Goal: Information Seeking & Learning: Learn about a topic

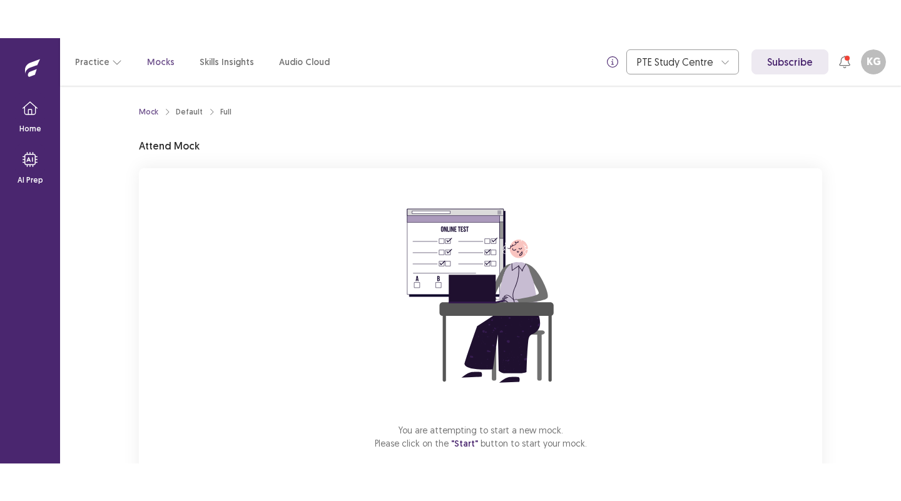
scroll to position [69, 0]
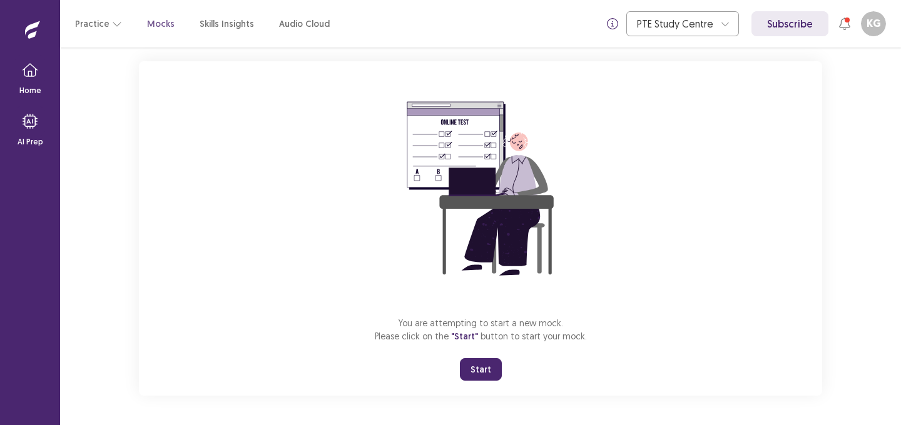
click at [475, 374] on button "Start" at bounding box center [481, 369] width 42 height 23
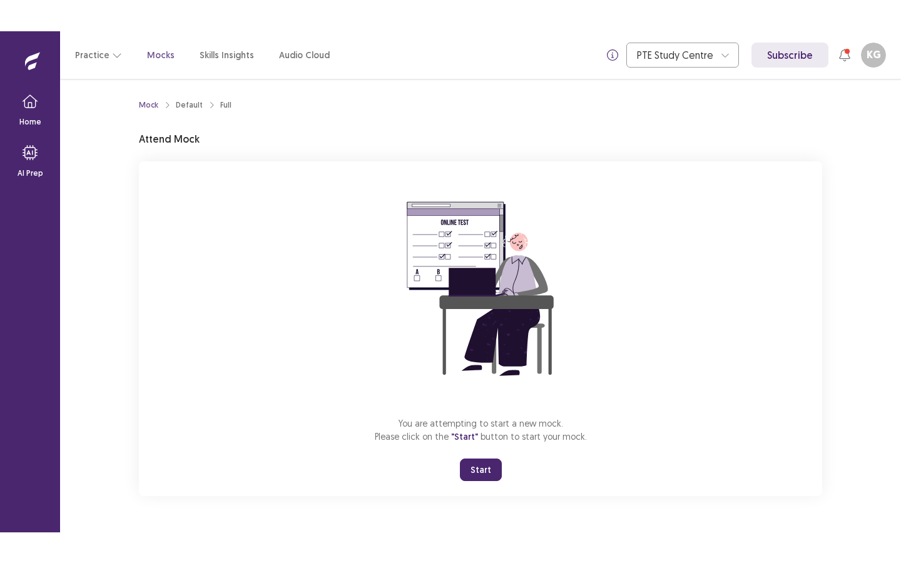
scroll to position [0, 0]
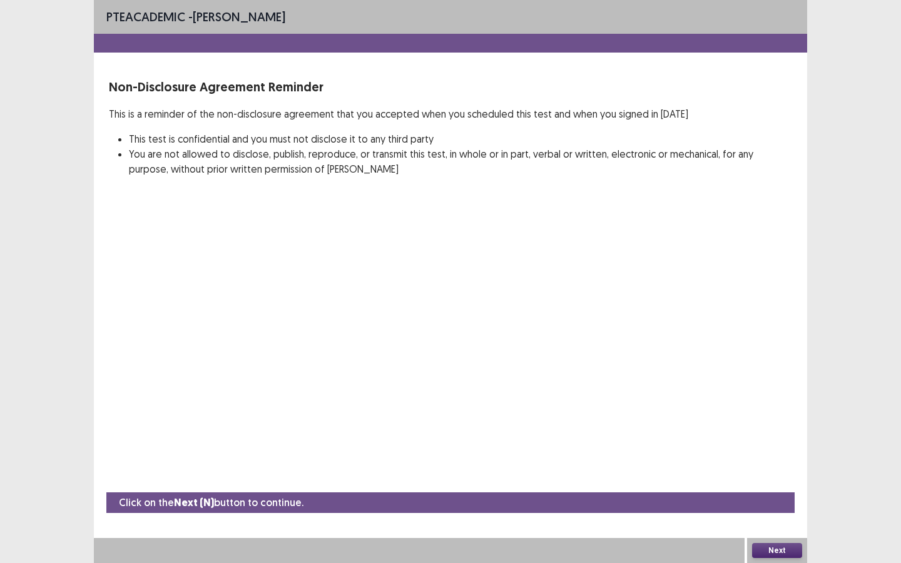
click at [776, 425] on button "Next" at bounding box center [777, 550] width 50 height 15
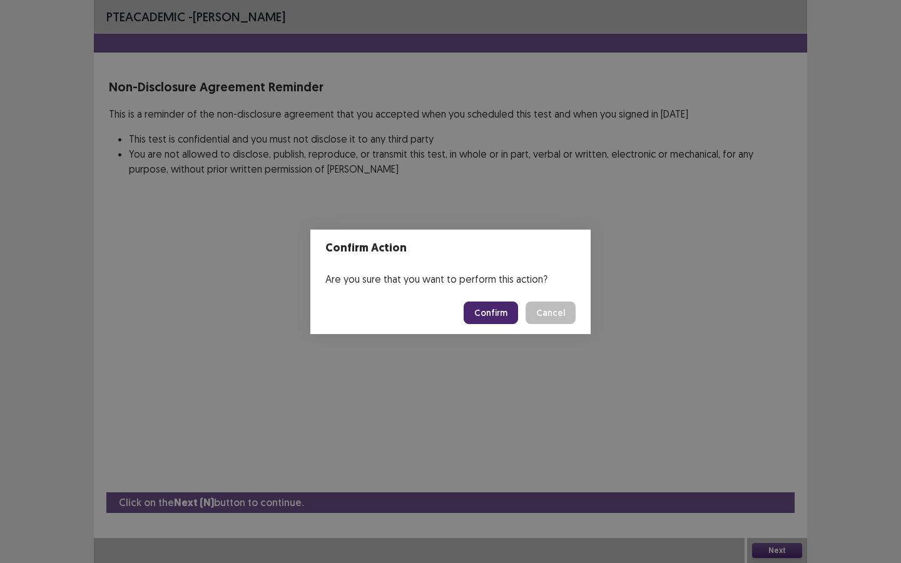
click at [487, 311] on button "Confirm" at bounding box center [491, 313] width 54 height 23
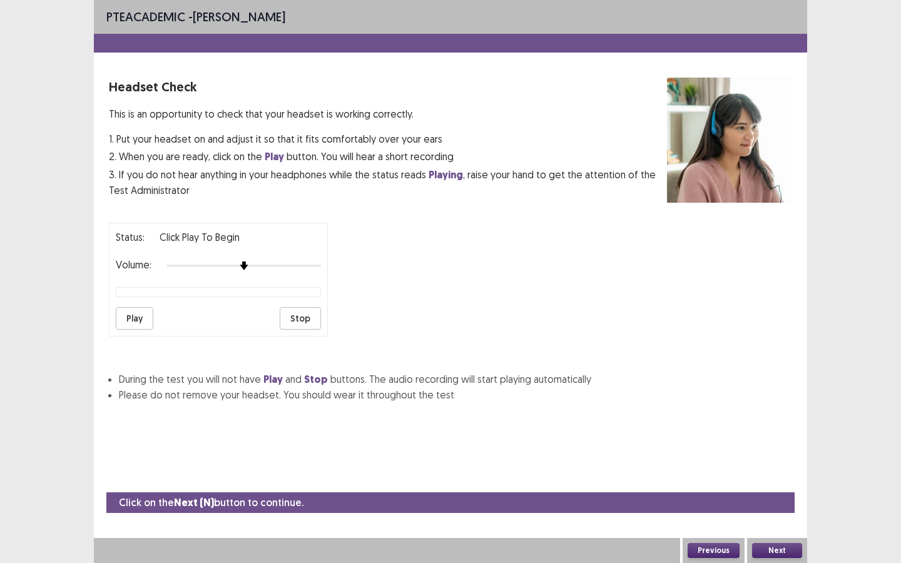
click at [774, 425] on button "Next" at bounding box center [777, 550] width 50 height 15
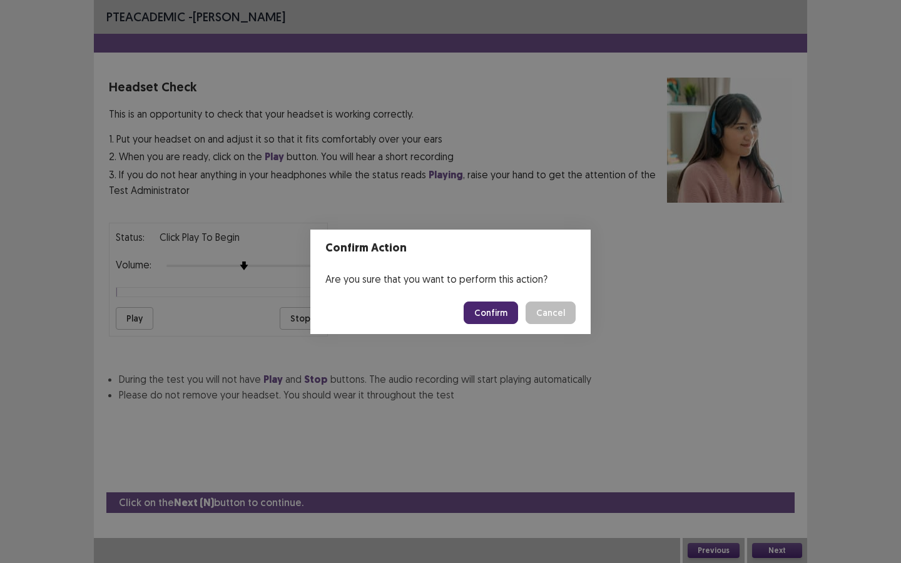
click at [496, 316] on button "Confirm" at bounding box center [491, 313] width 54 height 23
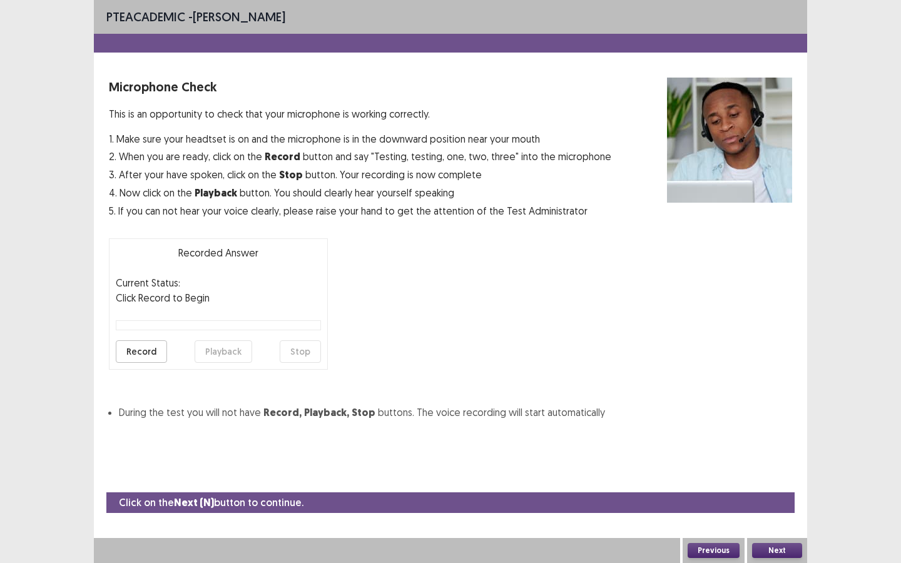
click at [133, 355] on button "Record" at bounding box center [141, 351] width 51 height 23
click at [303, 348] on button "Stop" at bounding box center [300, 351] width 41 height 23
click at [215, 353] on button "Playback" at bounding box center [224, 351] width 58 height 23
click at [778, 425] on button "Next" at bounding box center [777, 550] width 50 height 15
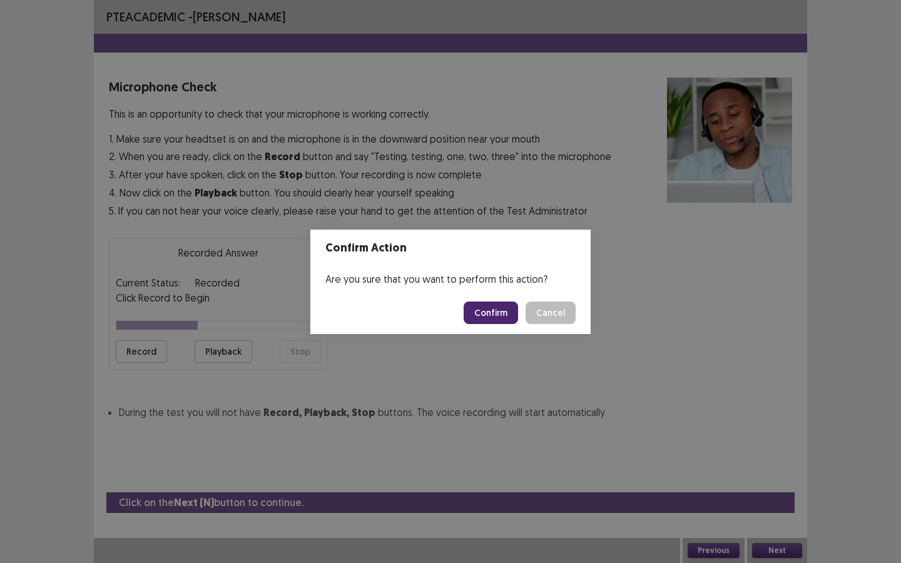
click at [492, 304] on button "Confirm" at bounding box center [491, 313] width 54 height 23
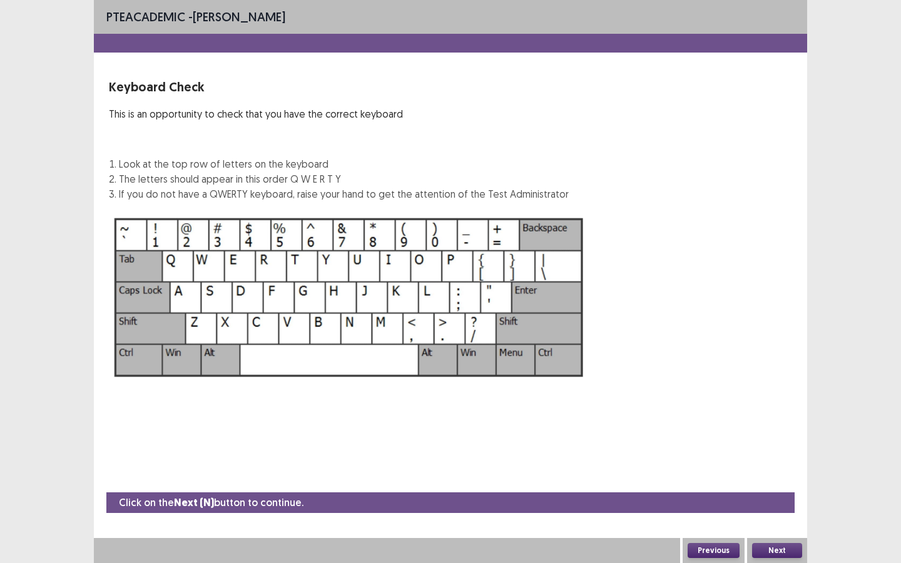
click at [778, 425] on button "Next" at bounding box center [777, 550] width 50 height 15
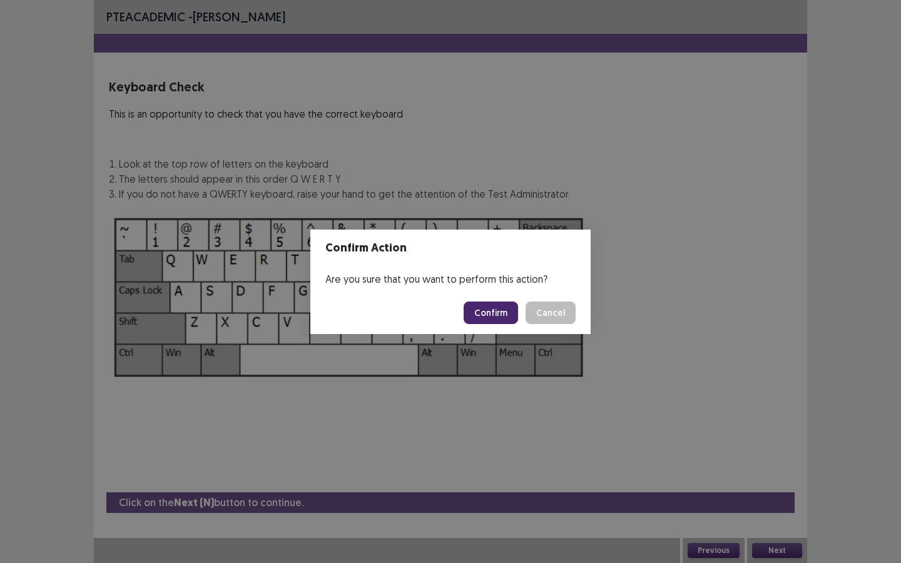
click at [493, 313] on button "Confirm" at bounding box center [491, 313] width 54 height 23
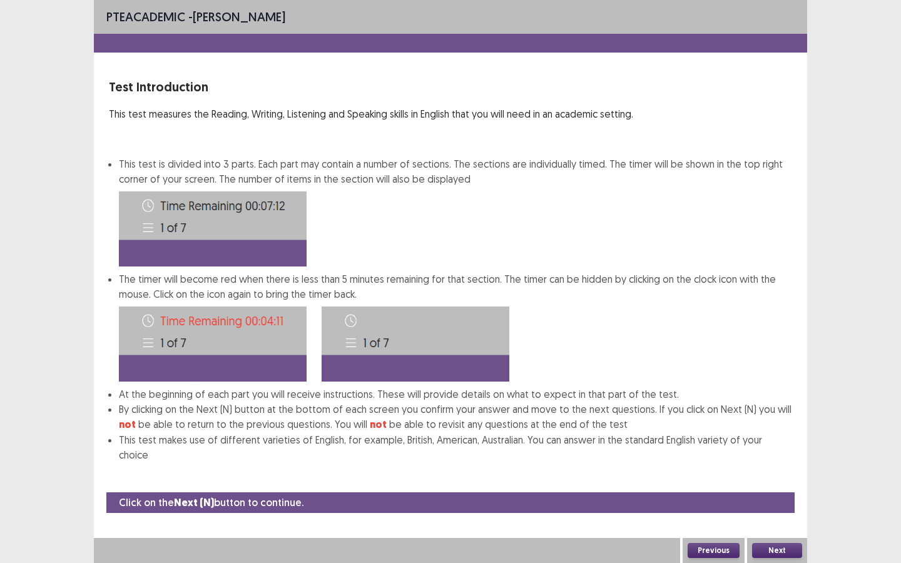
click at [785, 425] on button "Next" at bounding box center [777, 550] width 50 height 15
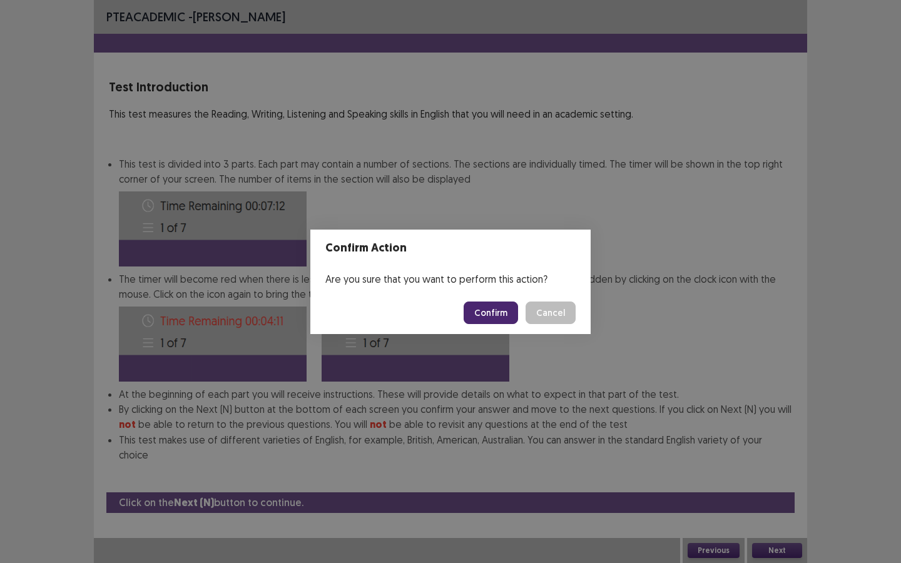
click at [498, 318] on button "Confirm" at bounding box center [491, 313] width 54 height 23
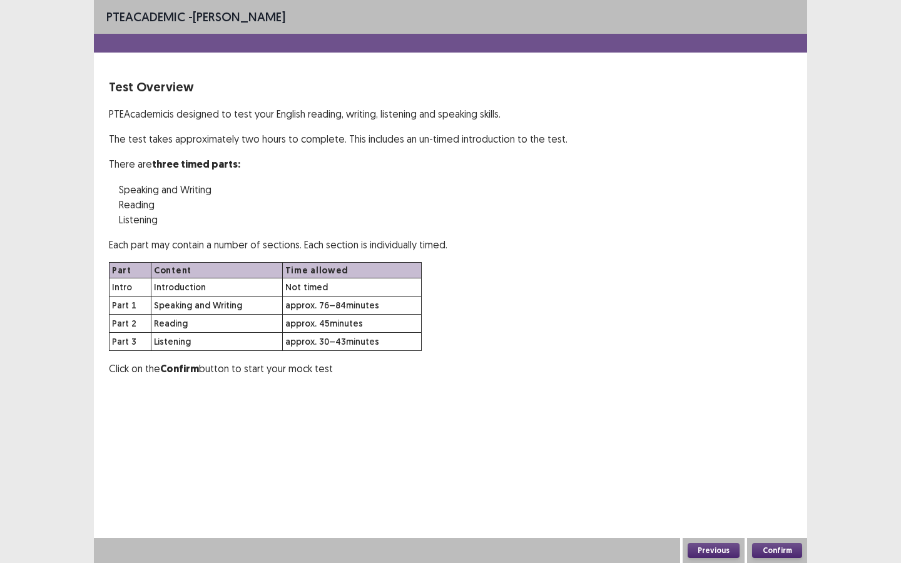
click at [769, 425] on button "Confirm" at bounding box center [777, 550] width 50 height 15
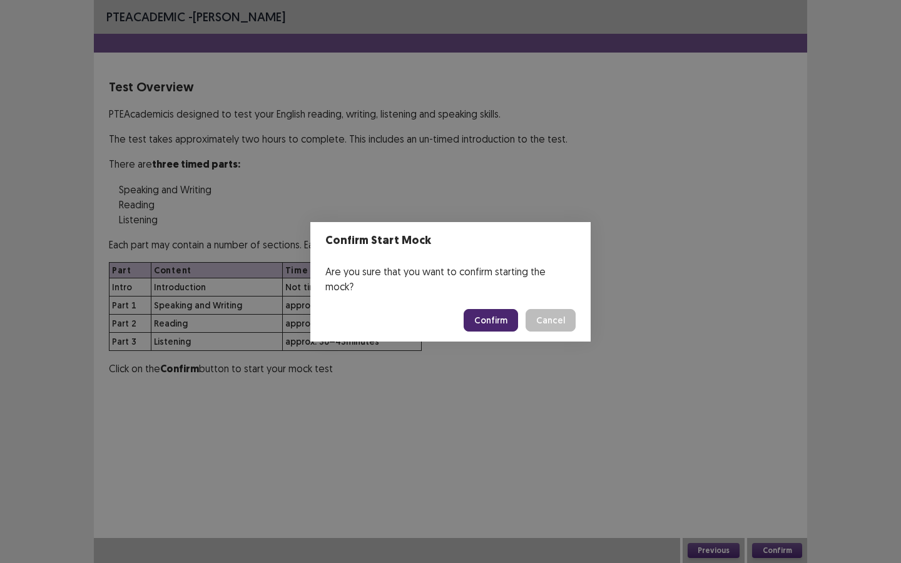
click at [486, 309] on button "Confirm" at bounding box center [491, 320] width 54 height 23
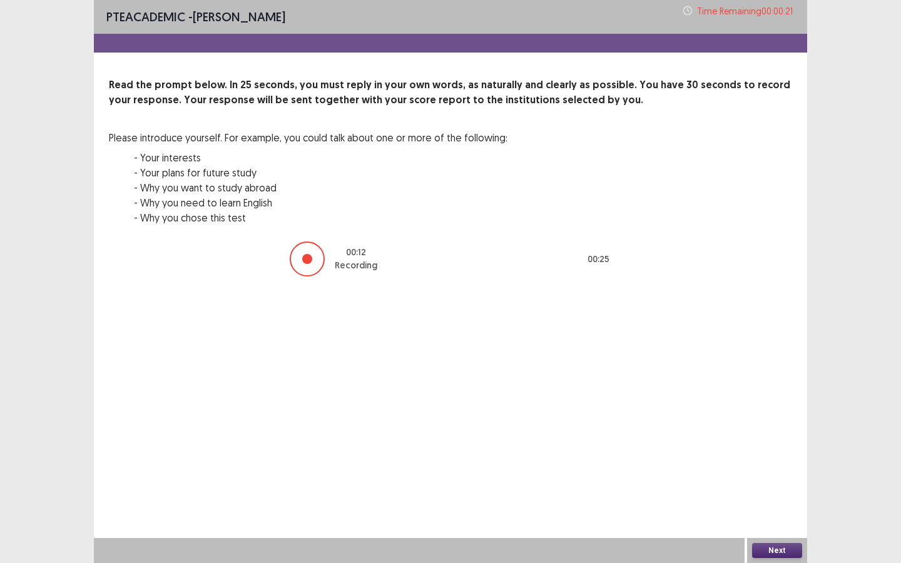
click at [780, 425] on button "Next" at bounding box center [777, 550] width 50 height 15
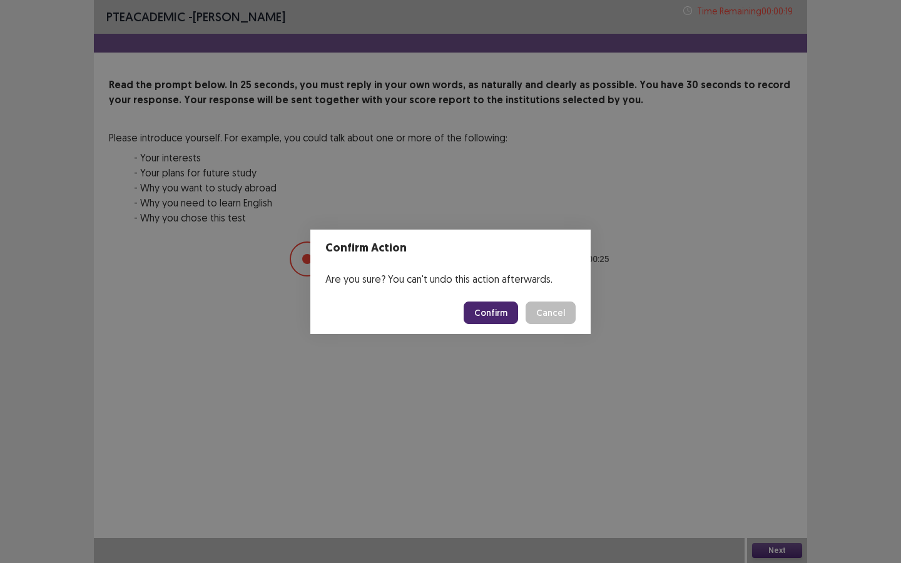
click at [498, 323] on button "Confirm" at bounding box center [491, 313] width 54 height 23
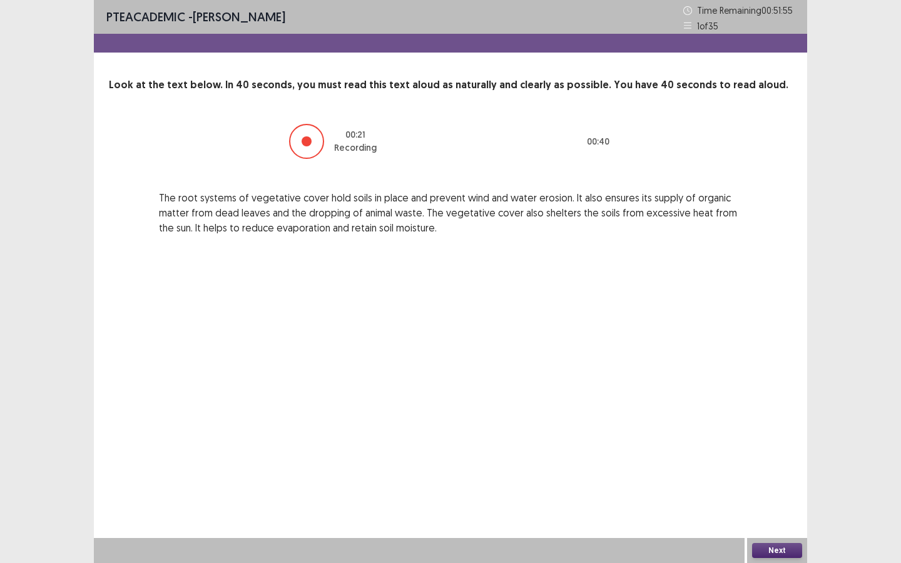
click at [768, 425] on button "Next" at bounding box center [777, 550] width 50 height 15
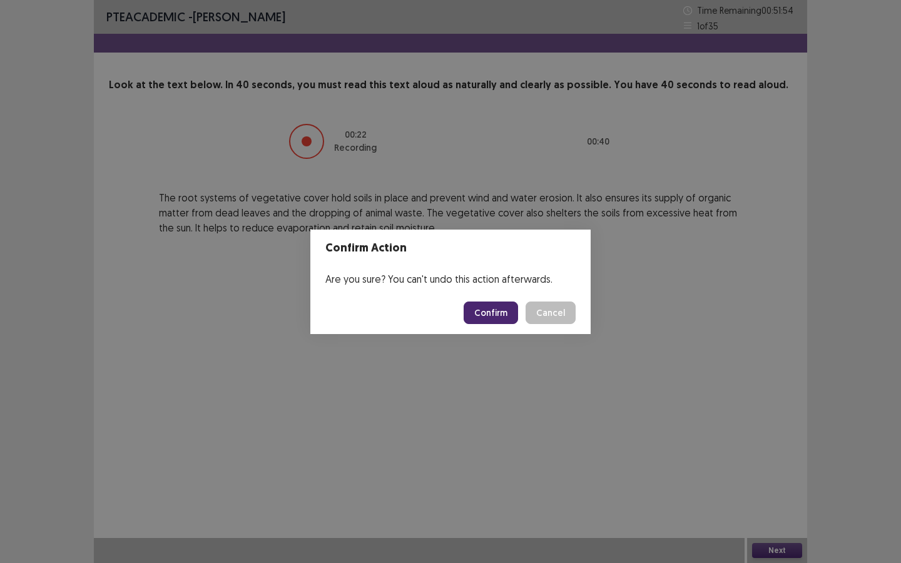
click at [491, 311] on button "Confirm" at bounding box center [491, 313] width 54 height 23
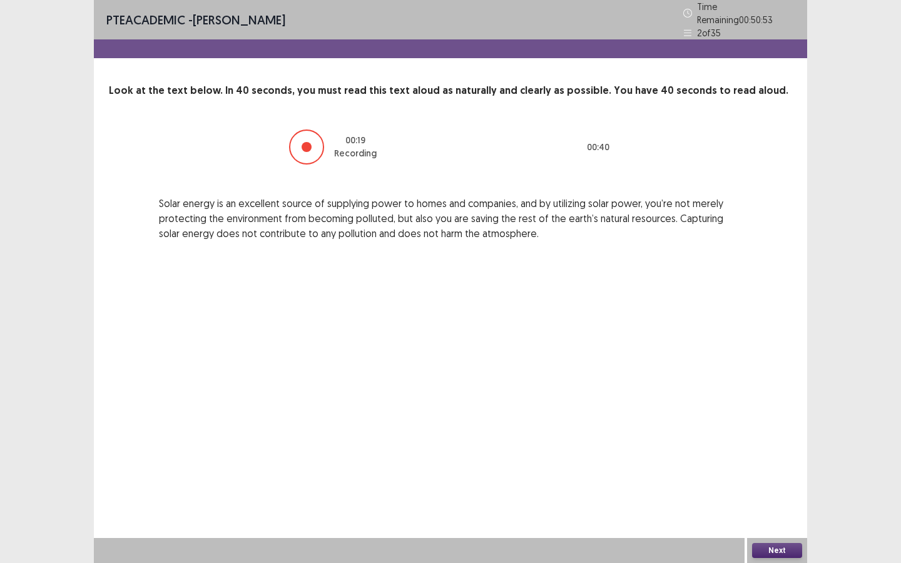
click at [771, 425] on button "Next" at bounding box center [777, 550] width 50 height 15
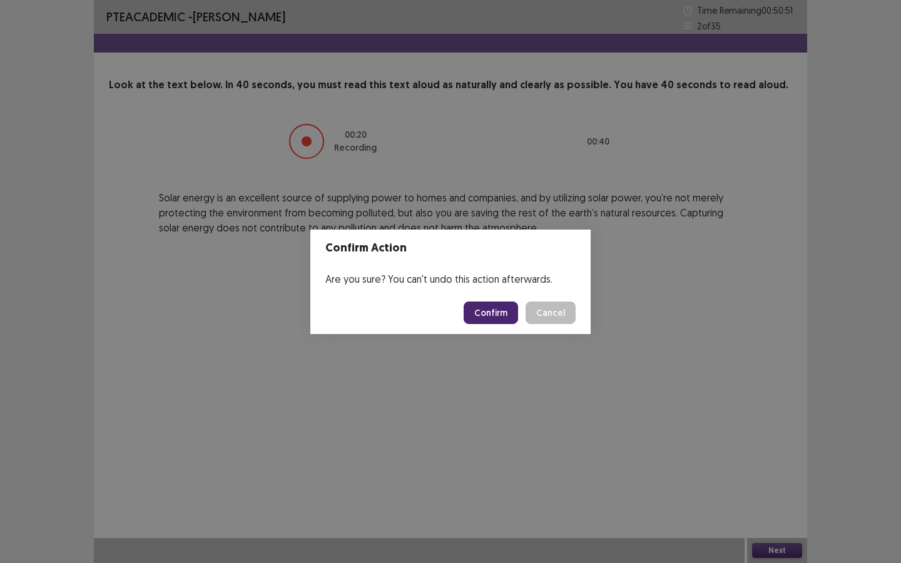
click at [491, 312] on button "Confirm" at bounding box center [491, 313] width 54 height 23
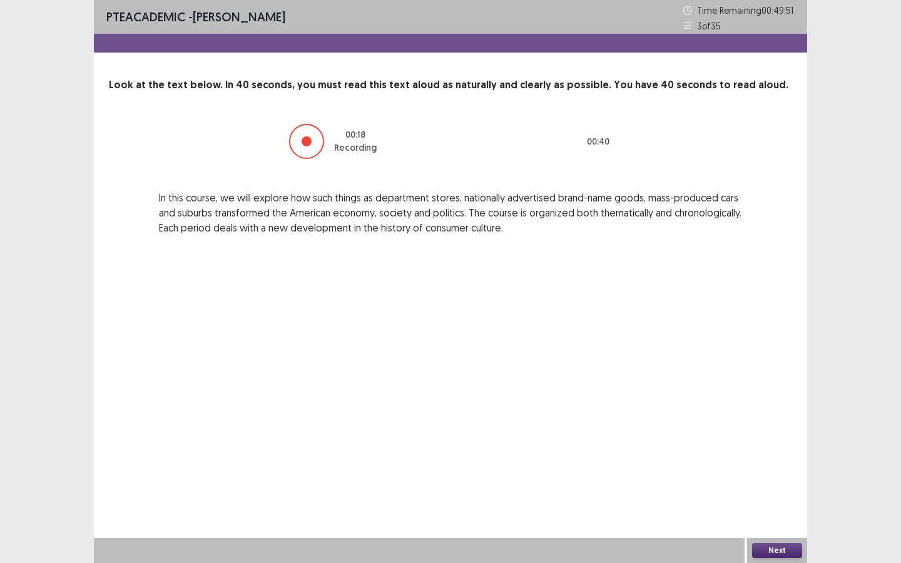
click at [766, 425] on button "Next" at bounding box center [777, 550] width 50 height 15
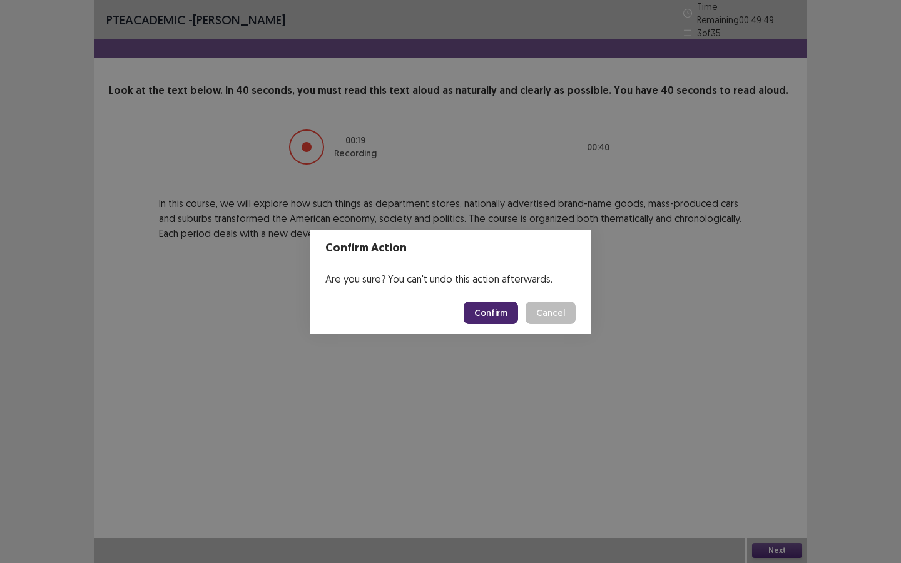
click at [499, 310] on button "Confirm" at bounding box center [491, 313] width 54 height 23
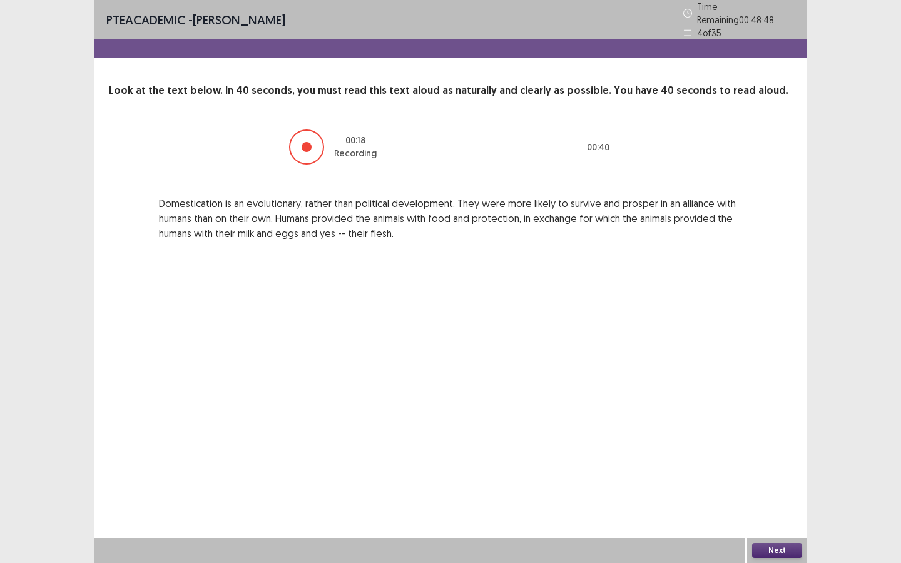
click at [763, 425] on button "Next" at bounding box center [777, 550] width 50 height 15
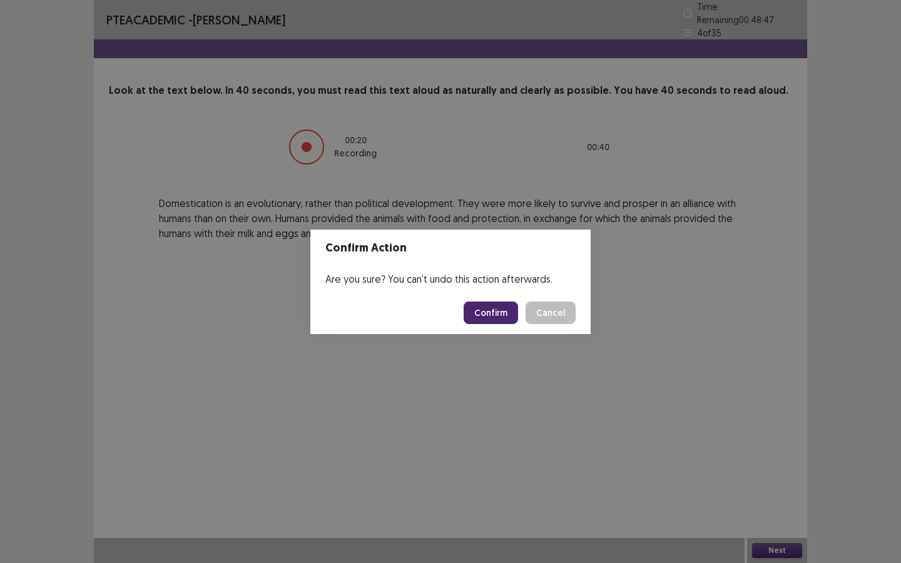
click at [490, 313] on button "Confirm" at bounding box center [491, 313] width 54 height 23
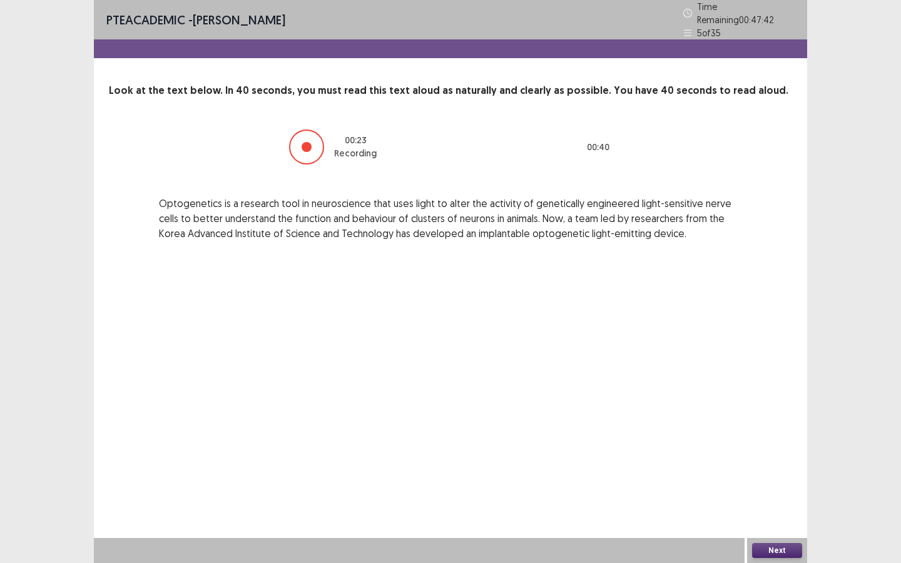
click at [790, 425] on button "Next" at bounding box center [777, 550] width 50 height 15
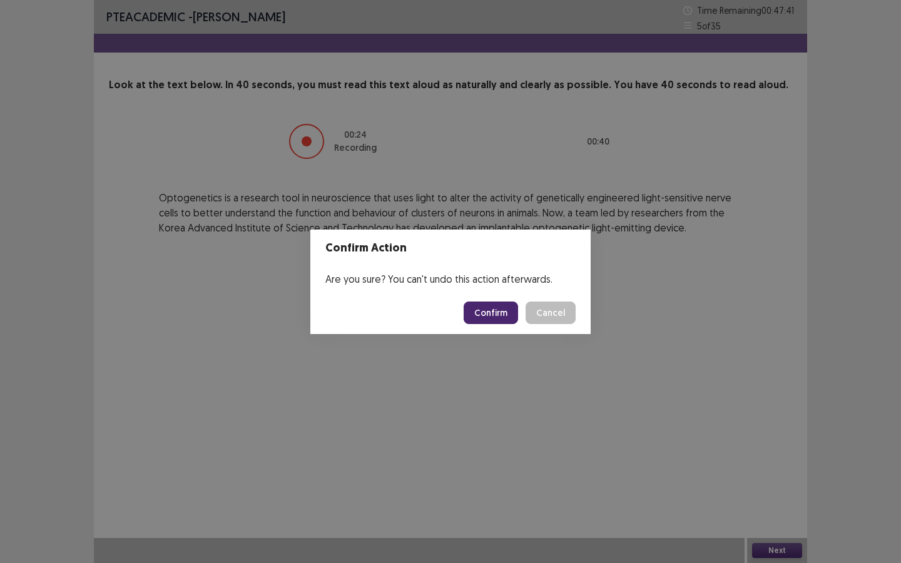
click at [475, 303] on button "Confirm" at bounding box center [491, 313] width 54 height 23
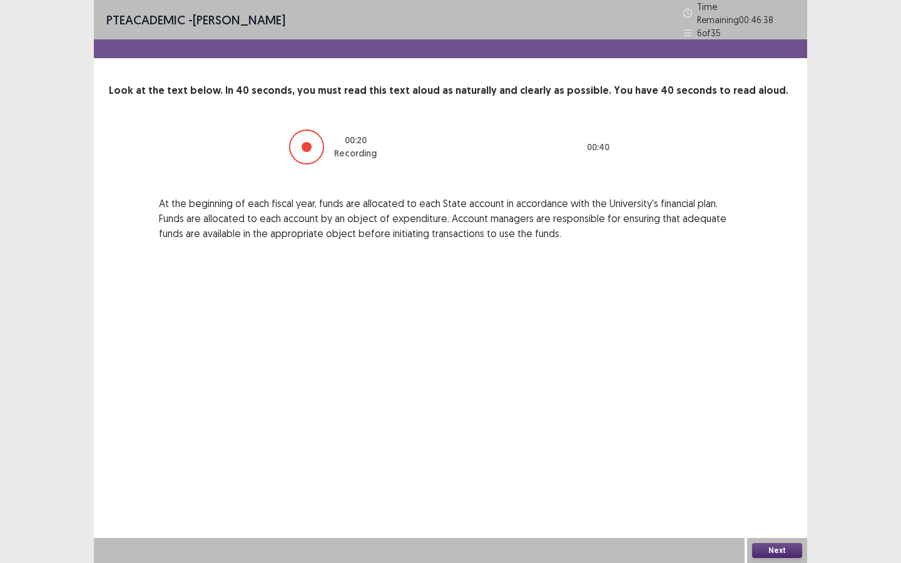
click at [773, 425] on button "Next" at bounding box center [777, 550] width 50 height 15
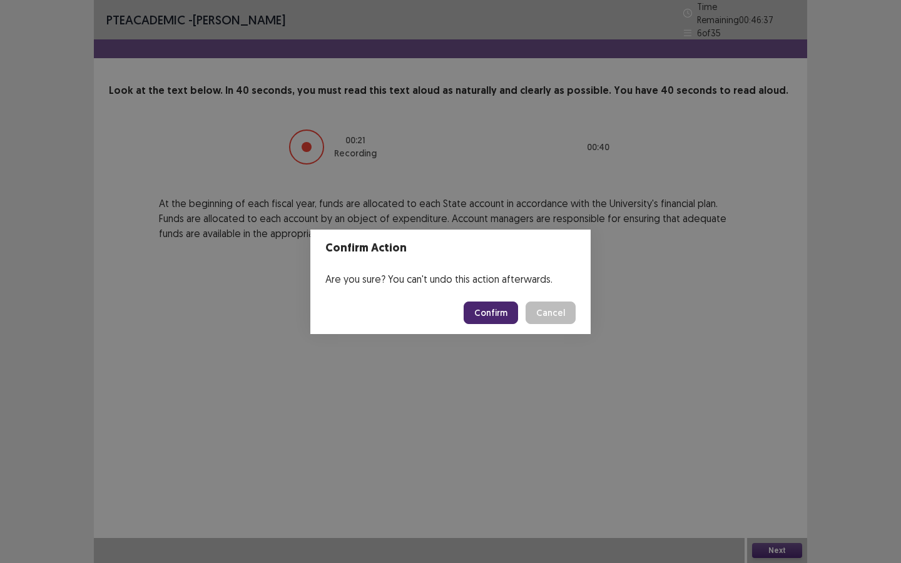
click at [501, 308] on button "Confirm" at bounding box center [491, 313] width 54 height 23
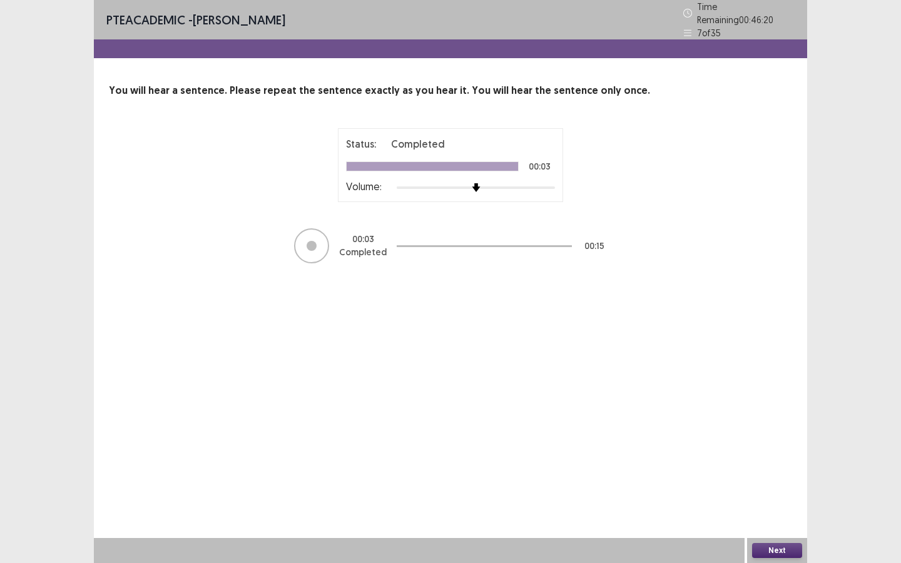
click at [783, 425] on button "Next" at bounding box center [777, 550] width 50 height 15
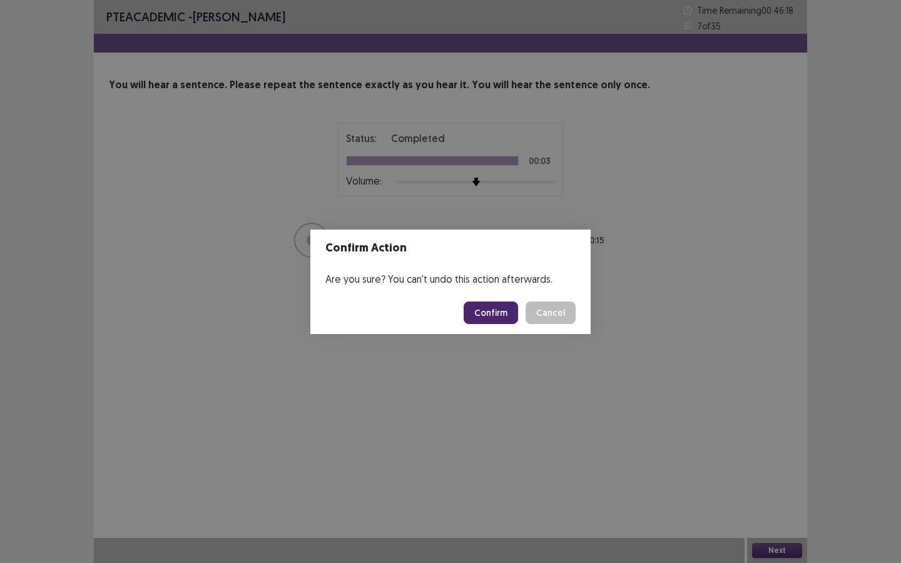
click at [498, 313] on button "Confirm" at bounding box center [491, 313] width 54 height 23
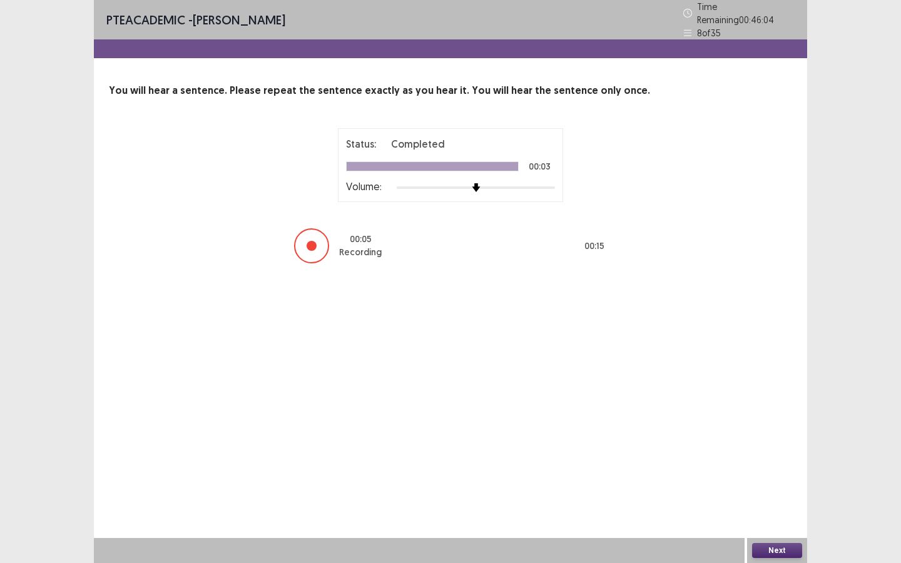
click at [785, 425] on button "Next" at bounding box center [777, 550] width 50 height 15
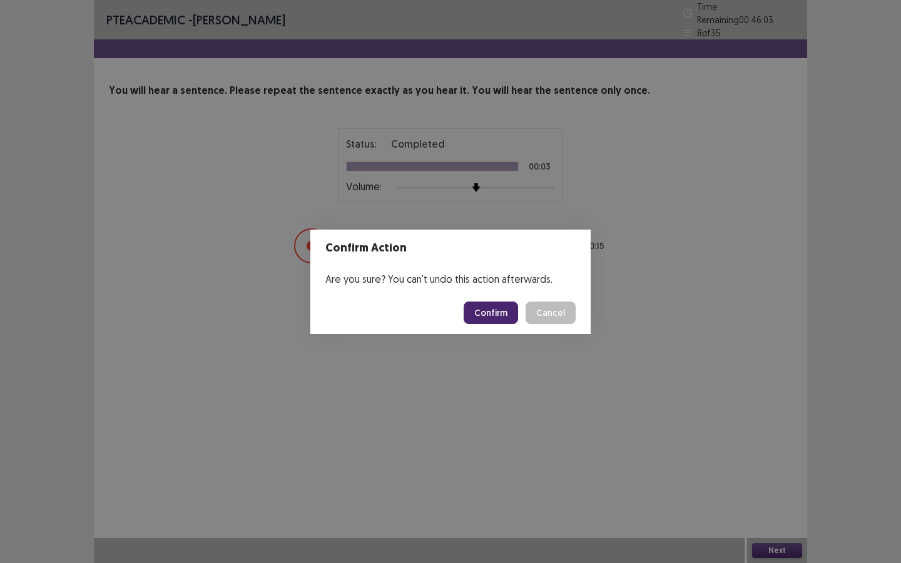
click at [497, 317] on button "Confirm" at bounding box center [491, 313] width 54 height 23
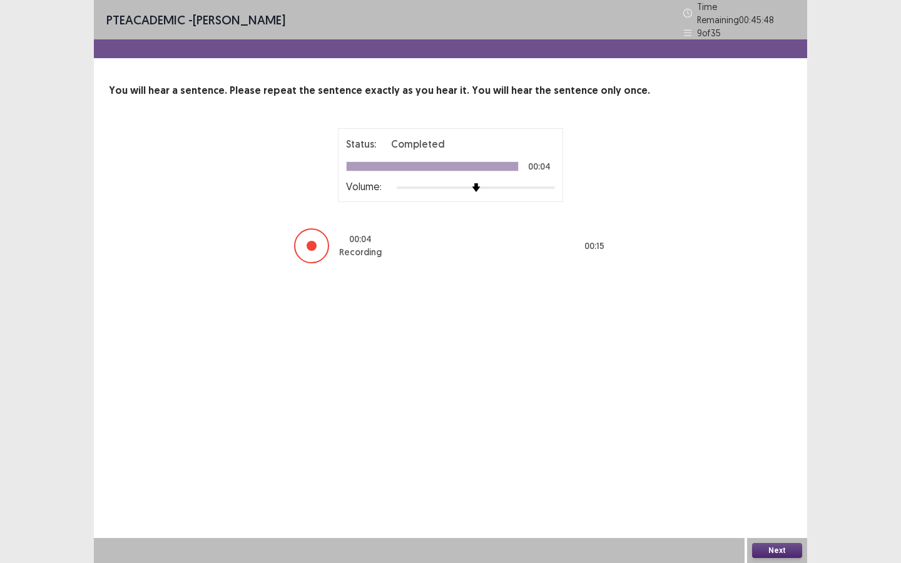
click at [761, 425] on div "Next" at bounding box center [777, 550] width 60 height 25
click at [770, 425] on button "Next" at bounding box center [777, 550] width 50 height 15
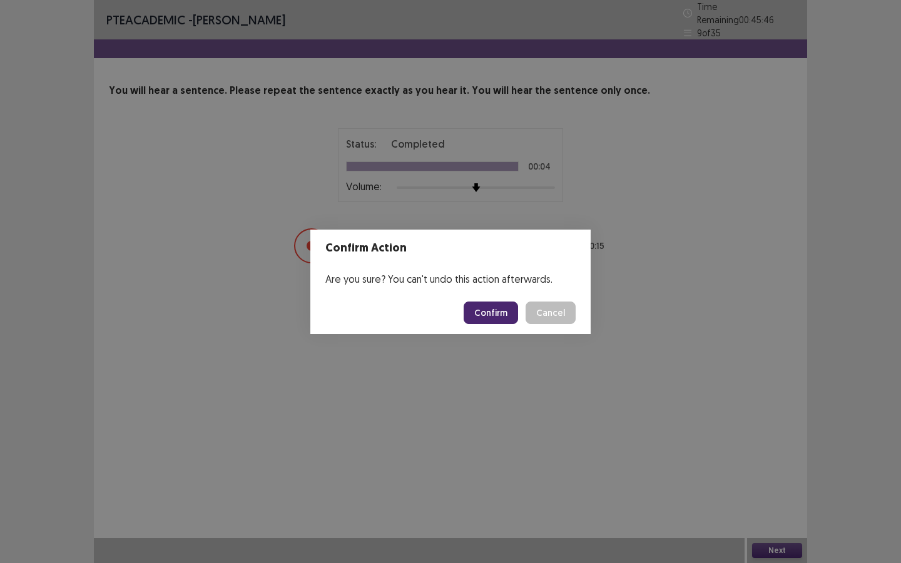
click at [493, 309] on button "Confirm" at bounding box center [491, 313] width 54 height 23
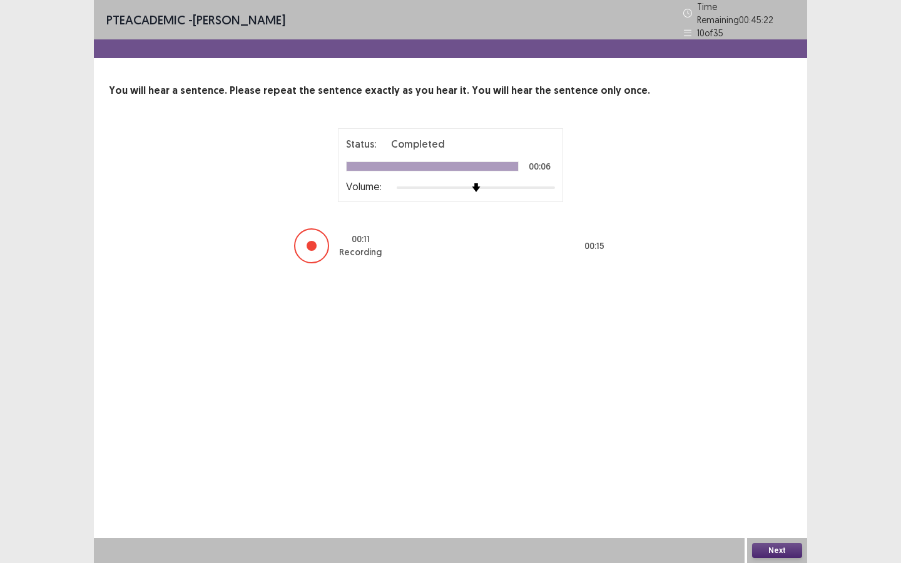
click at [775, 425] on button "Next" at bounding box center [777, 550] width 50 height 15
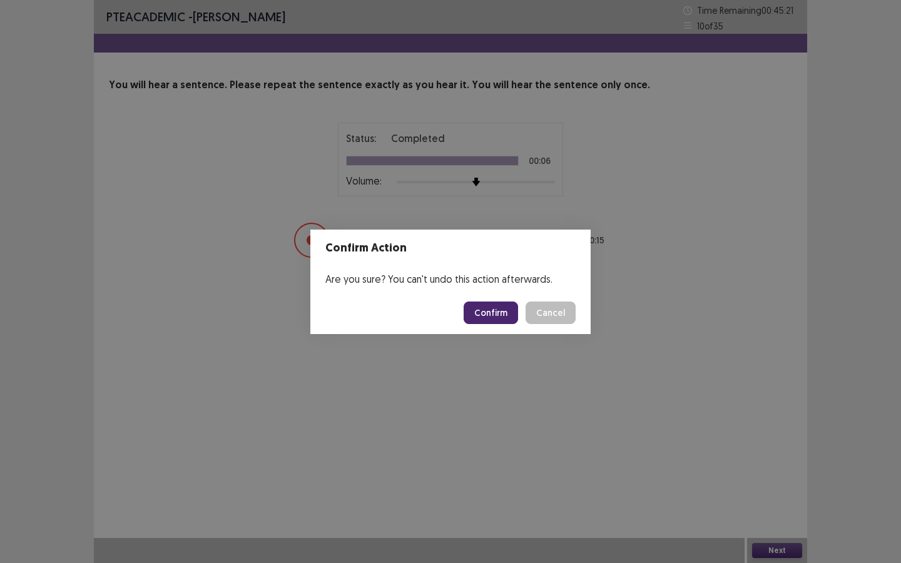
click at [494, 303] on button "Confirm" at bounding box center [491, 313] width 54 height 23
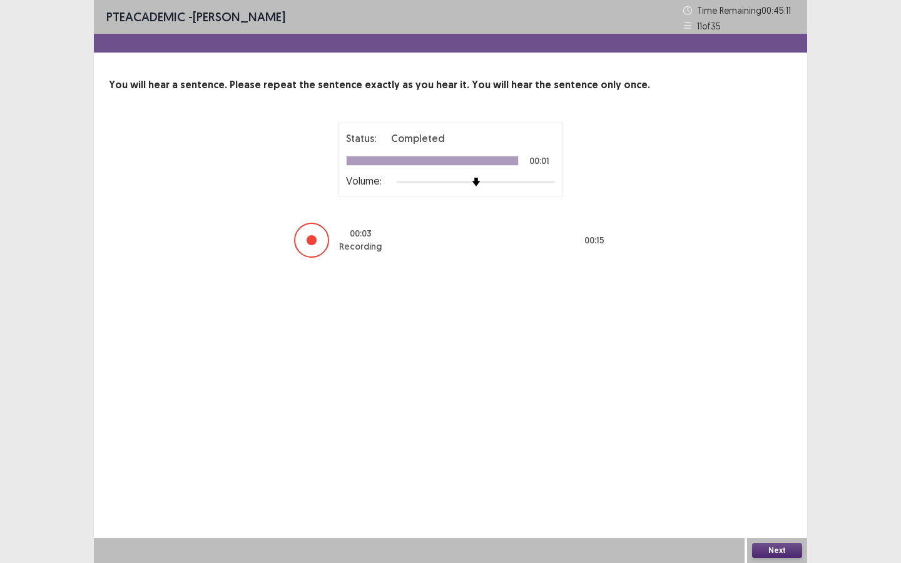
click at [766, 425] on button "Next" at bounding box center [777, 550] width 50 height 15
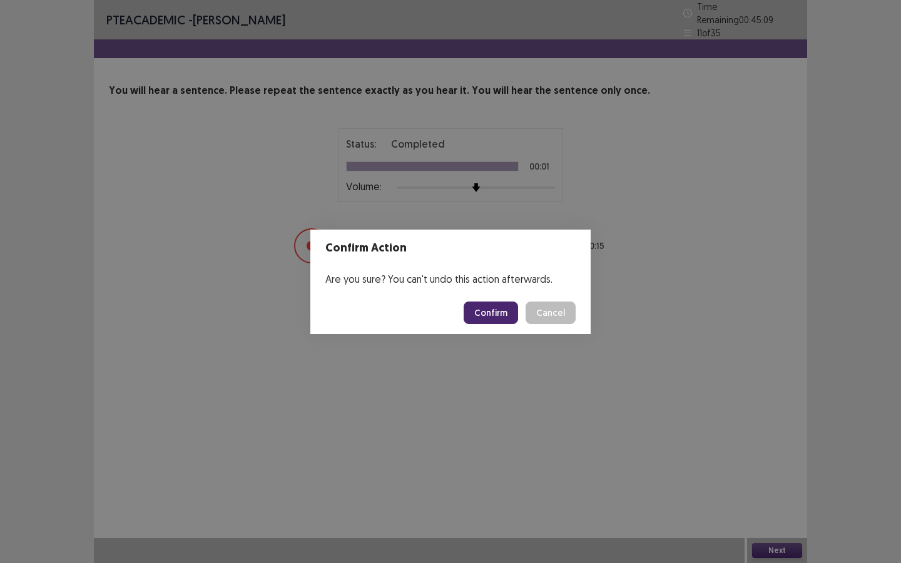
click at [495, 311] on button "Confirm" at bounding box center [491, 313] width 54 height 23
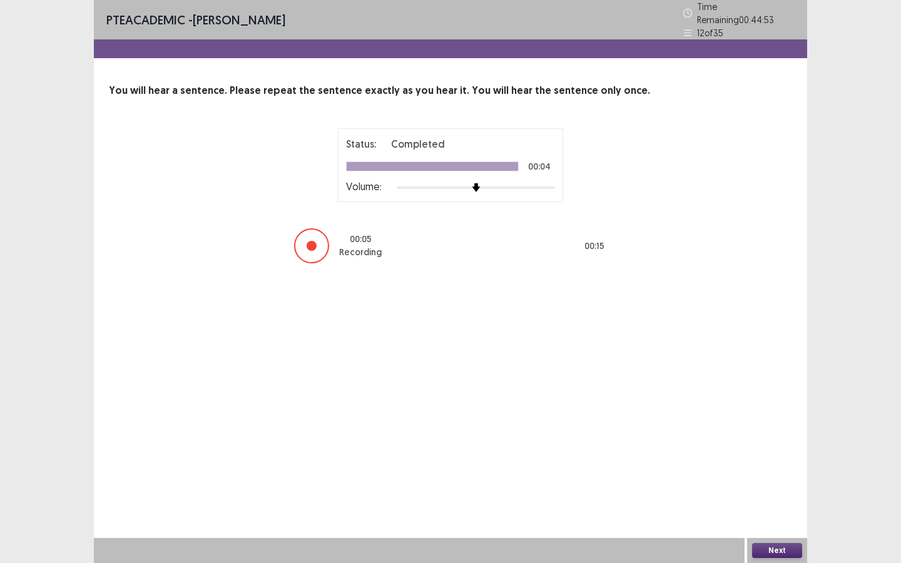
click at [769, 425] on button "Next" at bounding box center [777, 550] width 50 height 15
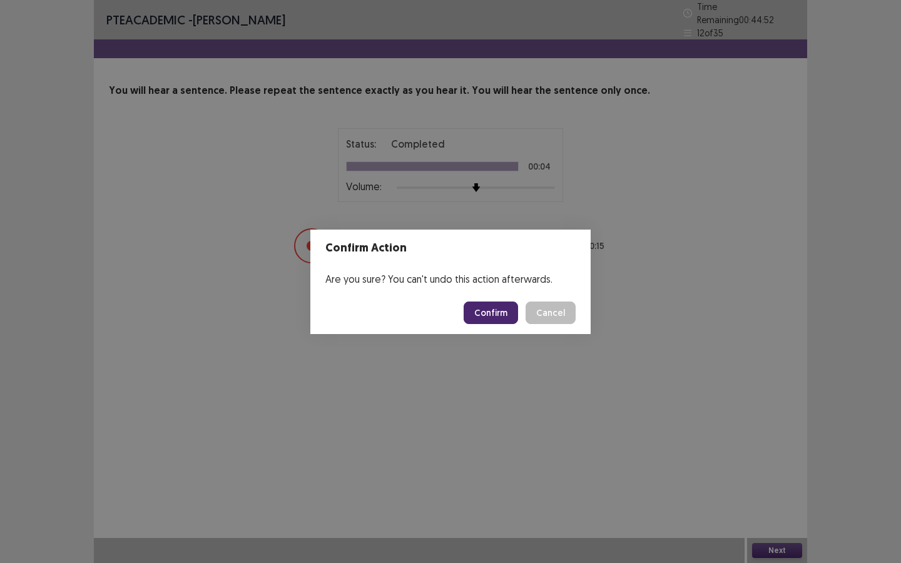
click at [493, 313] on button "Confirm" at bounding box center [491, 313] width 54 height 23
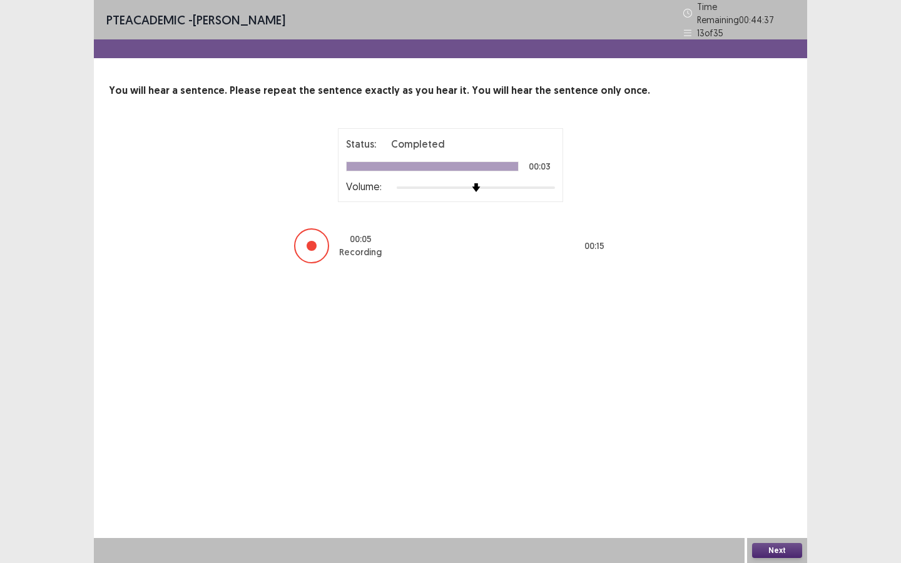
click at [762, 425] on button "Next" at bounding box center [777, 550] width 50 height 15
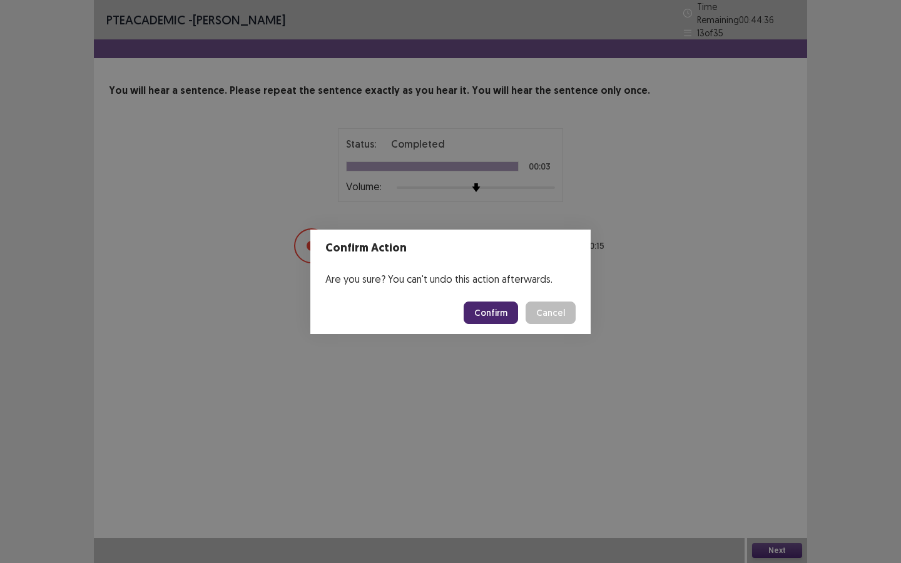
click at [498, 313] on button "Confirm" at bounding box center [491, 313] width 54 height 23
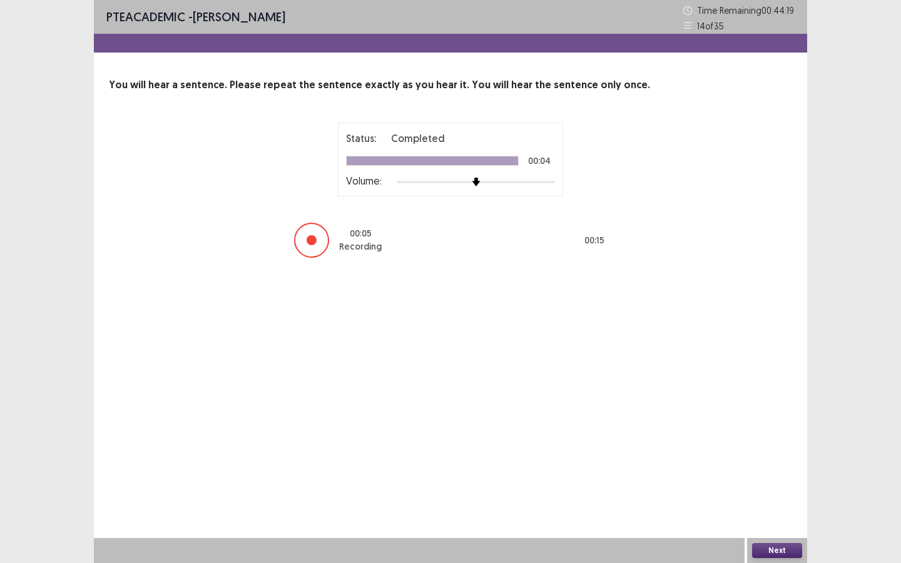
click at [776, 425] on div "Next" at bounding box center [777, 550] width 60 height 25
click at [766, 425] on button "Next" at bounding box center [777, 550] width 50 height 15
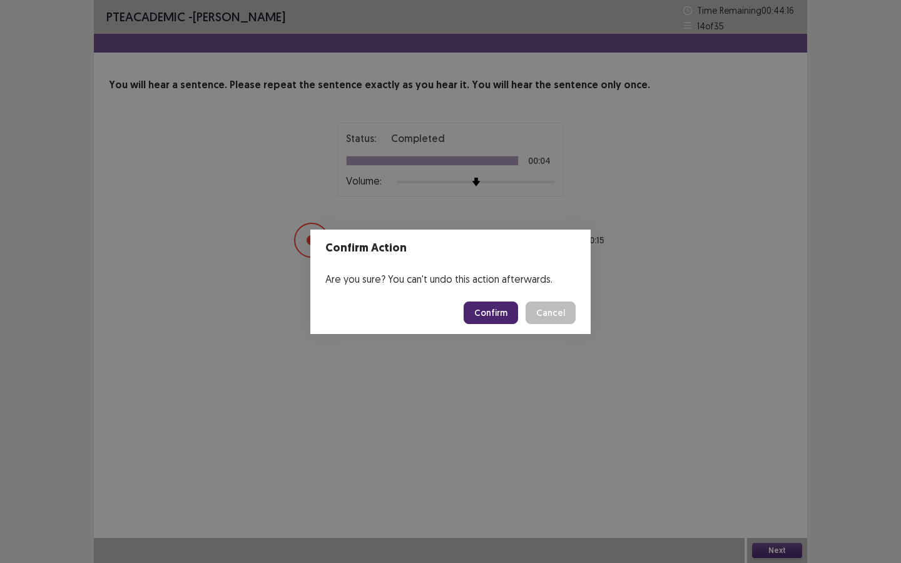
click at [489, 308] on button "Confirm" at bounding box center [491, 313] width 54 height 23
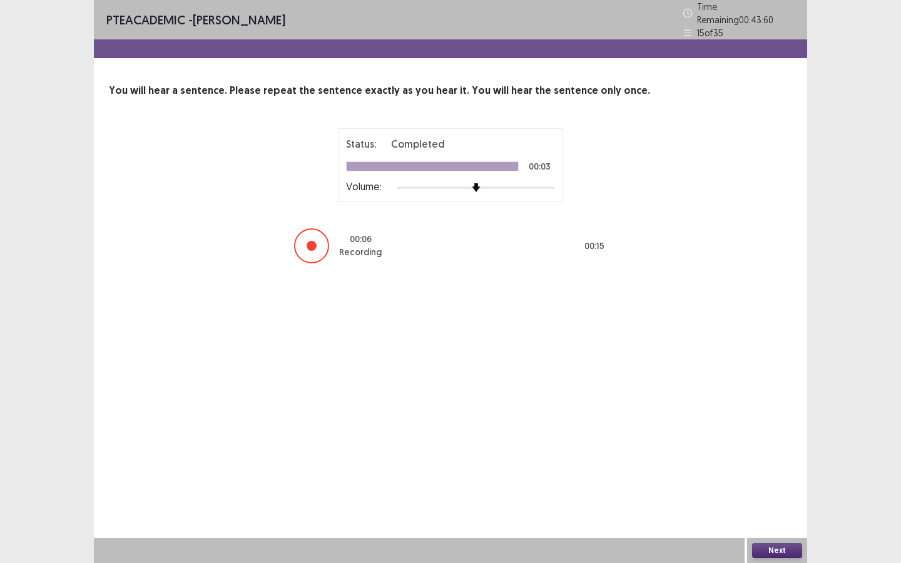
click at [775, 425] on div "Next" at bounding box center [777, 550] width 60 height 25
click at [775, 425] on button "Next" at bounding box center [777, 550] width 50 height 15
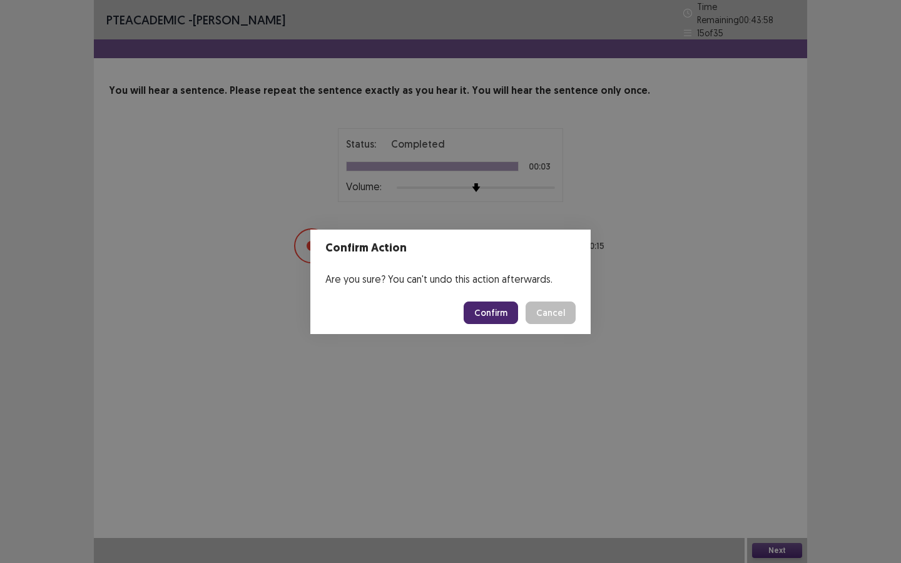
click at [493, 316] on button "Confirm" at bounding box center [491, 313] width 54 height 23
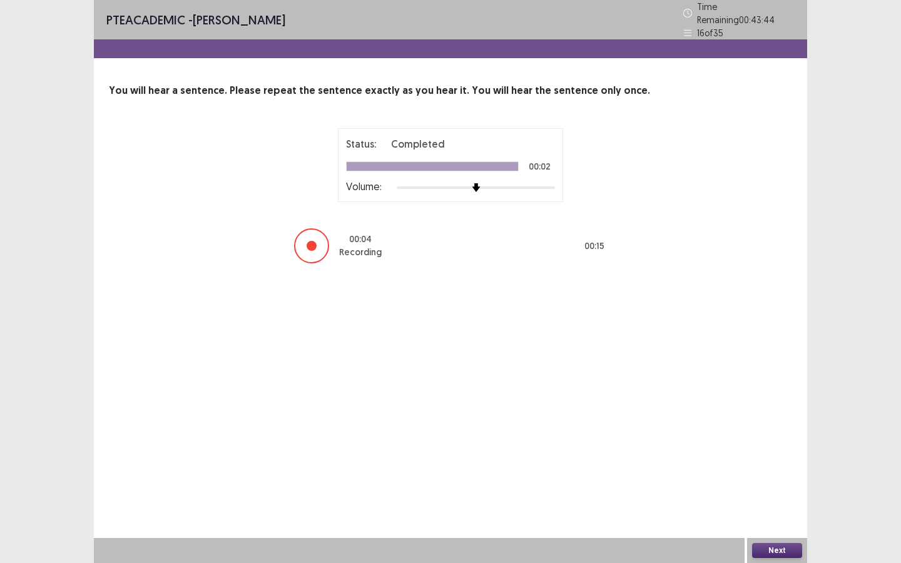
click at [776, 425] on button "Next" at bounding box center [777, 550] width 50 height 15
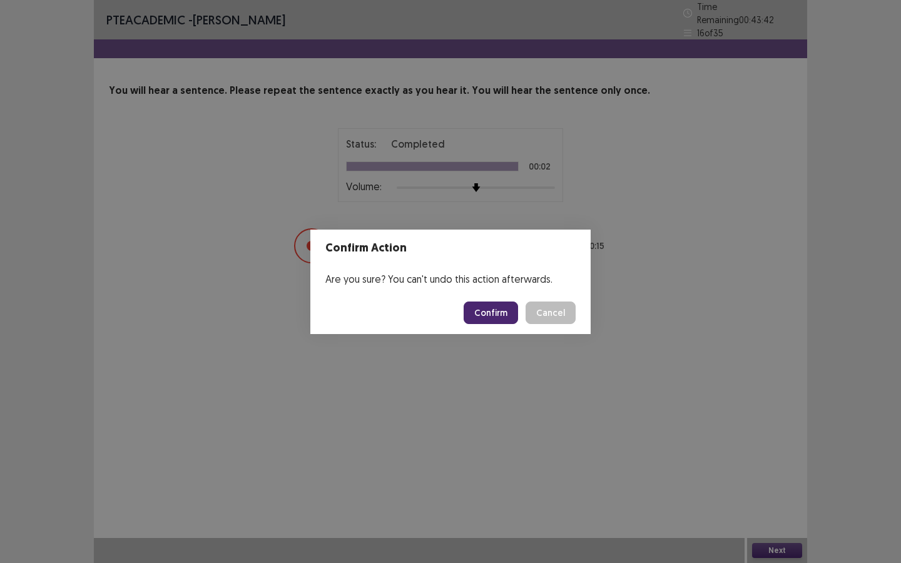
click at [489, 306] on button "Confirm" at bounding box center [491, 313] width 54 height 23
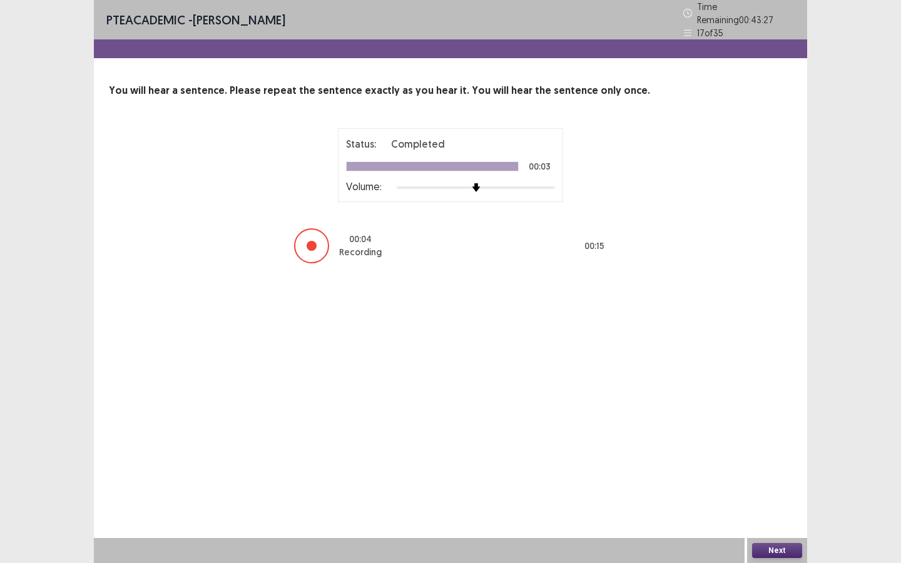
click at [771, 425] on button "Next" at bounding box center [777, 550] width 50 height 15
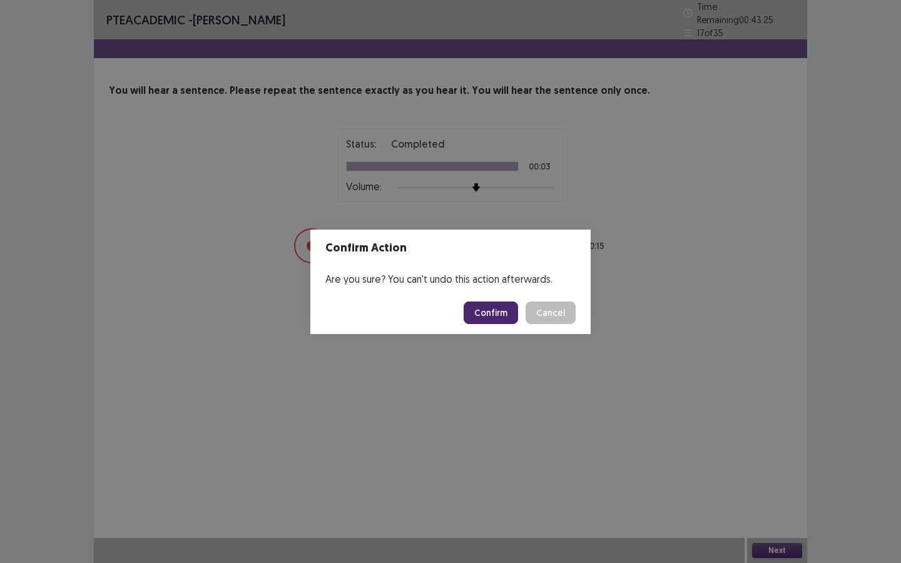
click at [507, 317] on button "Confirm" at bounding box center [491, 313] width 54 height 23
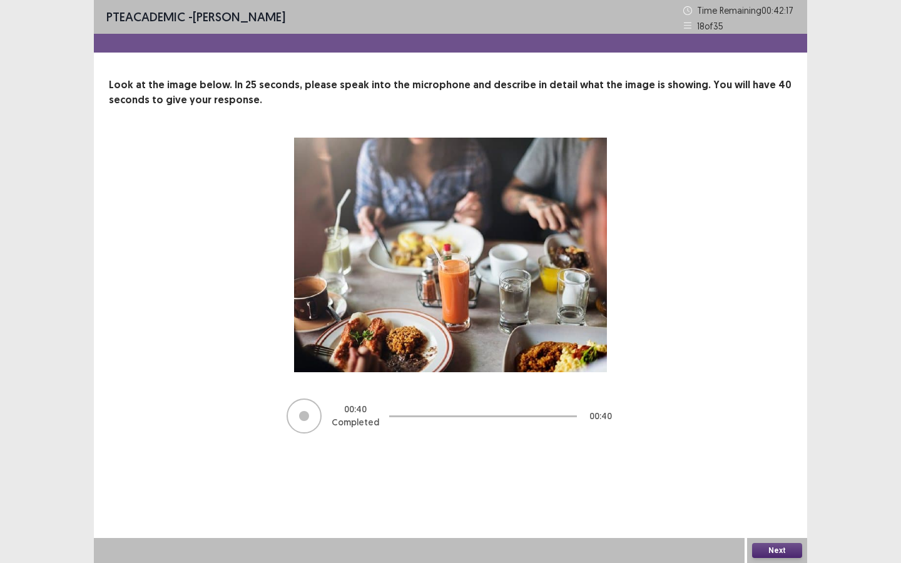
click at [762, 425] on button "Next" at bounding box center [777, 550] width 50 height 15
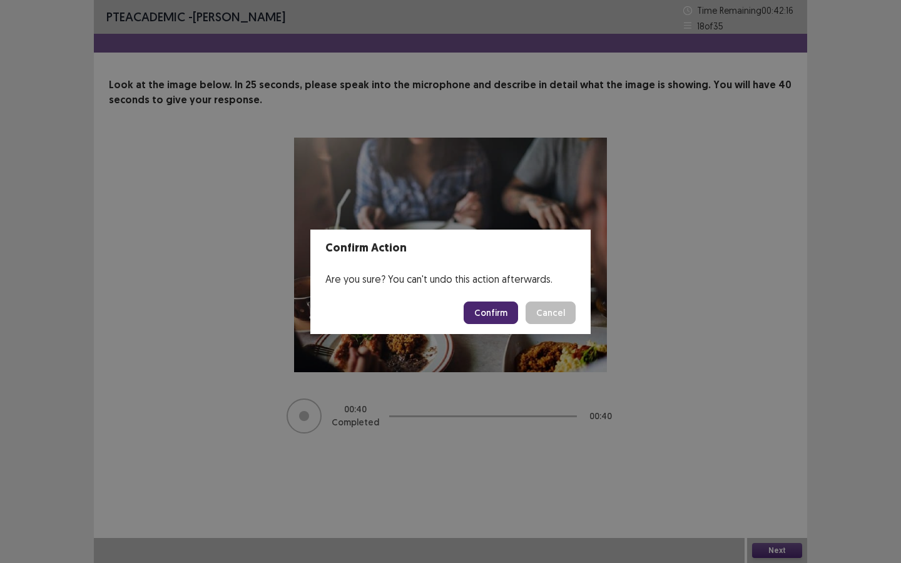
click at [499, 318] on button "Confirm" at bounding box center [491, 313] width 54 height 23
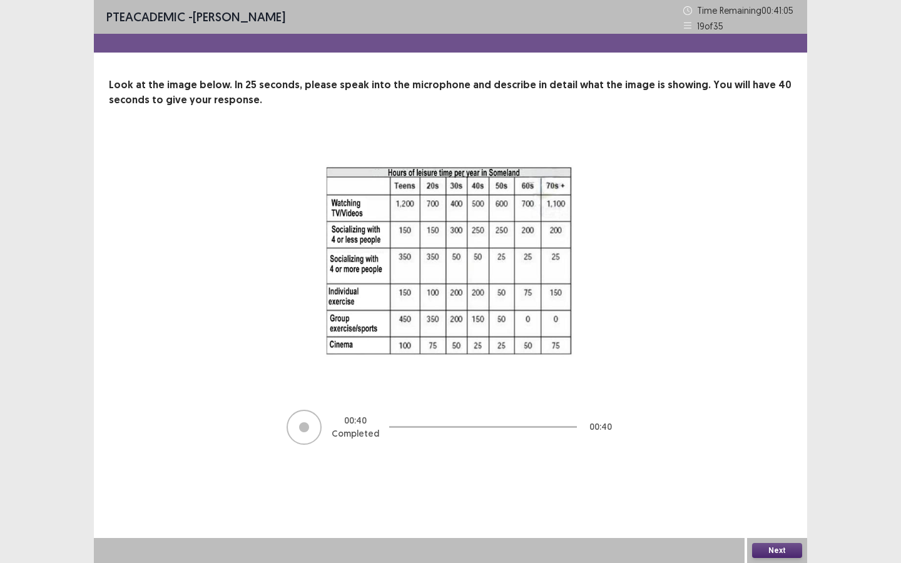
click at [779, 425] on button "Next" at bounding box center [777, 550] width 50 height 15
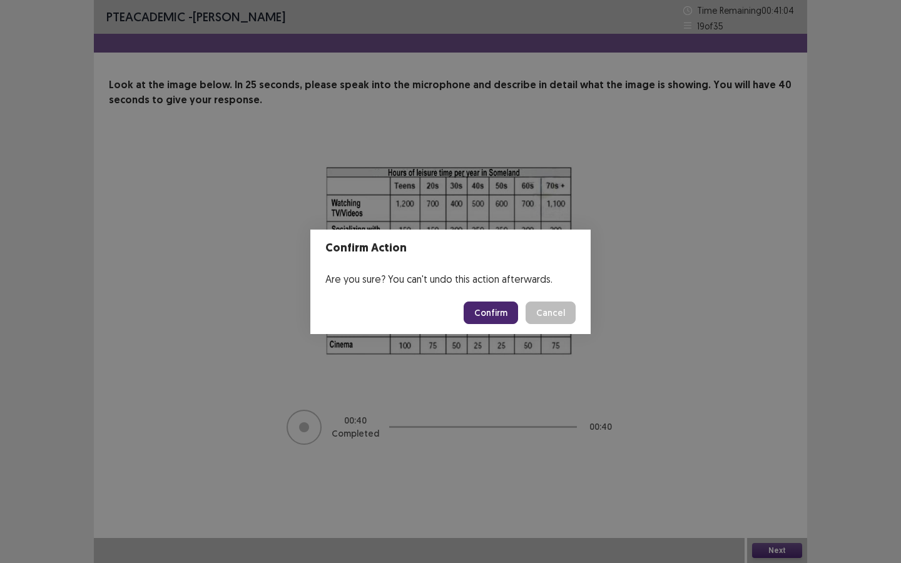
click at [497, 313] on button "Confirm" at bounding box center [491, 313] width 54 height 23
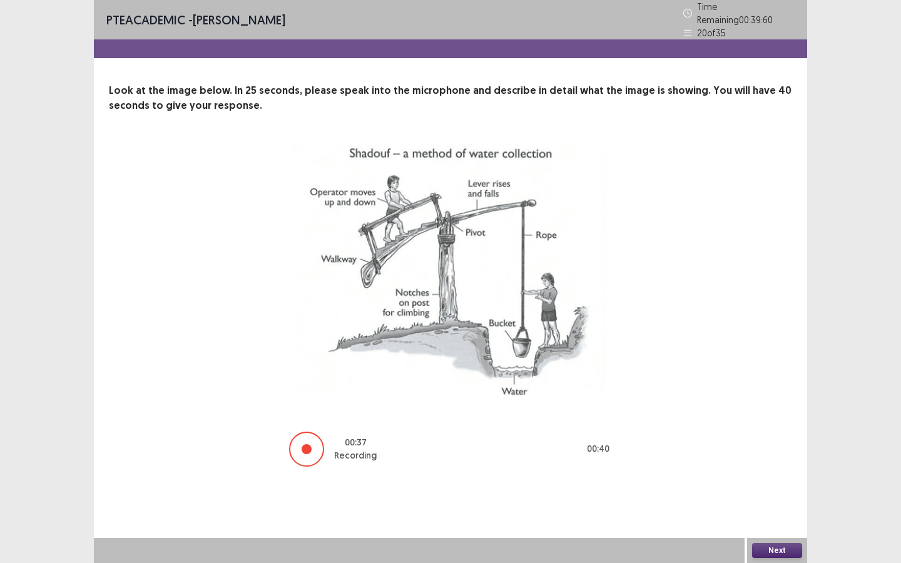
click at [779, 425] on button "Next" at bounding box center [777, 550] width 50 height 15
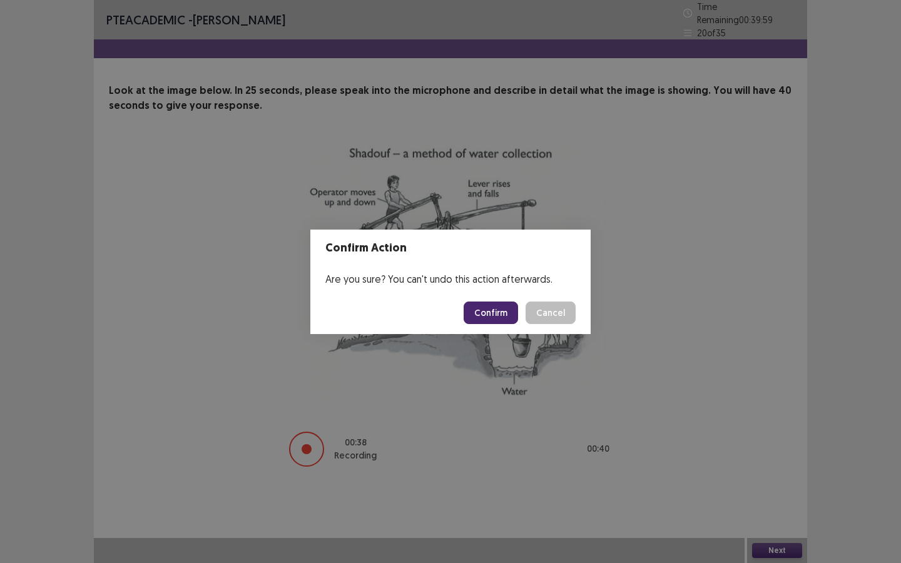
click at [494, 315] on button "Confirm" at bounding box center [491, 313] width 54 height 23
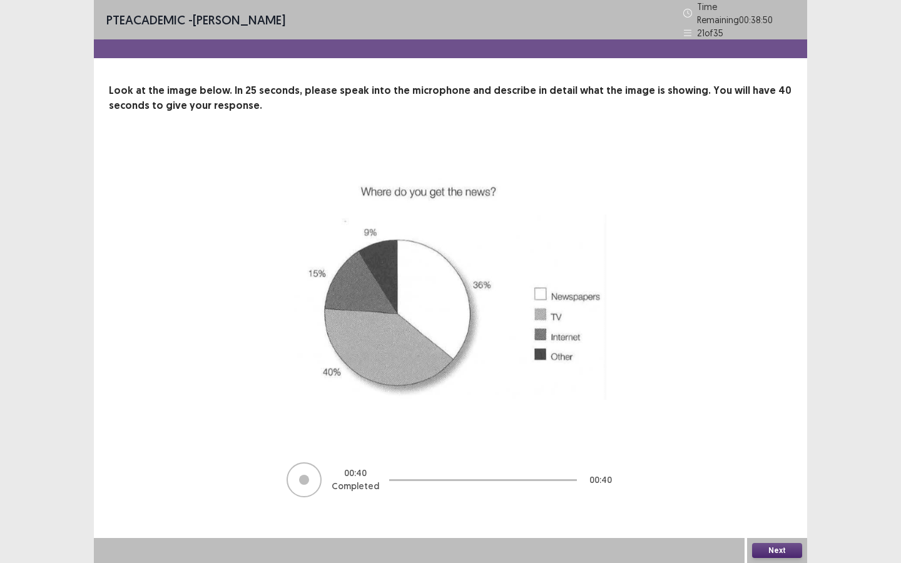
click at [774, 425] on button "Next" at bounding box center [777, 550] width 50 height 15
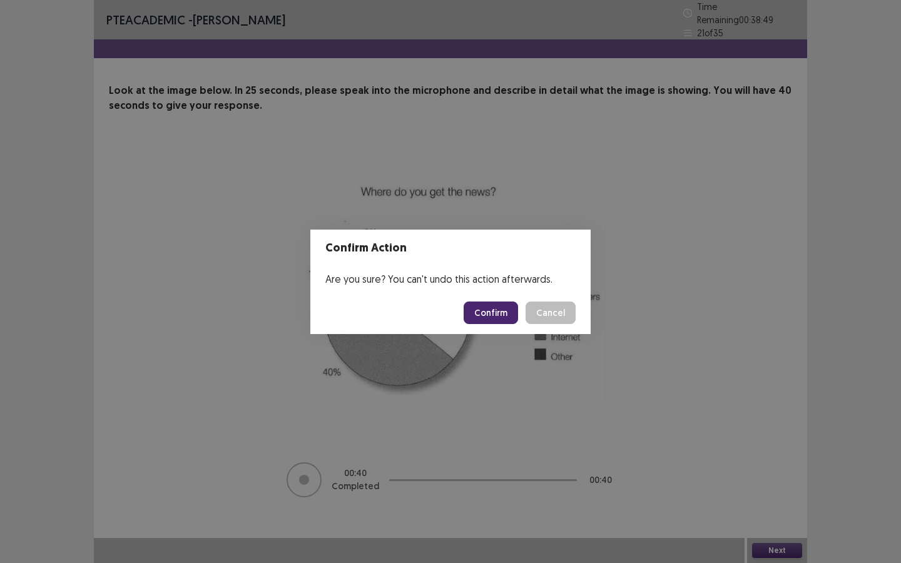
click at [482, 312] on button "Confirm" at bounding box center [491, 313] width 54 height 23
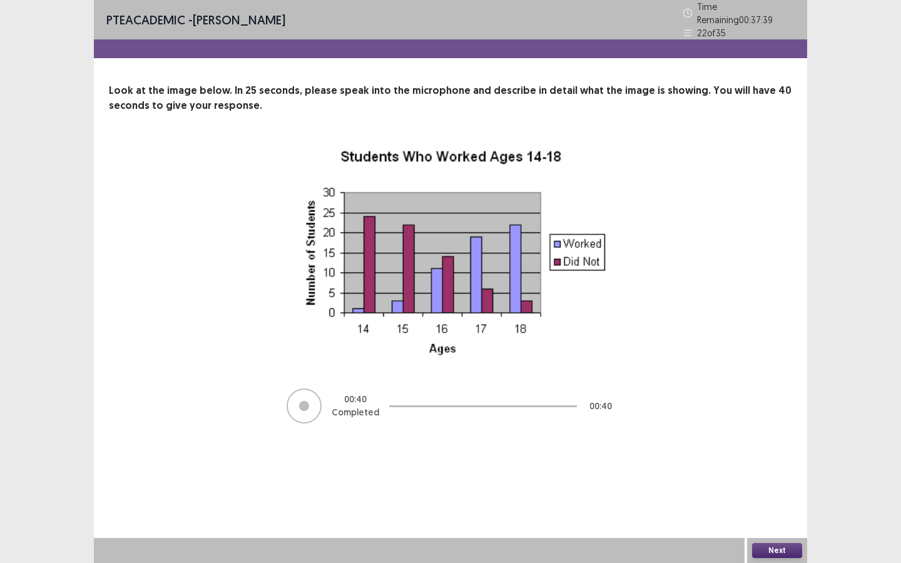
click at [781, 425] on button "Next" at bounding box center [777, 550] width 50 height 15
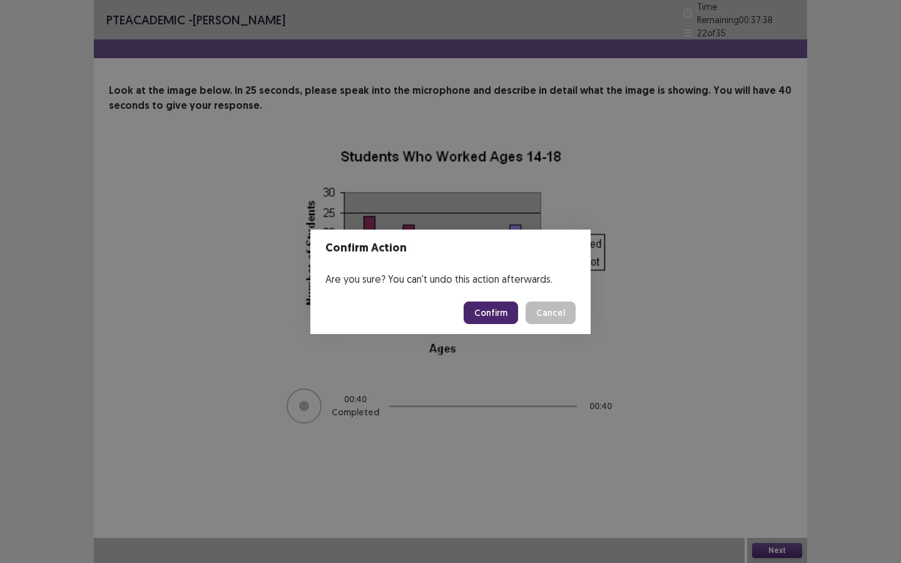
click at [500, 311] on button "Confirm" at bounding box center [491, 313] width 54 height 23
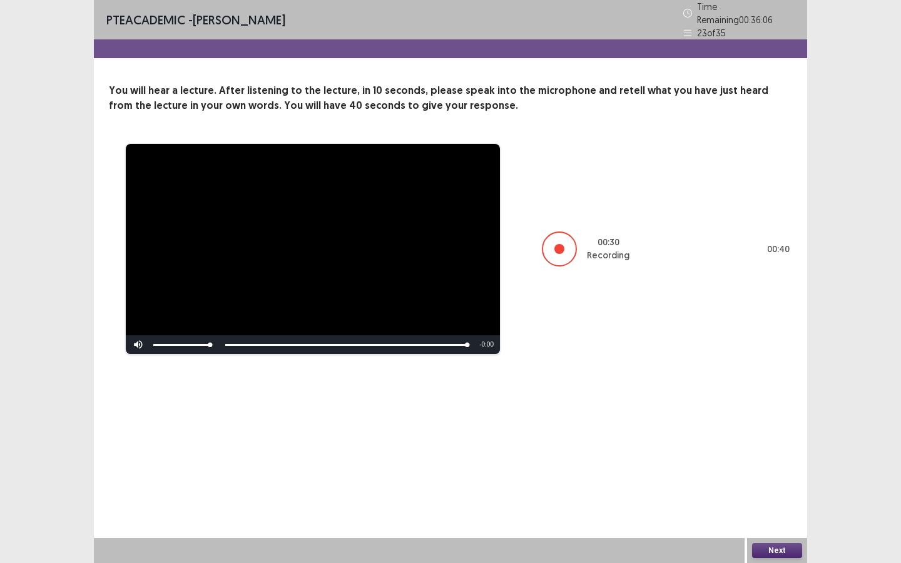
click at [774, 425] on button "Next" at bounding box center [777, 550] width 50 height 15
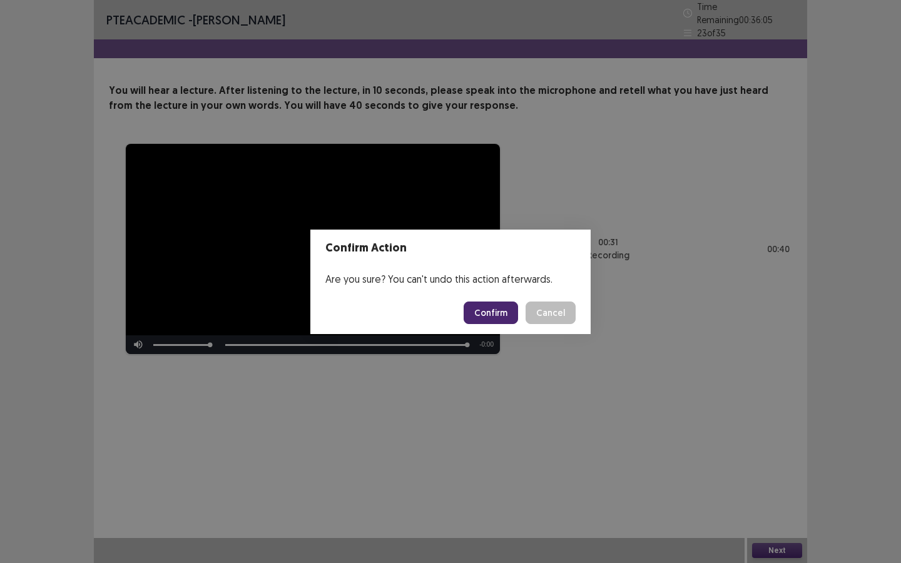
click at [488, 315] on button "Confirm" at bounding box center [491, 313] width 54 height 23
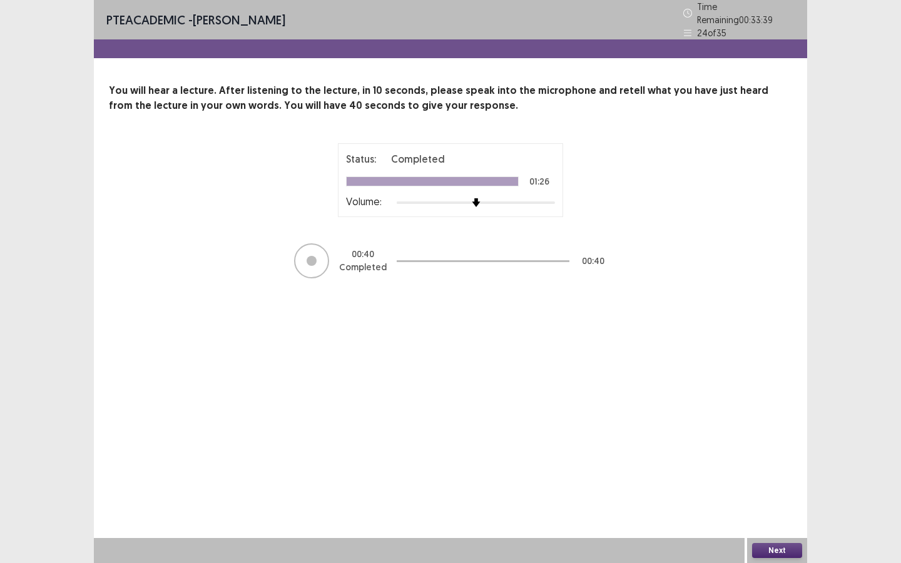
click at [760, 425] on button "Next" at bounding box center [777, 550] width 50 height 15
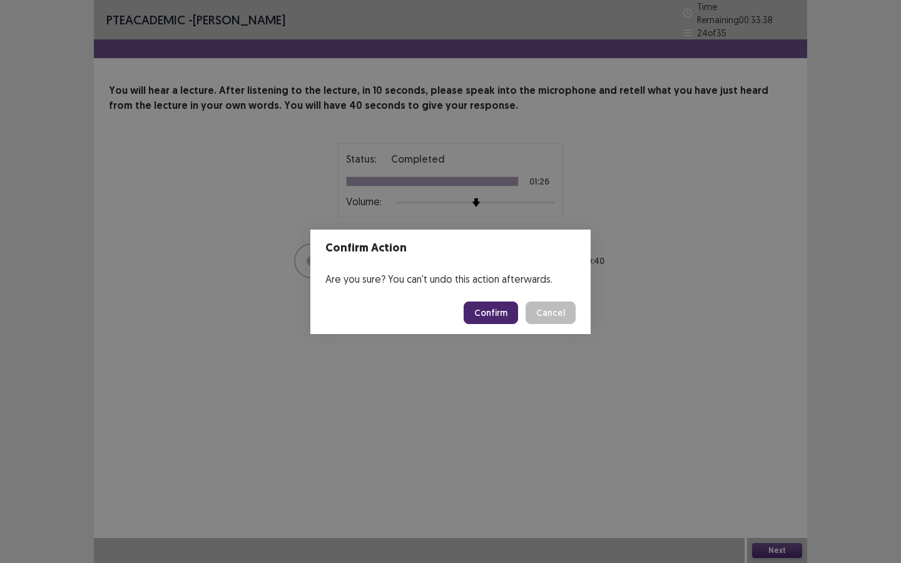
click at [488, 311] on button "Confirm" at bounding box center [491, 313] width 54 height 23
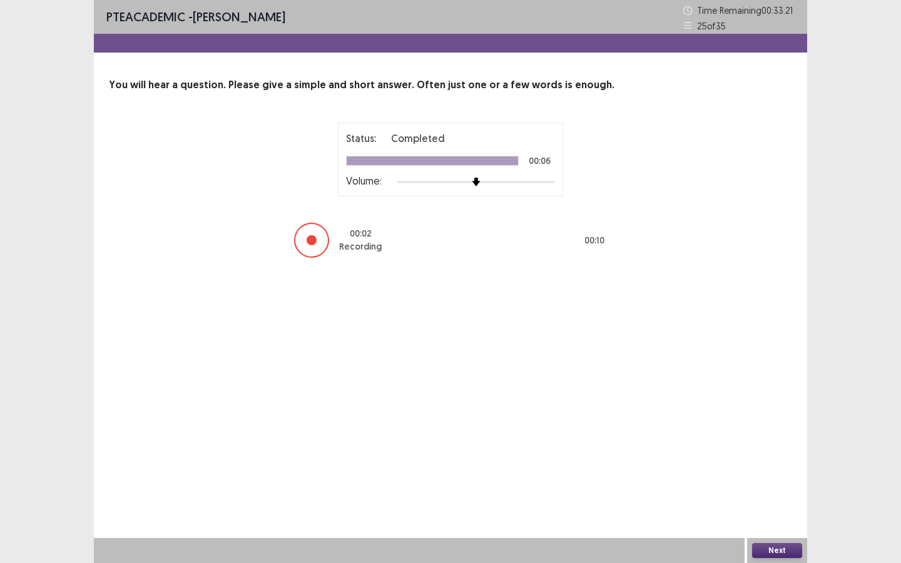
click at [789, 425] on button "Next" at bounding box center [777, 550] width 50 height 15
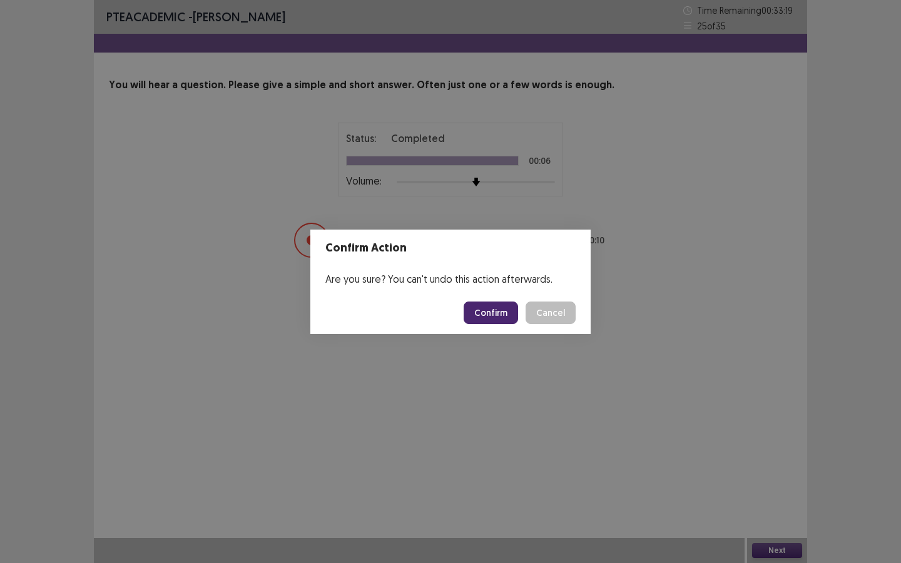
click at [489, 313] on button "Confirm" at bounding box center [491, 313] width 54 height 23
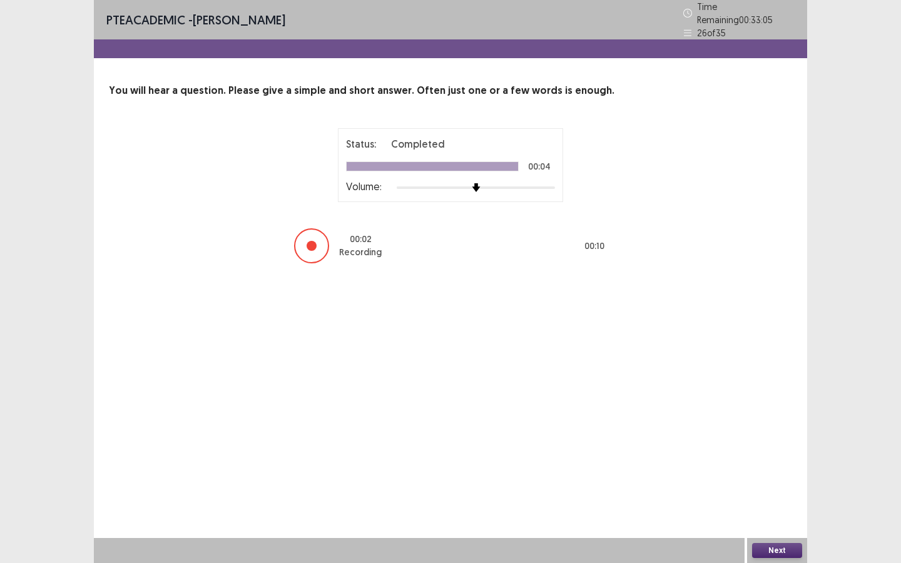
click at [790, 425] on button "Next" at bounding box center [777, 550] width 50 height 15
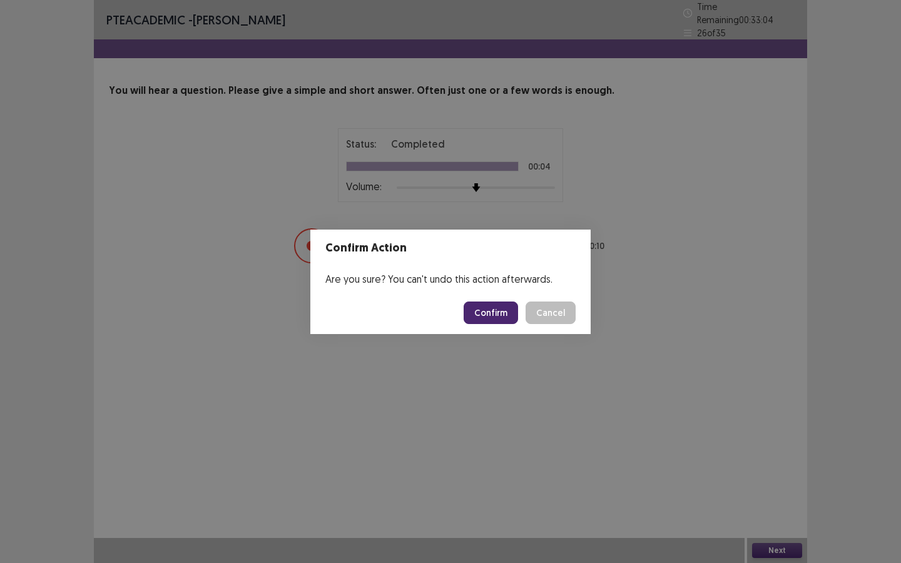
click at [495, 319] on button "Confirm" at bounding box center [491, 313] width 54 height 23
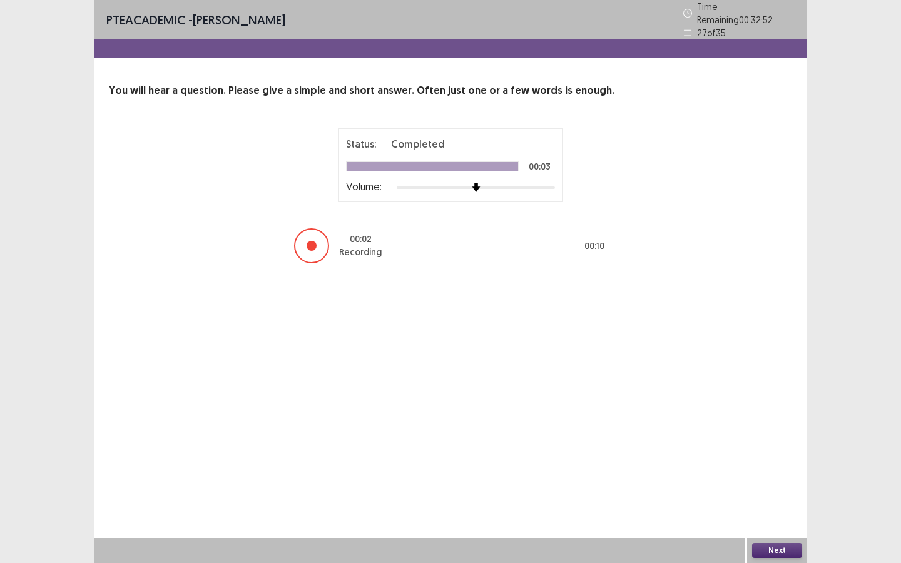
click at [779, 425] on button "Next" at bounding box center [777, 550] width 50 height 15
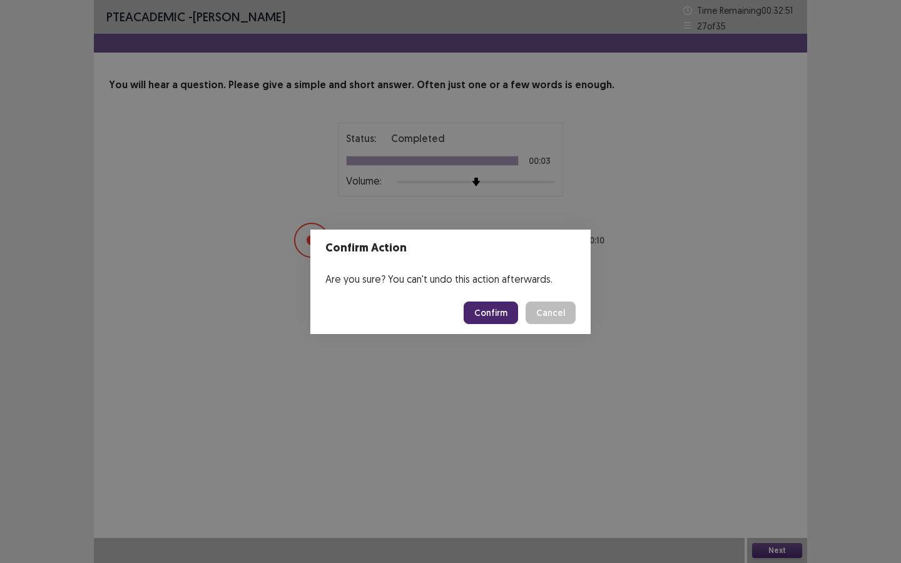
click at [505, 317] on button "Confirm" at bounding box center [491, 313] width 54 height 23
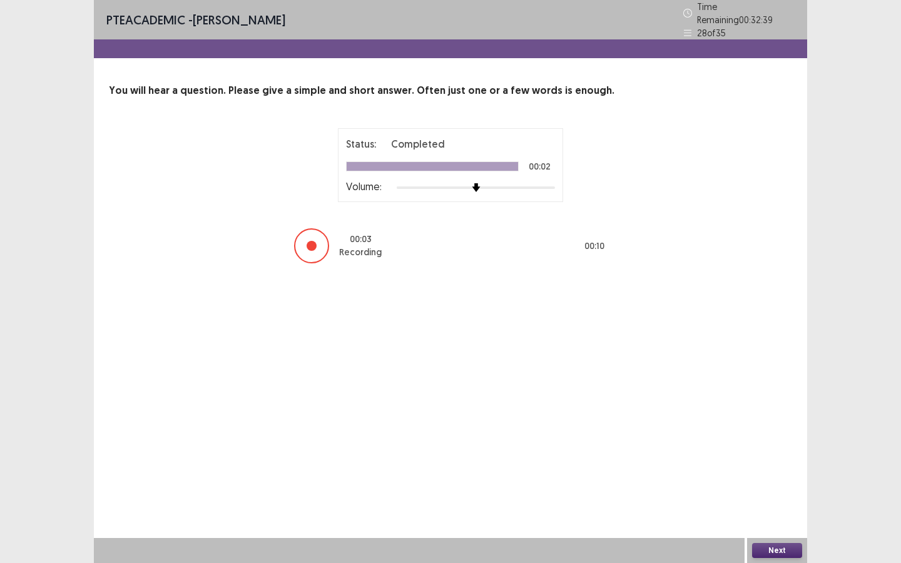
click at [790, 425] on button "Next" at bounding box center [777, 550] width 50 height 15
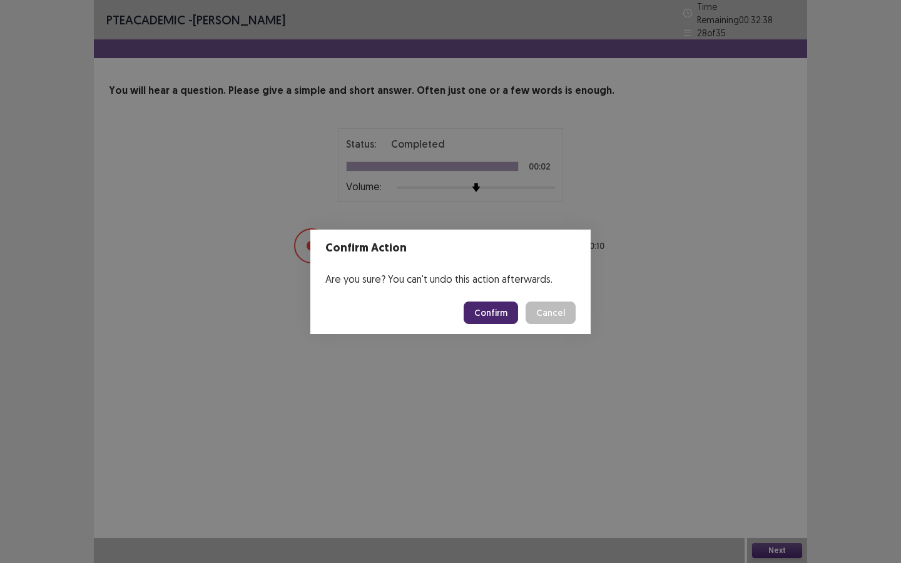
click at [490, 315] on button "Confirm" at bounding box center [491, 313] width 54 height 23
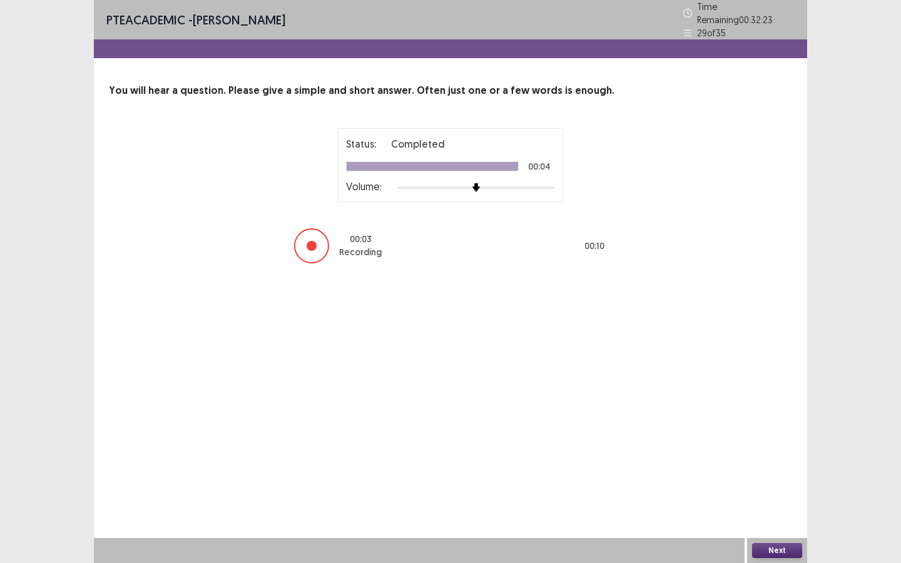
click at [789, 425] on button "Next" at bounding box center [777, 550] width 50 height 15
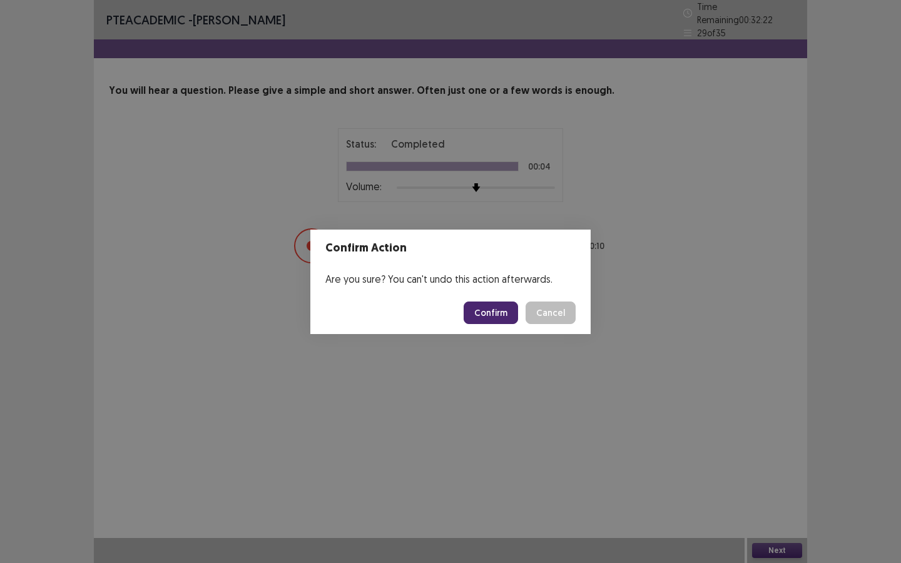
click at [487, 312] on button "Confirm" at bounding box center [491, 313] width 54 height 23
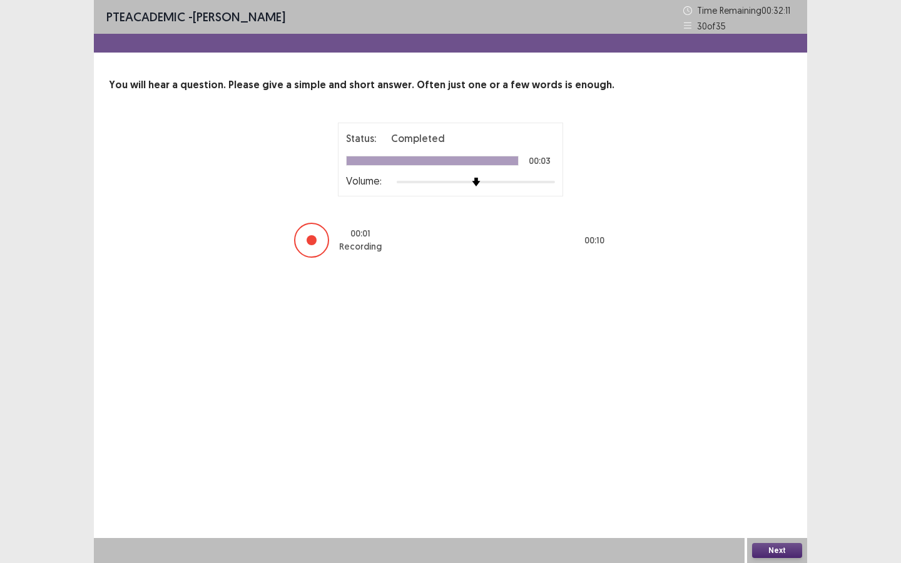
click at [772, 425] on button "Next" at bounding box center [777, 550] width 50 height 15
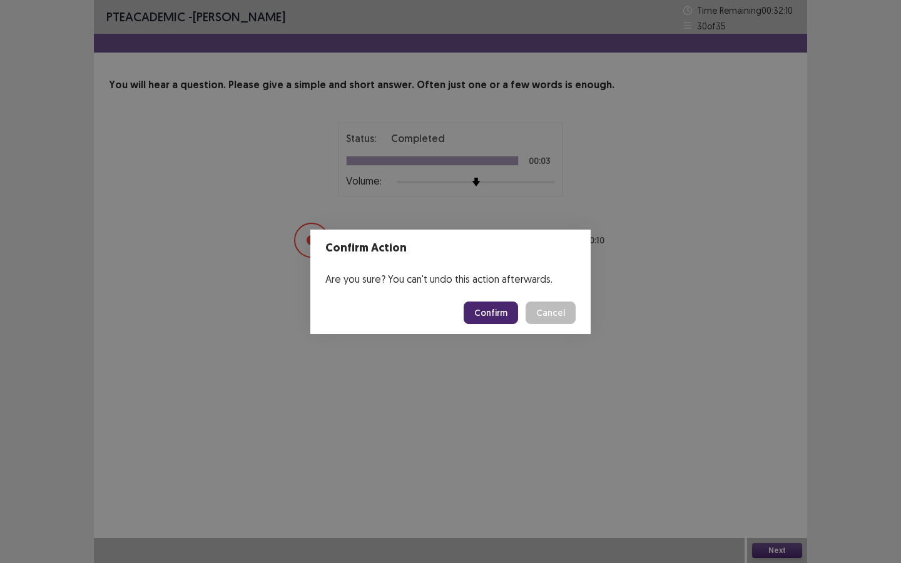
click at [486, 312] on button "Confirm" at bounding box center [491, 313] width 54 height 23
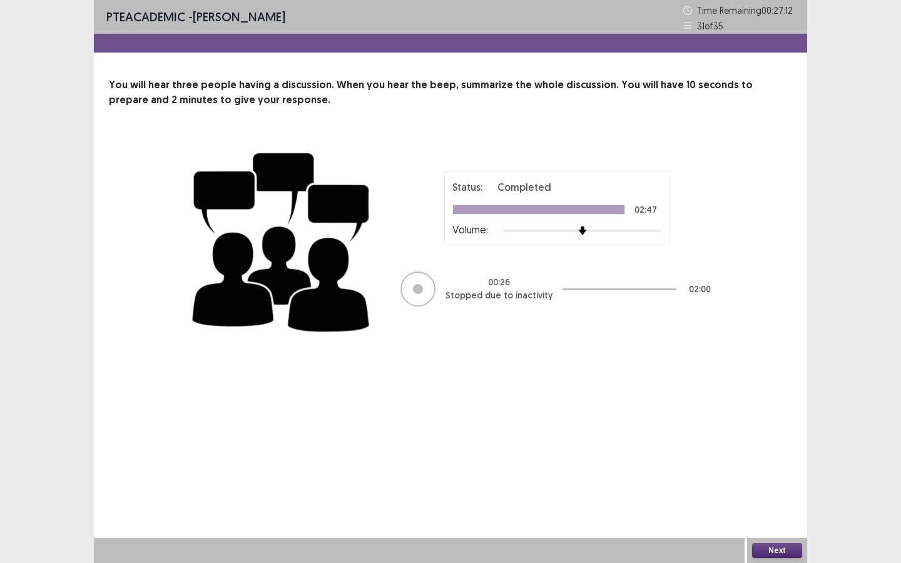
click at [773, 425] on button "Next" at bounding box center [777, 550] width 50 height 15
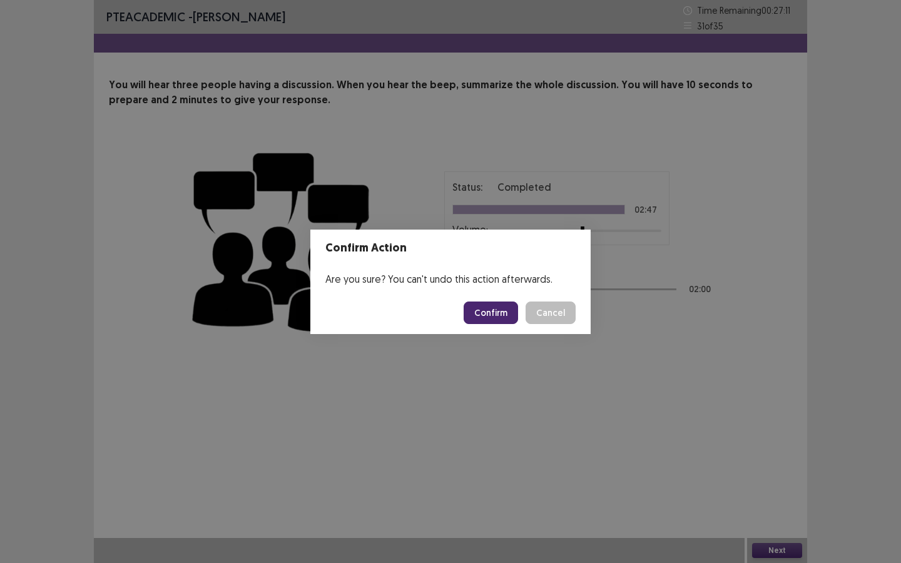
click at [499, 313] on button "Confirm" at bounding box center [491, 313] width 54 height 23
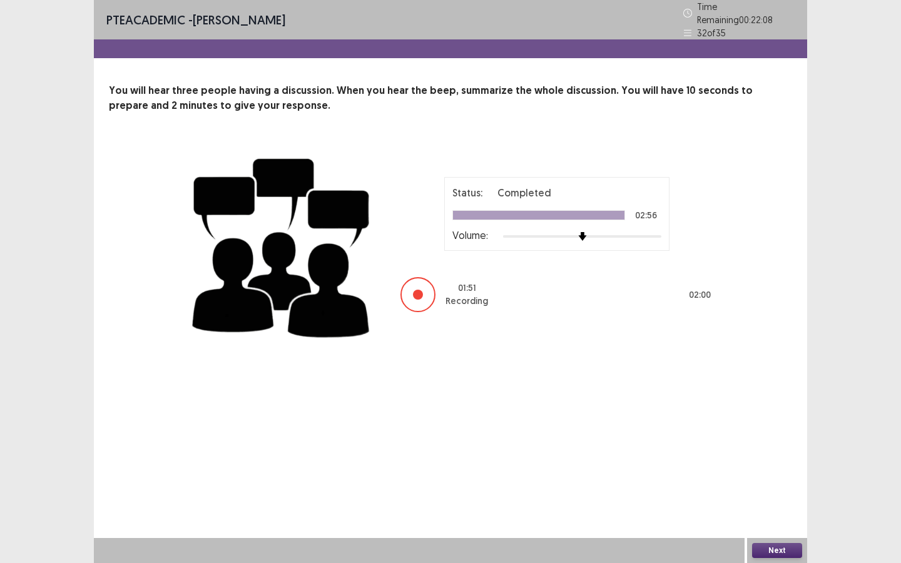
click at [763, 425] on button "Next" at bounding box center [777, 550] width 50 height 15
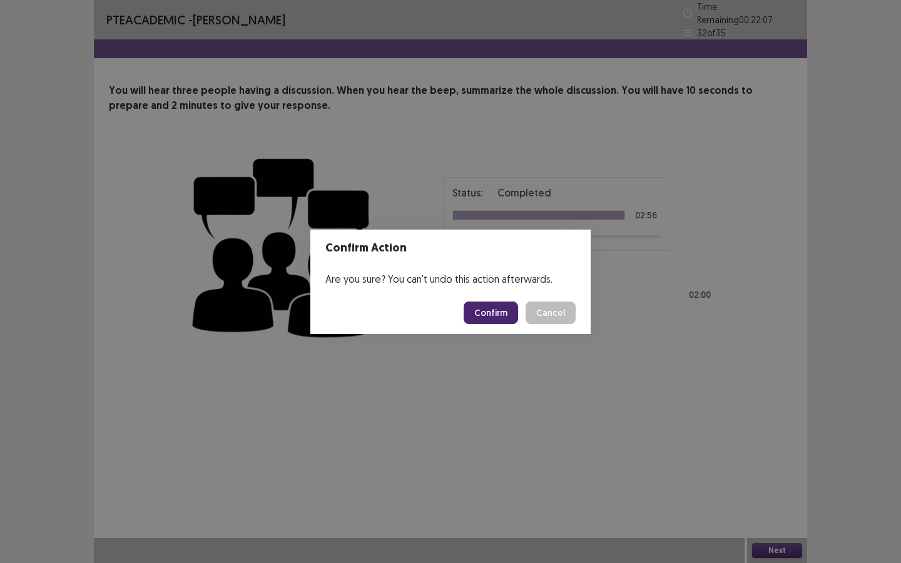
click at [494, 312] on button "Confirm" at bounding box center [491, 313] width 54 height 23
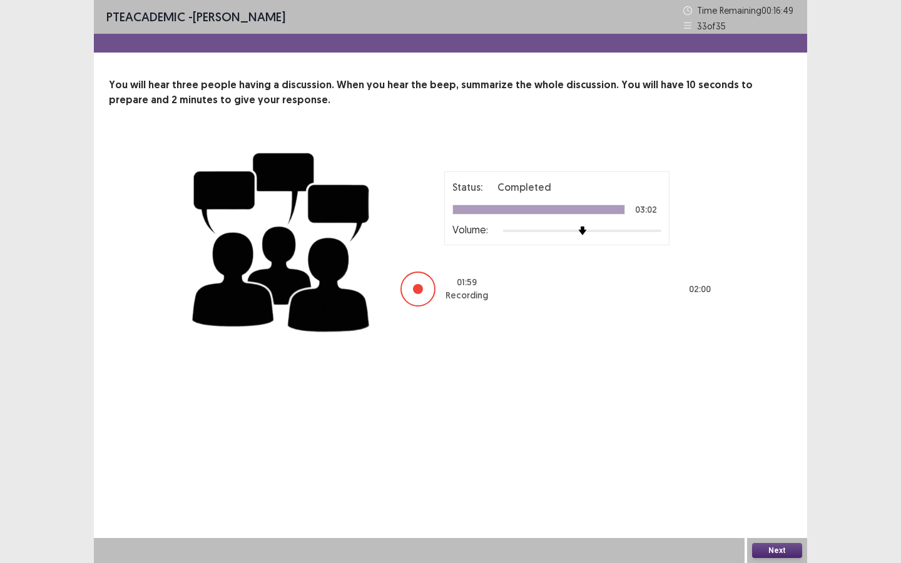
click at [769, 425] on button "Next" at bounding box center [777, 550] width 50 height 15
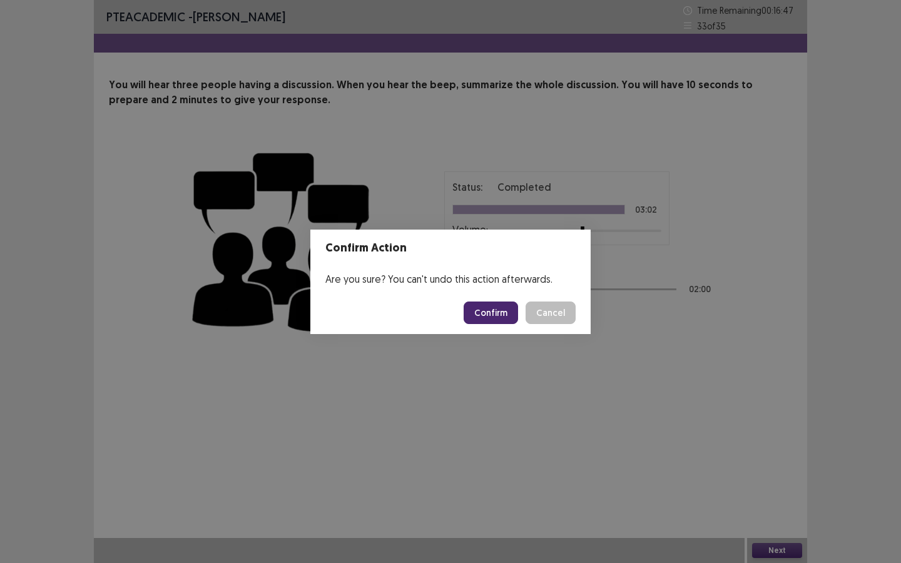
click at [491, 315] on button "Confirm" at bounding box center [491, 313] width 54 height 23
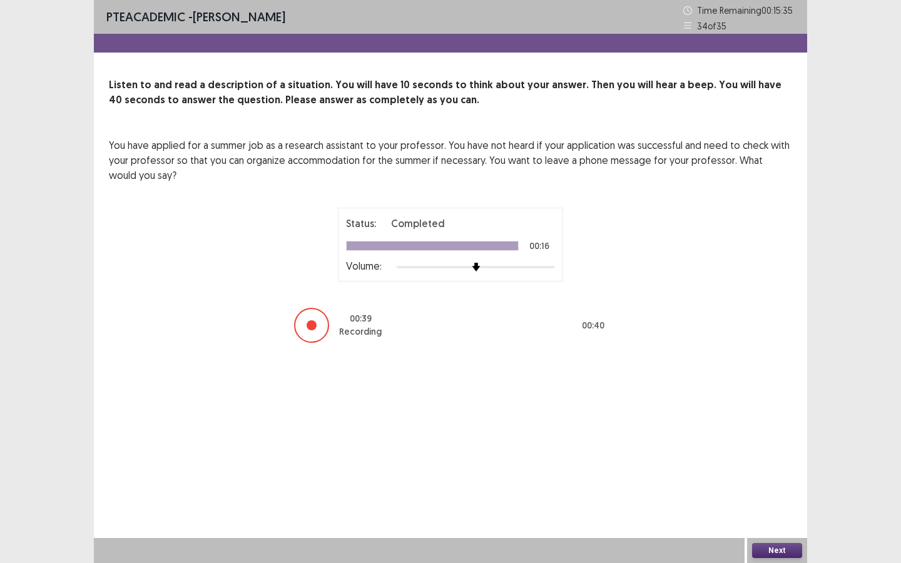
click at [754, 425] on button "Next" at bounding box center [777, 550] width 50 height 15
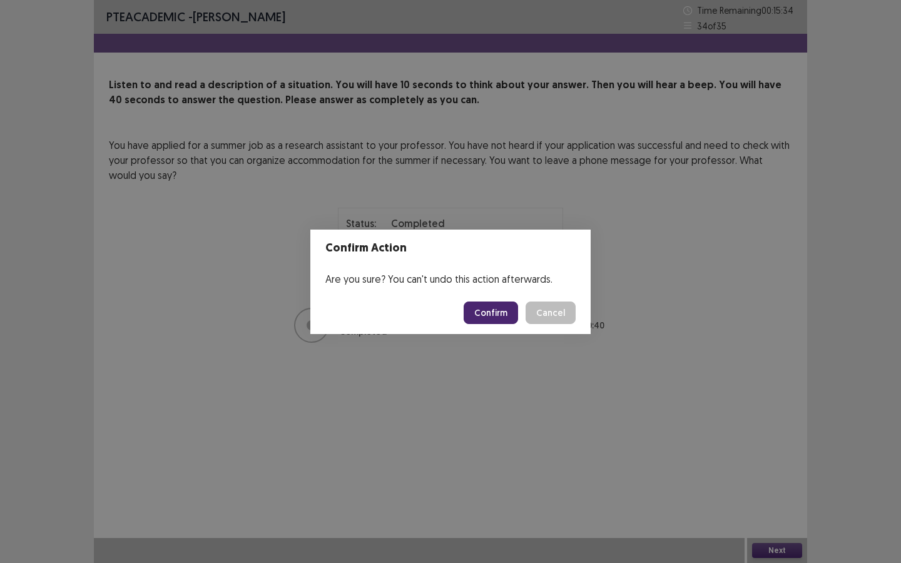
click at [507, 314] on button "Confirm" at bounding box center [491, 313] width 54 height 23
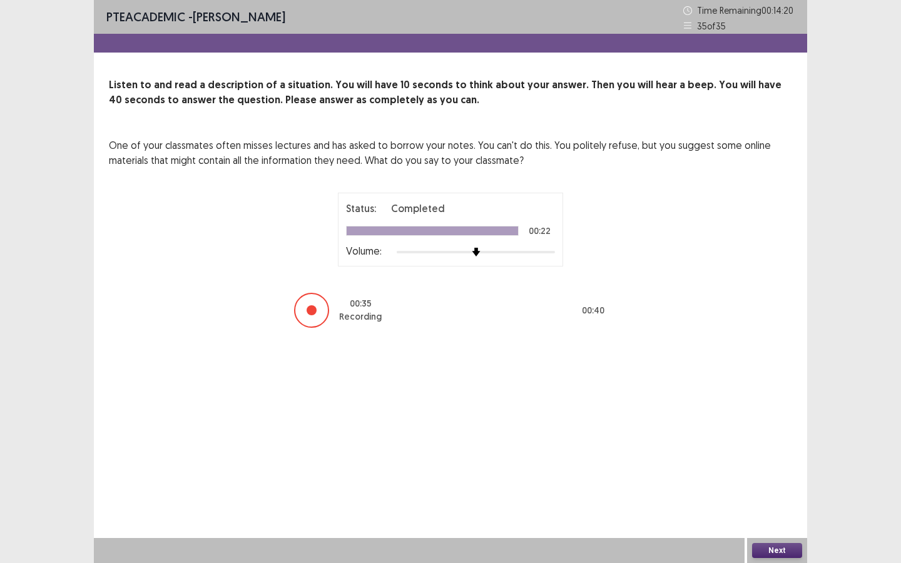
click at [759, 425] on button "Next" at bounding box center [777, 550] width 50 height 15
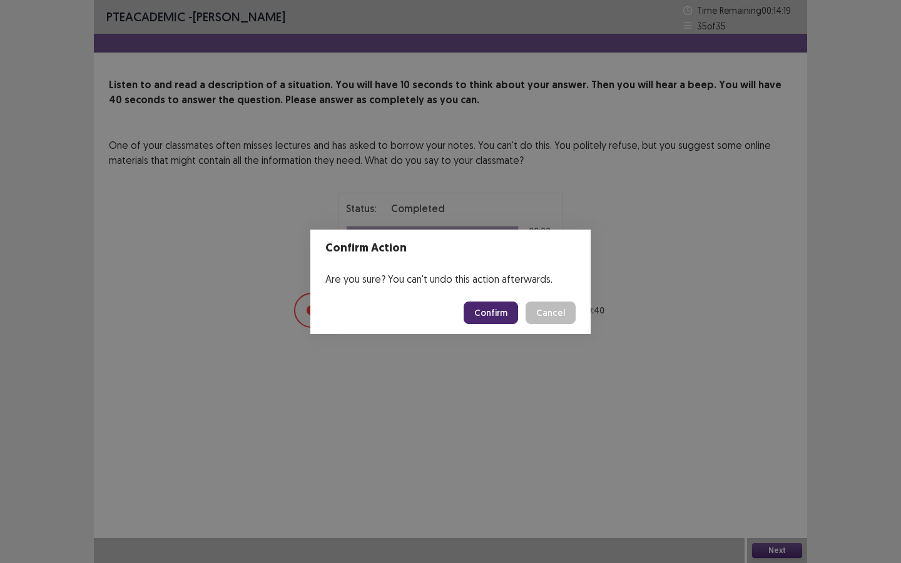
click at [486, 308] on button "Confirm" at bounding box center [491, 313] width 54 height 23
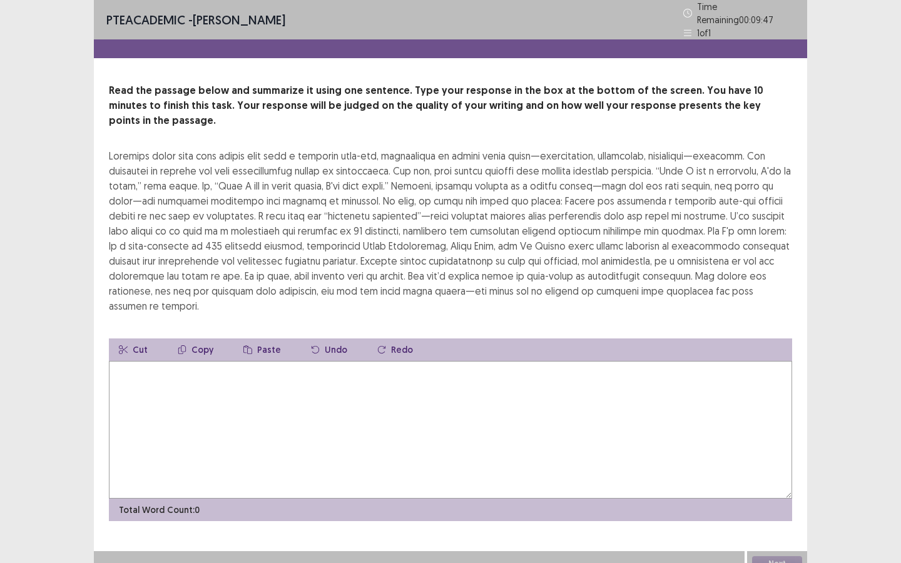
click at [261, 361] on textarea at bounding box center [450, 430] width 683 height 138
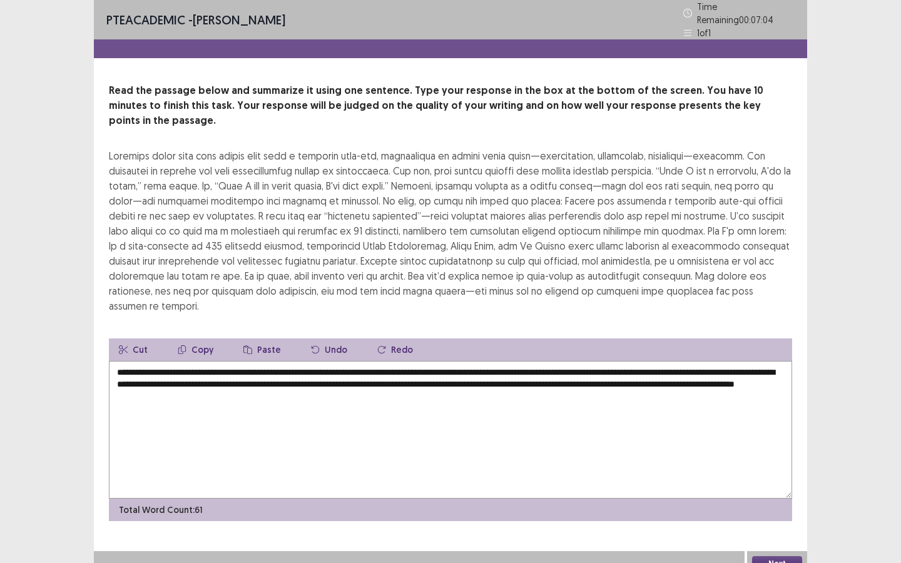
click at [307, 375] on textarea "**********" at bounding box center [450, 430] width 683 height 138
type textarea "**********"
click at [773, 425] on button "Next" at bounding box center [777, 563] width 50 height 15
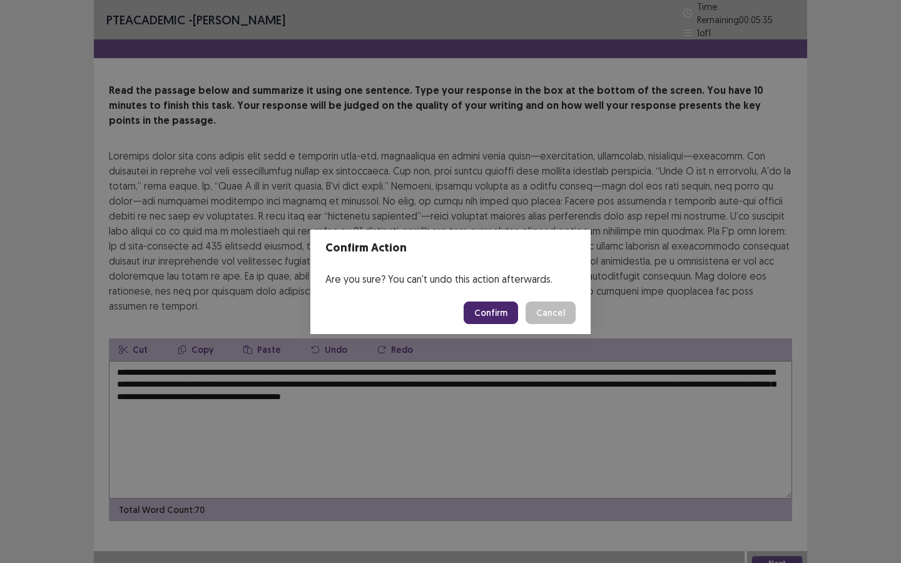
click at [499, 316] on button "Confirm" at bounding box center [491, 313] width 54 height 23
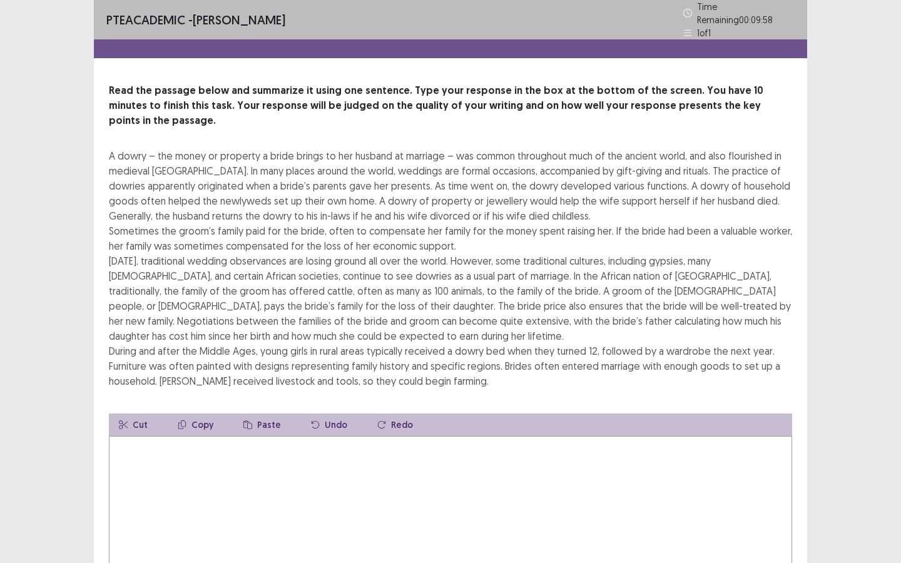
click at [162, 425] on textarea at bounding box center [450, 505] width 683 height 138
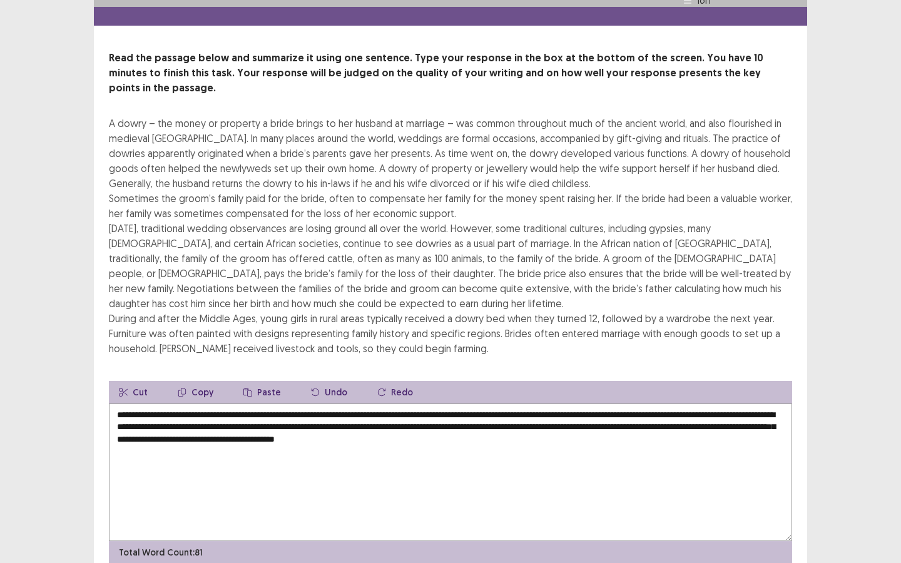
scroll to position [68, 0]
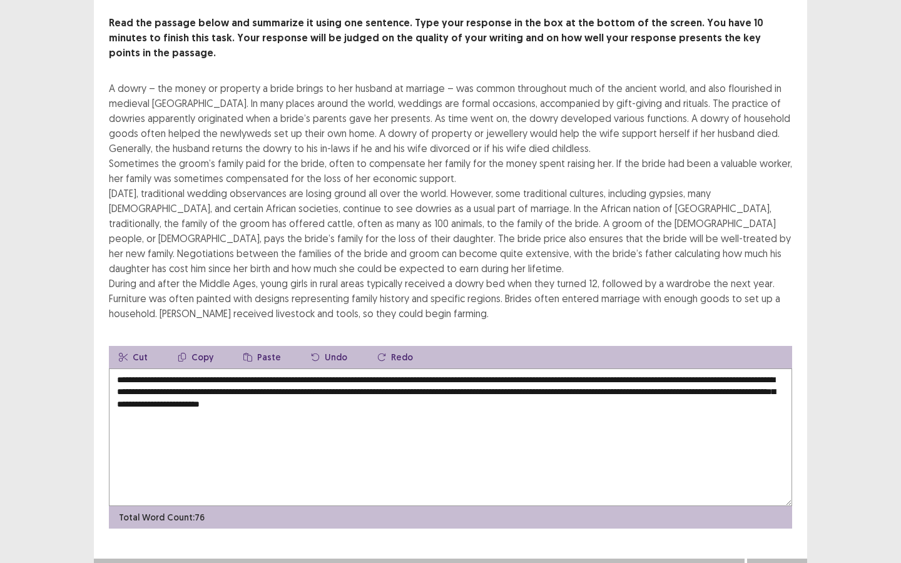
click at [299, 385] on textarea "**********" at bounding box center [450, 438] width 683 height 138
click at [492, 385] on textarea "**********" at bounding box center [450, 438] width 683 height 138
click at [541, 385] on textarea "**********" at bounding box center [450, 438] width 683 height 138
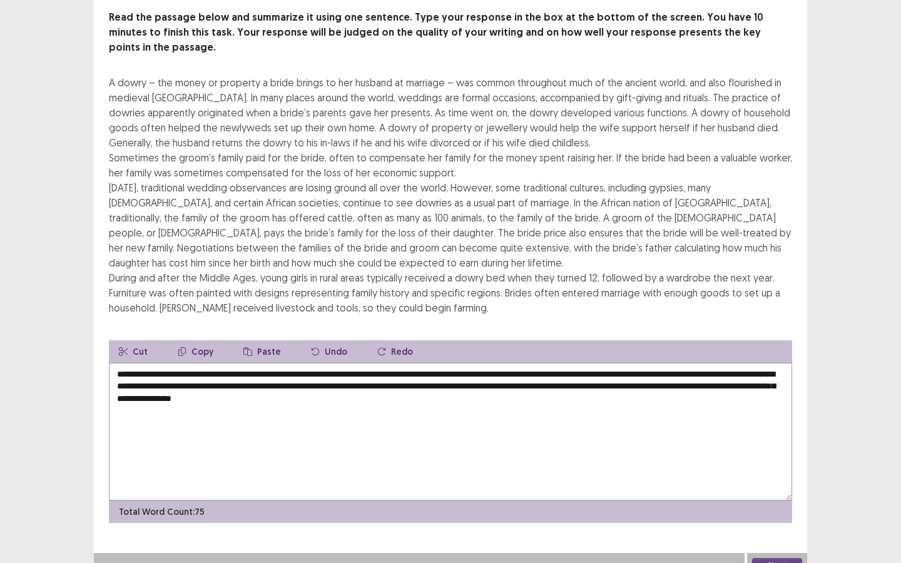
type textarea "**********"
click at [798, 425] on button "Next" at bounding box center [777, 565] width 50 height 15
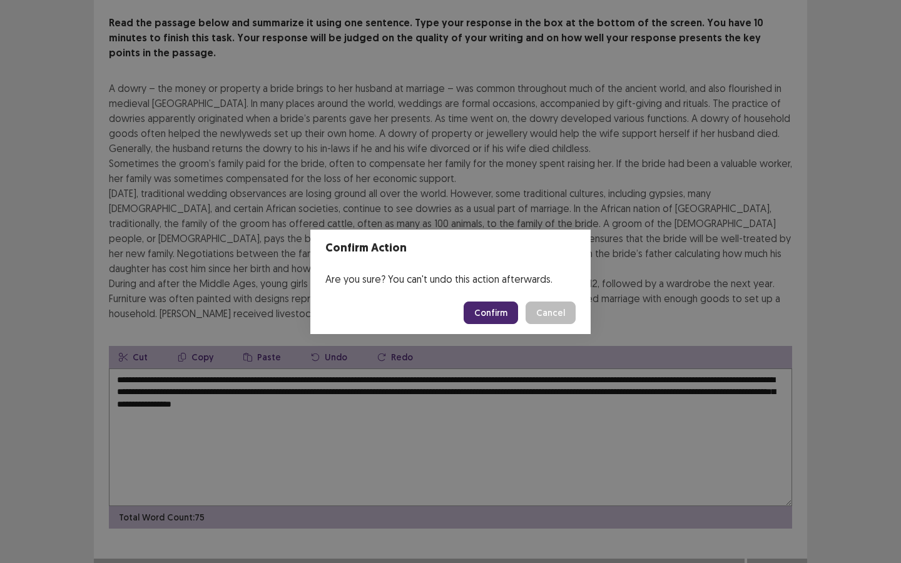
click at [495, 317] on button "Confirm" at bounding box center [491, 313] width 54 height 23
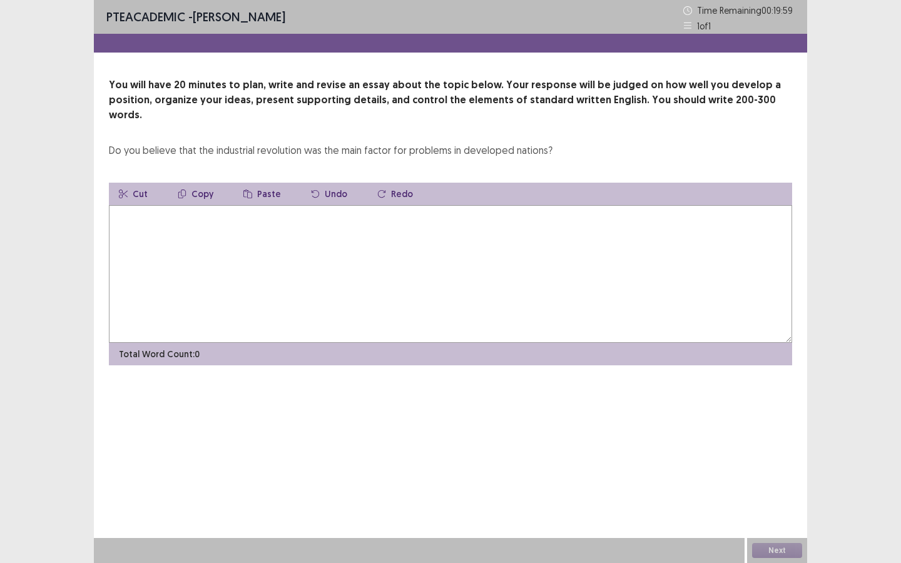
click at [220, 209] on textarea at bounding box center [450, 274] width 683 height 138
type textarea "*"
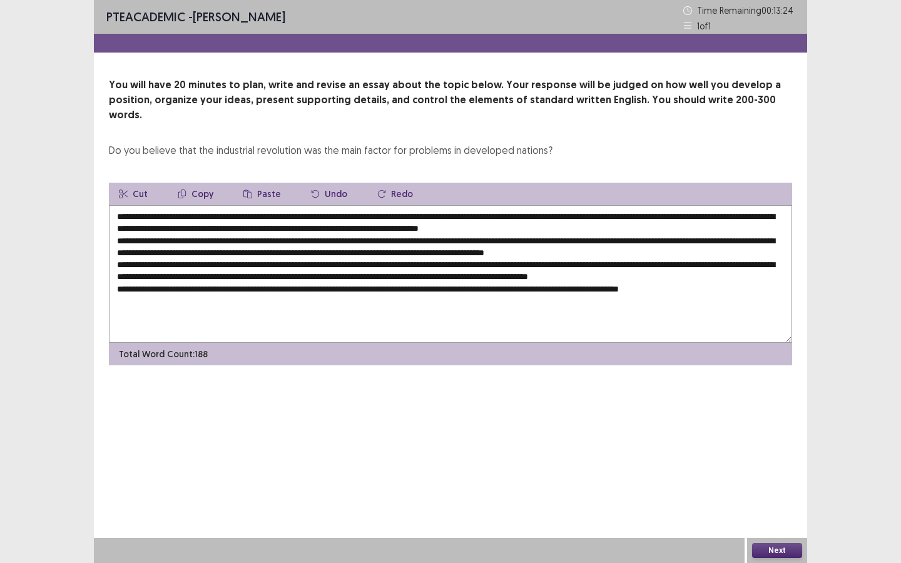
click at [190, 205] on textarea at bounding box center [450, 274] width 683 height 138
click at [590, 215] on textarea at bounding box center [450, 274] width 683 height 138
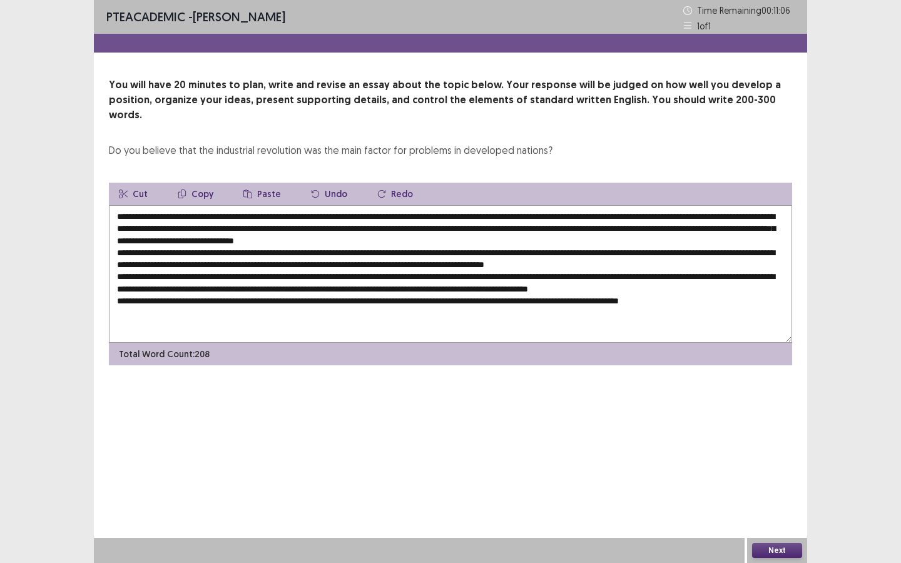
click at [311, 240] on textarea at bounding box center [450, 274] width 683 height 138
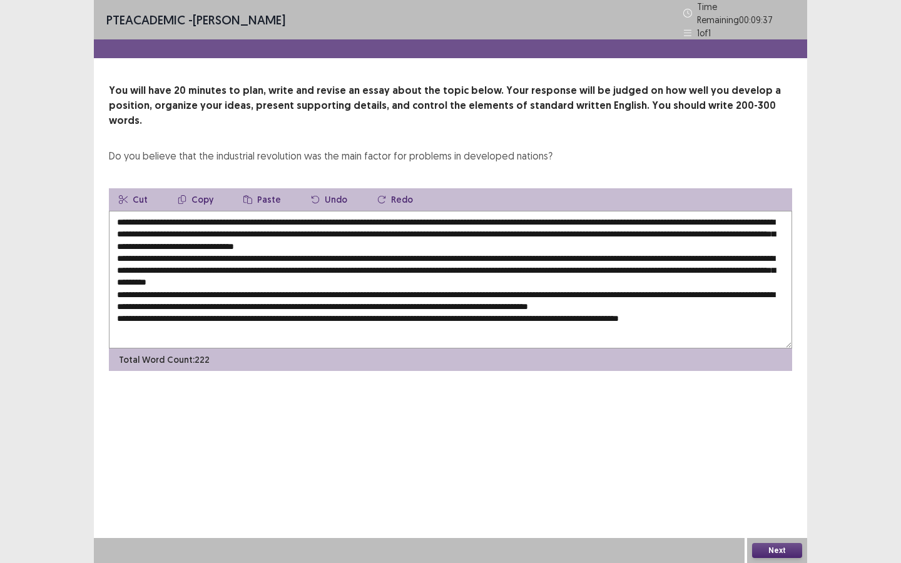
click at [136, 258] on textarea at bounding box center [450, 280] width 683 height 138
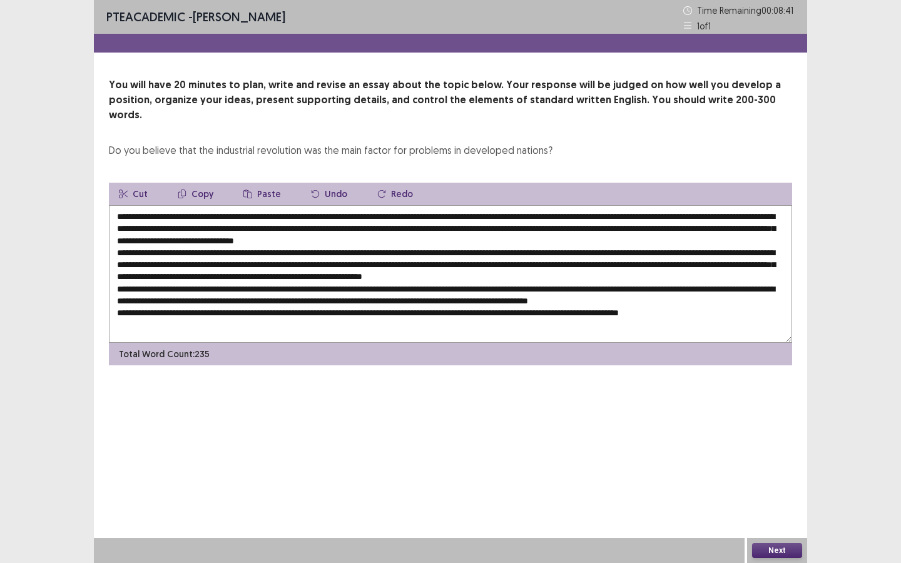
click at [552, 262] on textarea at bounding box center [450, 274] width 683 height 138
click at [315, 276] on textarea at bounding box center [450, 274] width 683 height 138
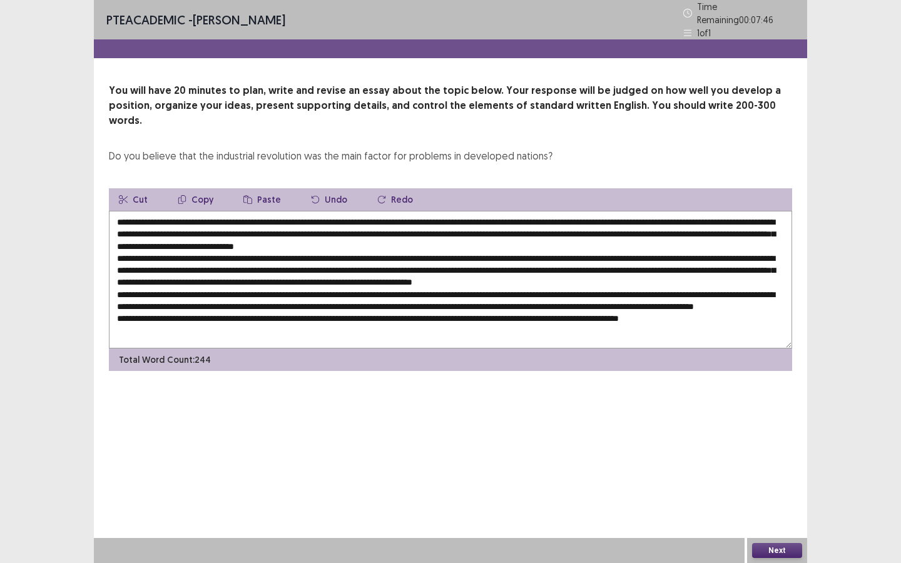
click at [313, 287] on textarea at bounding box center [450, 280] width 683 height 138
click at [159, 300] on textarea at bounding box center [450, 280] width 683 height 138
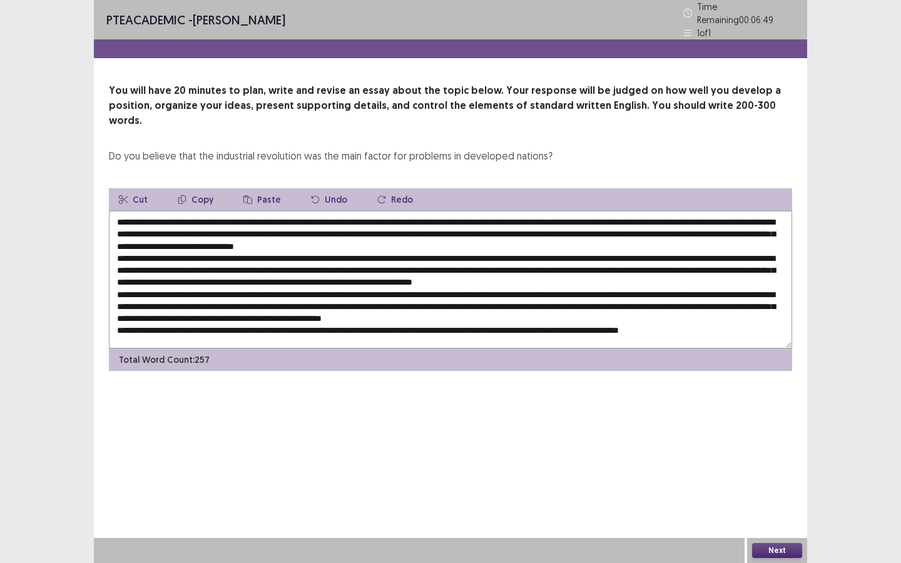
click at [544, 300] on textarea at bounding box center [450, 280] width 683 height 138
click at [188, 298] on textarea at bounding box center [450, 280] width 683 height 138
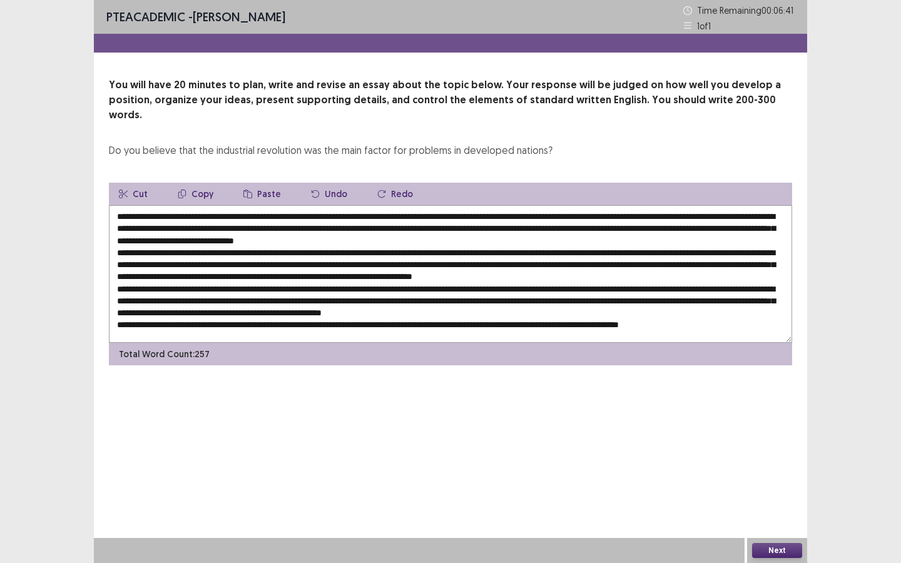
click at [260, 298] on textarea at bounding box center [450, 274] width 683 height 138
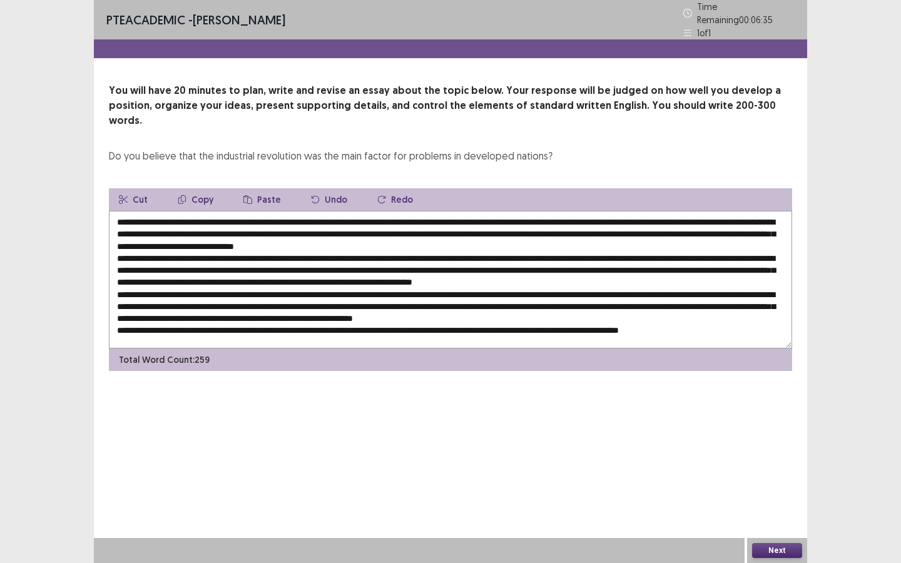
click at [587, 300] on textarea at bounding box center [450, 280] width 683 height 138
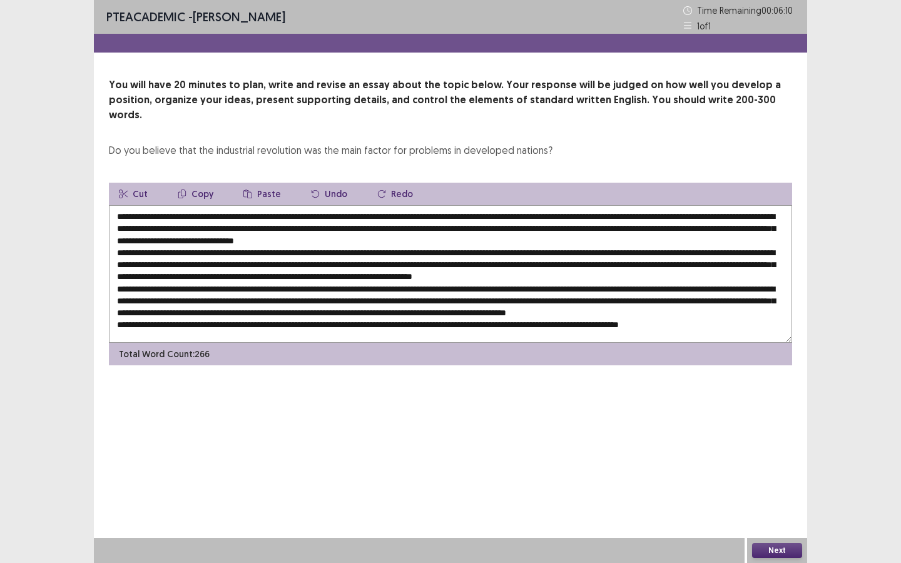
scroll to position [6, 0]
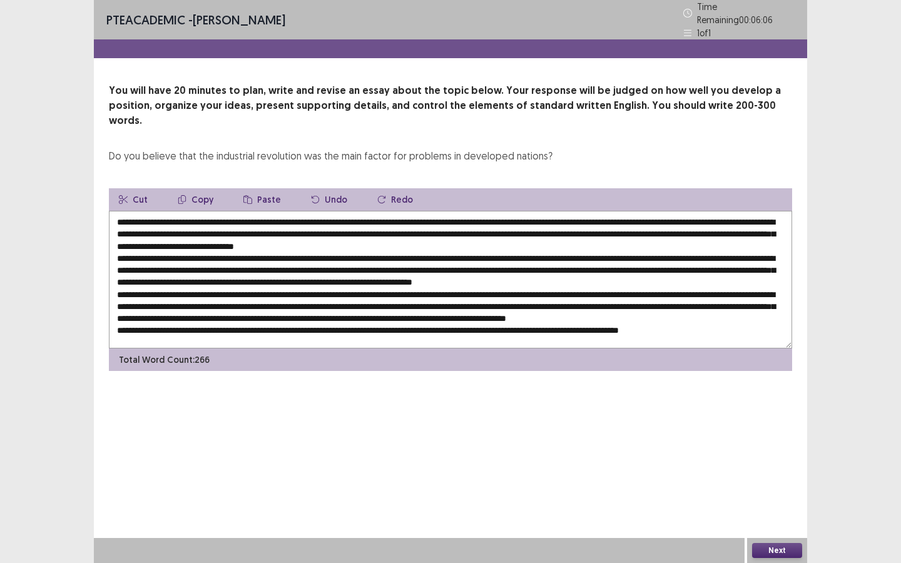
click at [410, 317] on textarea at bounding box center [450, 280] width 683 height 138
click at [595, 211] on textarea at bounding box center [450, 280] width 683 height 138
click at [437, 218] on textarea at bounding box center [450, 280] width 683 height 138
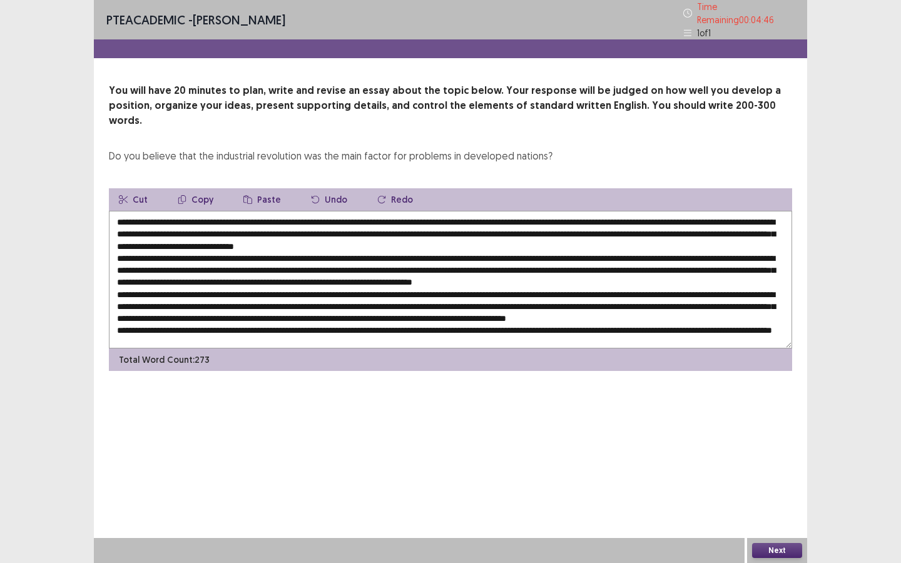
click at [517, 235] on textarea at bounding box center [450, 280] width 683 height 138
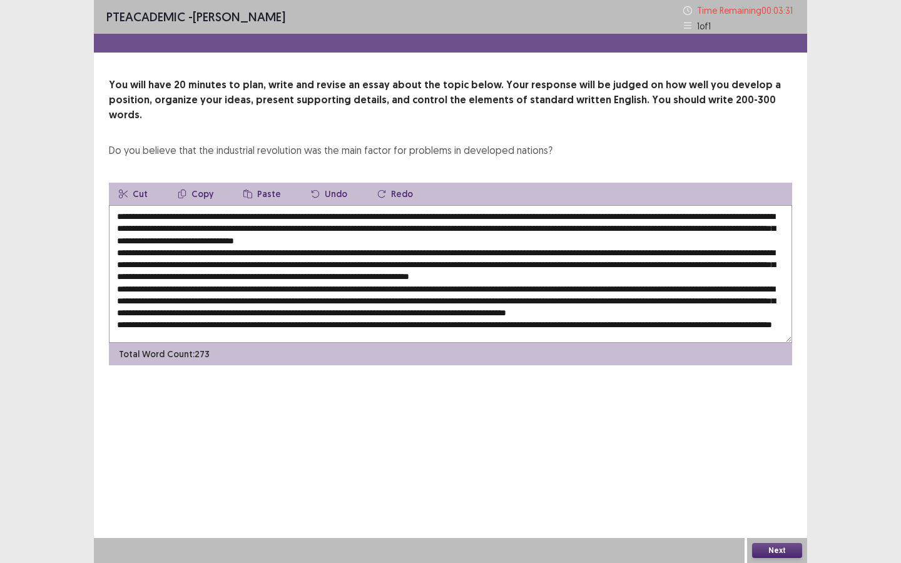
click at [156, 293] on textarea at bounding box center [450, 274] width 683 height 138
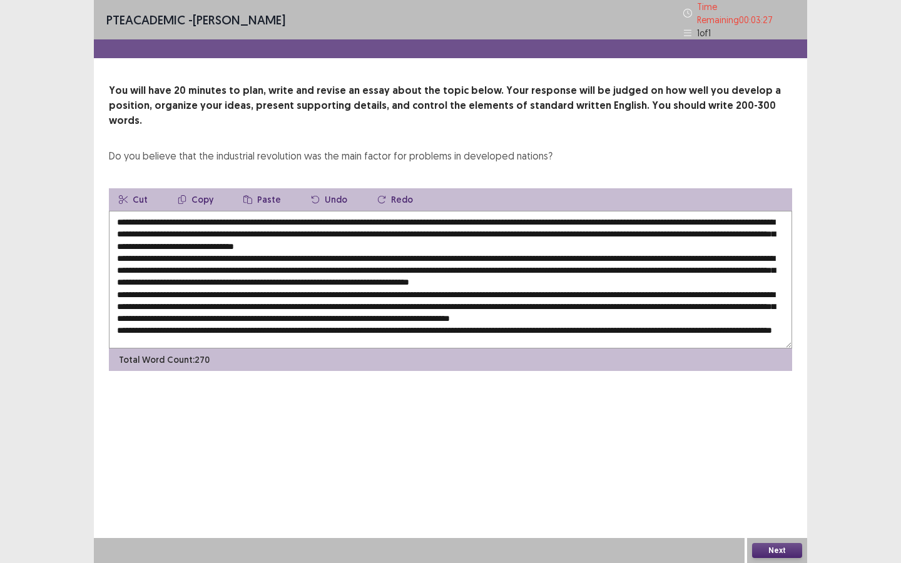
scroll to position [6, 0]
click at [614, 303] on textarea at bounding box center [450, 280] width 683 height 138
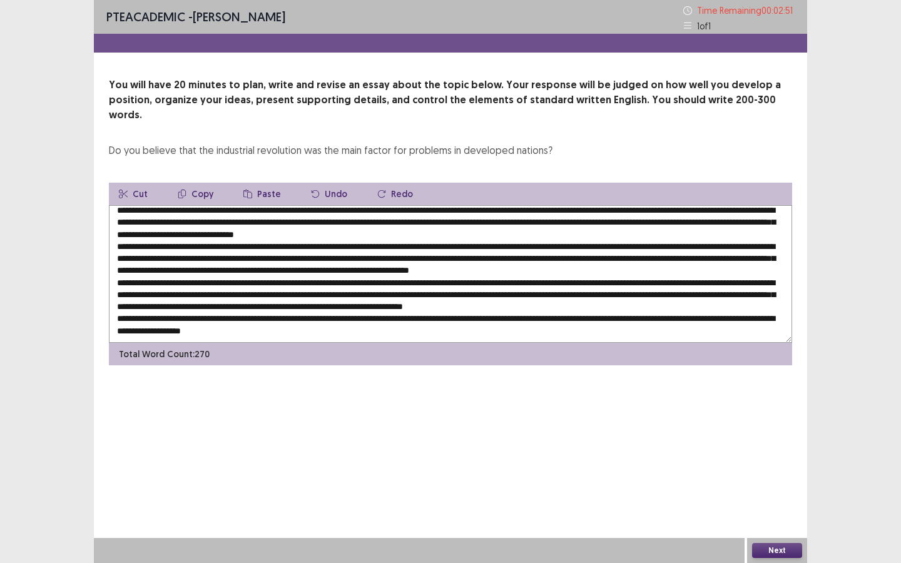
type textarea "**********"
click at [784, 425] on button "Next" at bounding box center [777, 550] width 50 height 15
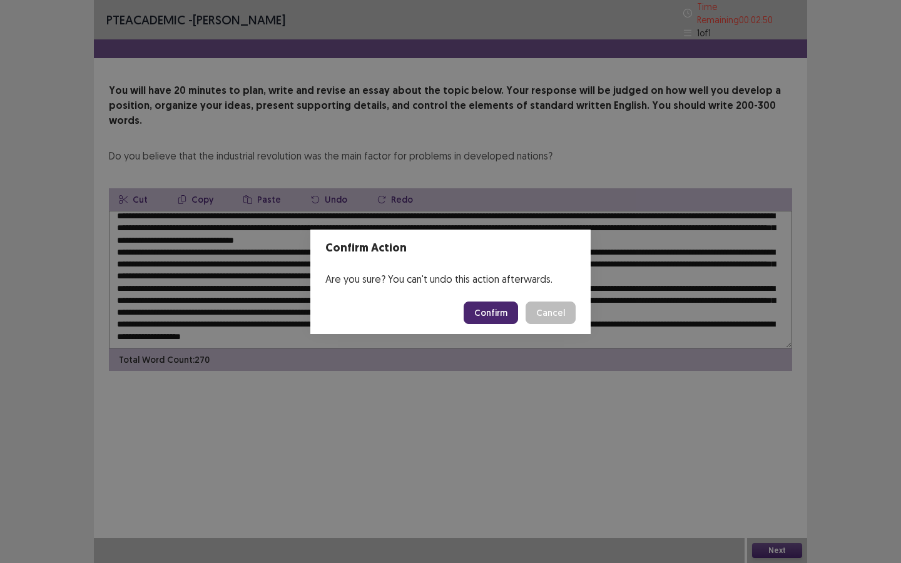
click at [497, 310] on button "Confirm" at bounding box center [491, 313] width 54 height 23
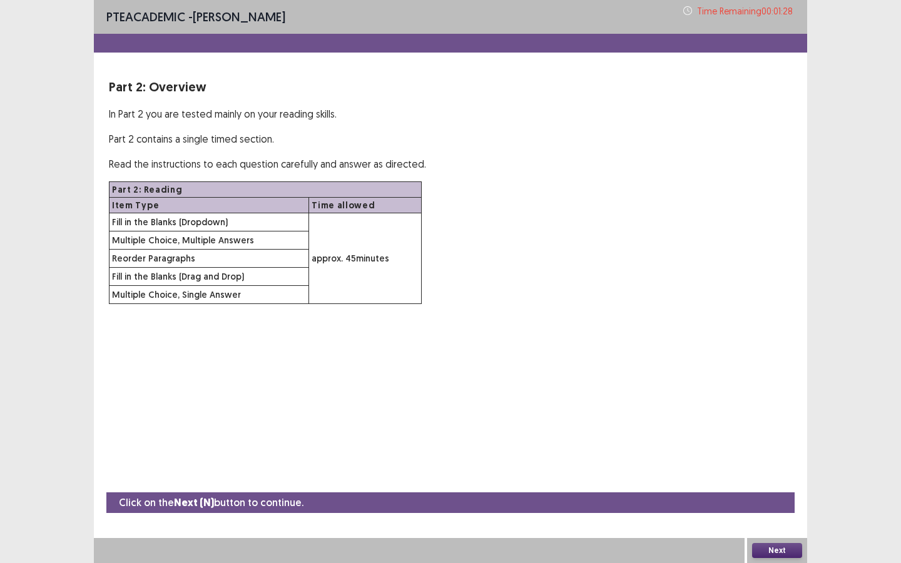
click at [763, 425] on button "Next" at bounding box center [777, 550] width 50 height 15
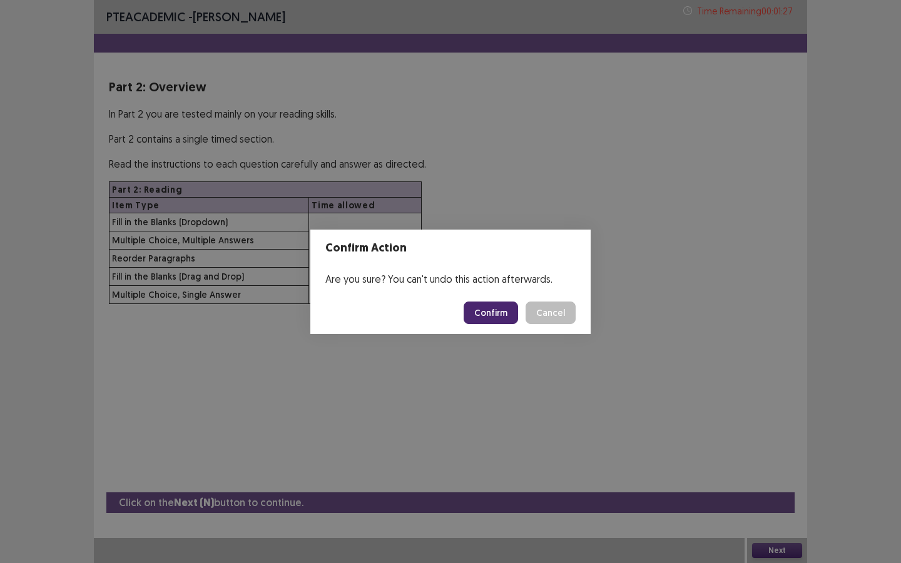
click at [492, 315] on button "Confirm" at bounding box center [491, 313] width 54 height 23
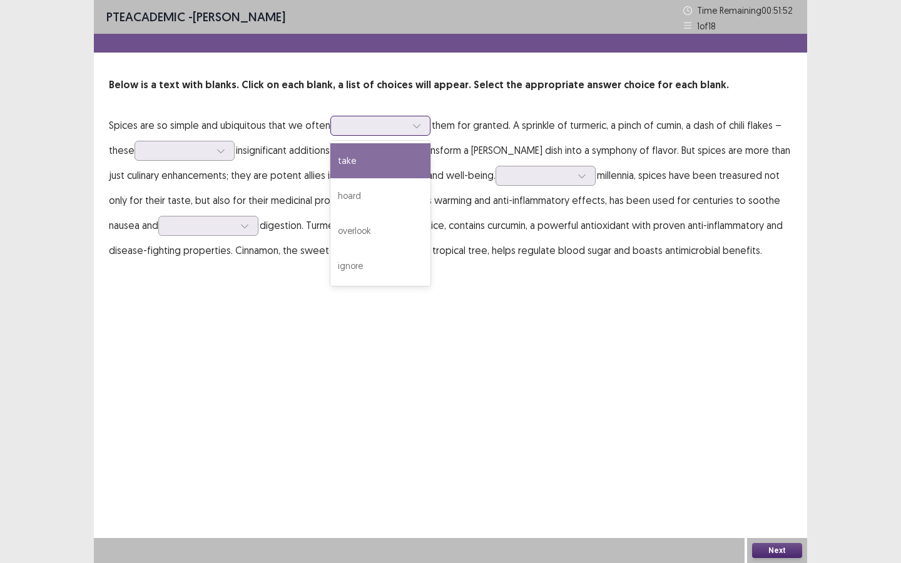
click at [392, 128] on div at bounding box center [373, 125] width 65 height 12
click at [359, 158] on div "take" at bounding box center [380, 160] width 100 height 35
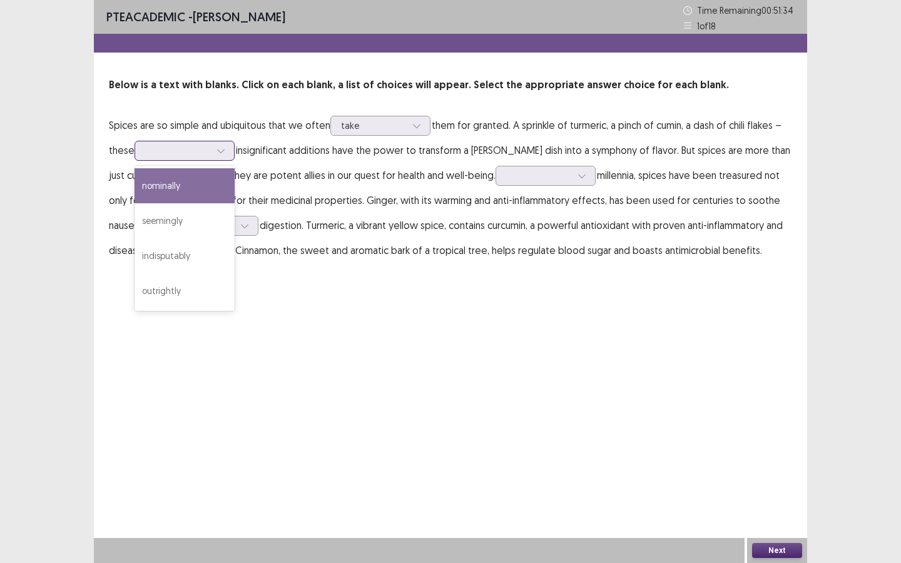
click at [180, 156] on div at bounding box center [177, 151] width 65 height 12
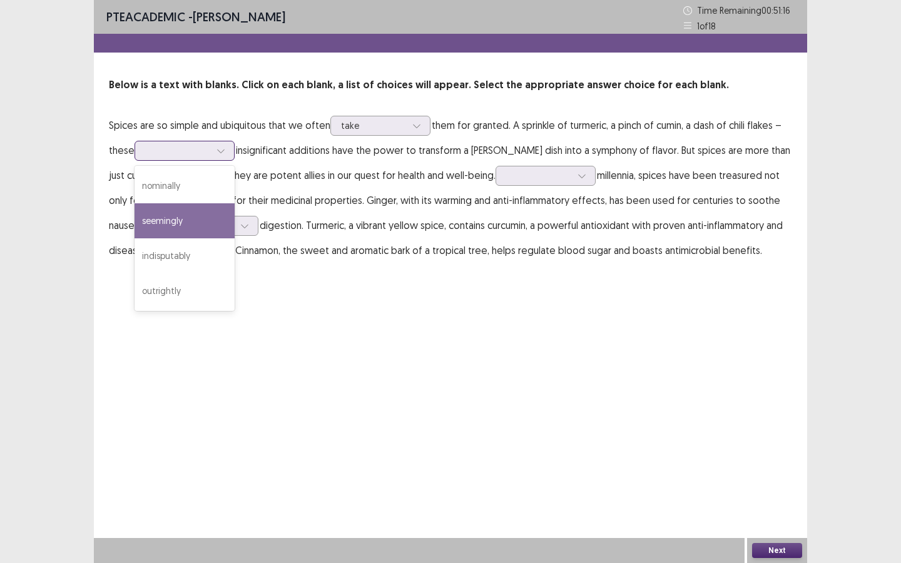
click at [186, 223] on div "seemingly" at bounding box center [185, 220] width 100 height 35
click at [220, 150] on icon at bounding box center [220, 150] width 9 height 9
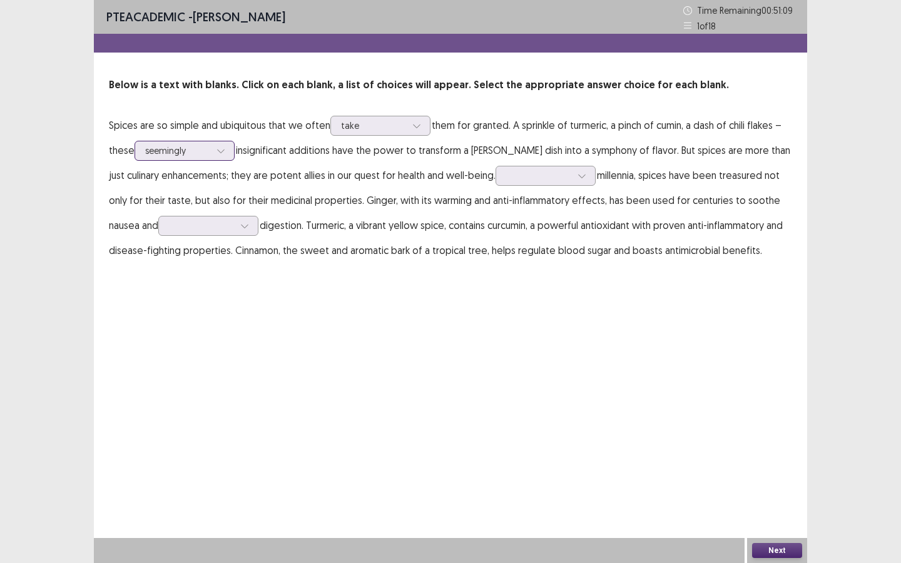
click at [220, 150] on icon at bounding box center [220, 150] width 9 height 9
click at [522, 176] on div at bounding box center [538, 176] width 65 height 12
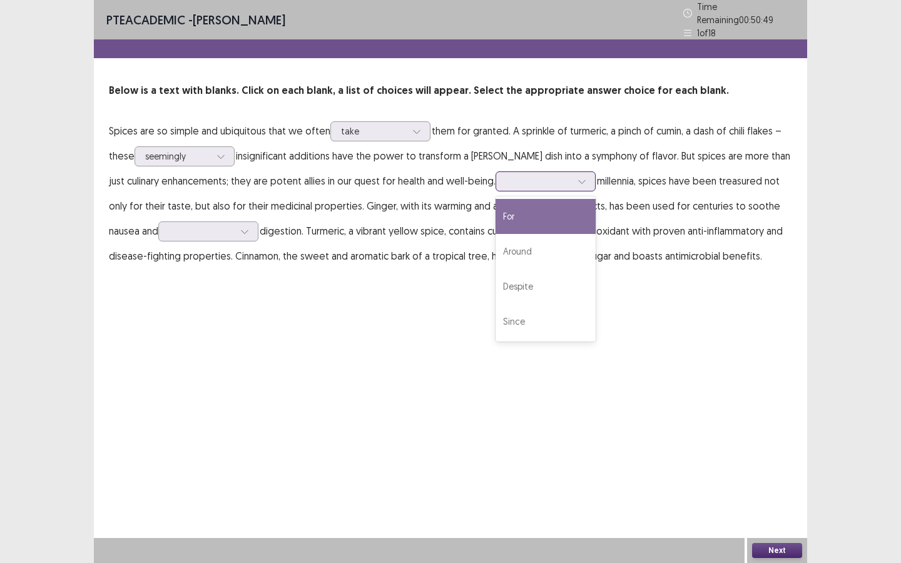
click at [521, 215] on div "For" at bounding box center [546, 216] width 100 height 35
click at [572, 180] on div at bounding box center [581, 181] width 19 height 19
click at [545, 199] on div "For" at bounding box center [546, 216] width 100 height 35
click at [240, 228] on icon at bounding box center [244, 231] width 9 height 9
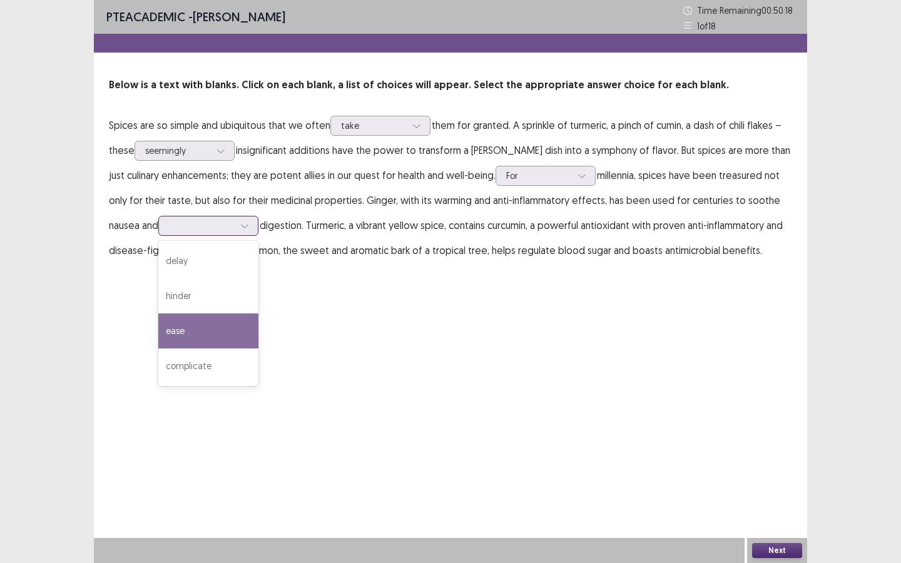
click at [168, 337] on div "ease" at bounding box center [208, 330] width 100 height 35
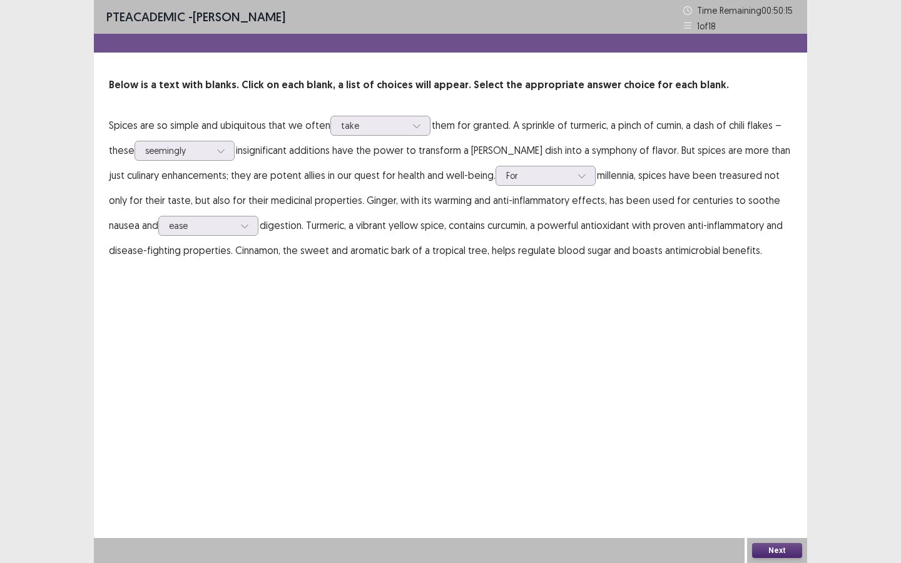
click at [773, 425] on button "Next" at bounding box center [777, 550] width 50 height 15
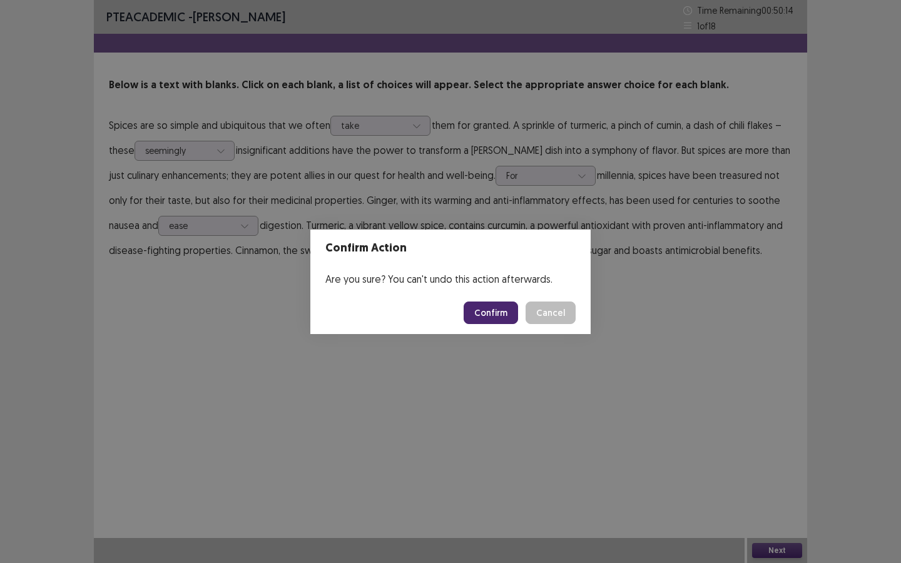
click at [500, 312] on button "Confirm" at bounding box center [491, 313] width 54 height 23
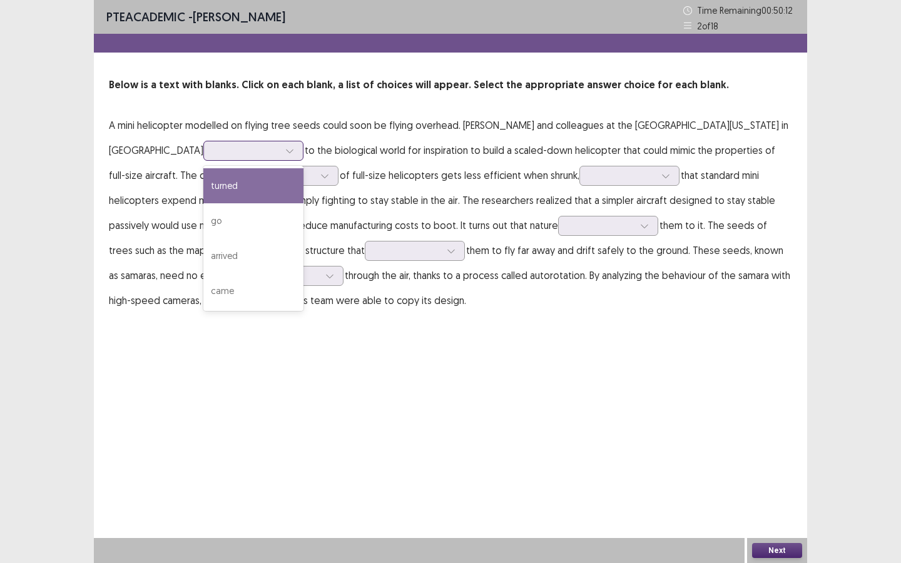
click at [280, 149] on div at bounding box center [289, 150] width 19 height 19
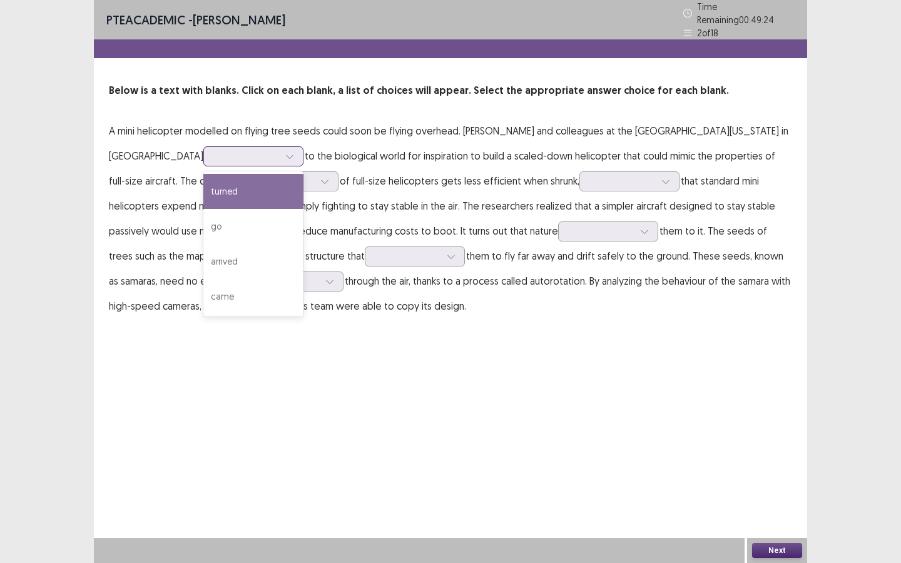
click at [203, 192] on div "turned" at bounding box center [253, 191] width 100 height 35
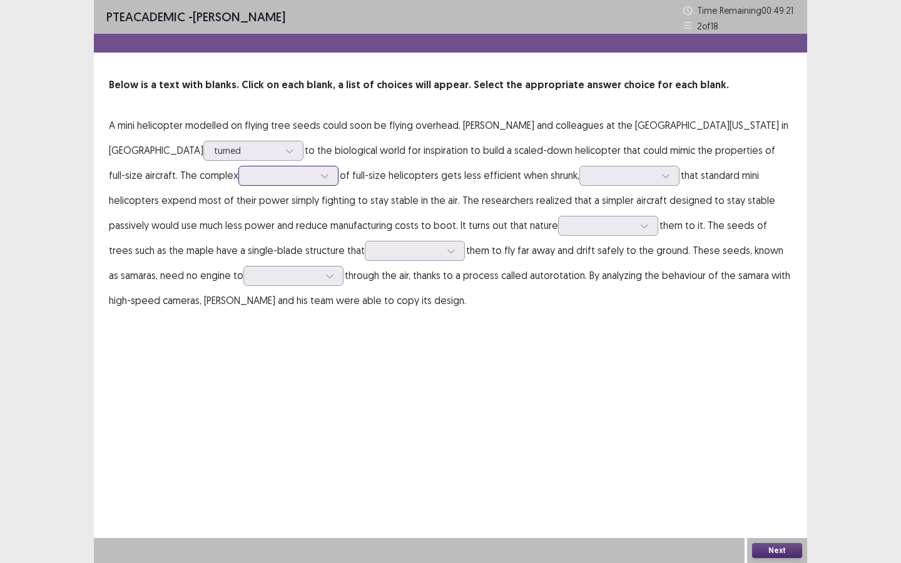
click at [320, 178] on icon at bounding box center [324, 175] width 9 height 9
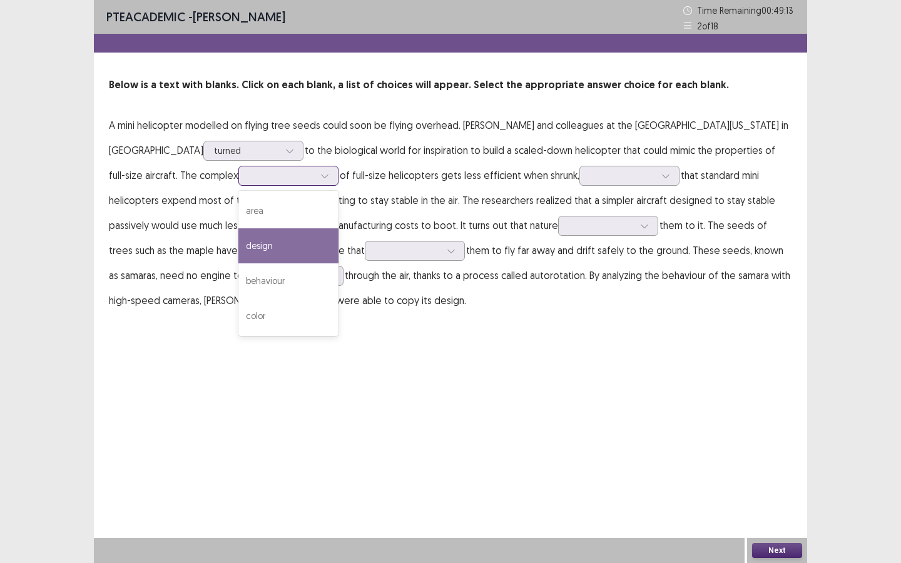
click at [238, 242] on div "design" at bounding box center [288, 245] width 100 height 35
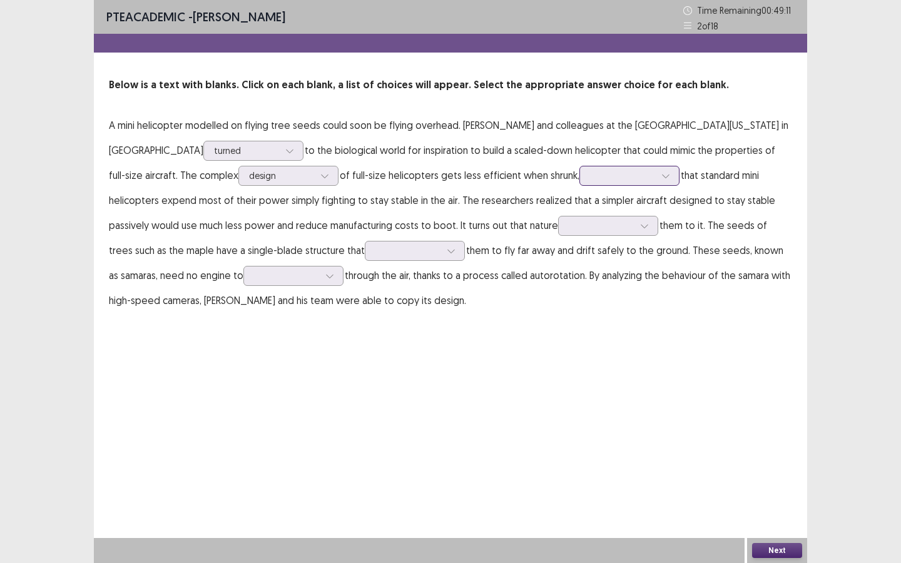
click at [579, 166] on div at bounding box center [629, 176] width 100 height 20
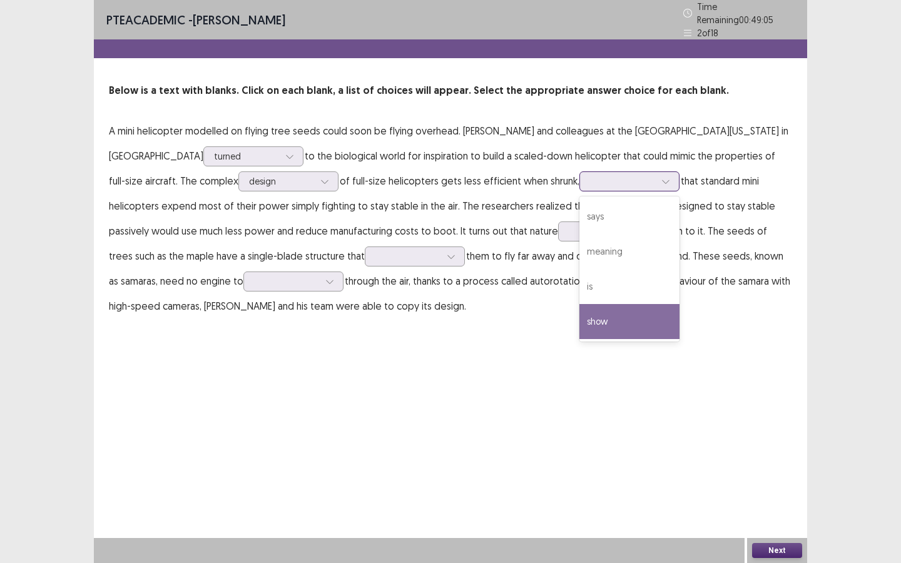
click at [579, 319] on div "show" at bounding box center [629, 321] width 100 height 35
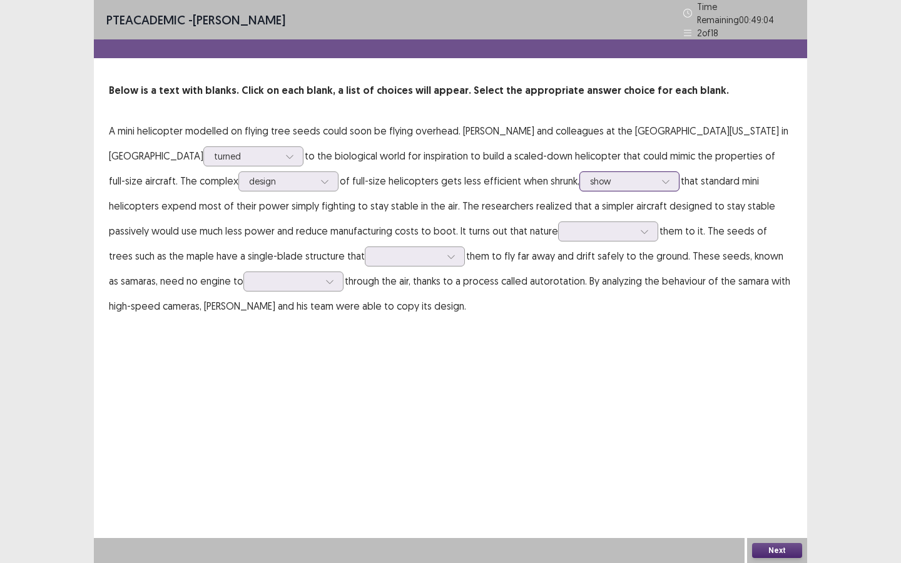
click at [656, 172] on div at bounding box center [665, 181] width 19 height 19
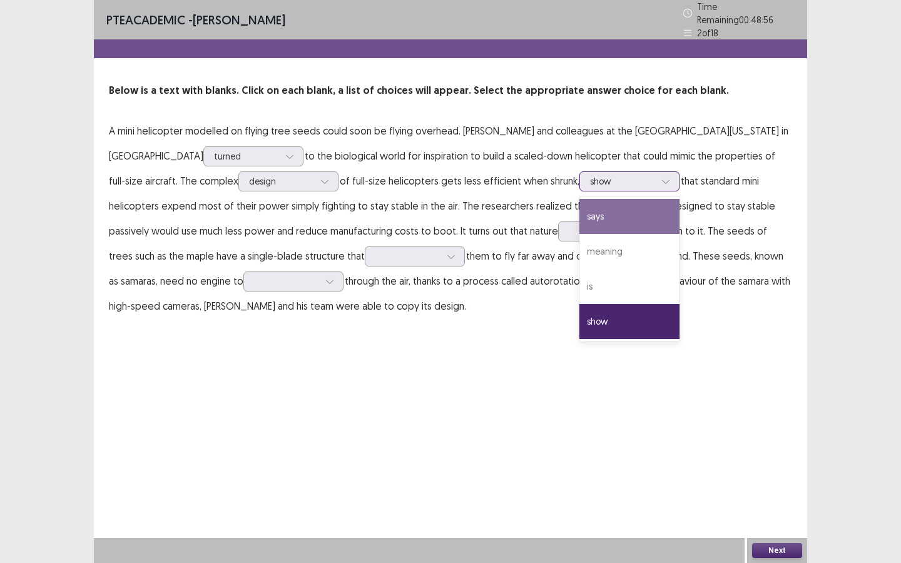
click at [579, 211] on div "says" at bounding box center [629, 216] width 100 height 35
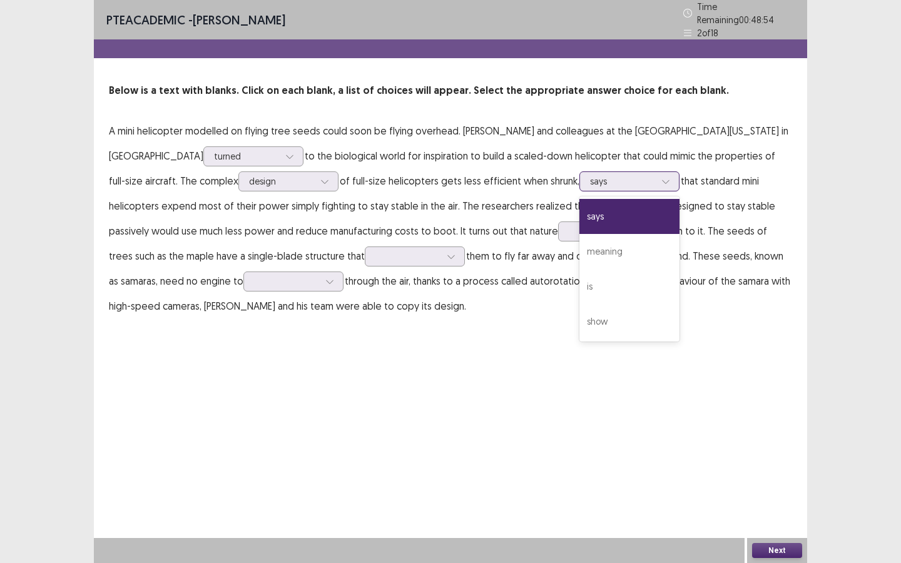
click at [590, 178] on div at bounding box center [622, 181] width 65 height 12
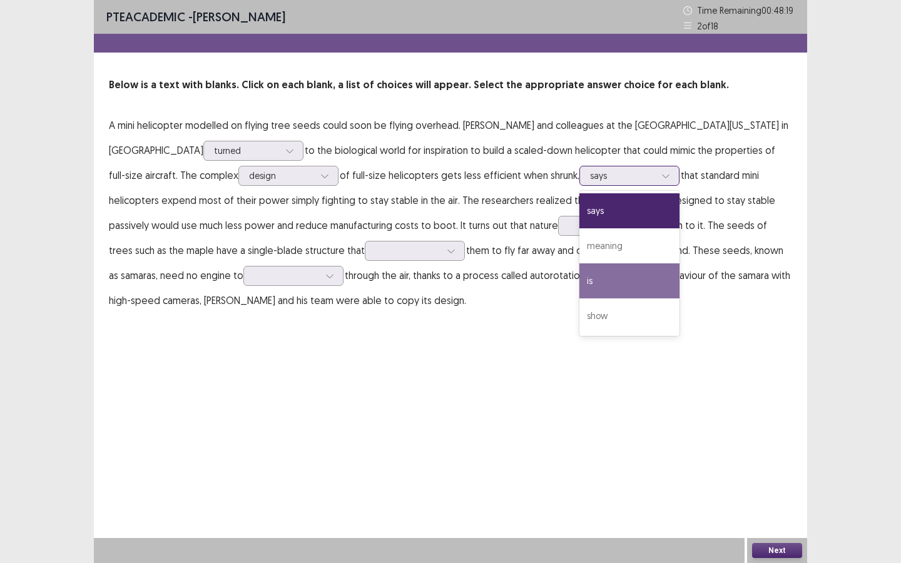
click at [579, 280] on div "is" at bounding box center [629, 280] width 100 height 35
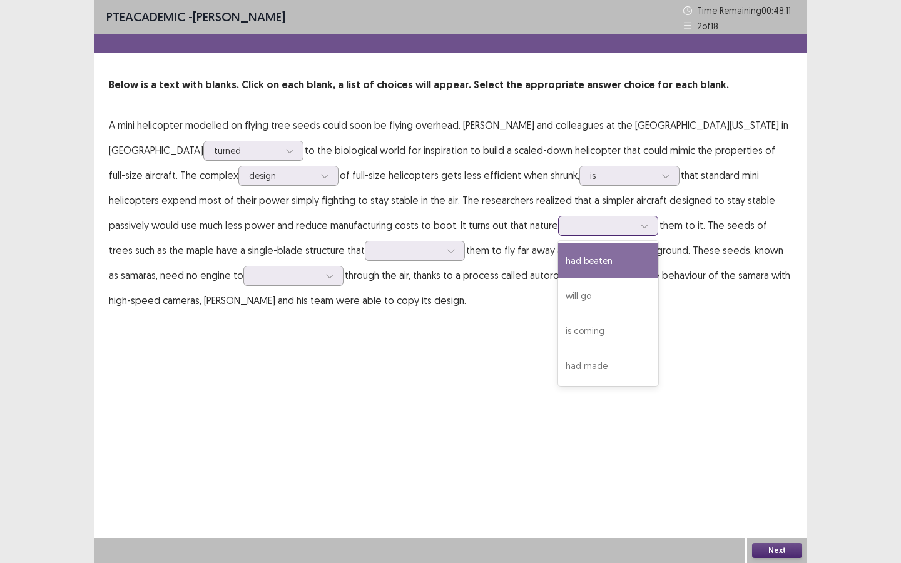
click at [640, 225] on icon at bounding box center [644, 225] width 9 height 9
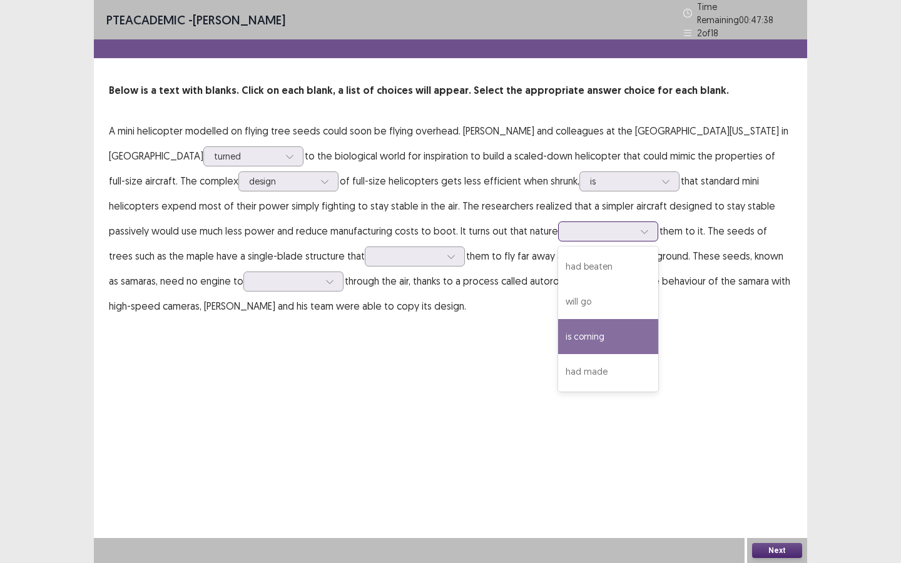
click at [558, 327] on div "is coming" at bounding box center [608, 336] width 100 height 35
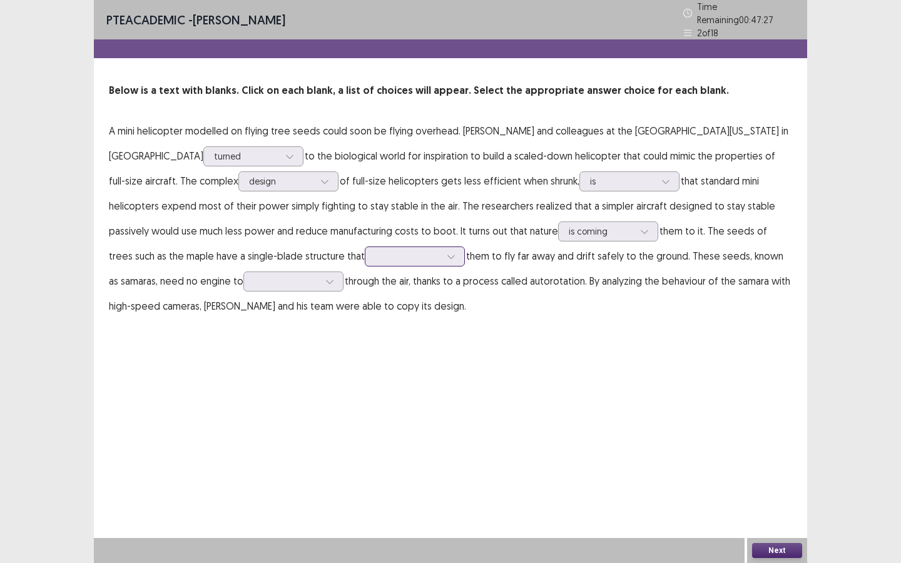
click at [375, 254] on div at bounding box center [407, 256] width 65 height 12
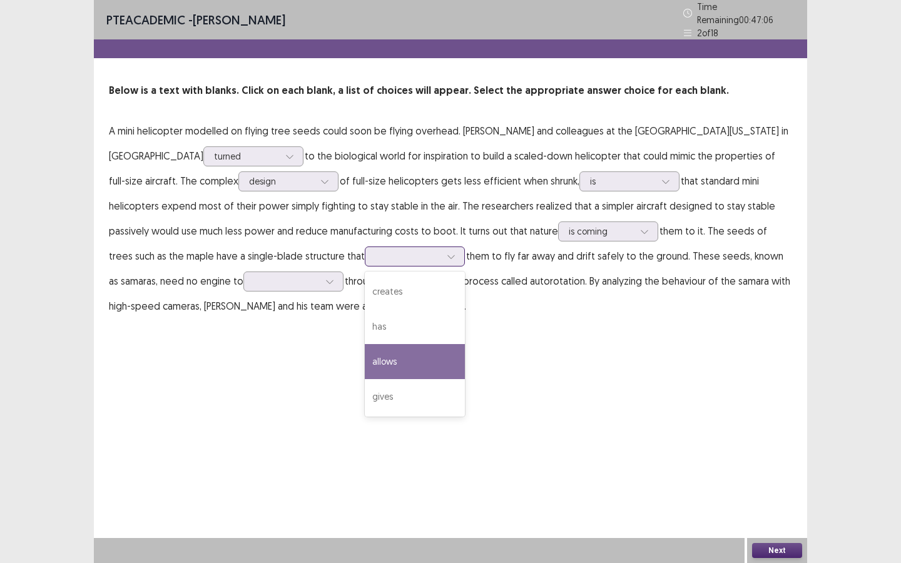
click at [365, 352] on div "allows" at bounding box center [415, 361] width 100 height 35
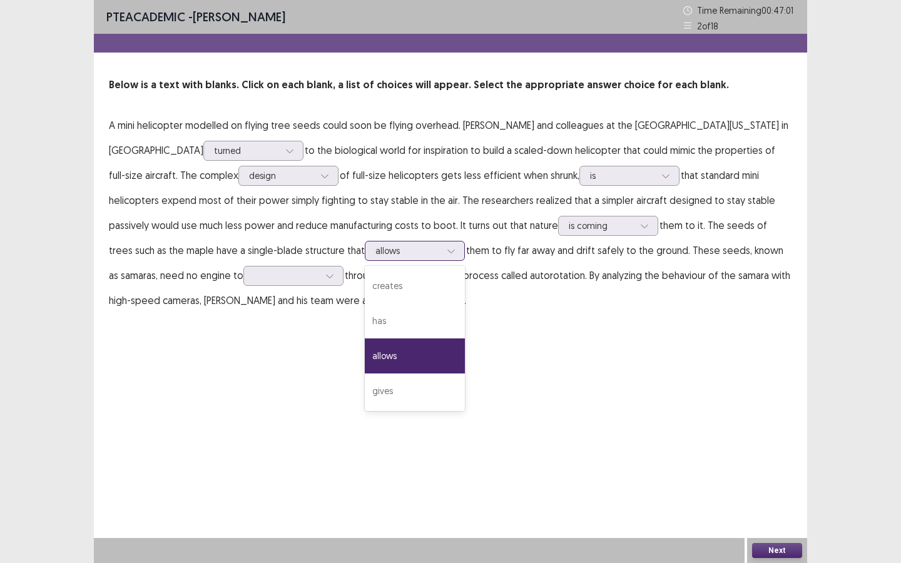
click at [365, 260] on div "allows" at bounding box center [415, 251] width 100 height 20
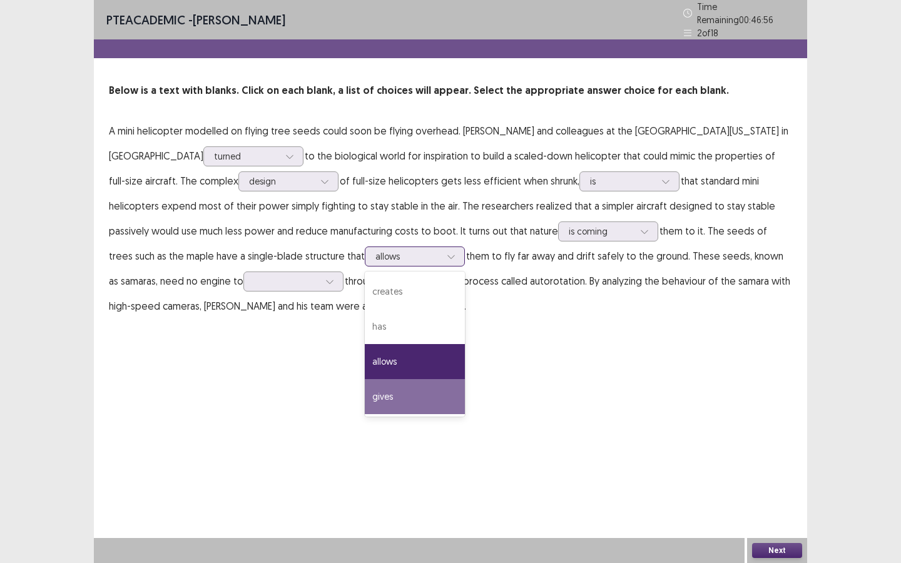
click at [365, 393] on div "gives" at bounding box center [415, 396] width 100 height 35
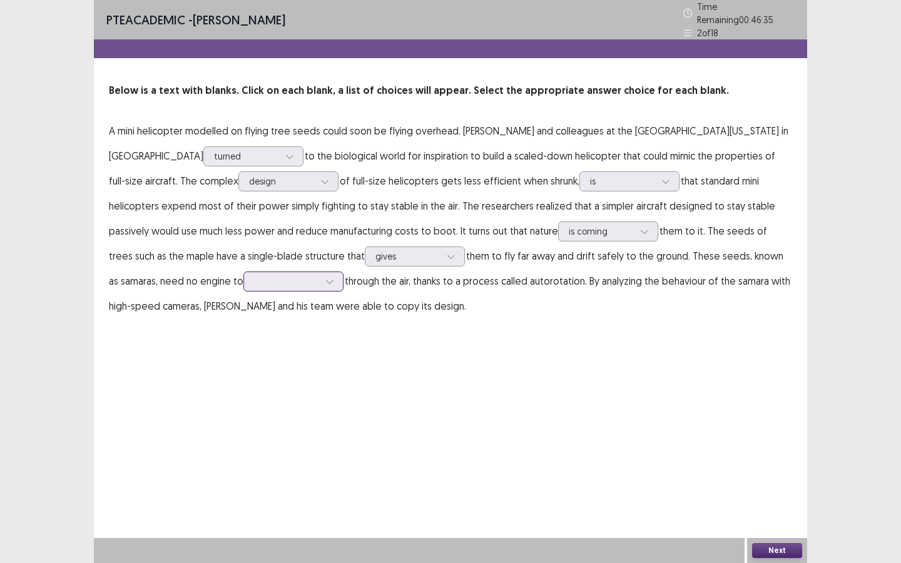
click at [320, 273] on div at bounding box center [329, 281] width 19 height 19
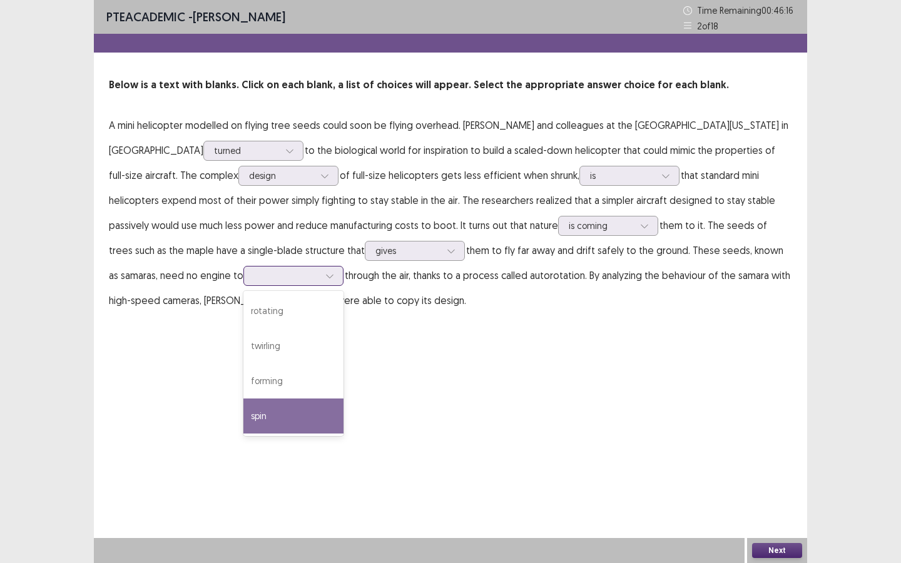
click at [243, 418] on div "spin" at bounding box center [293, 416] width 100 height 35
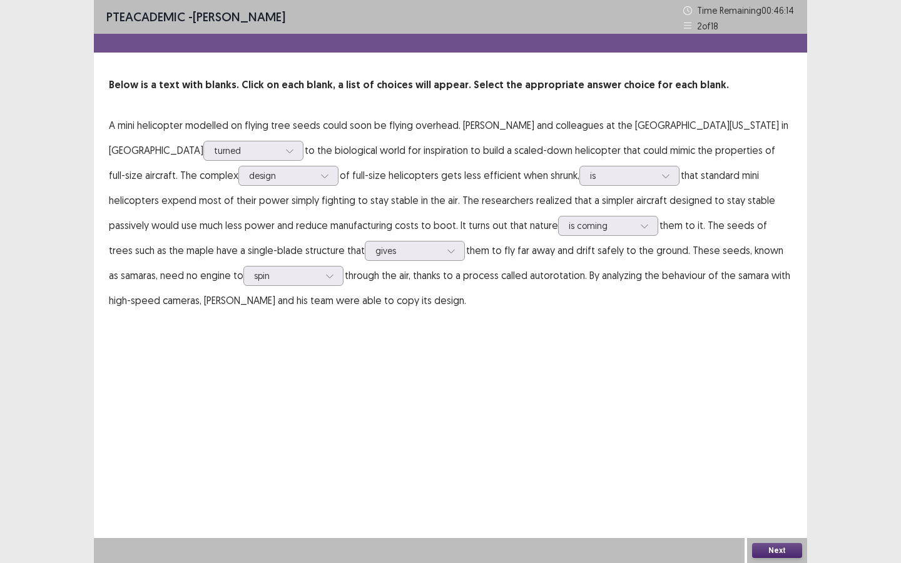
click at [763, 425] on button "Next" at bounding box center [777, 550] width 50 height 15
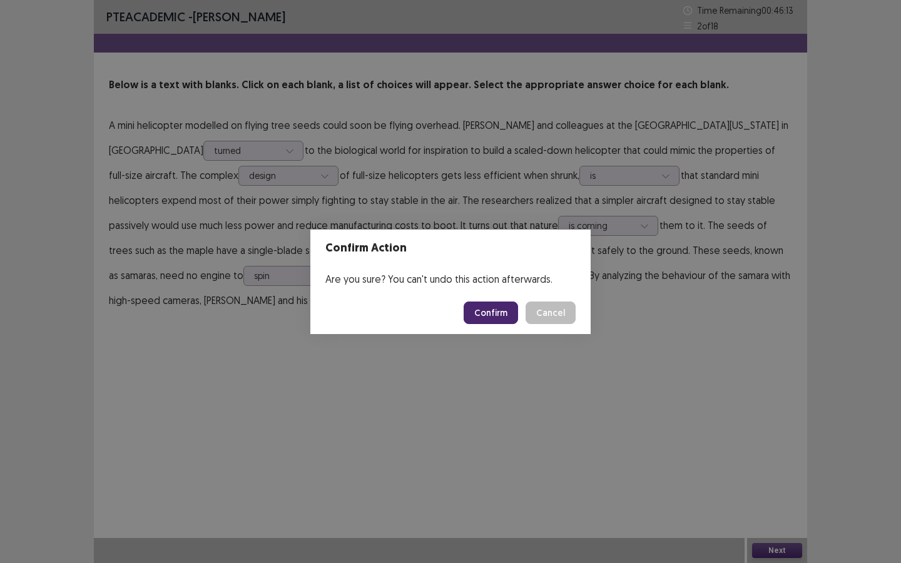
click at [501, 314] on button "Confirm" at bounding box center [491, 313] width 54 height 23
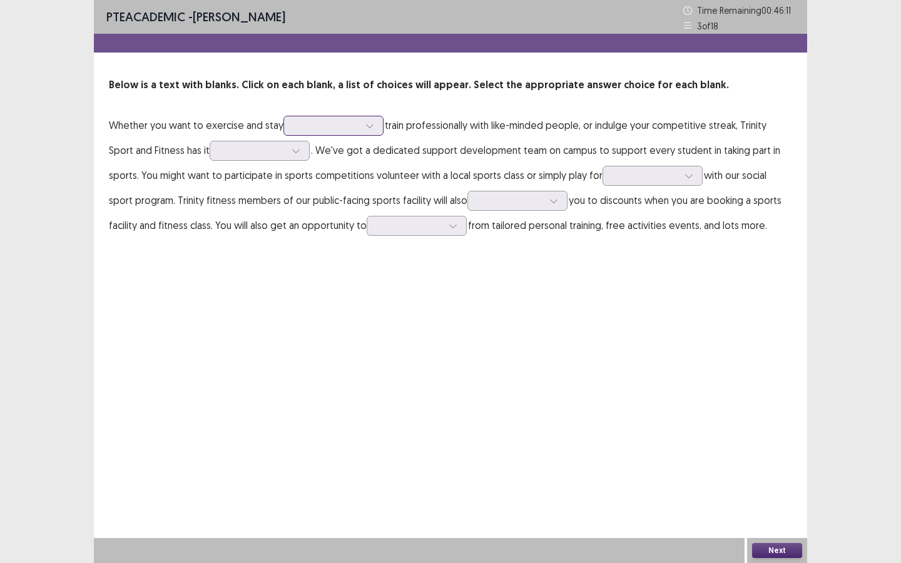
click at [351, 133] on div at bounding box center [327, 125] width 68 height 14
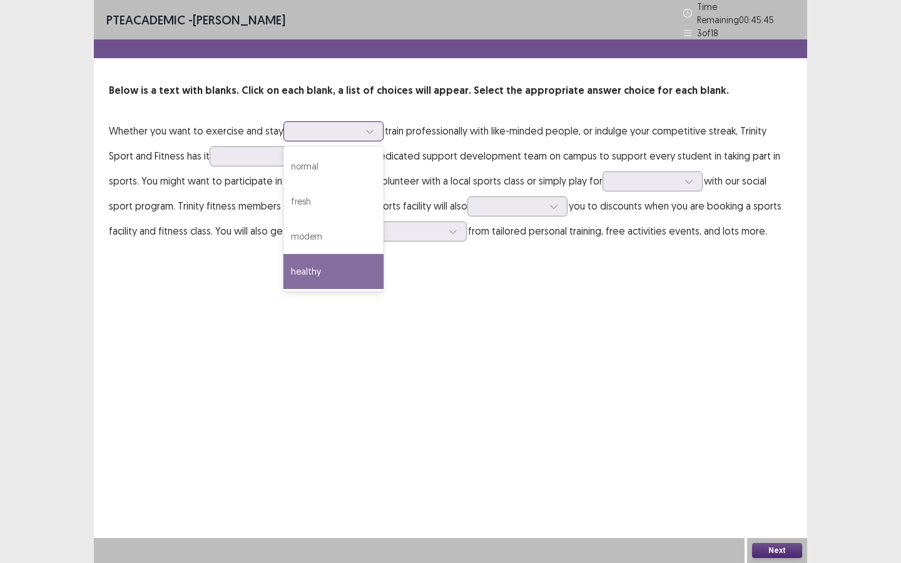
click at [325, 262] on div "healthy" at bounding box center [333, 271] width 100 height 35
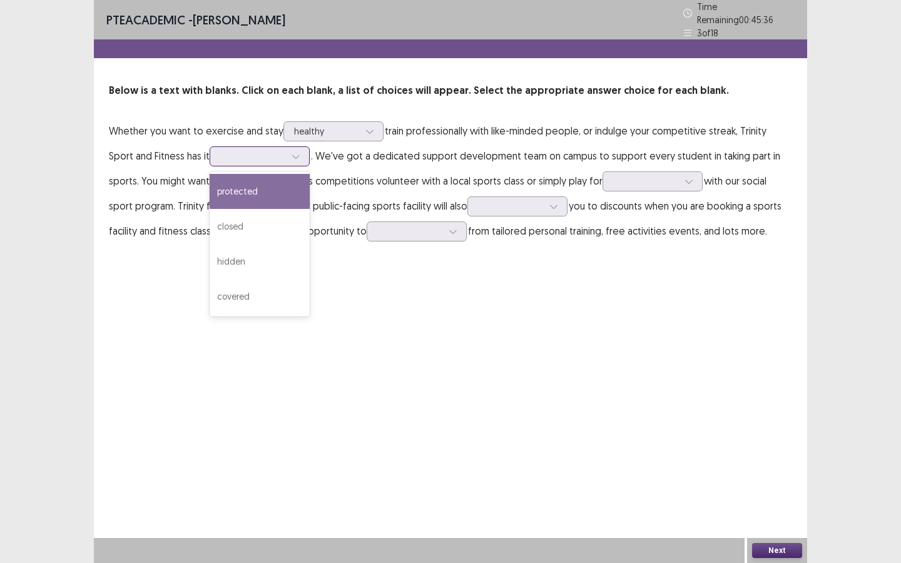
click at [292, 152] on icon at bounding box center [296, 156] width 9 height 9
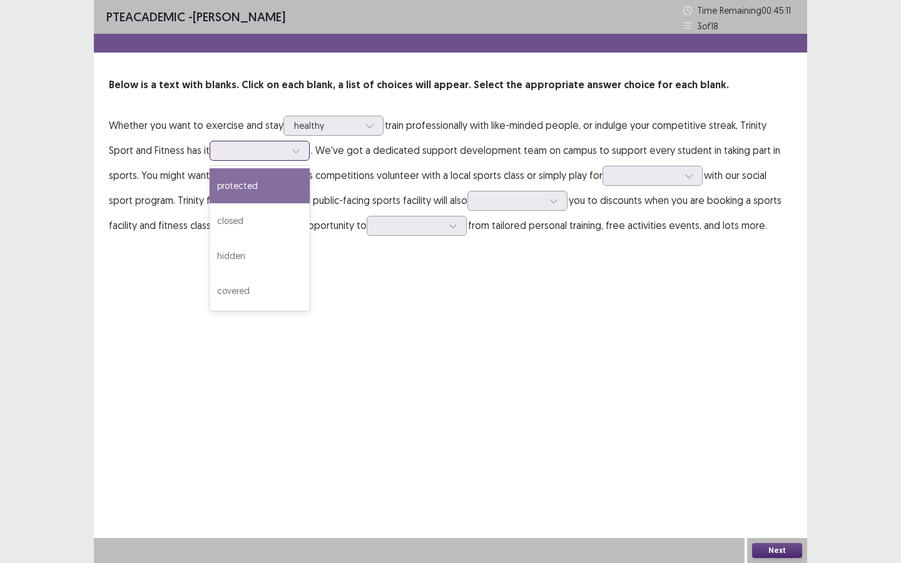
click at [230, 185] on div "protected" at bounding box center [260, 185] width 100 height 35
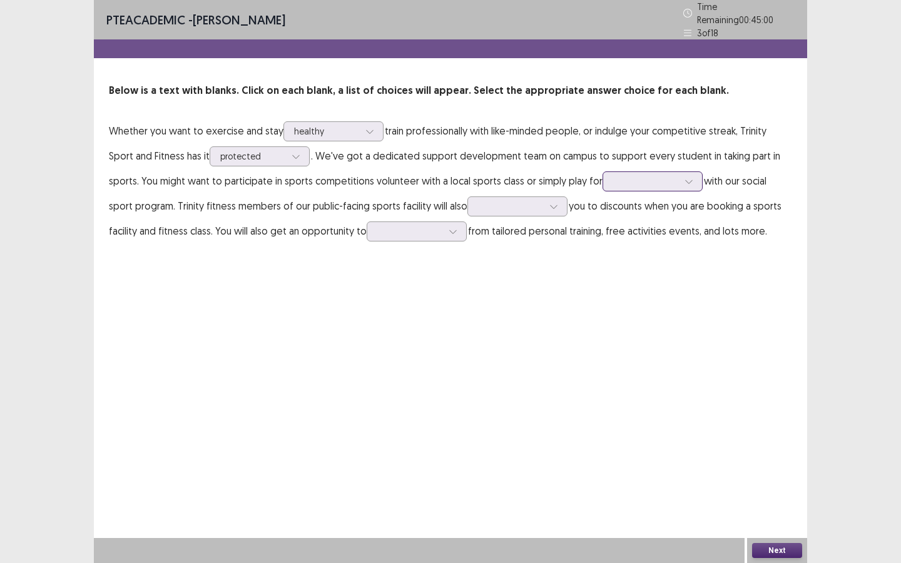
click at [634, 176] on div at bounding box center [645, 181] width 65 height 12
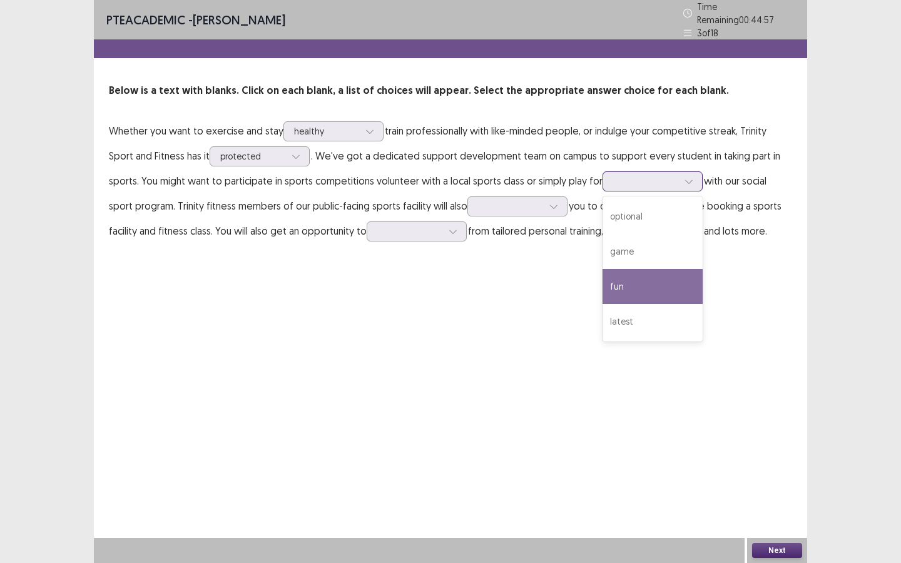
click at [603, 289] on div "fun" at bounding box center [653, 286] width 100 height 35
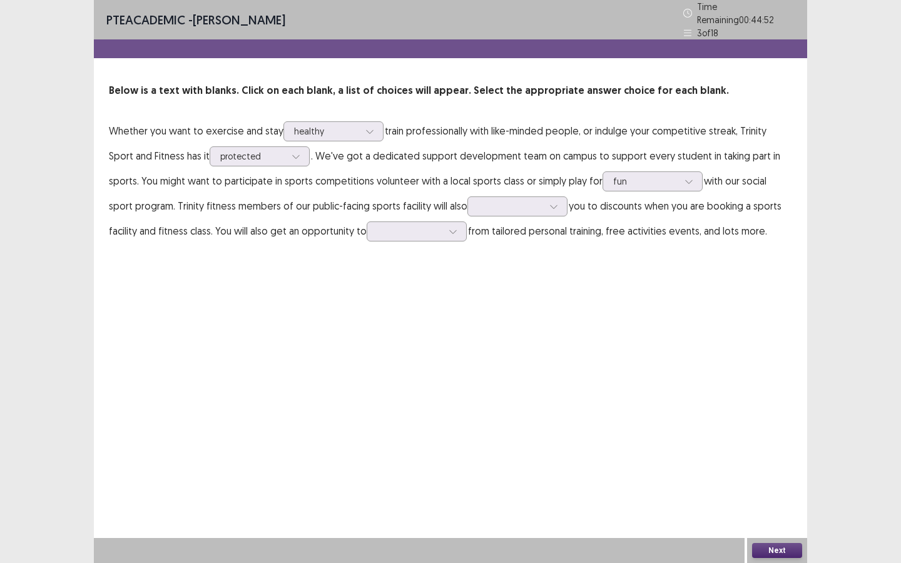
click at [512, 212] on p "Whether you want to exercise and stay healthy train professionally with like-mi…" at bounding box center [450, 180] width 683 height 125
click at [507, 200] on div at bounding box center [510, 206] width 65 height 12
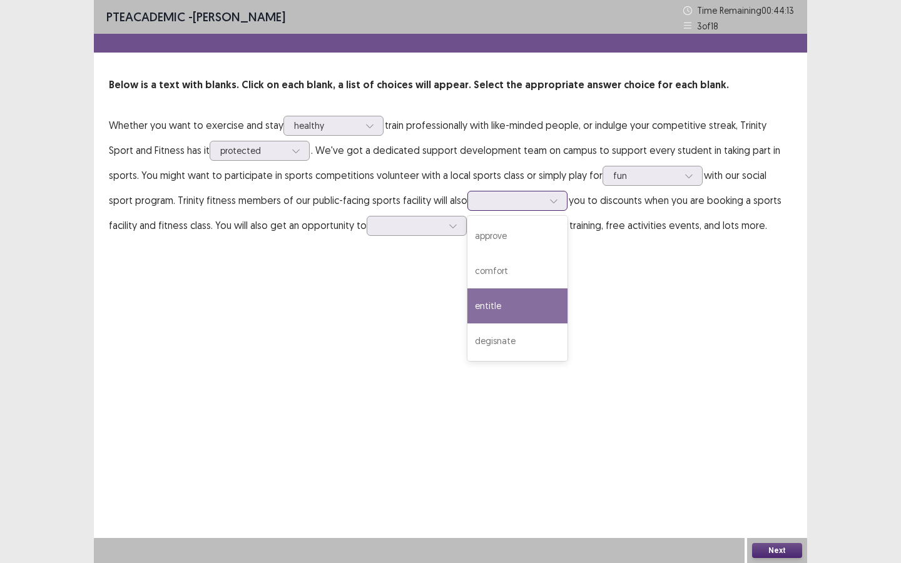
click at [476, 311] on div "entitle" at bounding box center [517, 305] width 100 height 35
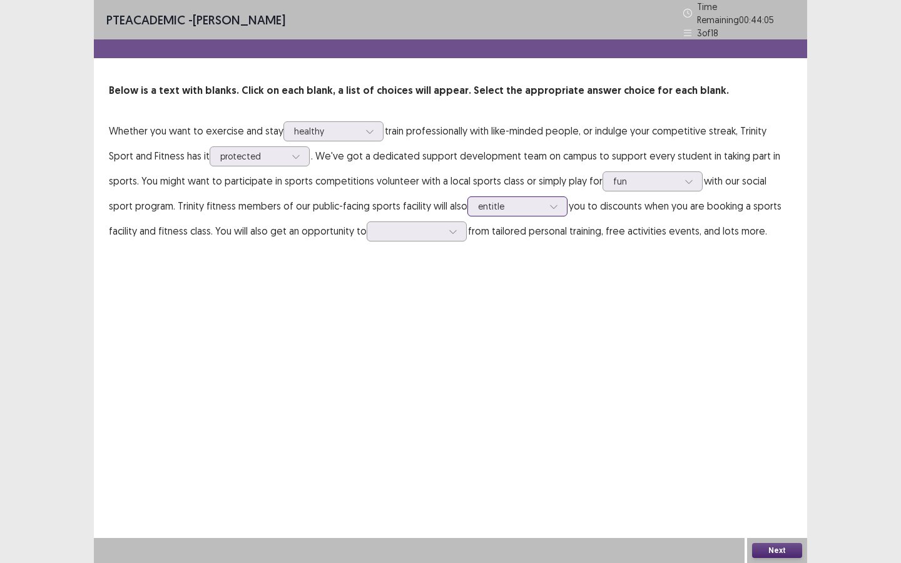
click at [484, 204] on div at bounding box center [510, 206] width 65 height 12
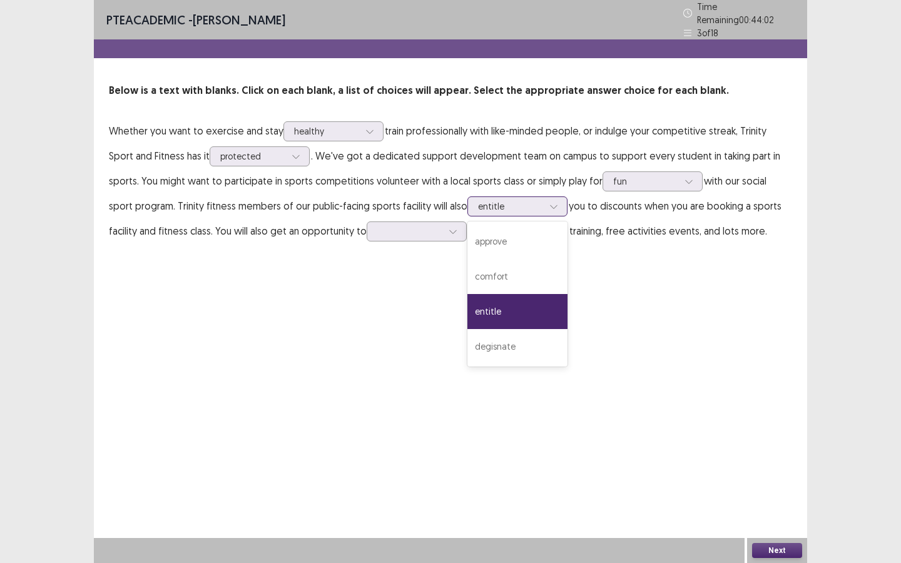
click at [477, 305] on div "entitle" at bounding box center [517, 311] width 100 height 35
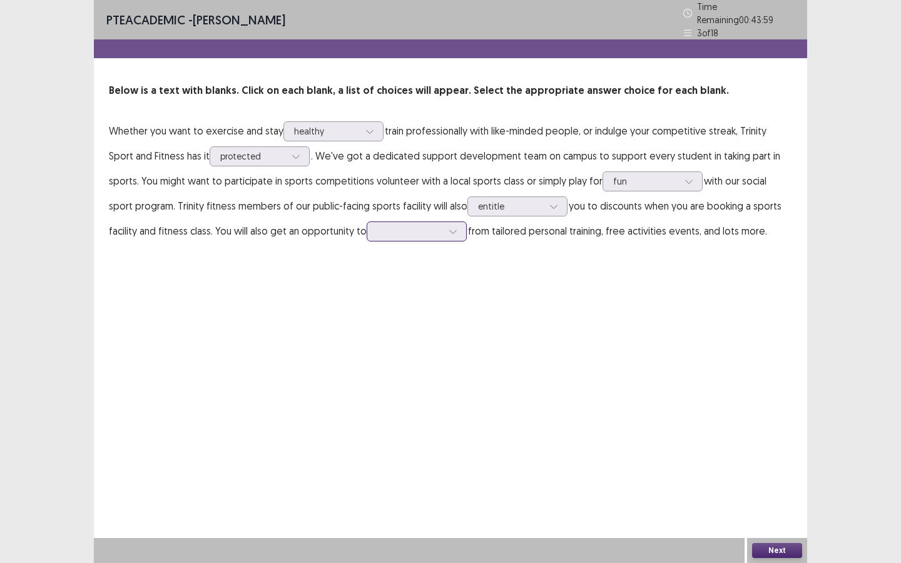
click at [409, 228] on div at bounding box center [409, 231] width 65 height 12
click at [381, 300] on div "benefit" at bounding box center [417, 301] width 100 height 35
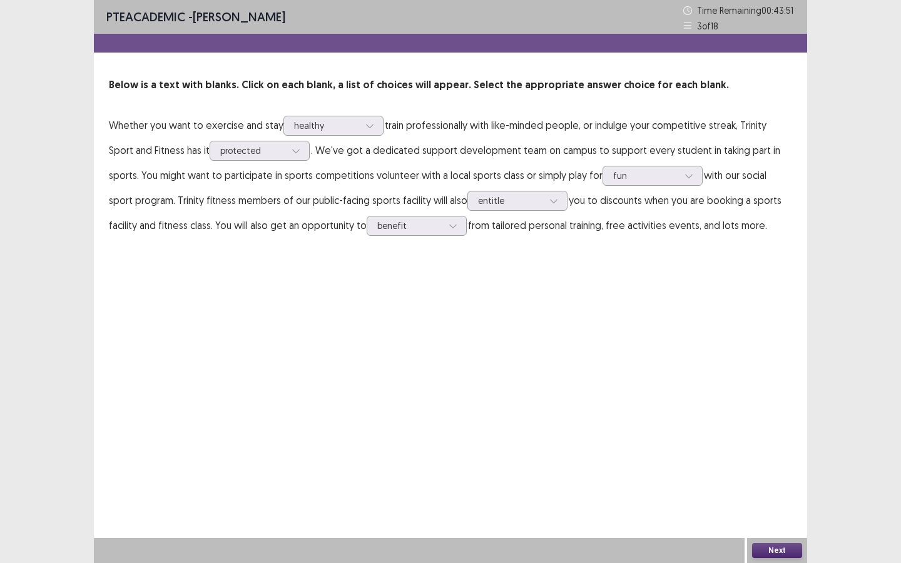
click at [766, 425] on button "Next" at bounding box center [777, 550] width 50 height 15
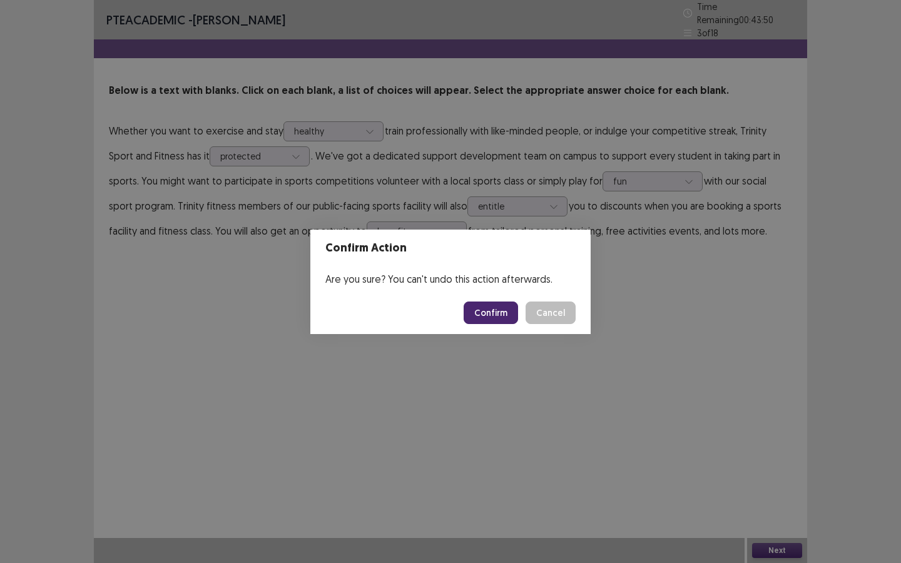
click at [502, 312] on button "Confirm" at bounding box center [491, 313] width 54 height 23
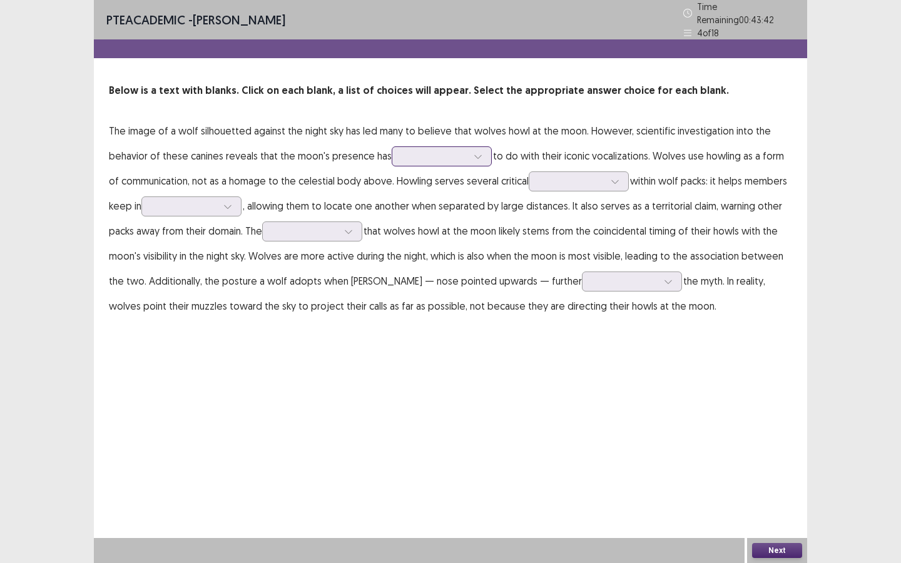
click at [443, 152] on div at bounding box center [434, 156] width 65 height 12
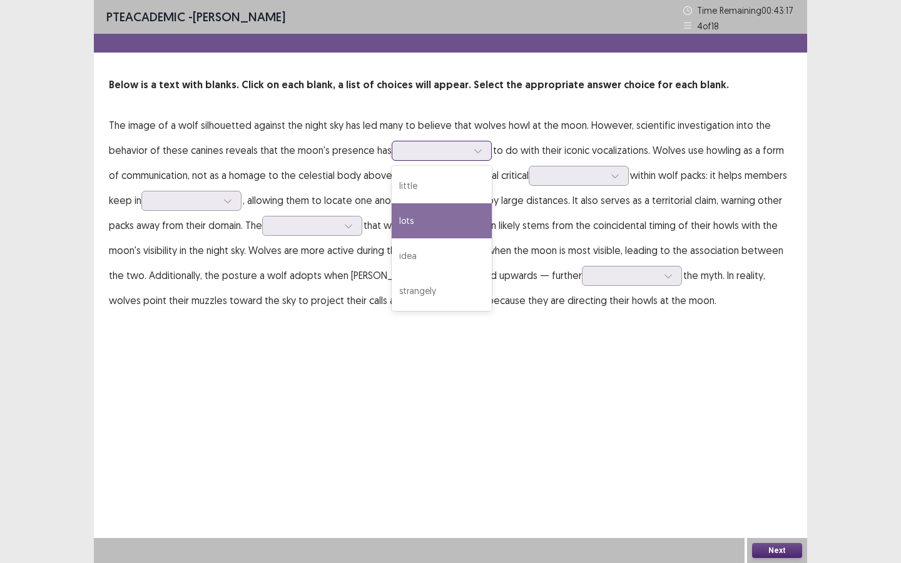
click at [421, 227] on div "lots" at bounding box center [442, 220] width 100 height 35
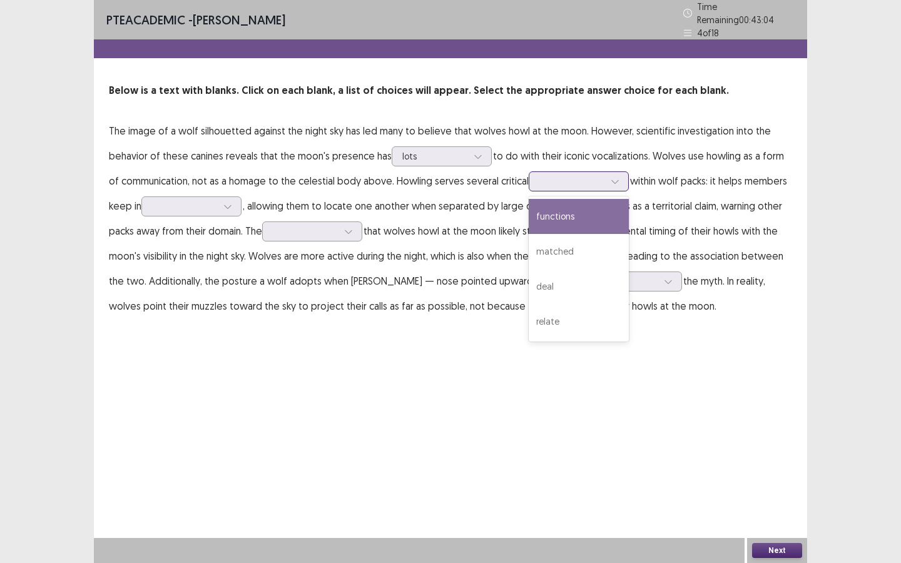
click at [584, 178] on div at bounding box center [571, 181] width 65 height 12
click at [562, 220] on div "functions" at bounding box center [579, 216] width 100 height 35
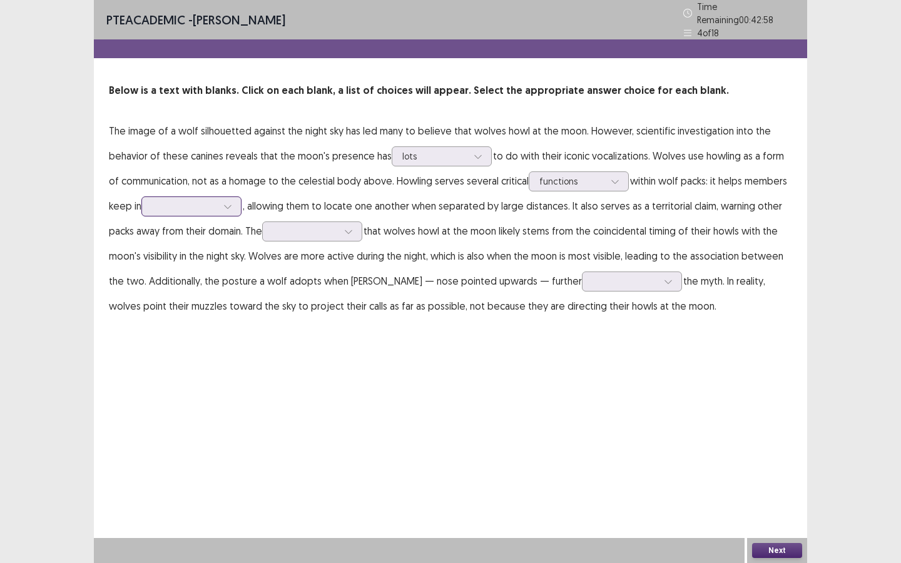
click at [188, 201] on div at bounding box center [184, 206] width 65 height 12
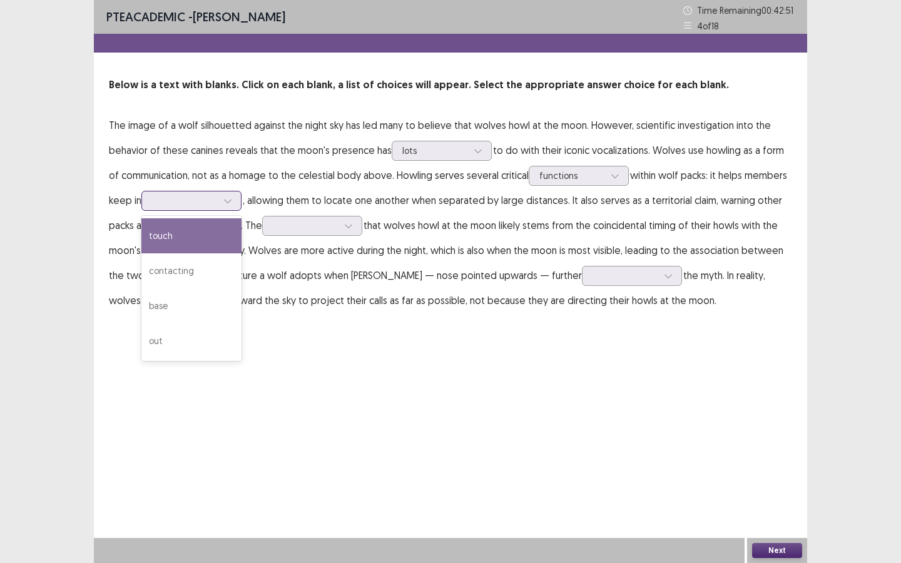
click at [184, 242] on div "touch" at bounding box center [191, 235] width 100 height 35
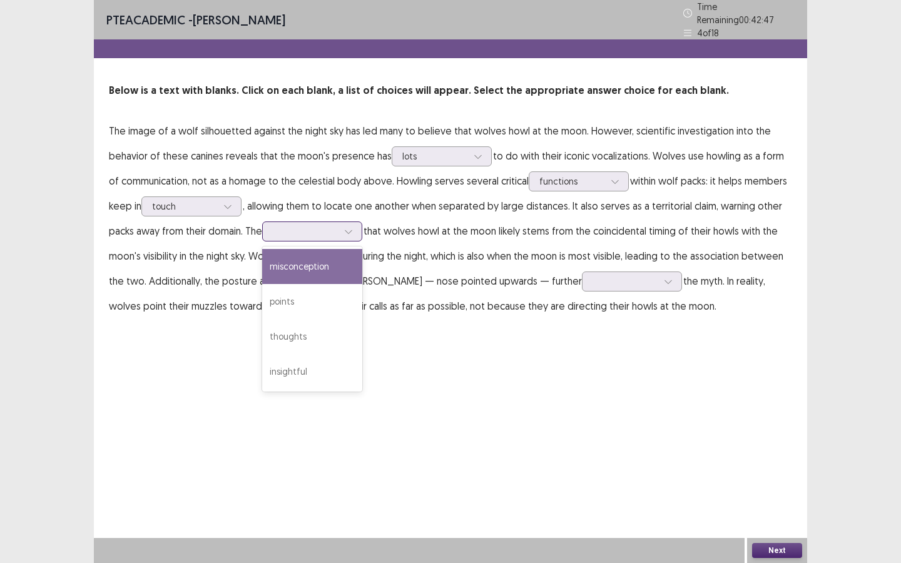
click at [290, 229] on div at bounding box center [305, 231] width 65 height 12
click at [321, 262] on div "misconception" at bounding box center [312, 266] width 100 height 35
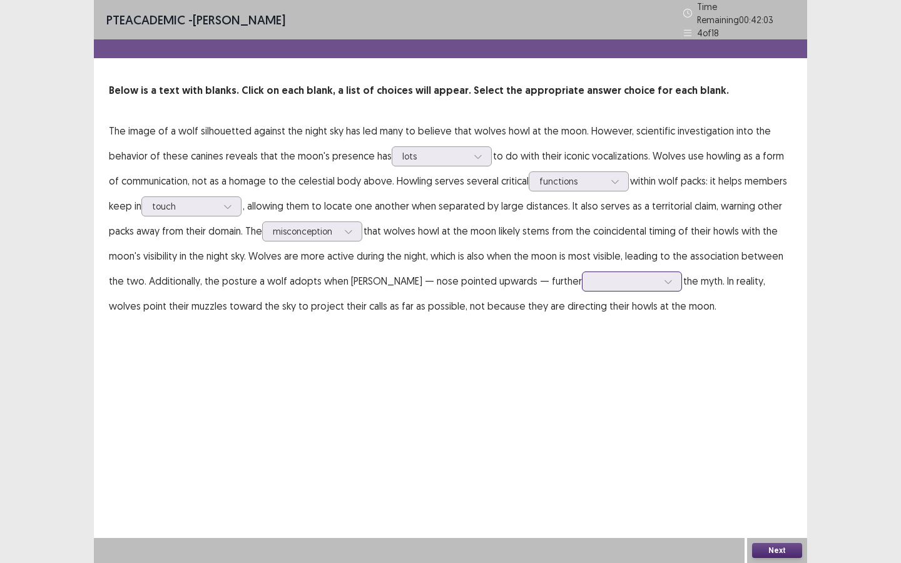
click at [592, 275] on div at bounding box center [624, 281] width 65 height 12
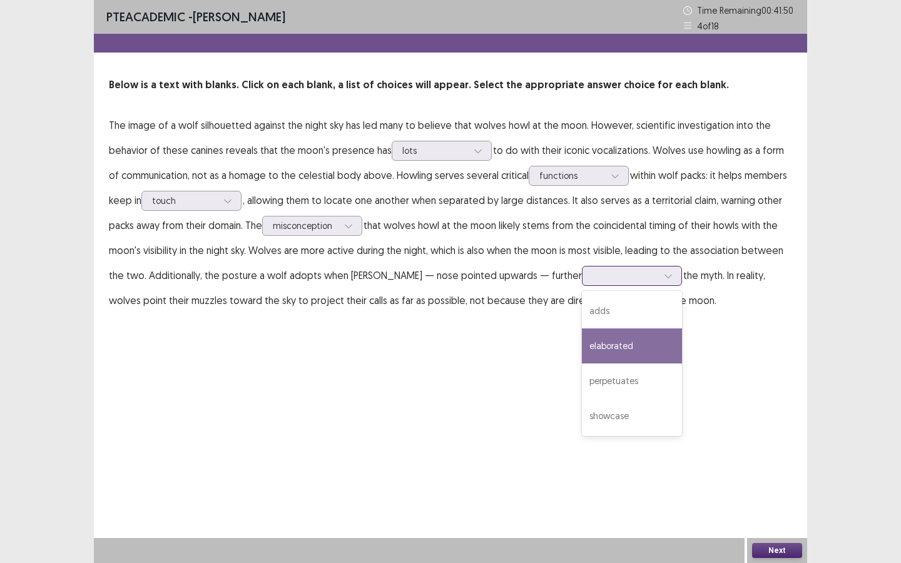
click at [582, 349] on div "elaborated" at bounding box center [632, 345] width 100 height 35
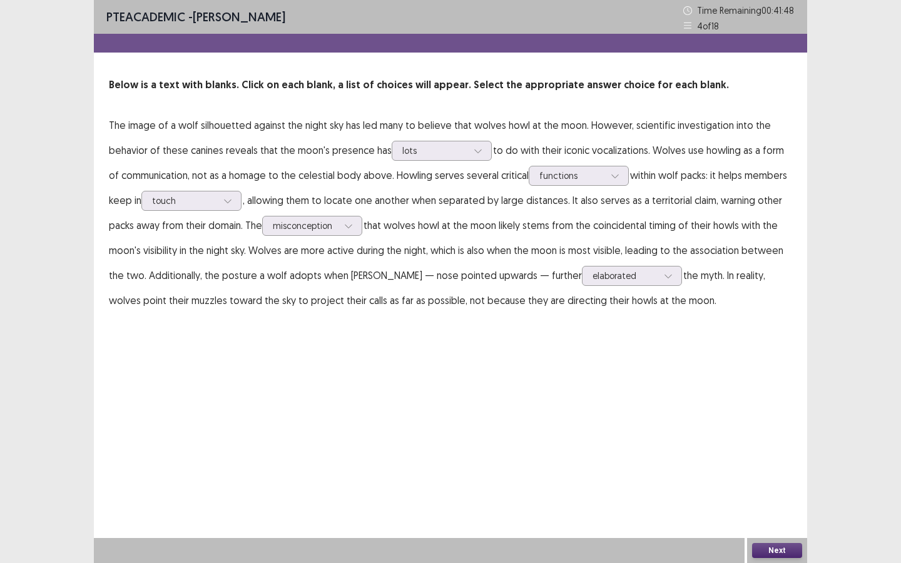
click at [782, 425] on button "Next" at bounding box center [777, 550] width 50 height 15
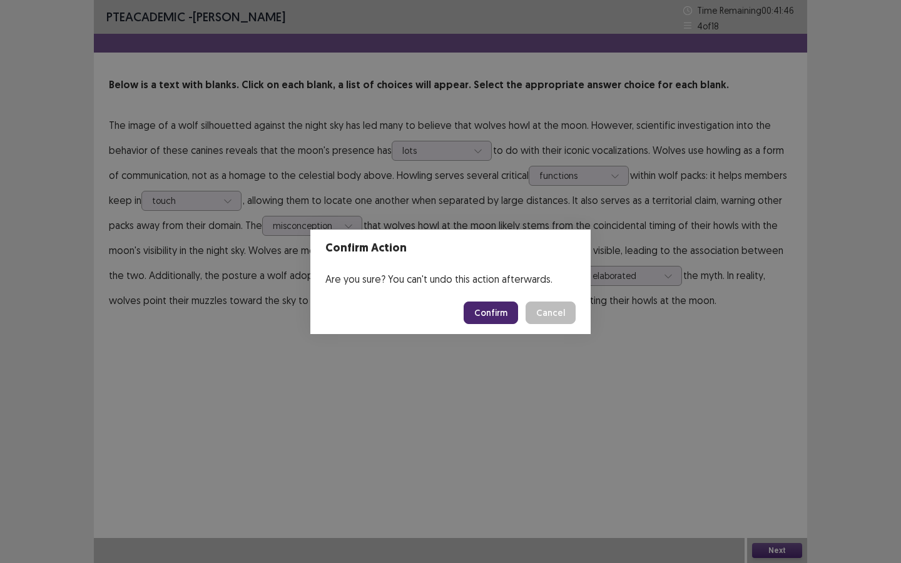
click at [497, 308] on button "Confirm" at bounding box center [491, 313] width 54 height 23
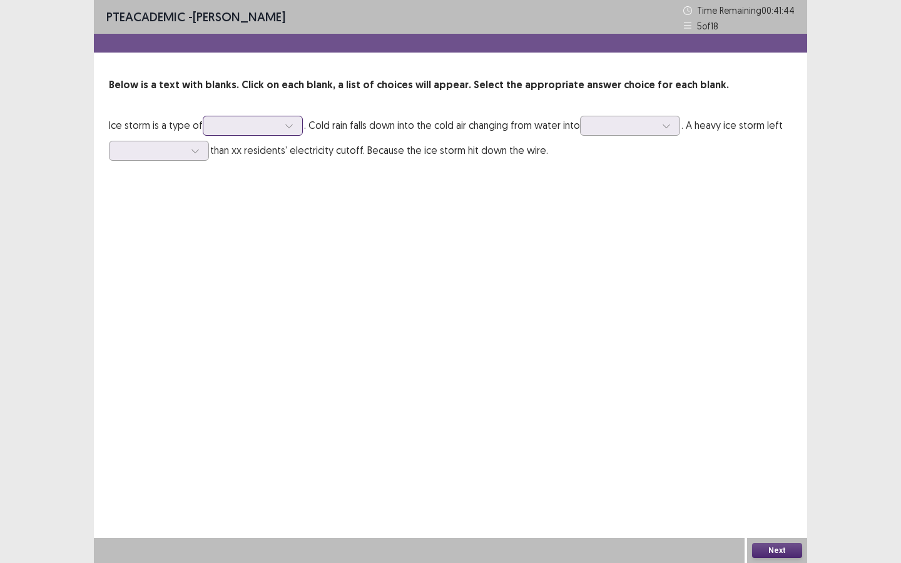
click at [279, 129] on div at bounding box center [246, 125] width 68 height 14
click at [253, 161] on div "weather" at bounding box center [253, 160] width 100 height 35
click at [641, 126] on div at bounding box center [623, 125] width 65 height 12
click at [602, 242] on div "ice" at bounding box center [630, 230] width 100 height 35
click at [194, 155] on div at bounding box center [195, 150] width 19 height 19
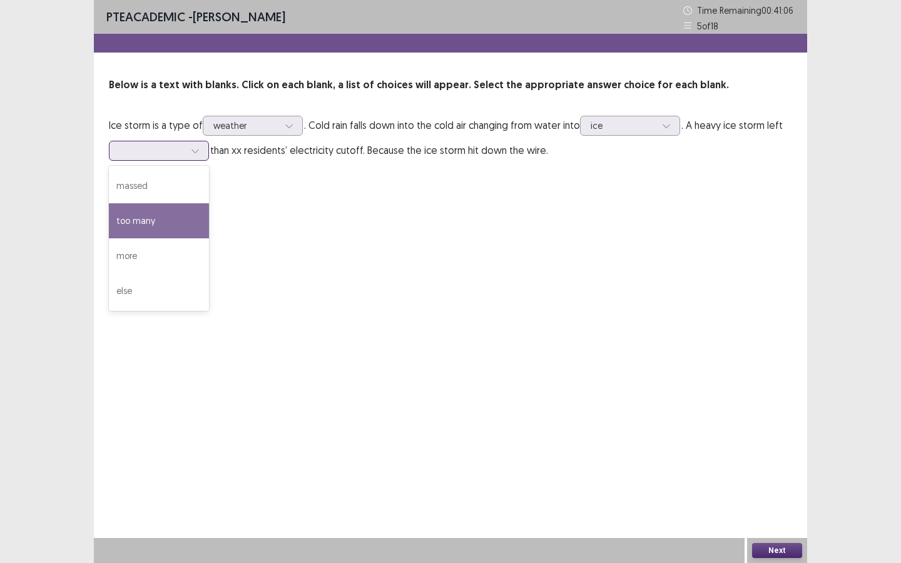
click at [156, 222] on div "too many" at bounding box center [159, 220] width 100 height 35
click at [195, 151] on icon at bounding box center [195, 150] width 9 height 9
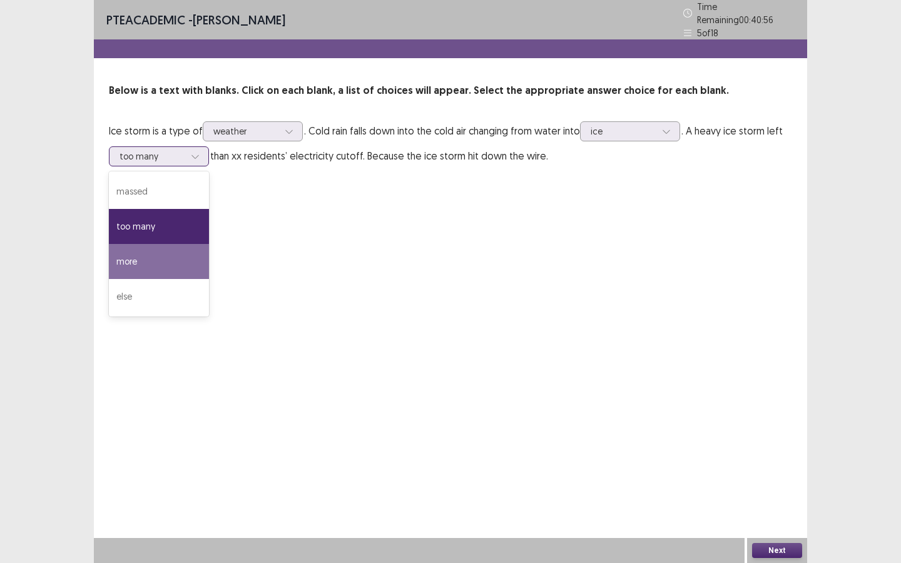
click at [164, 267] on div "more" at bounding box center [159, 261] width 100 height 35
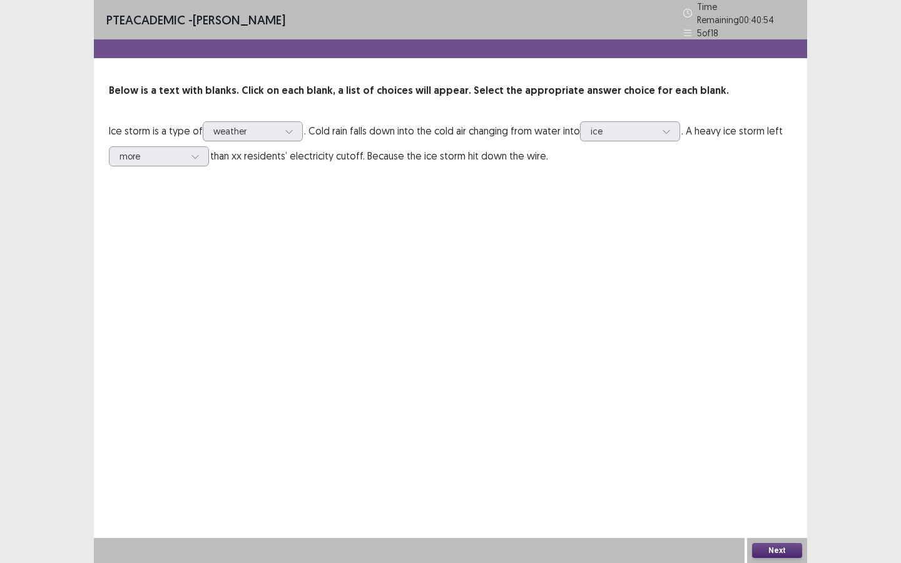
click at [766, 425] on button "Next" at bounding box center [777, 550] width 50 height 15
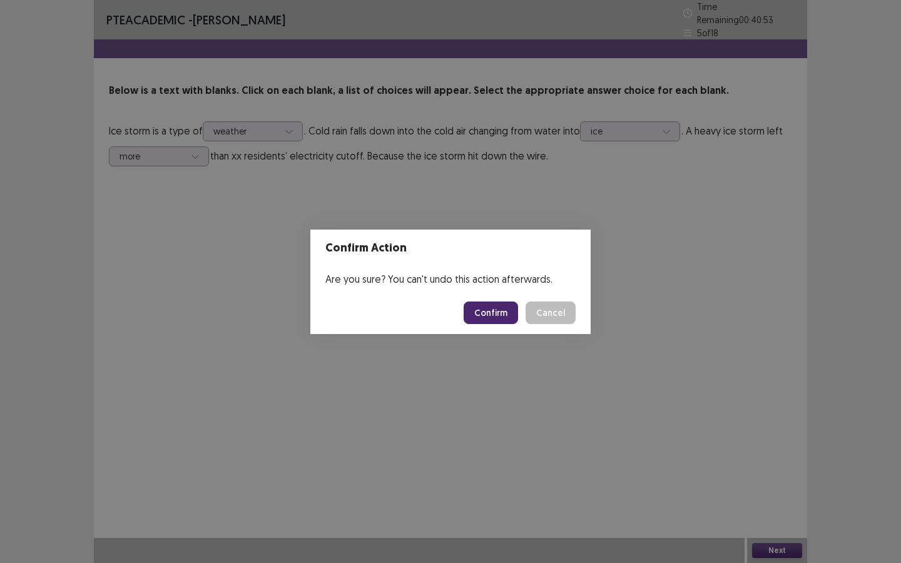
click at [488, 312] on button "Confirm" at bounding box center [491, 313] width 54 height 23
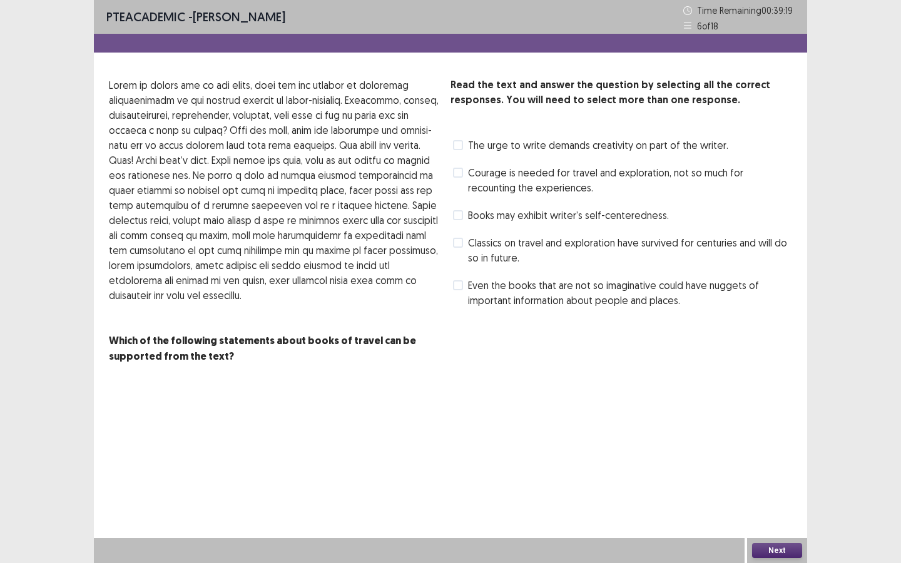
click at [502, 223] on div "Books may exhibit writer’s self-centeredness." at bounding box center [559, 215] width 218 height 20
click at [491, 215] on span "Books may exhibit writer’s self-centeredness." at bounding box center [568, 215] width 201 height 15
click at [508, 254] on span "Classics on travel and exploration have survived for centuries and will do so i…" at bounding box center [630, 250] width 324 height 30
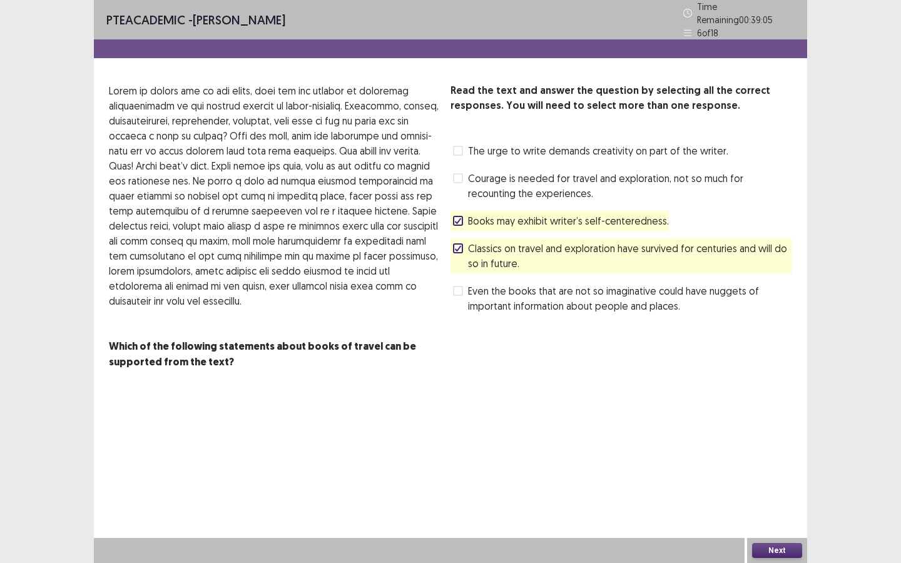
click at [798, 425] on button "Next" at bounding box center [777, 550] width 50 height 15
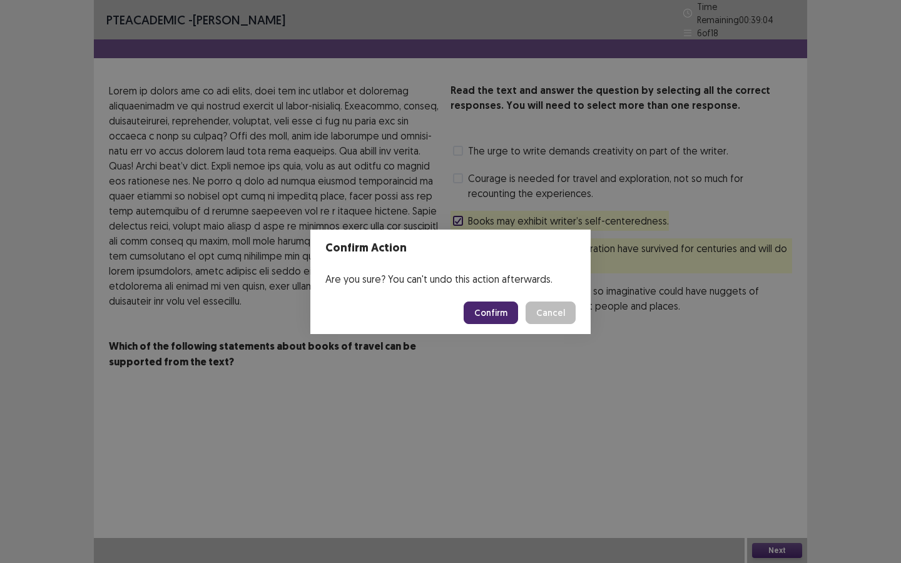
click at [500, 314] on button "Confirm" at bounding box center [491, 313] width 54 height 23
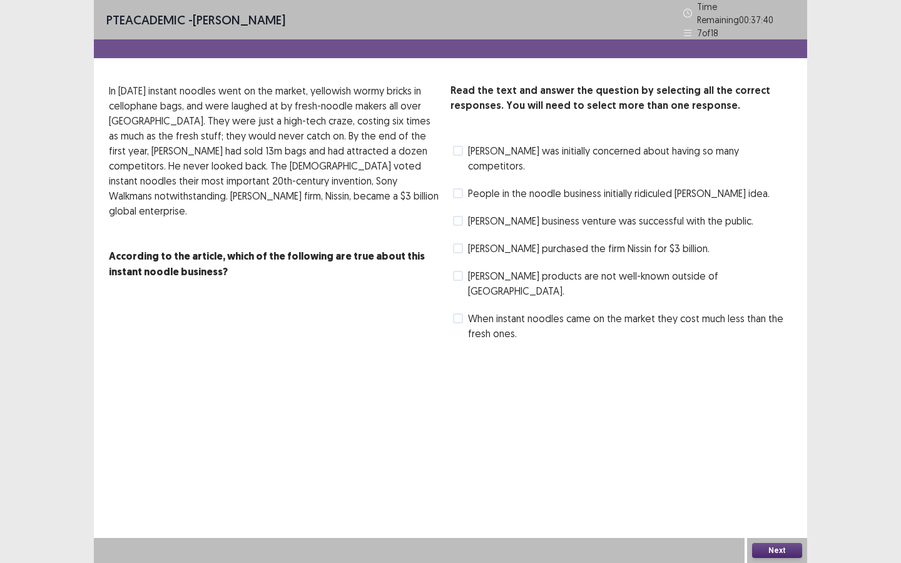
click at [651, 213] on span "[PERSON_NAME] business venture was successful with the public." at bounding box center [610, 220] width 285 height 15
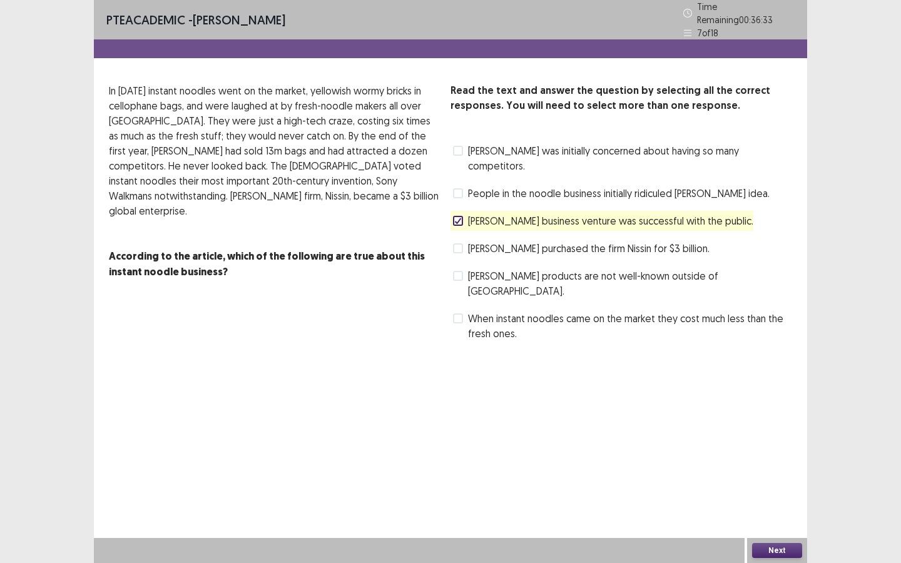
click at [540, 268] on span "[PERSON_NAME] products are not well-known outside of [GEOGRAPHIC_DATA]." at bounding box center [630, 283] width 324 height 30
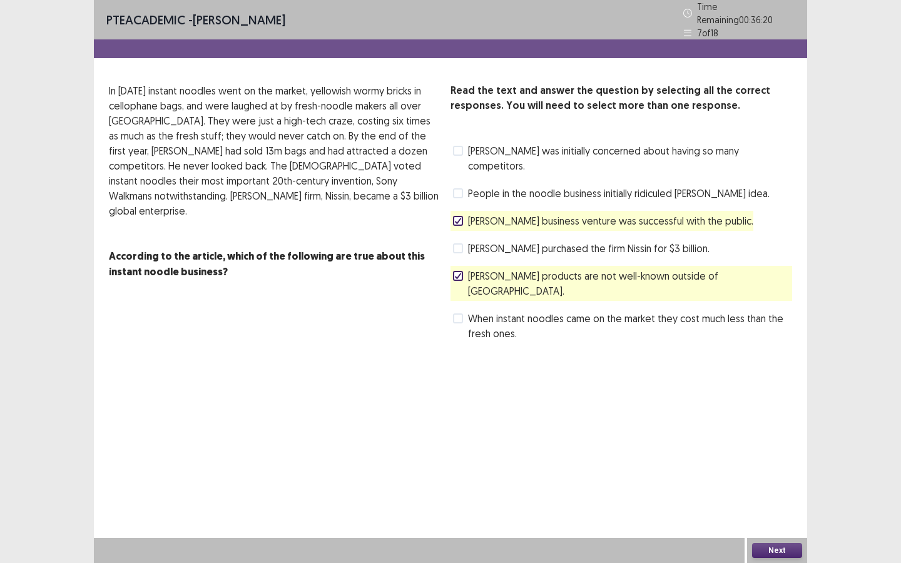
click at [536, 213] on span "[PERSON_NAME] business venture was successful with the public." at bounding box center [610, 220] width 285 height 15
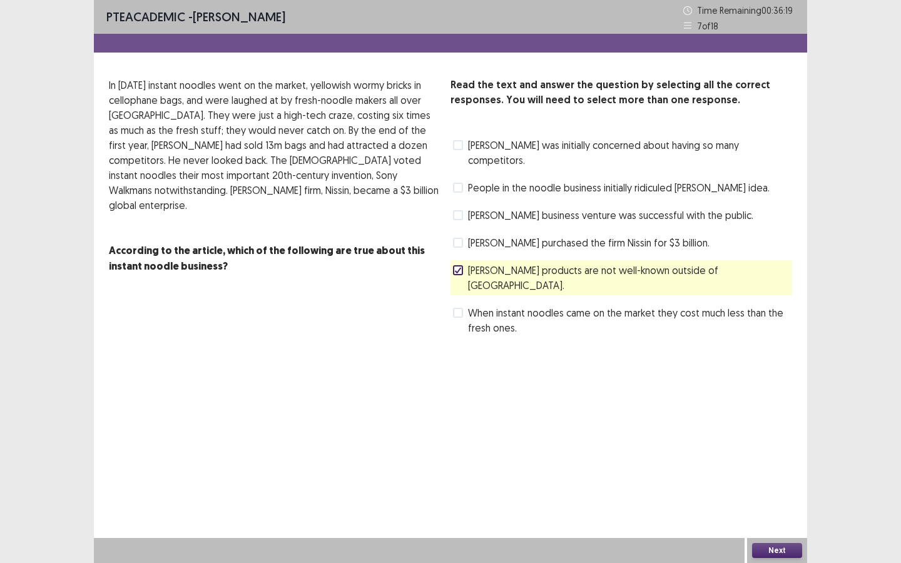
click at [536, 208] on span "[PERSON_NAME] business venture was successful with the public." at bounding box center [610, 215] width 285 height 15
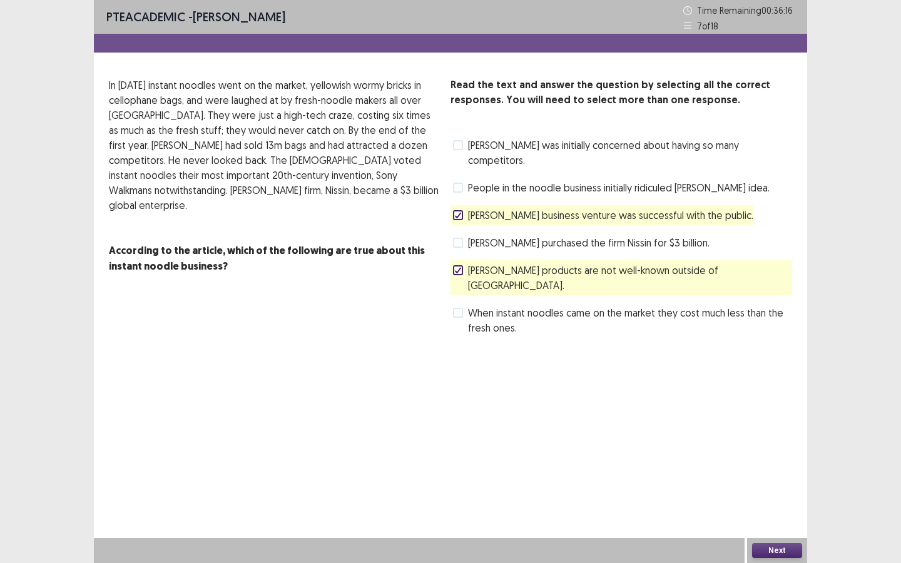
click at [523, 263] on span "[PERSON_NAME] products are not well-known outside of [GEOGRAPHIC_DATA]." at bounding box center [630, 278] width 324 height 30
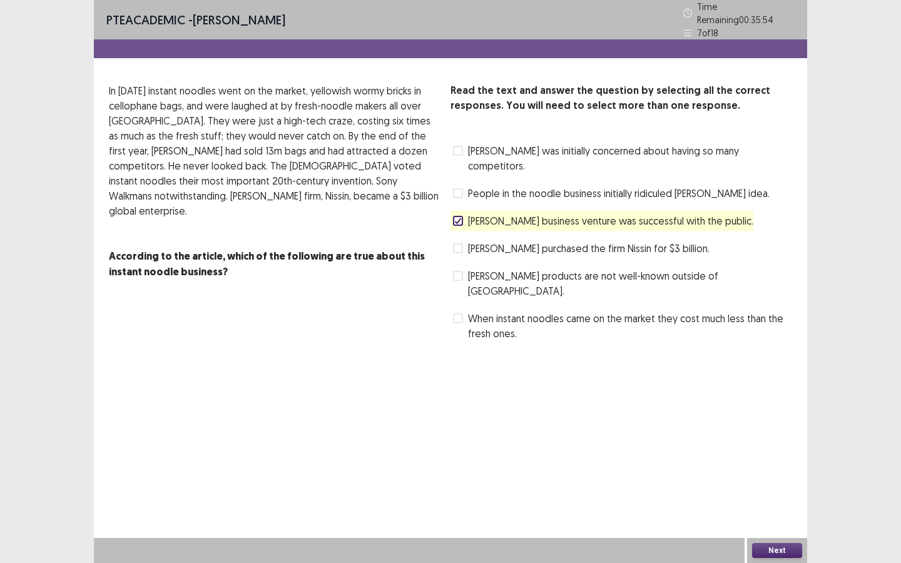
click at [575, 186] on span "People in the noodle business initially ridiculed [PERSON_NAME] idea." at bounding box center [619, 193] width 302 height 15
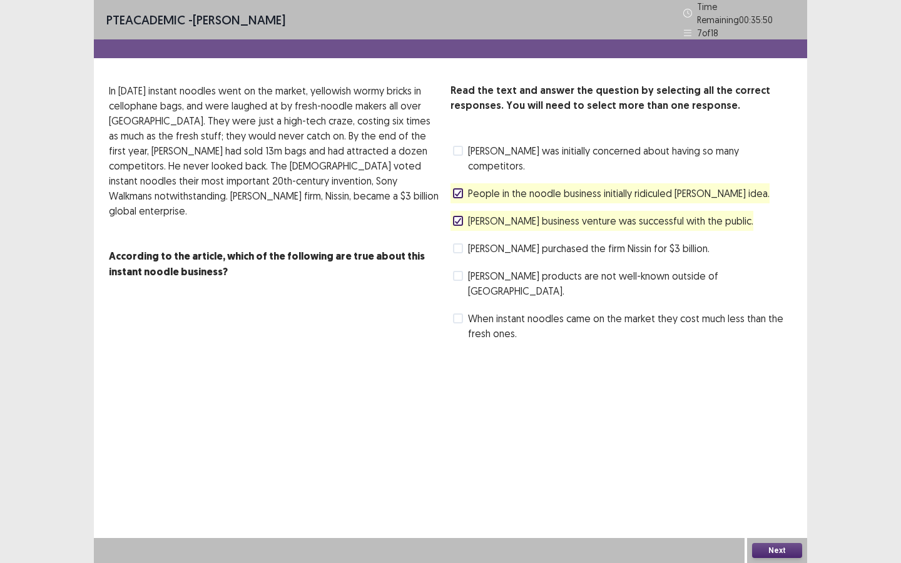
click at [796, 425] on button "Next" at bounding box center [777, 550] width 50 height 15
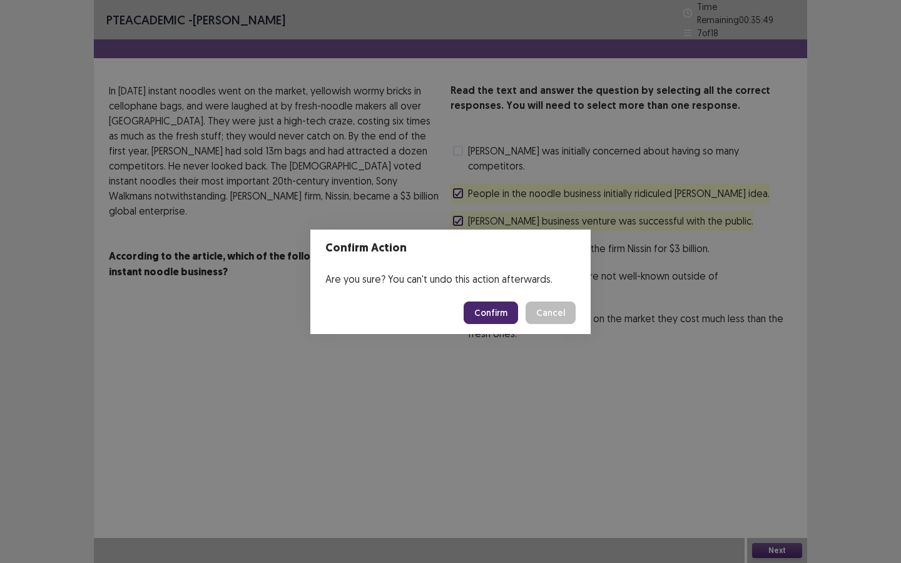
click at [514, 315] on button "Confirm" at bounding box center [491, 313] width 54 height 23
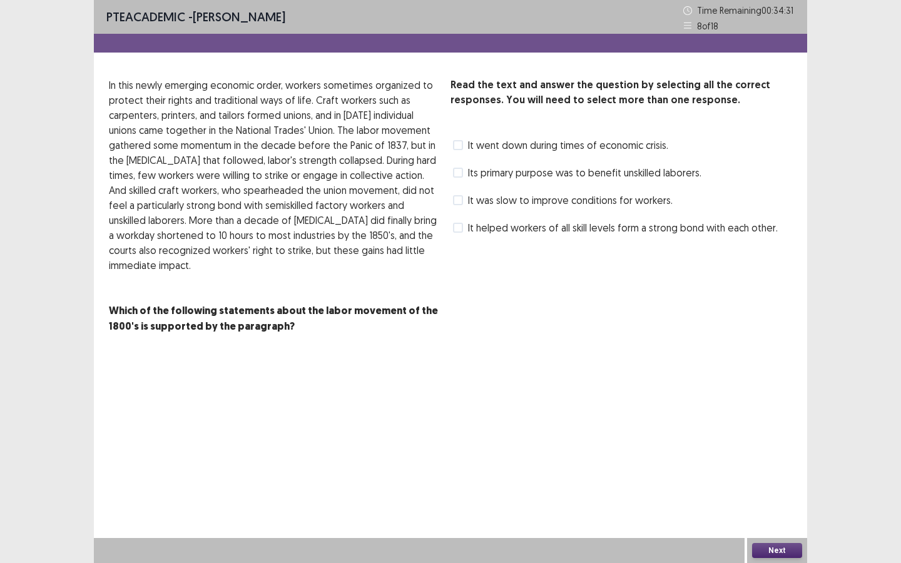
click at [621, 146] on span "It went down during times of economic crisis." at bounding box center [568, 145] width 200 height 15
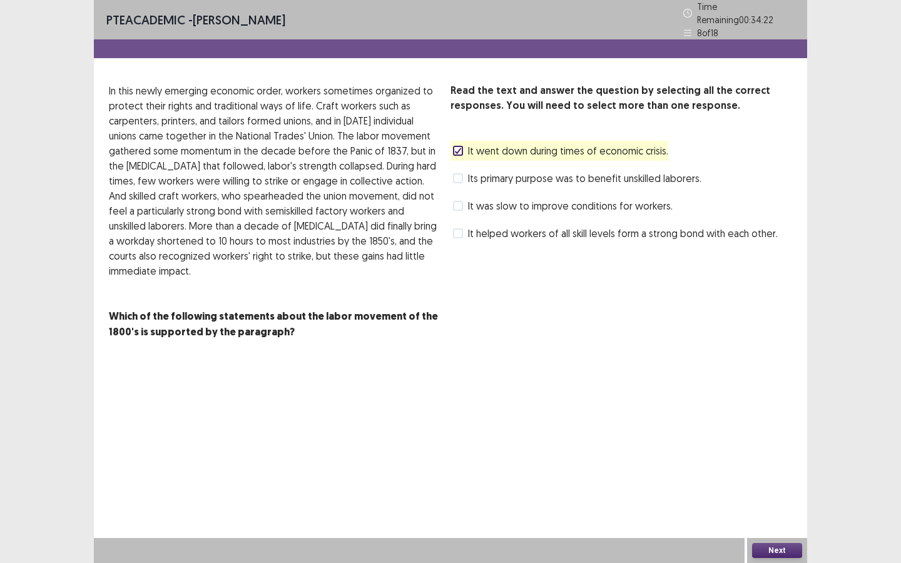
click at [559, 231] on span "It helped workers of all skill levels form a strong bond with each other." at bounding box center [623, 233] width 310 height 15
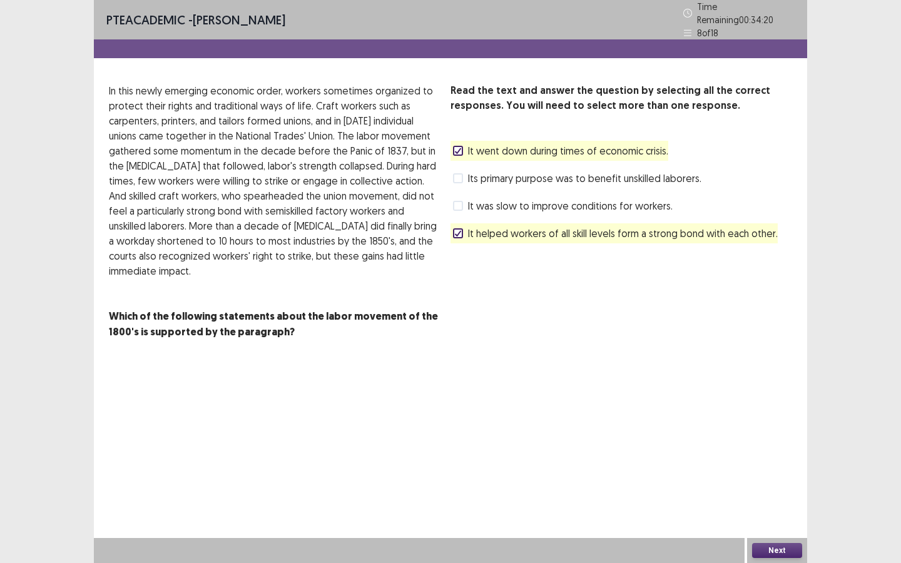
click at [770, 425] on button "Next" at bounding box center [777, 550] width 50 height 15
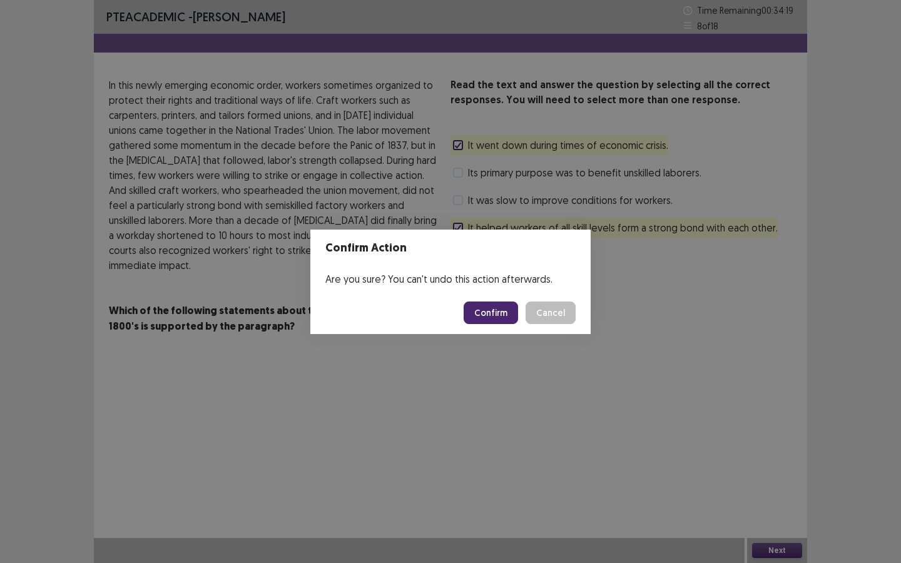
click at [503, 308] on button "Confirm" at bounding box center [491, 313] width 54 height 23
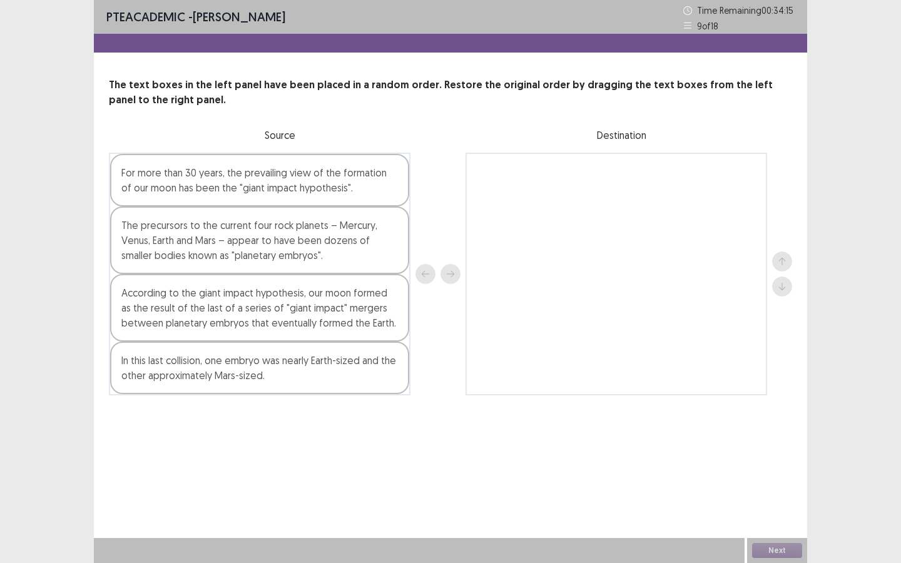
click at [268, 184] on div "For more than 30 years, the prevailing view of the formation of our moon has be…" at bounding box center [259, 180] width 299 height 53
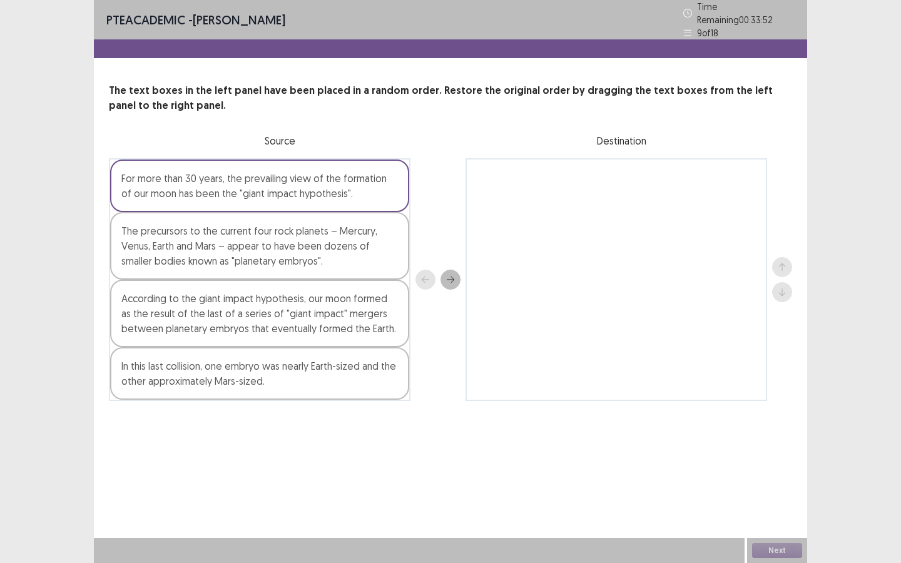
click at [337, 245] on div "The precursors to the current four rock planets – Mercury, Venus, Earth and Mar…" at bounding box center [259, 246] width 299 height 68
click at [447, 275] on icon "next" at bounding box center [450, 279] width 9 height 9
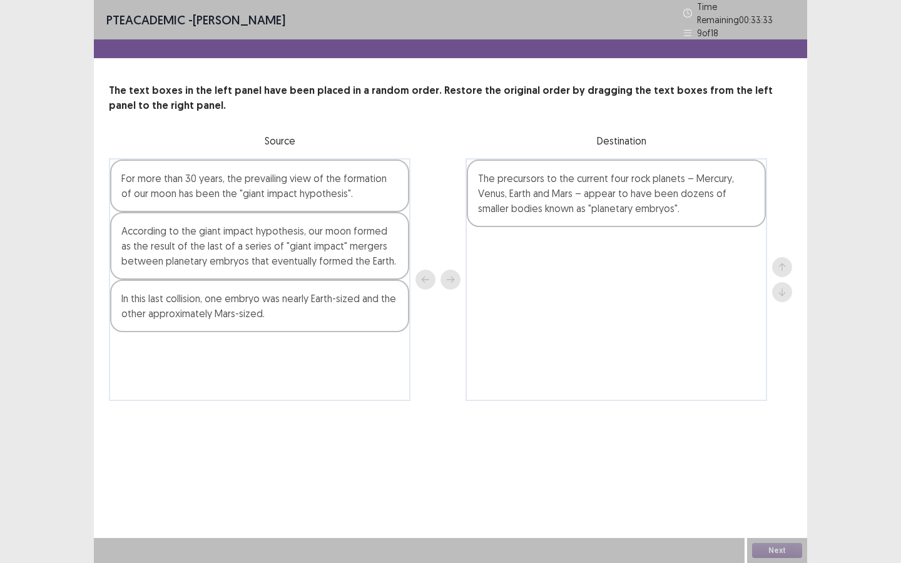
click at [278, 258] on div "According to the giant impact hypothesis, our moon formed as the result of the …" at bounding box center [259, 246] width 299 height 68
click at [450, 276] on icon "next" at bounding box center [450, 279] width 9 height 9
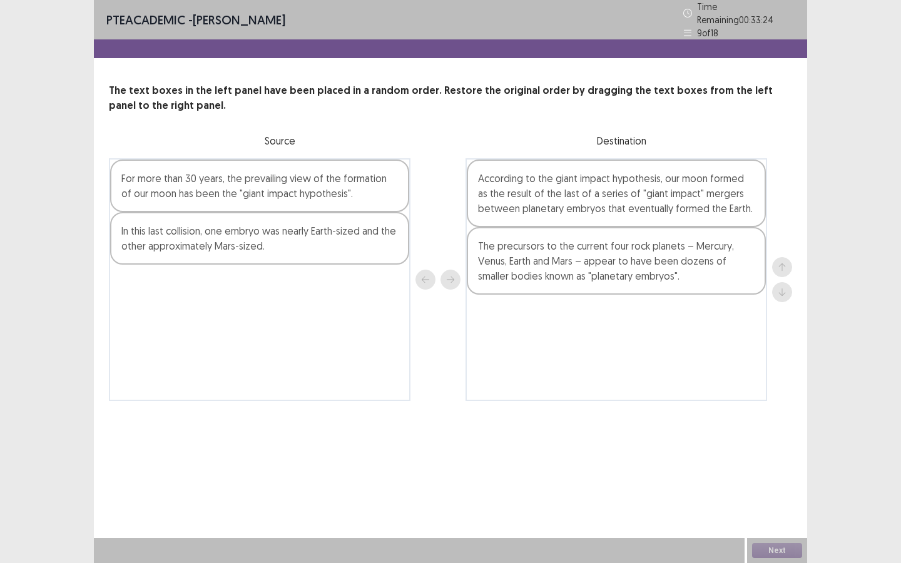
click at [285, 242] on div "In this last collision, one embryo was nearly Earth-sized and the other approxi…" at bounding box center [259, 238] width 299 height 53
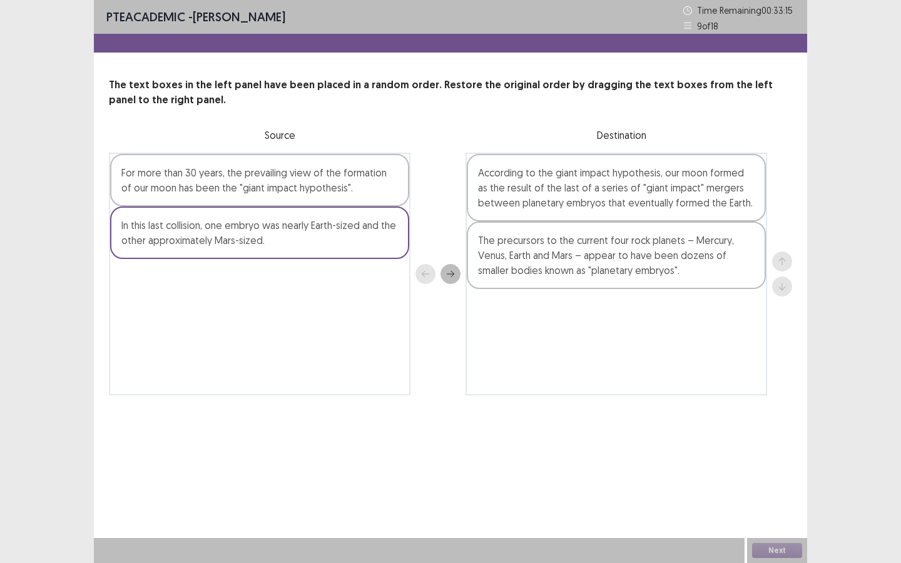
click at [454, 275] on icon "next" at bounding box center [450, 274] width 9 height 9
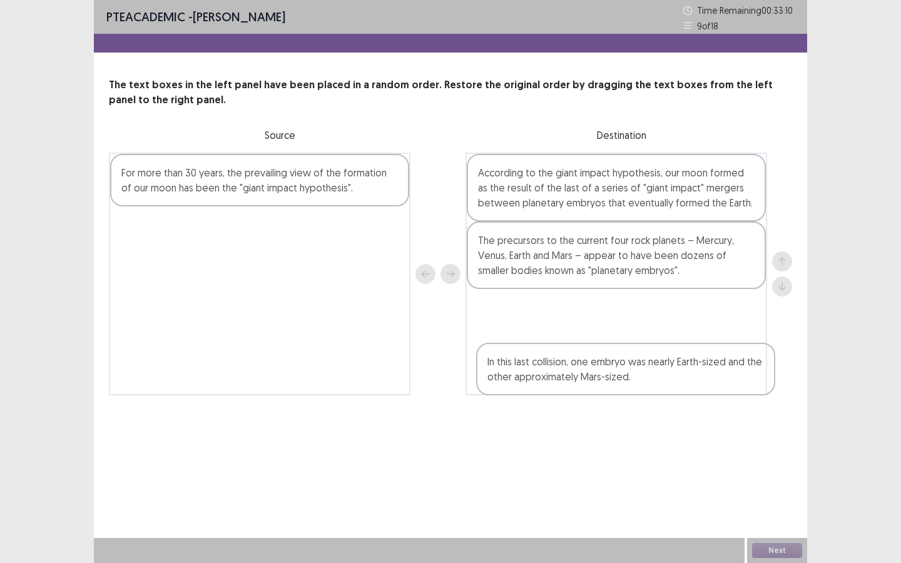
drag, startPoint x: 526, startPoint y: 186, endPoint x: 535, endPoint y: 380, distance: 194.8
click at [535, 380] on div "In this last collision, one embryo was nearly Earth-sized and the other approxi…" at bounding box center [616, 274] width 302 height 243
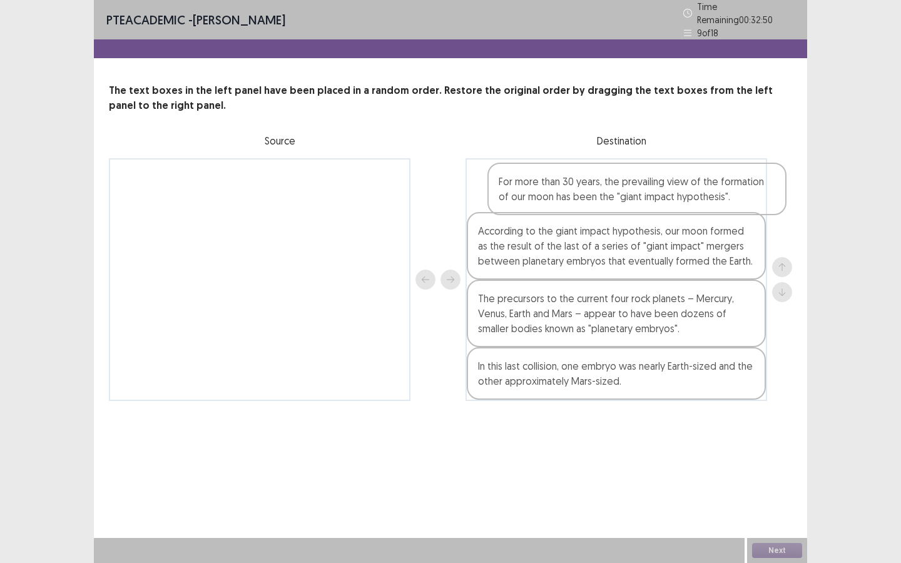
drag, startPoint x: 237, startPoint y: 189, endPoint x: 624, endPoint y: 196, distance: 386.7
click at [624, 196] on div "For more than 30 years, the prevailing view of the formation of our moon has be…" at bounding box center [450, 279] width 683 height 243
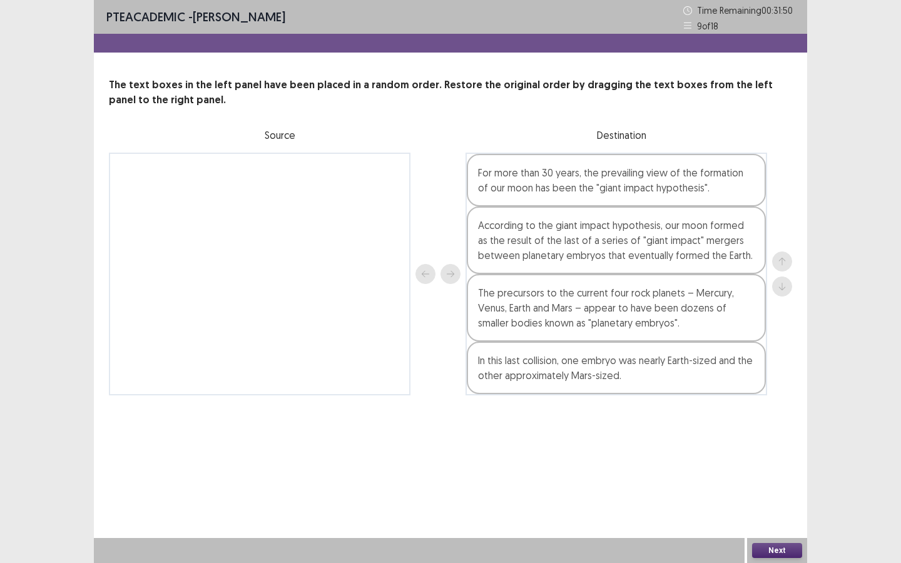
click at [778, 425] on button "Next" at bounding box center [777, 550] width 50 height 15
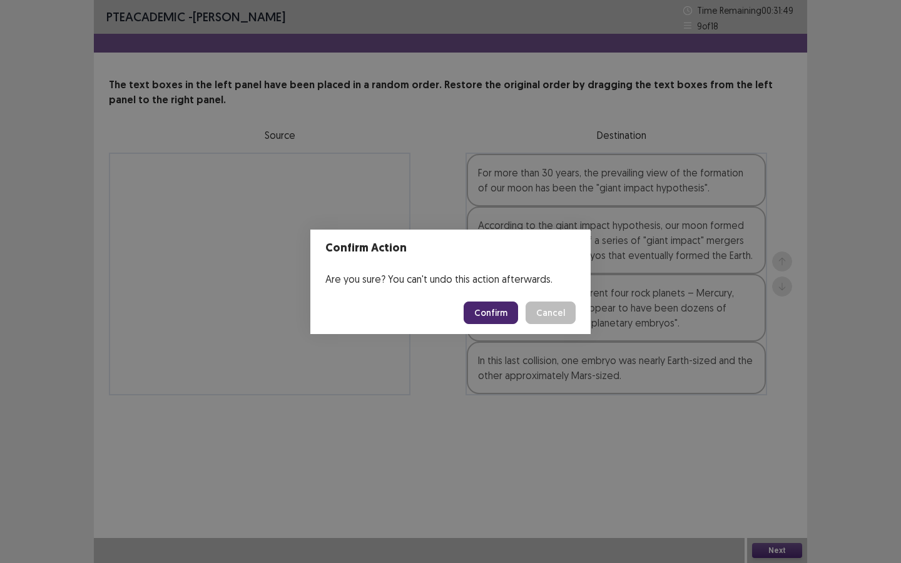
click at [496, 306] on button "Confirm" at bounding box center [491, 313] width 54 height 23
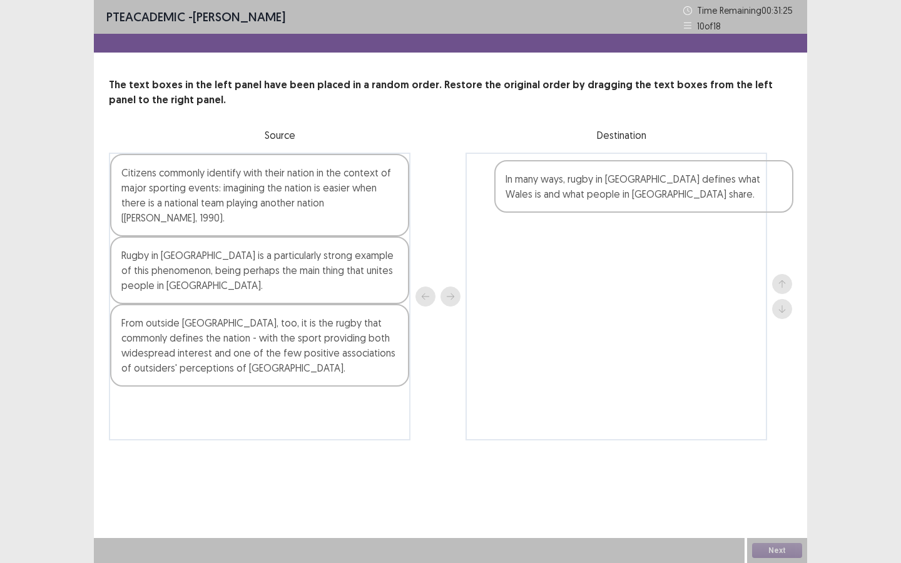
drag, startPoint x: 201, startPoint y: 426, endPoint x: 589, endPoint y: 199, distance: 449.5
click at [589, 199] on div "Citizens commonly identify with their nation in the context of major sporting e…" at bounding box center [450, 297] width 683 height 288
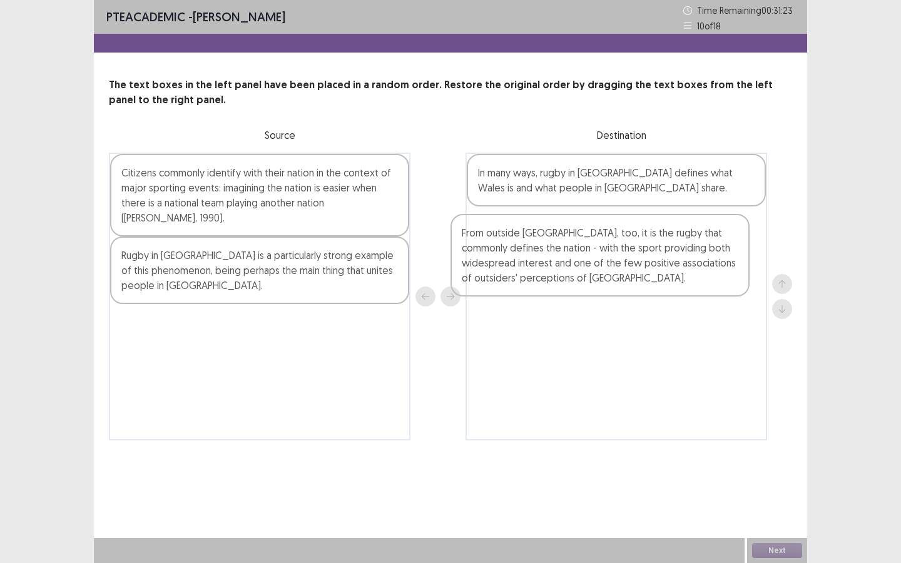
drag, startPoint x: 236, startPoint y: 364, endPoint x: 586, endPoint y: 274, distance: 361.2
click at [586, 274] on div "Citizens commonly identify with their nation in the context of major sporting e…" at bounding box center [450, 297] width 683 height 288
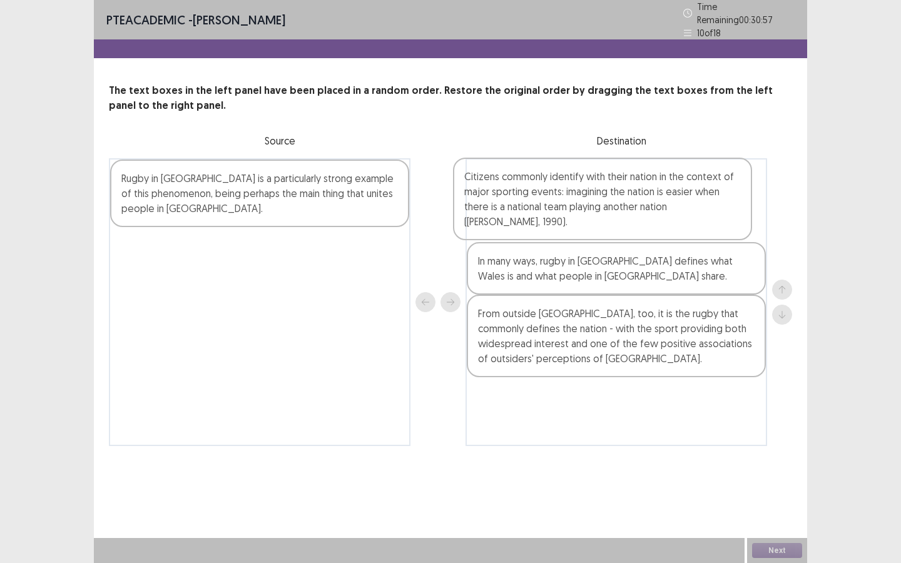
drag, startPoint x: 244, startPoint y: 204, endPoint x: 594, endPoint y: 213, distance: 350.5
click at [594, 213] on div "Citizens commonly identify with their nation in the context of major sporting e…" at bounding box center [450, 302] width 683 height 288
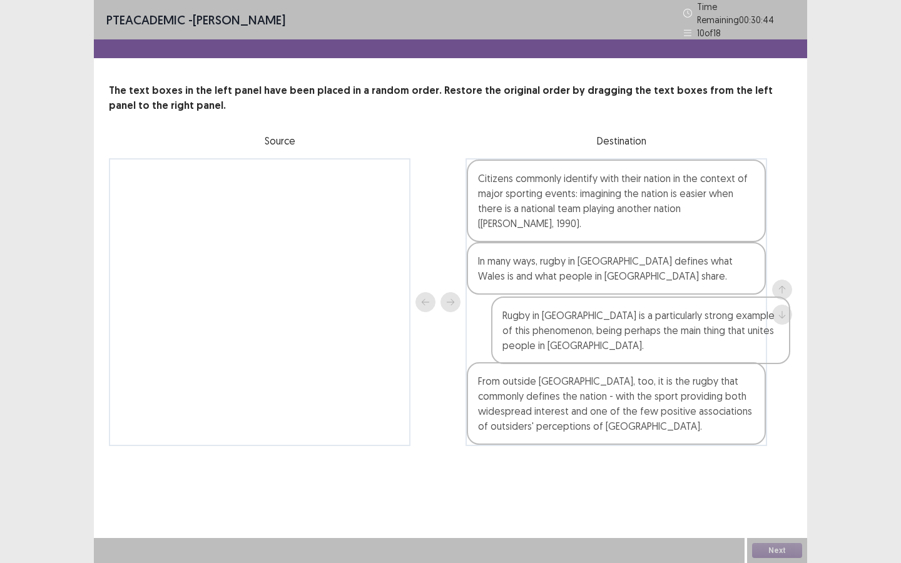
drag, startPoint x: 245, startPoint y: 188, endPoint x: 636, endPoint y: 333, distance: 417.1
click at [636, 333] on div "Rugby in [GEOGRAPHIC_DATA] is a particularly strong example of this phenomenon,…" at bounding box center [450, 302] width 683 height 288
click at [773, 425] on button "Next" at bounding box center [777, 550] width 50 height 15
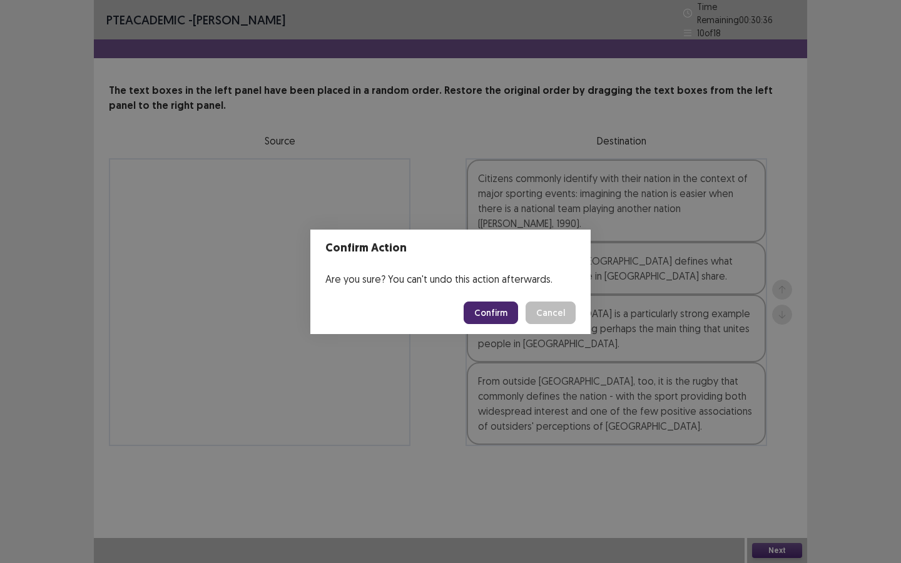
click at [497, 307] on button "Confirm" at bounding box center [491, 313] width 54 height 23
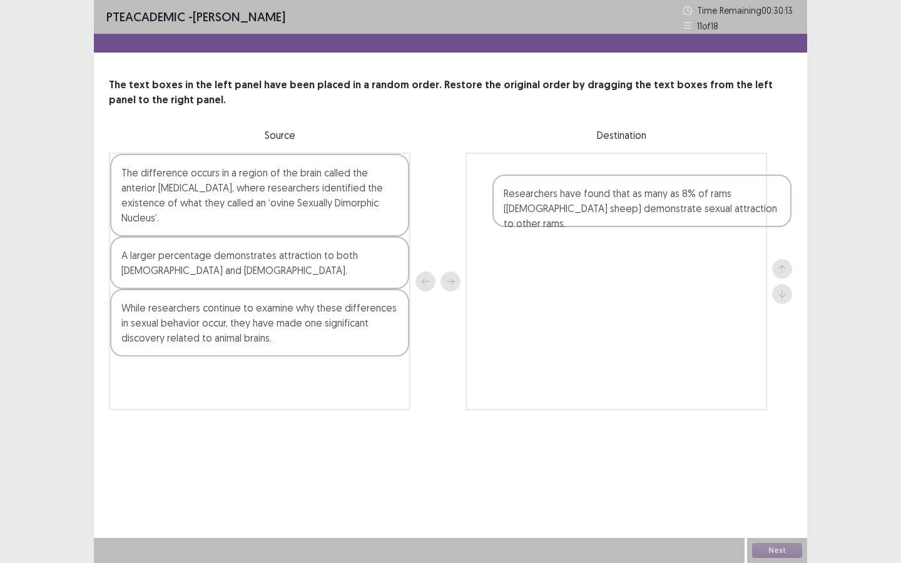
drag, startPoint x: 215, startPoint y: 178, endPoint x: 606, endPoint y: 199, distance: 391.0
click at [606, 199] on div "Researchers have found that as many as 8% of rams ([DEMOGRAPHIC_DATA] sheep) de…" at bounding box center [450, 282] width 683 height 258
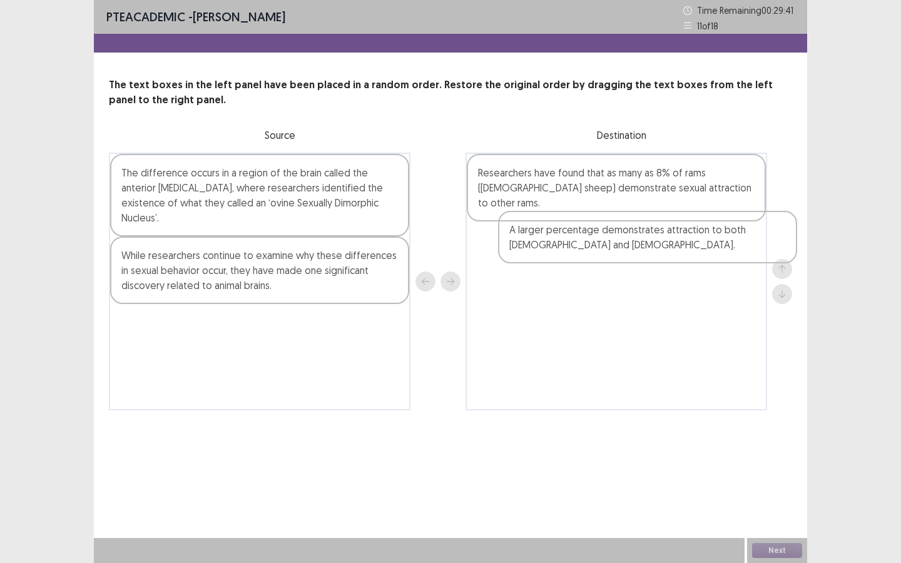
drag, startPoint x: 237, startPoint y: 267, endPoint x: 629, endPoint y: 241, distance: 392.5
click at [629, 241] on div "The difference occurs in a region of the brain called the anterior [MEDICAL_DAT…" at bounding box center [450, 282] width 683 height 258
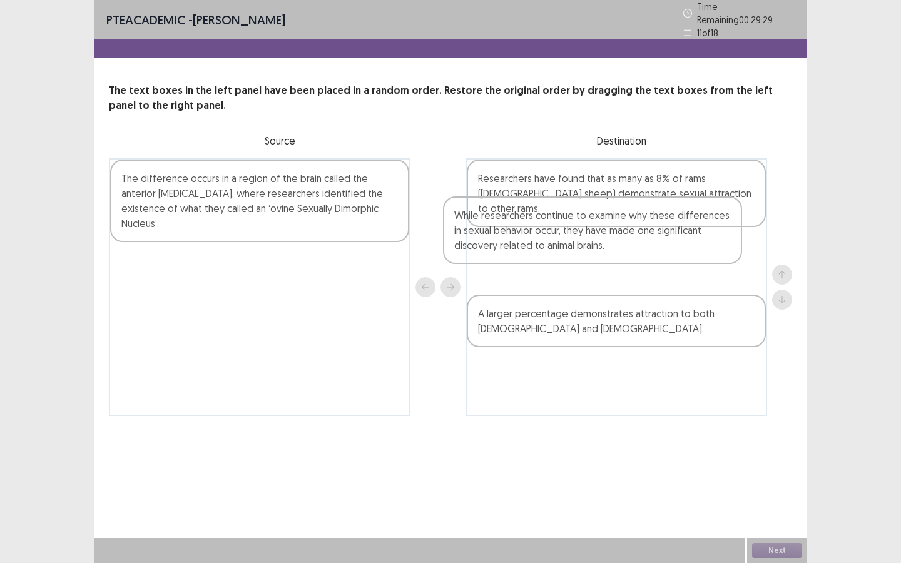
drag, startPoint x: 275, startPoint y: 267, endPoint x: 633, endPoint y: 235, distance: 359.3
click at [633, 235] on div "The difference occurs in a region of the brain called the anterior [MEDICAL_DAT…" at bounding box center [450, 287] width 683 height 258
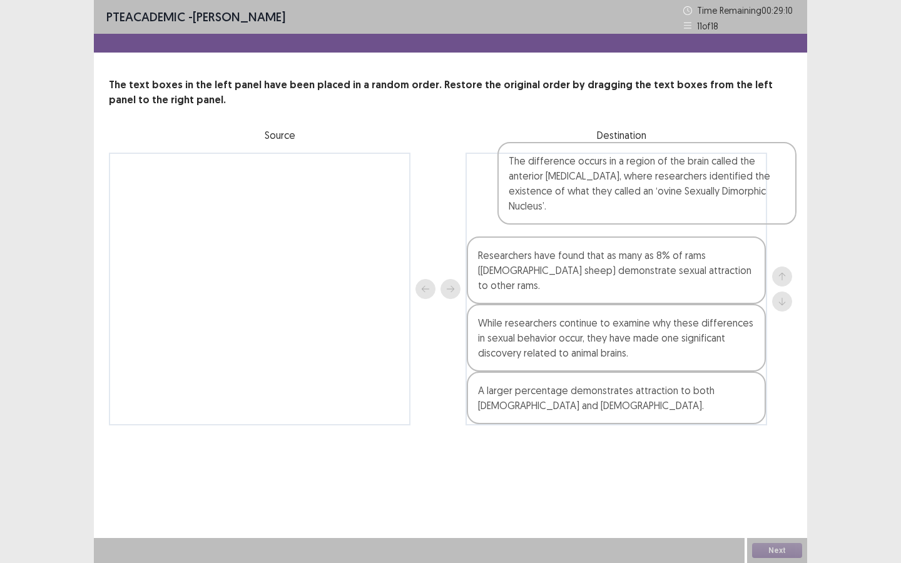
drag, startPoint x: 233, startPoint y: 205, endPoint x: 623, endPoint y: 193, distance: 390.6
click at [623, 193] on div "The difference occurs in a region of the brain called the anterior [MEDICAL_DAT…" at bounding box center [450, 289] width 683 height 273
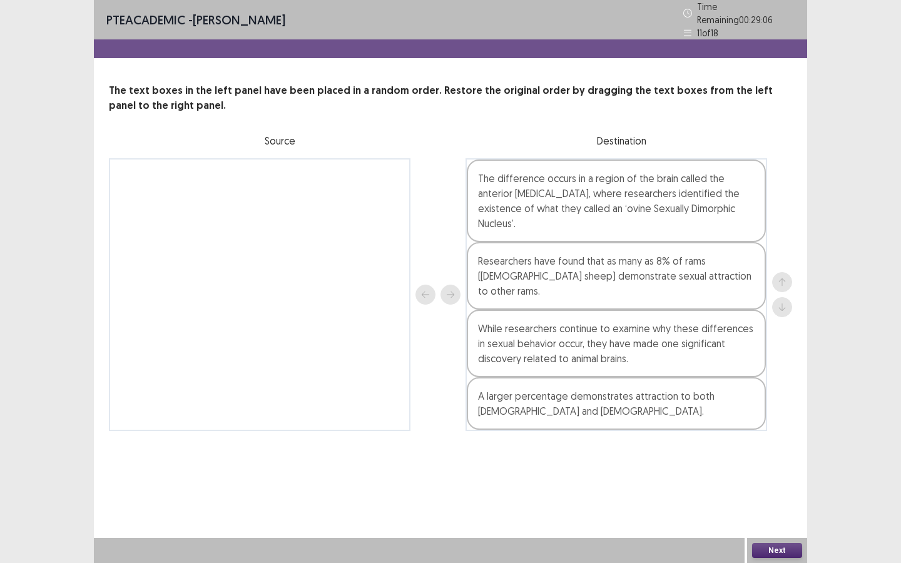
click at [786, 425] on button "Next" at bounding box center [777, 550] width 50 height 15
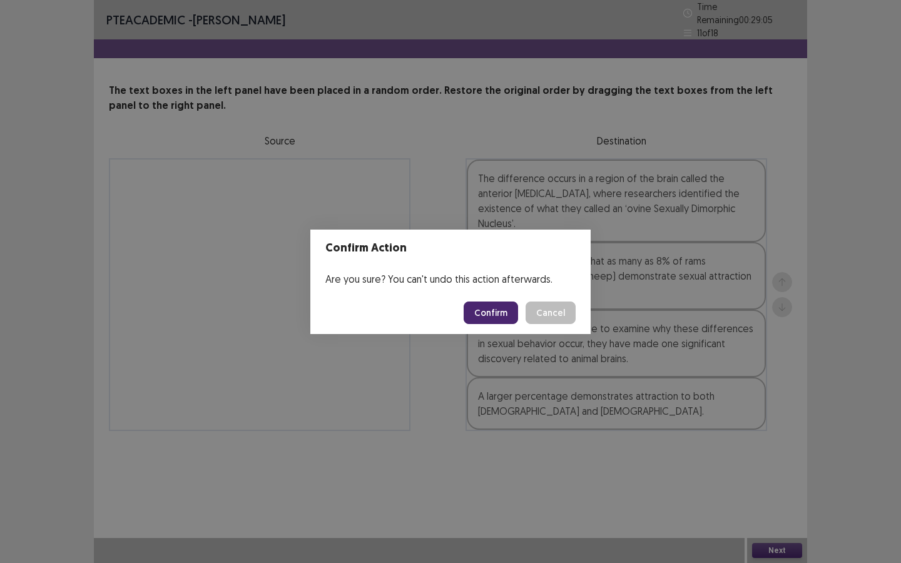
click at [488, 313] on button "Confirm" at bounding box center [491, 313] width 54 height 23
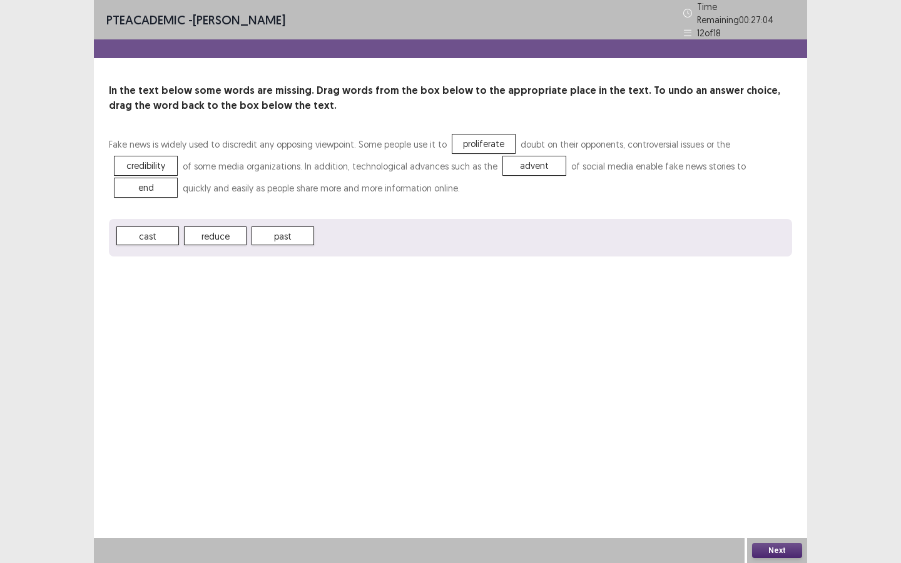
click at [770, 425] on button "Next" at bounding box center [777, 550] width 50 height 15
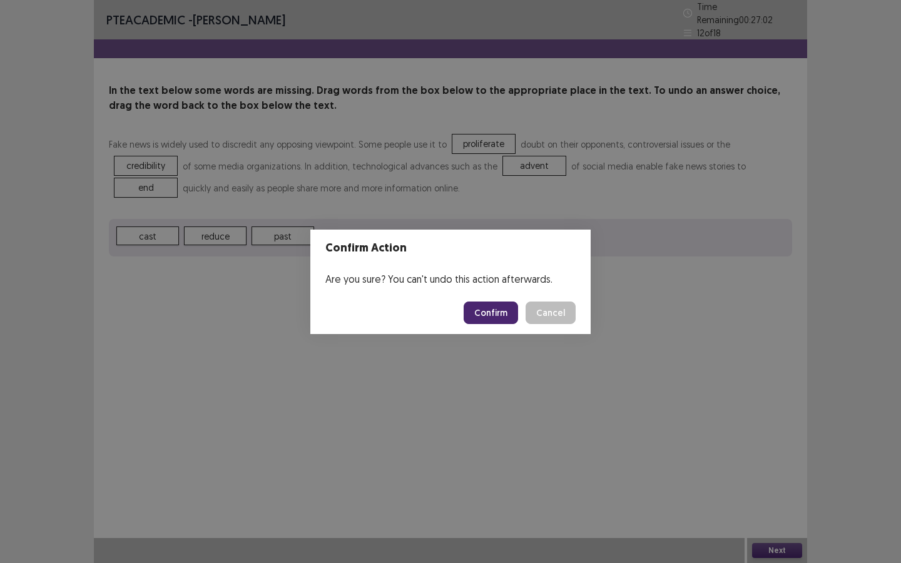
click at [497, 314] on button "Confirm" at bounding box center [491, 313] width 54 height 23
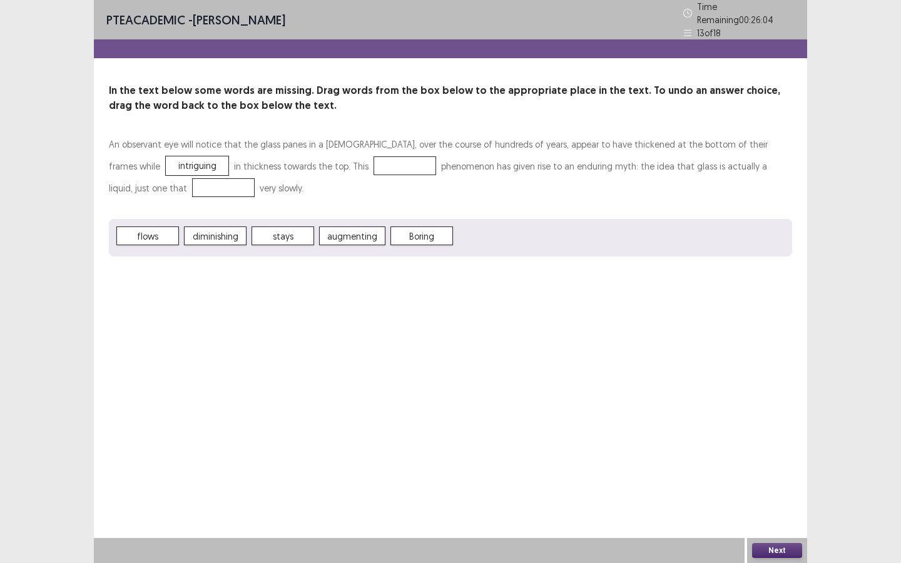
click at [202, 233] on span "diminishing" at bounding box center [215, 235] width 63 height 19
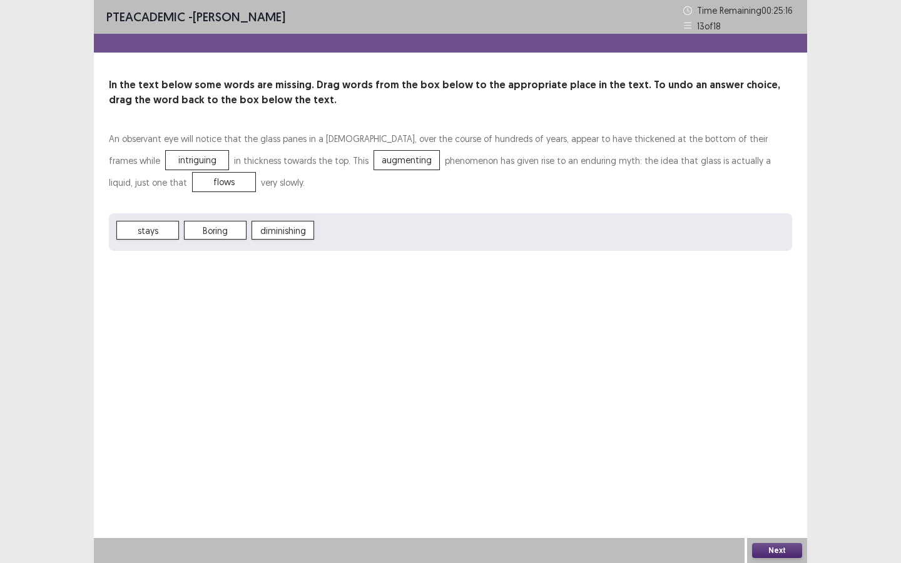
click at [773, 425] on button "Next" at bounding box center [777, 550] width 50 height 15
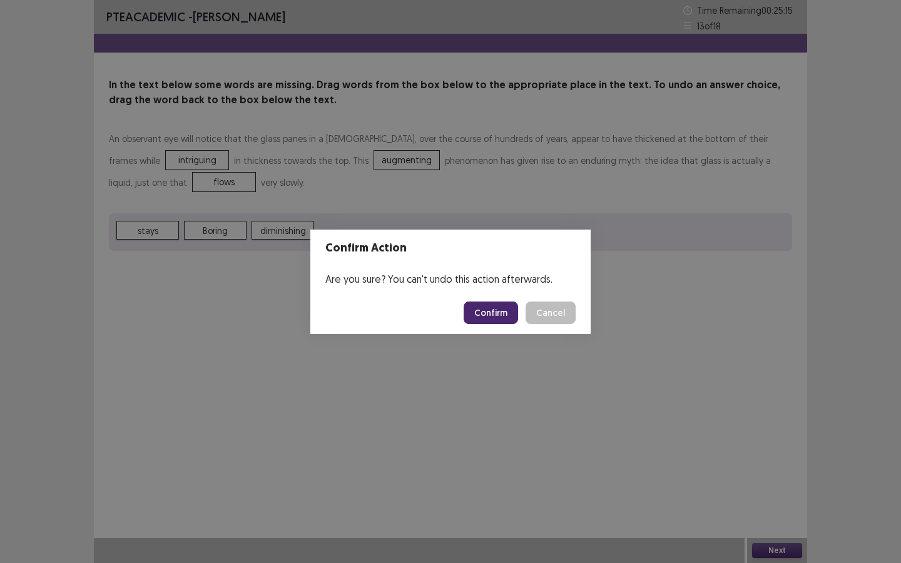
click at [488, 308] on button "Confirm" at bounding box center [491, 313] width 54 height 23
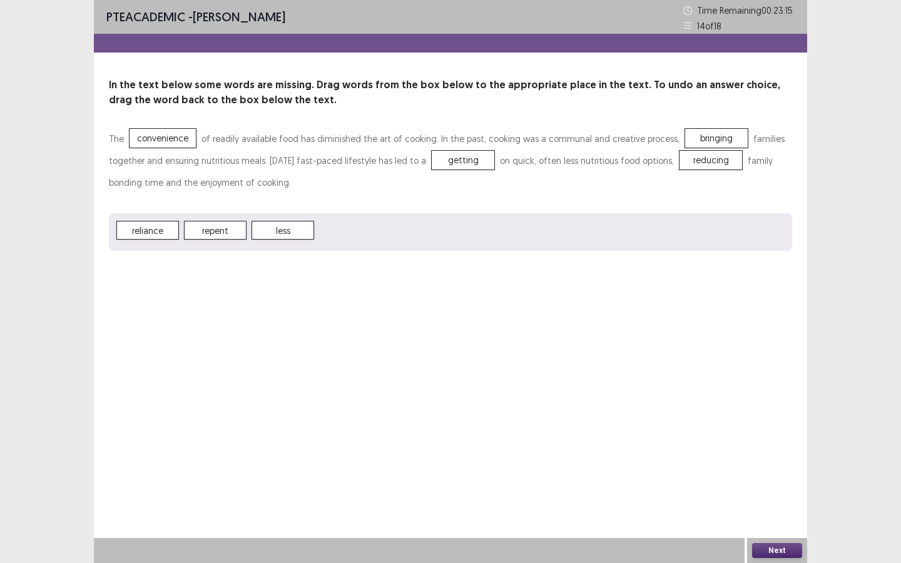
click at [773, 425] on button "Next" at bounding box center [777, 550] width 50 height 15
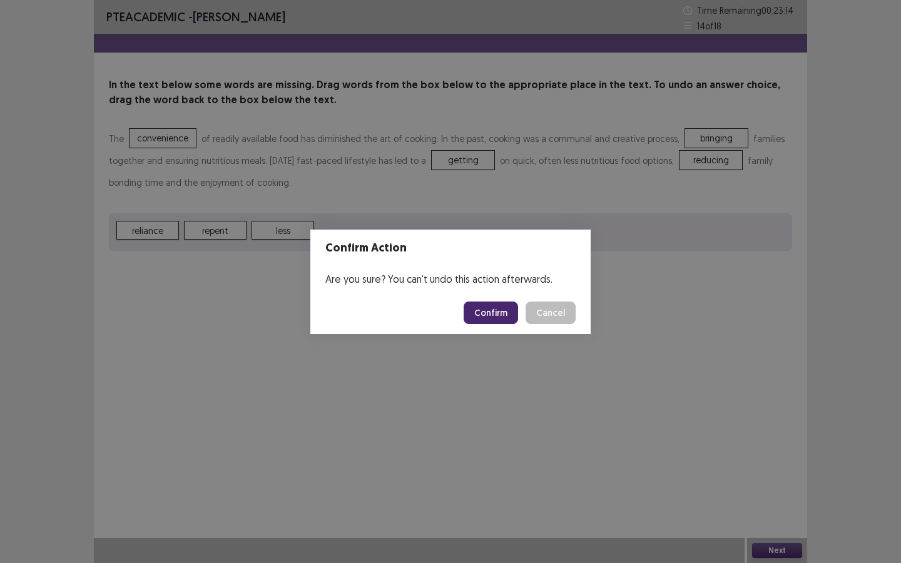
click at [495, 312] on button "Confirm" at bounding box center [491, 313] width 54 height 23
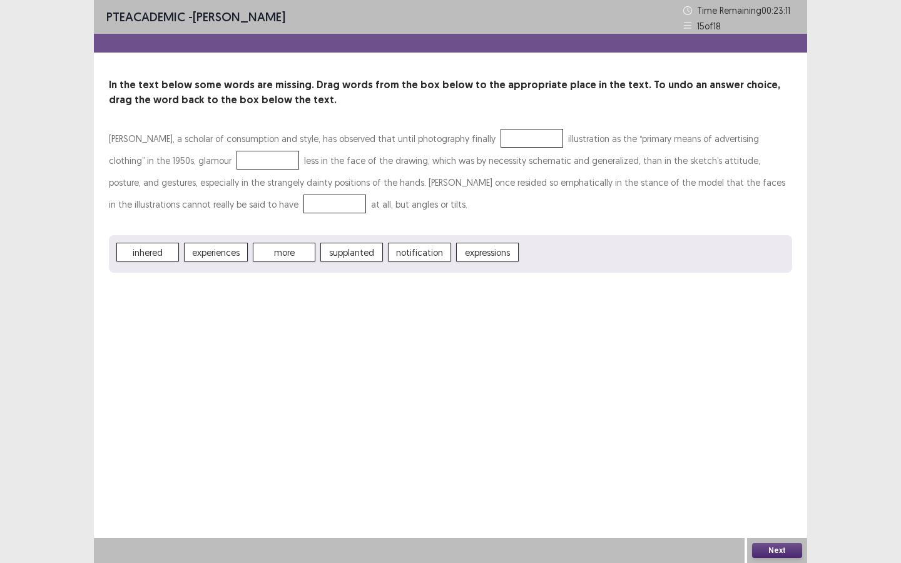
click at [501, 139] on div at bounding box center [532, 138] width 63 height 19
click at [783, 425] on button "Next" at bounding box center [777, 550] width 50 height 15
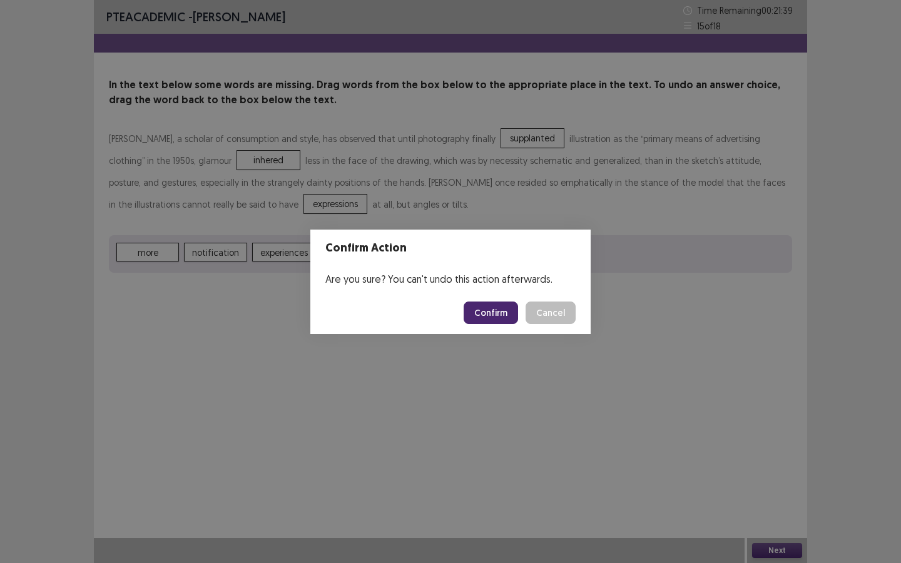
click at [493, 316] on button "Confirm" at bounding box center [491, 313] width 54 height 23
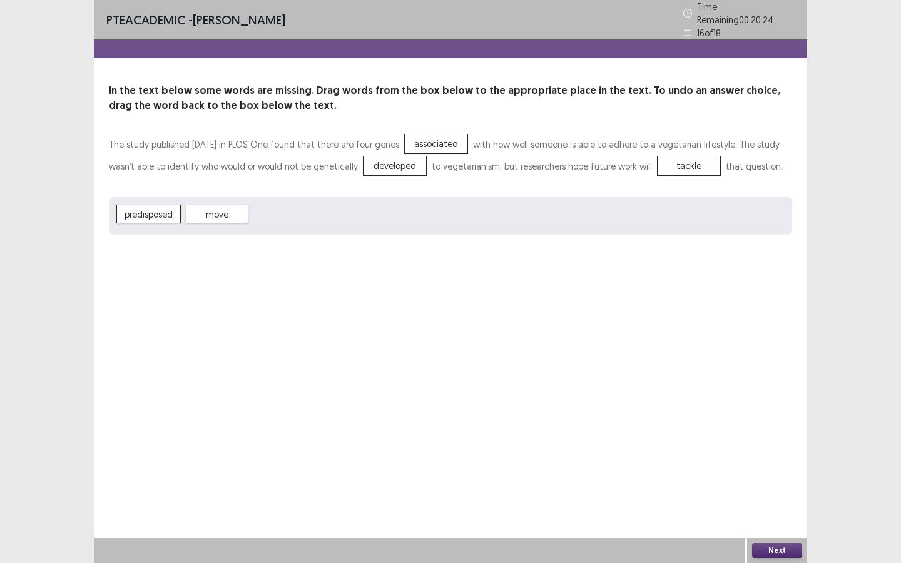
click at [780, 425] on button "Next" at bounding box center [777, 550] width 50 height 15
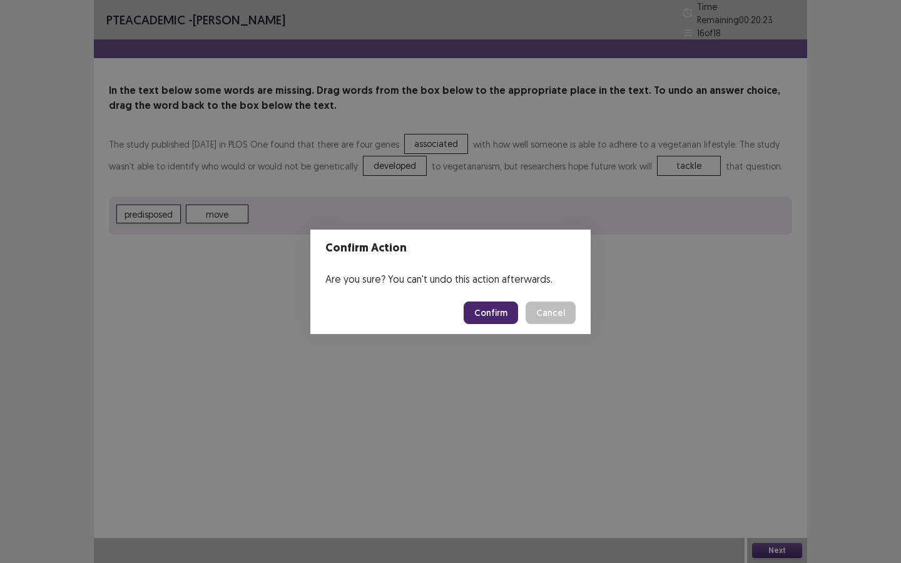
click at [497, 316] on button "Confirm" at bounding box center [491, 313] width 54 height 23
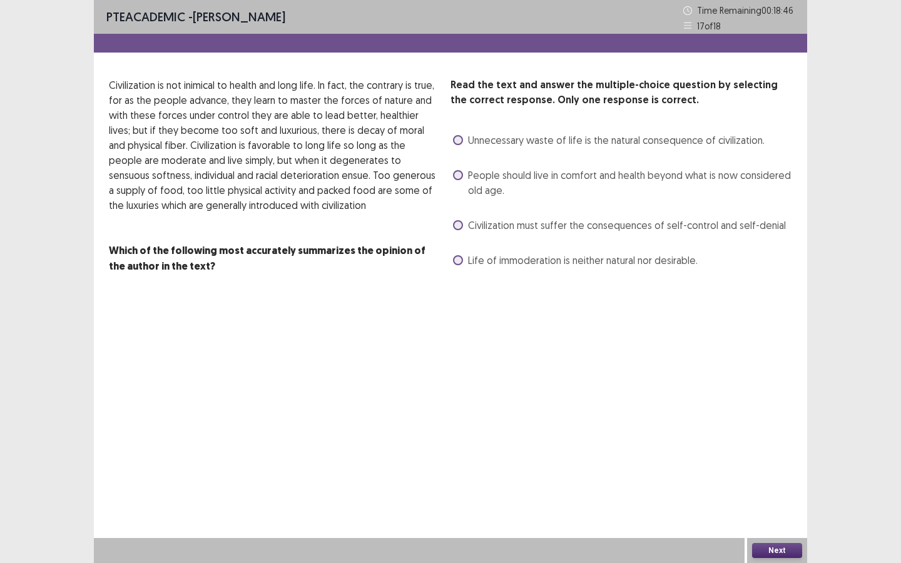
click at [546, 223] on span "Civilization must suffer the consequences of self-control and self-denial" at bounding box center [627, 225] width 318 height 15
click at [540, 178] on span "People should live in comfort and health beyond what is now considered old age." at bounding box center [630, 183] width 324 height 30
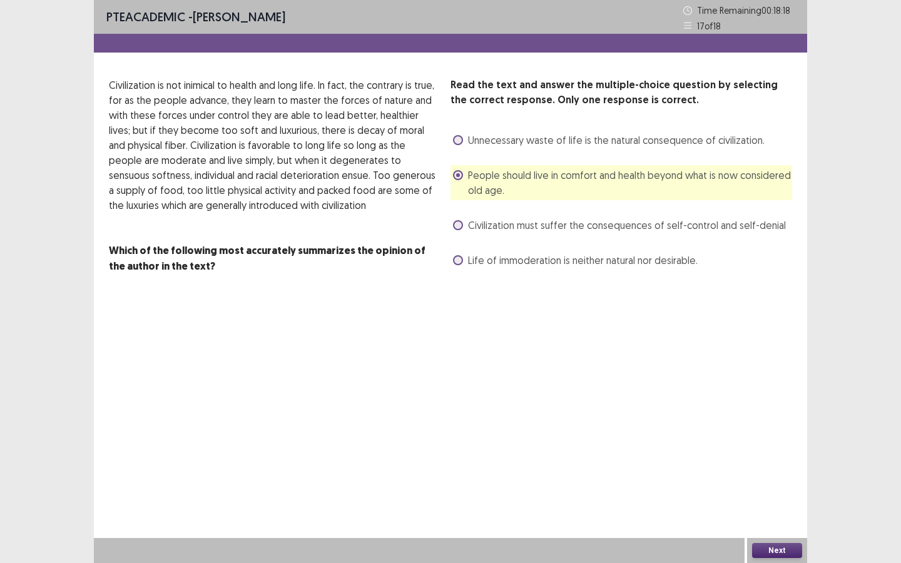
click at [766, 425] on button "Next" at bounding box center [777, 550] width 50 height 15
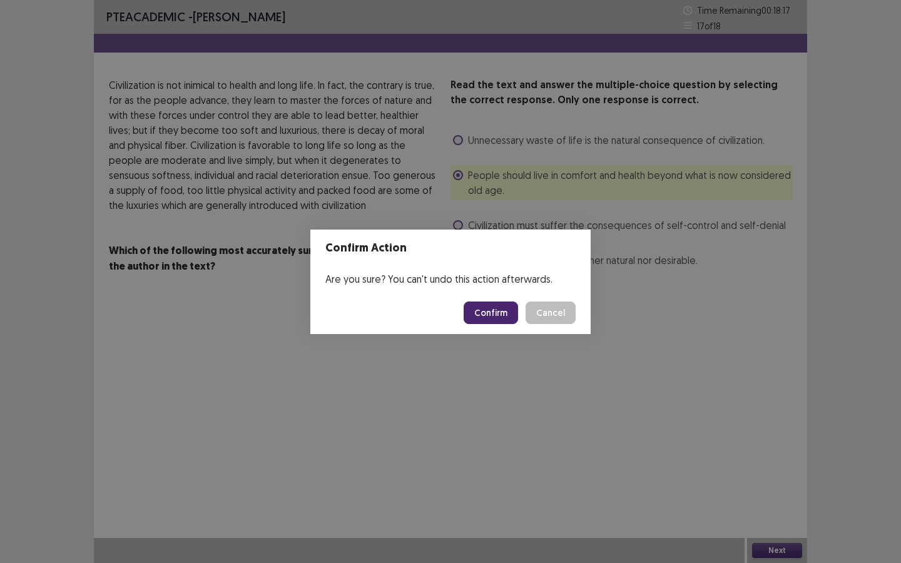
click at [480, 310] on button "Confirm" at bounding box center [491, 313] width 54 height 23
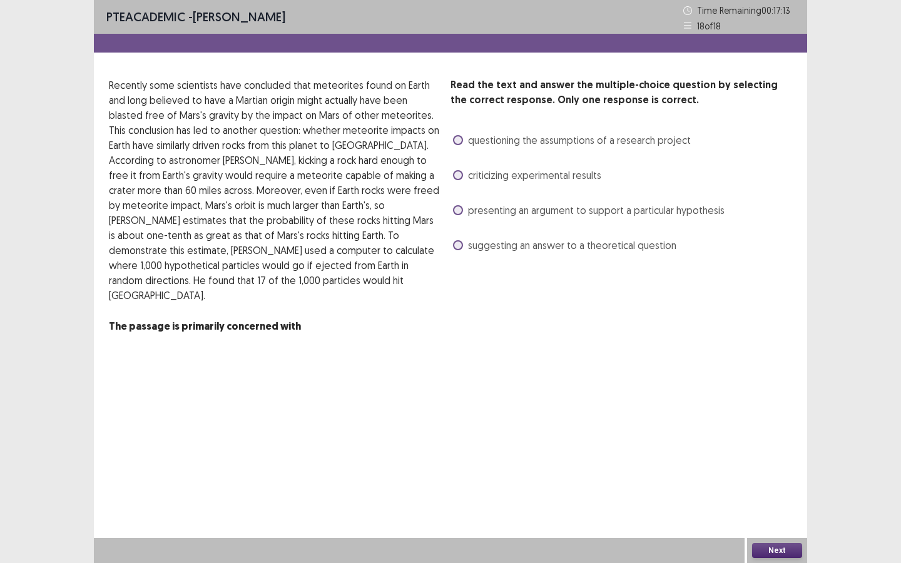
click at [586, 213] on span "presenting an argument to support a particular hypothesis" at bounding box center [596, 210] width 257 height 15
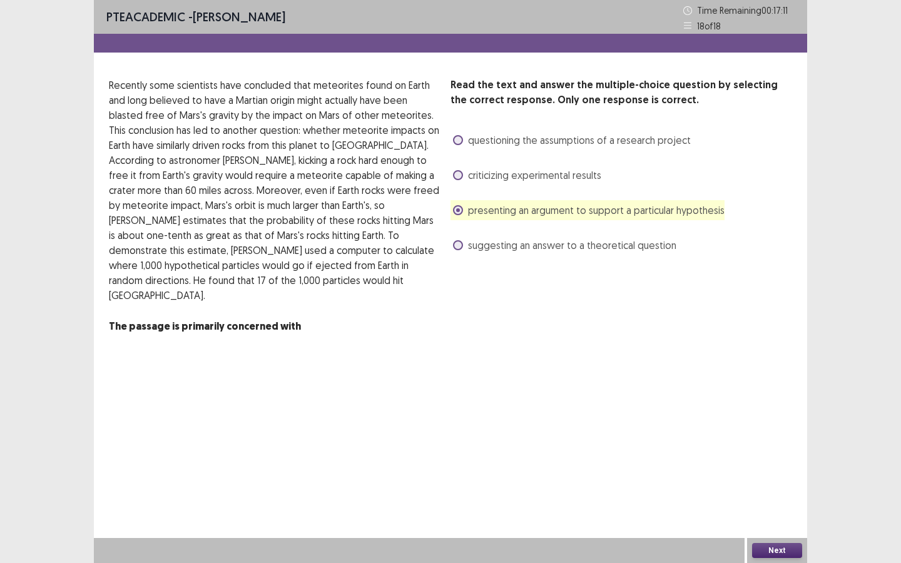
click at [765, 425] on button "Next" at bounding box center [777, 550] width 50 height 15
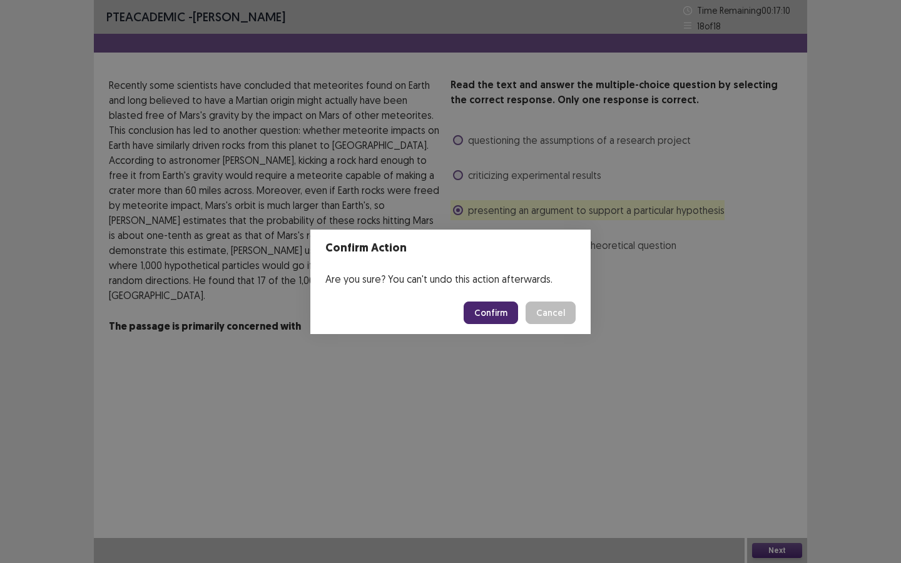
click at [510, 313] on button "Confirm" at bounding box center [491, 313] width 54 height 23
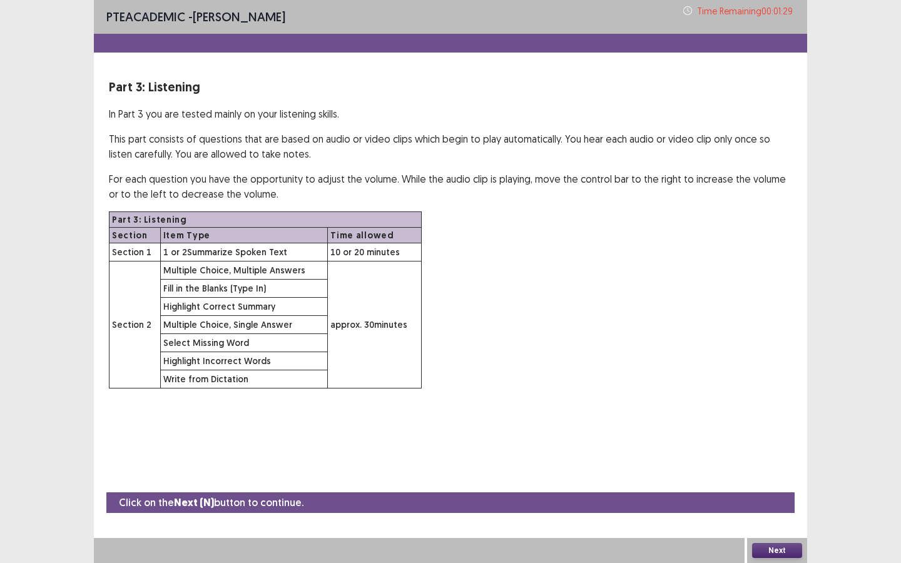
click at [761, 425] on button "Next" at bounding box center [777, 550] width 50 height 15
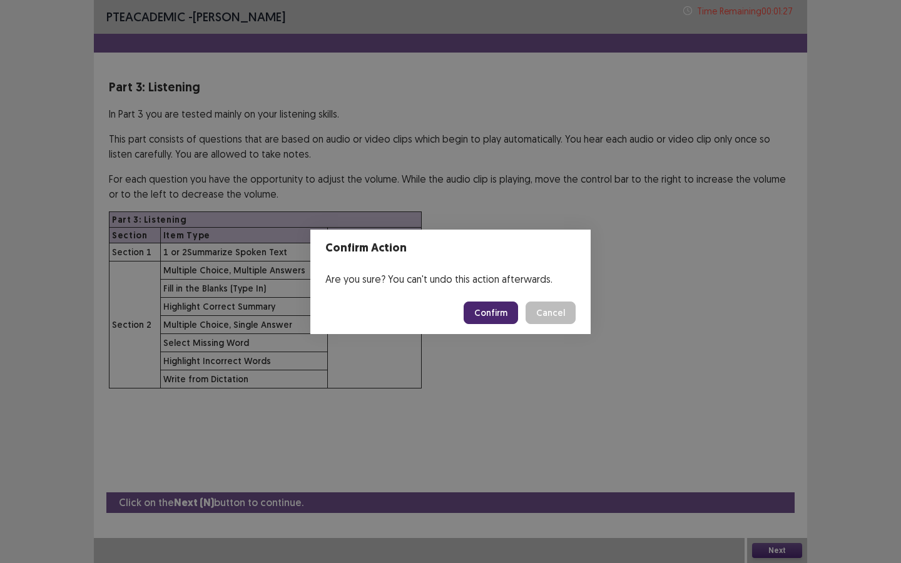
click at [487, 311] on button "Confirm" at bounding box center [491, 313] width 54 height 23
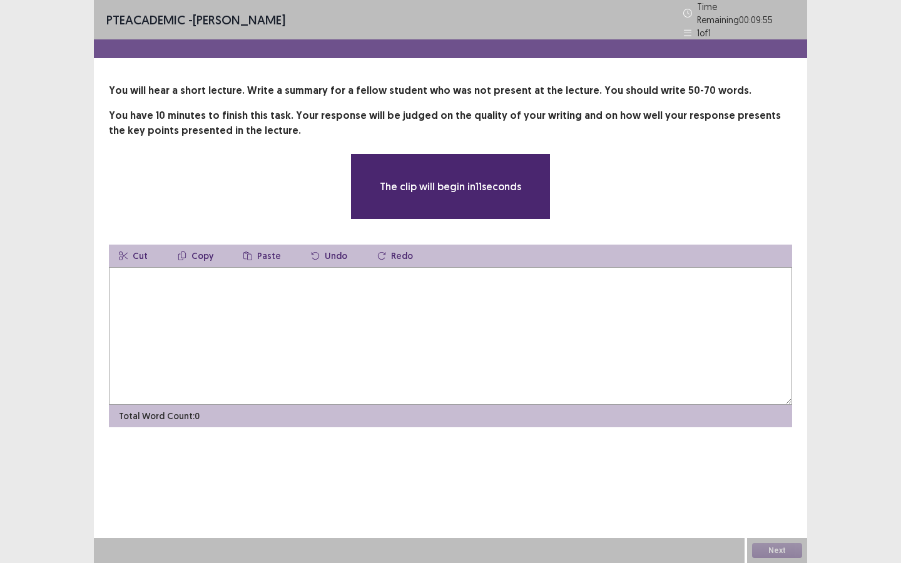
click at [295, 314] on textarea at bounding box center [450, 336] width 683 height 138
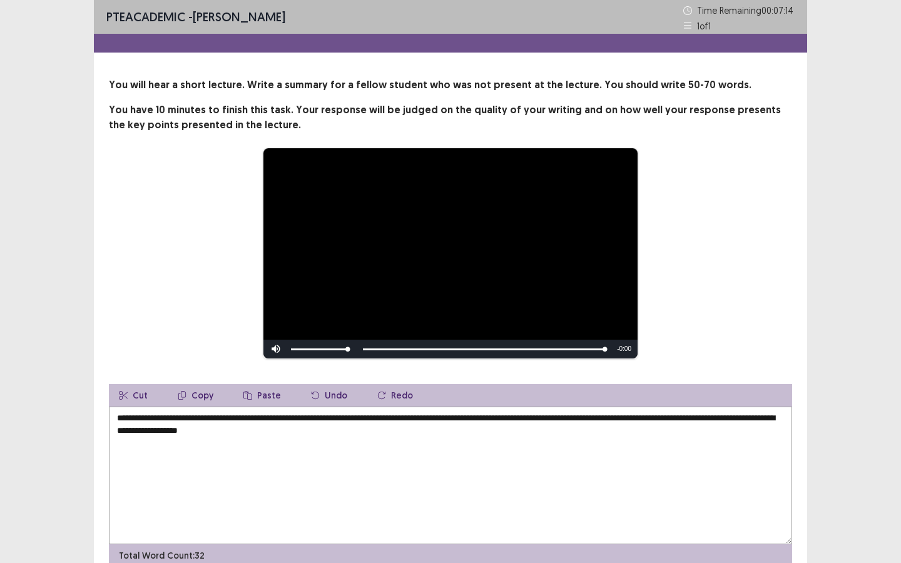
click at [666, 422] on textarea "**********" at bounding box center [450, 476] width 683 height 138
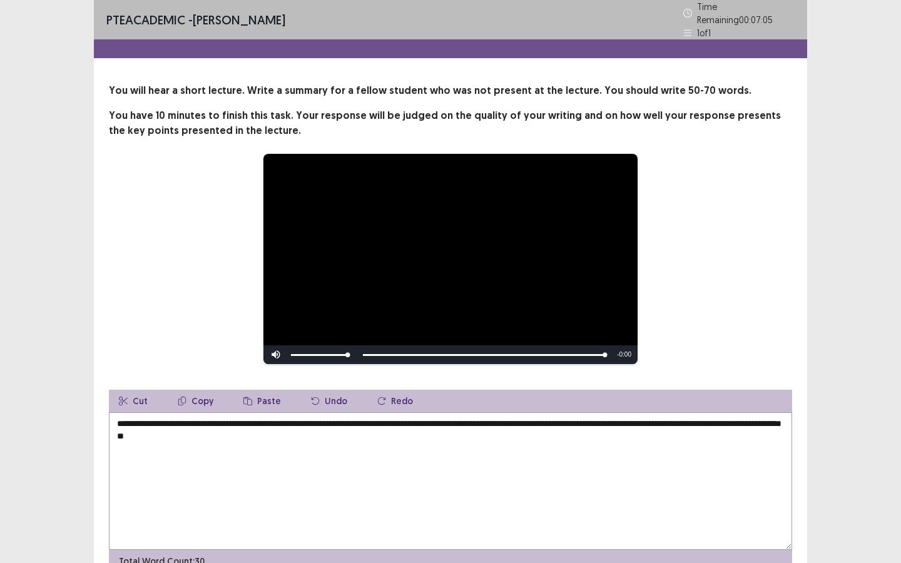
click at [287, 425] on textarea "**********" at bounding box center [450, 481] width 683 height 138
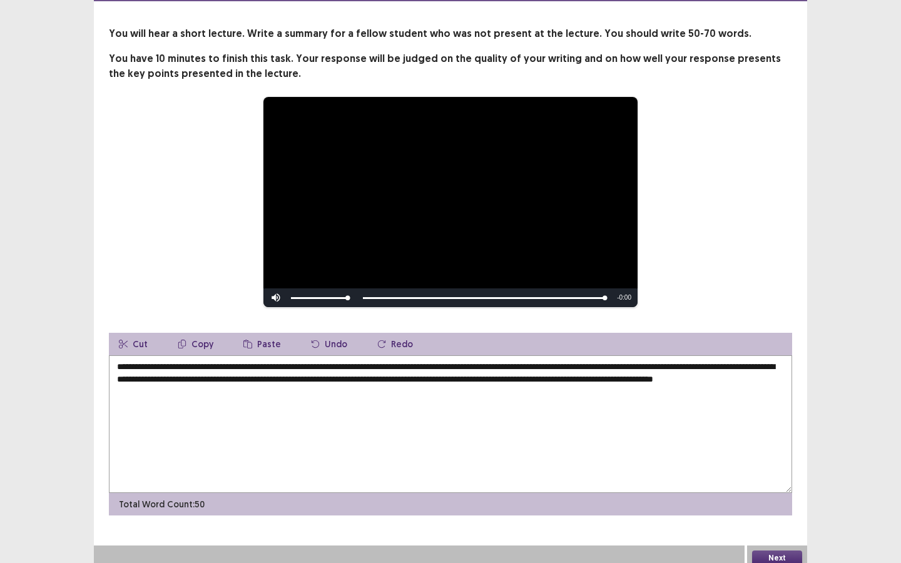
scroll to position [59, 0]
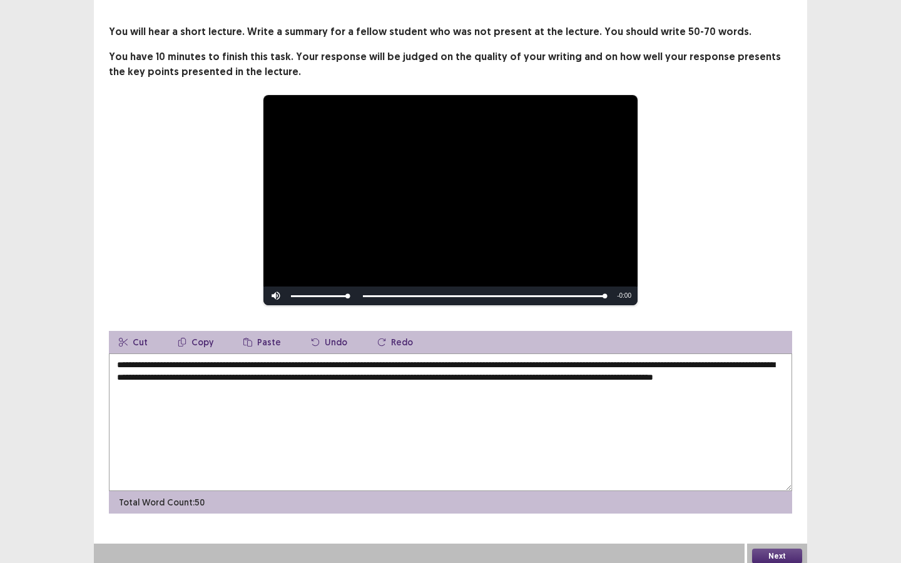
type textarea "**********"
click at [786, 425] on button "Next" at bounding box center [777, 556] width 50 height 15
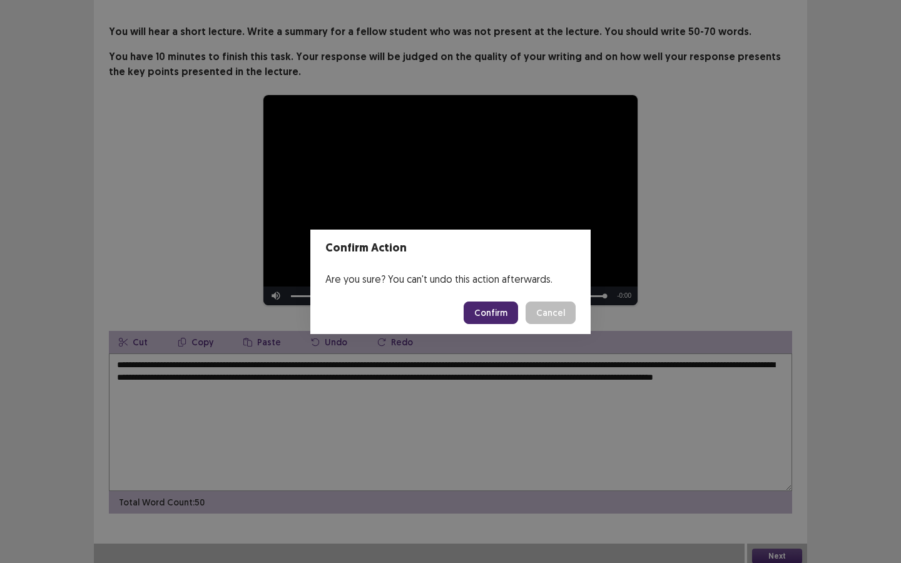
click at [497, 319] on button "Confirm" at bounding box center [491, 313] width 54 height 23
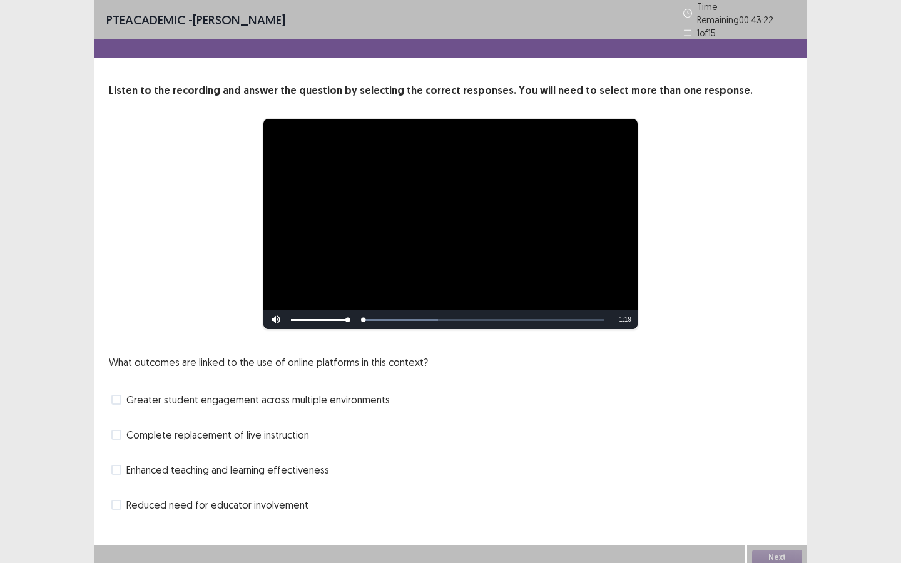
scroll to position [1, 0]
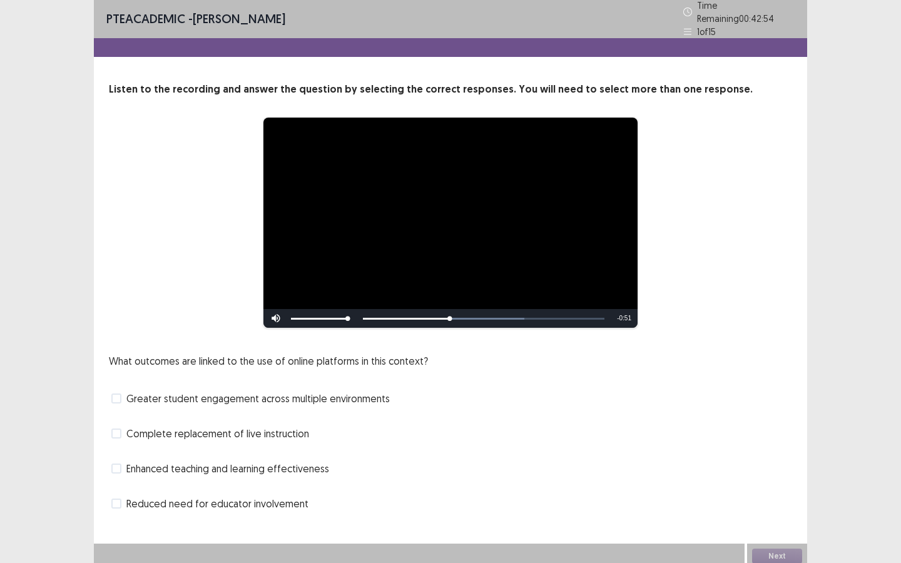
click at [172, 425] on div "Reduced need for educator involvement" at bounding box center [450, 504] width 683 height 20
click at [163, 425] on span "Reduced need for educator involvement" at bounding box center [217, 503] width 182 height 15
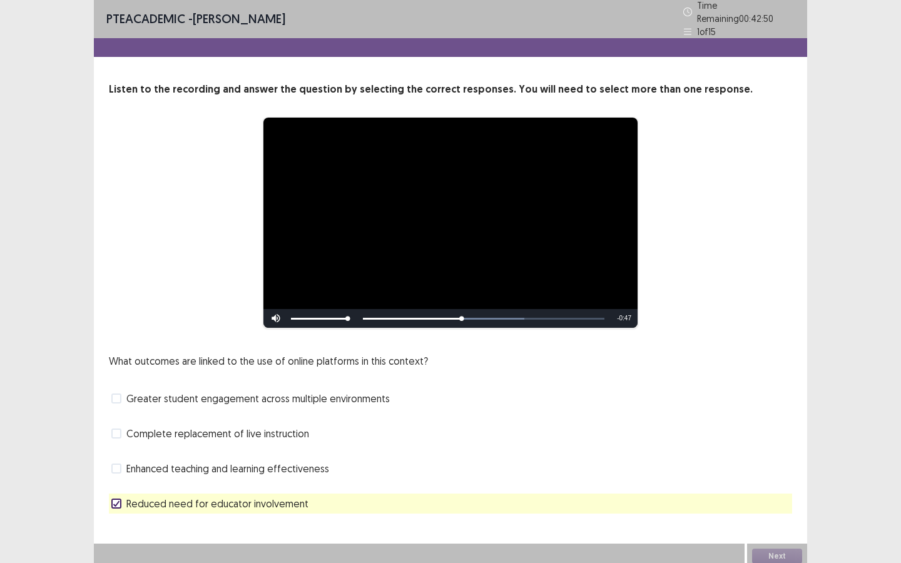
click at [164, 425] on span "Reduced need for educator involvement" at bounding box center [217, 503] width 182 height 15
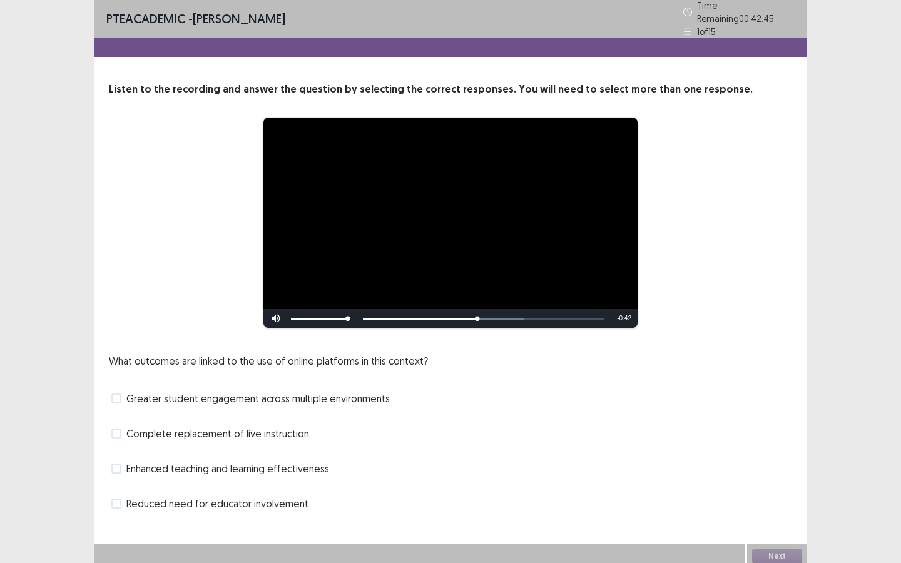
click at [178, 425] on span "Enhanced teaching and learning effectiveness" at bounding box center [227, 468] width 203 height 15
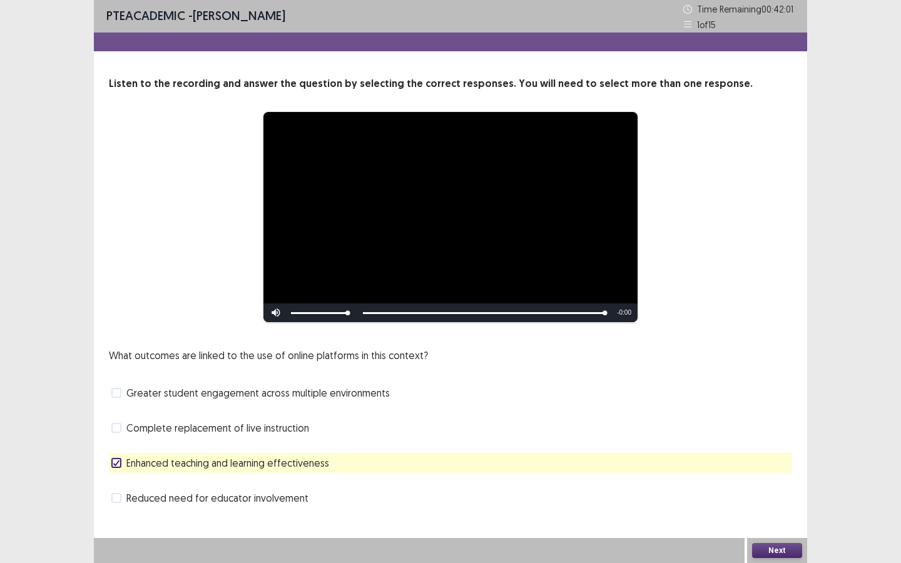
scroll to position [1, 0]
click at [327, 395] on span "Greater student engagement across multiple environments" at bounding box center [257, 392] width 263 height 15
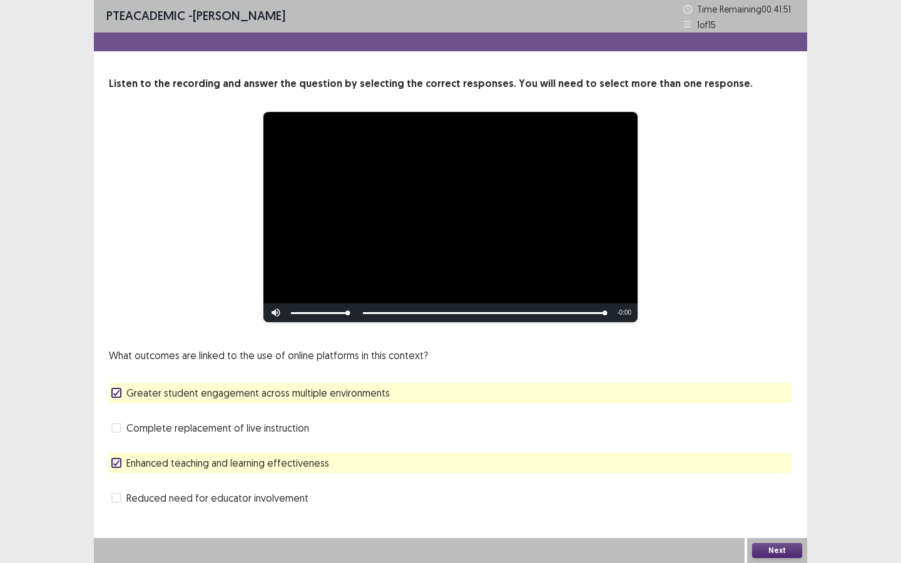
click at [781, 547] on button "Next" at bounding box center [777, 550] width 50 height 15
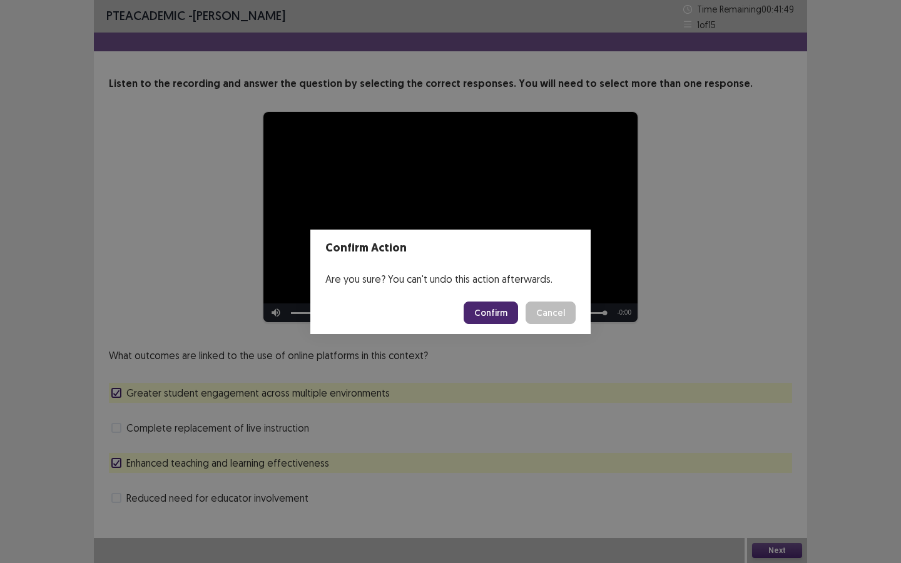
click at [497, 312] on button "Confirm" at bounding box center [491, 313] width 54 height 23
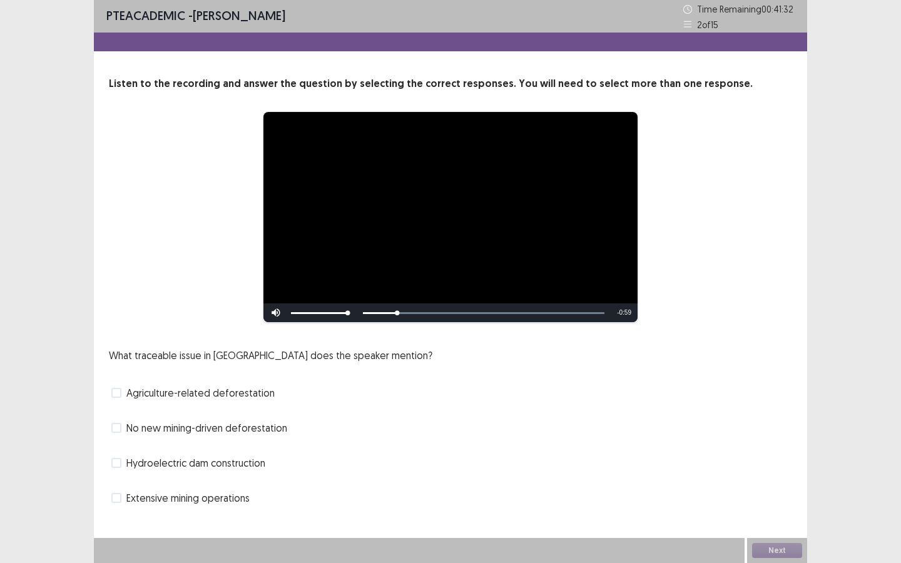
click at [198, 395] on span "Agriculture-related deforestation" at bounding box center [200, 392] width 148 height 15
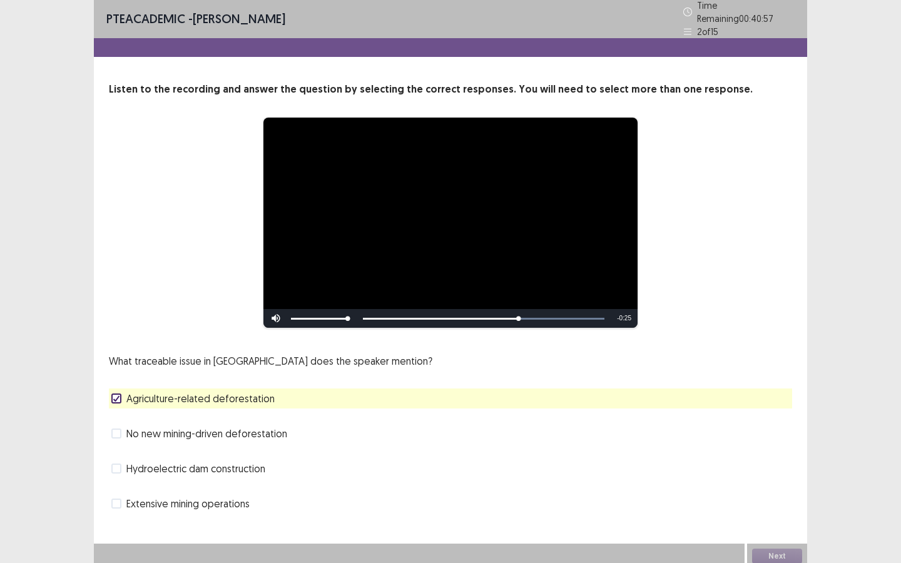
click at [228, 432] on span "No new mining-driven deforestation" at bounding box center [206, 433] width 161 height 15
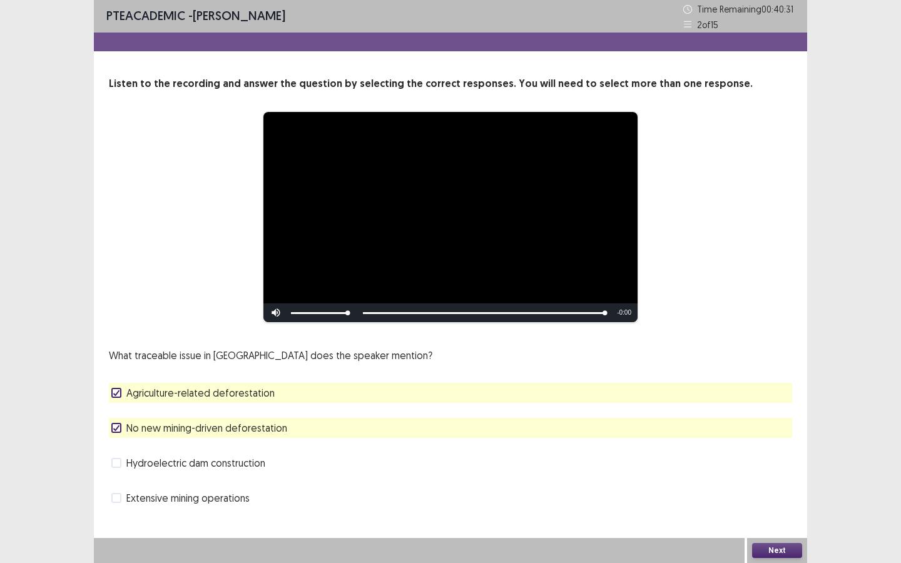
click at [780, 549] on button "Next" at bounding box center [777, 550] width 50 height 15
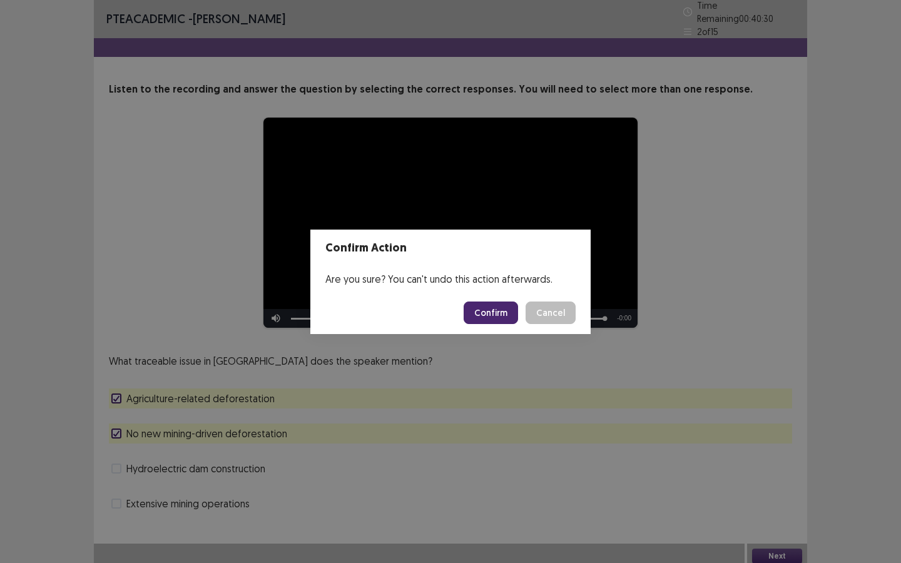
click at [493, 322] on button "Confirm" at bounding box center [491, 313] width 54 height 23
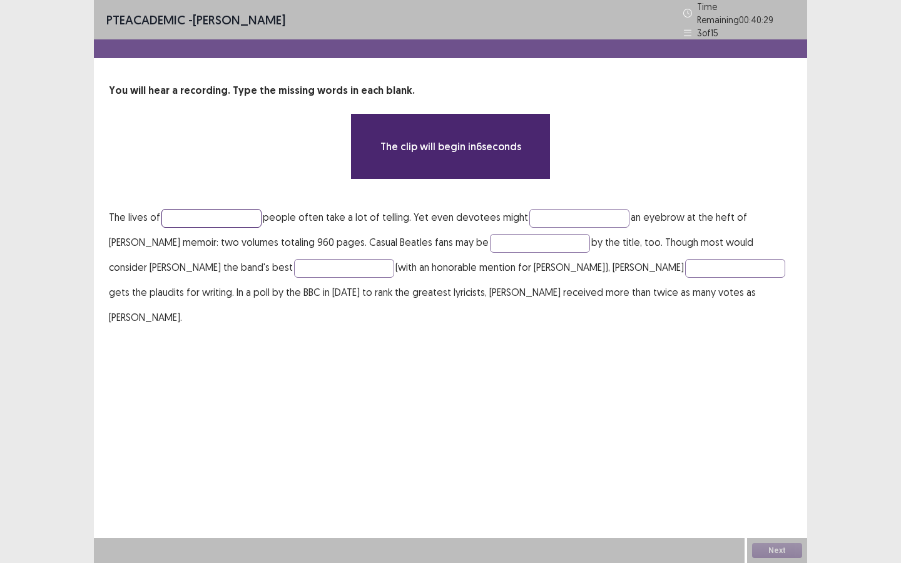
click at [220, 211] on input "text" at bounding box center [211, 218] width 100 height 19
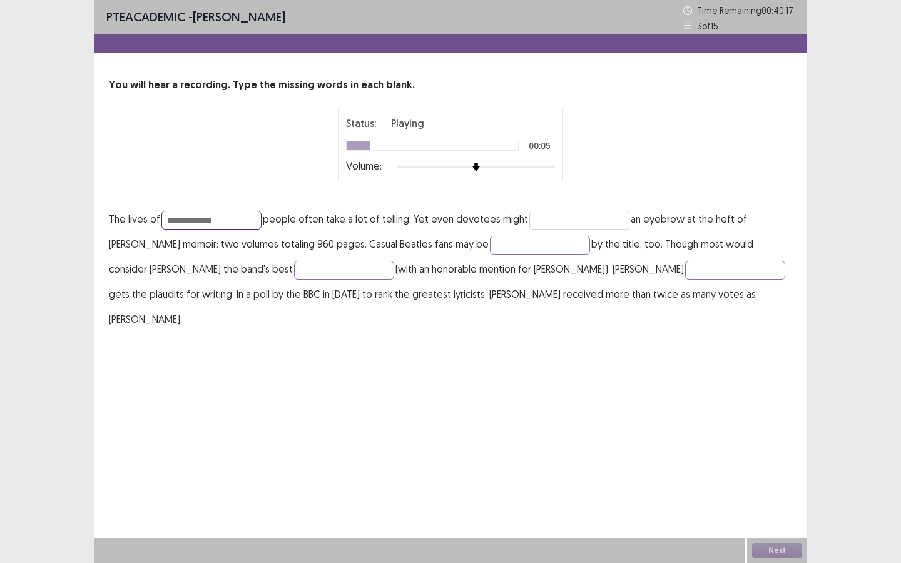
type input "**********"
click at [565, 217] on input "text" at bounding box center [579, 220] width 100 height 19
type input "****"
click at [514, 245] on input "text" at bounding box center [540, 245] width 100 height 19
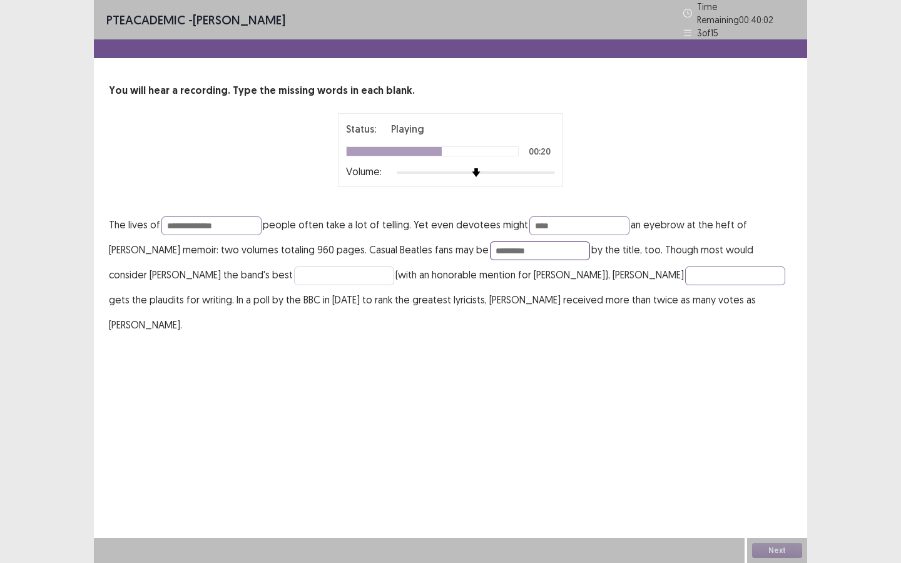
type input "********"
click at [294, 271] on input "text" at bounding box center [344, 276] width 100 height 19
type input "*******"
click at [685, 267] on input "text" at bounding box center [735, 276] width 100 height 19
type input "******"
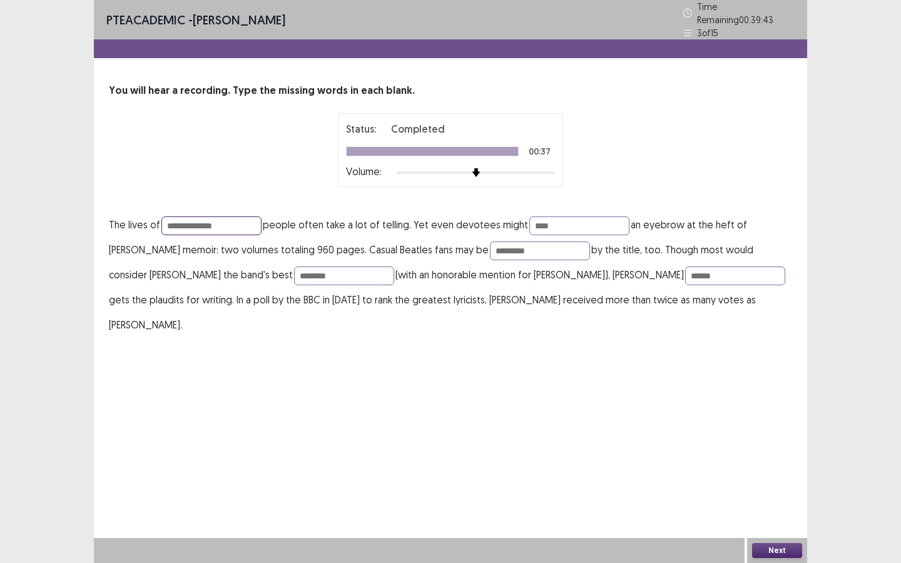
click at [239, 221] on input "**********" at bounding box center [211, 225] width 100 height 19
type input "**********"
click at [554, 224] on input "****" at bounding box center [579, 225] width 100 height 19
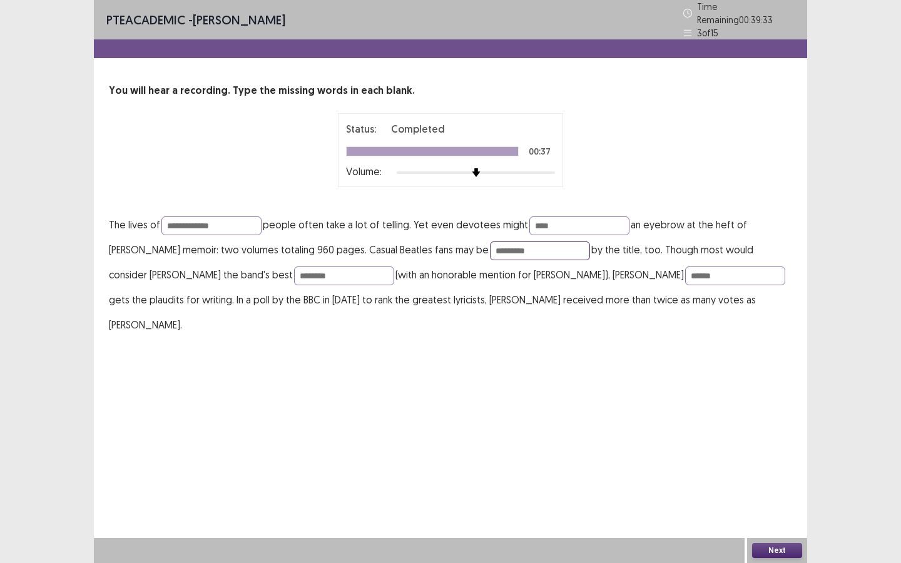
click at [542, 249] on input "********" at bounding box center [540, 251] width 100 height 19
type input "*********"
click at [294, 267] on input "*******" at bounding box center [344, 276] width 100 height 19
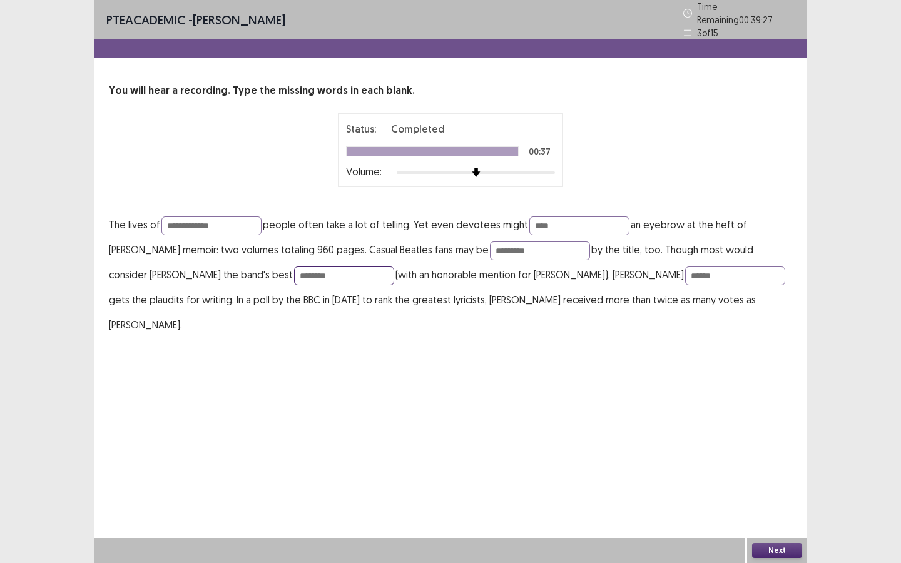
click at [294, 267] on input "*******" at bounding box center [344, 276] width 100 height 19
type input "********"
click at [685, 272] on input "******" at bounding box center [735, 276] width 100 height 19
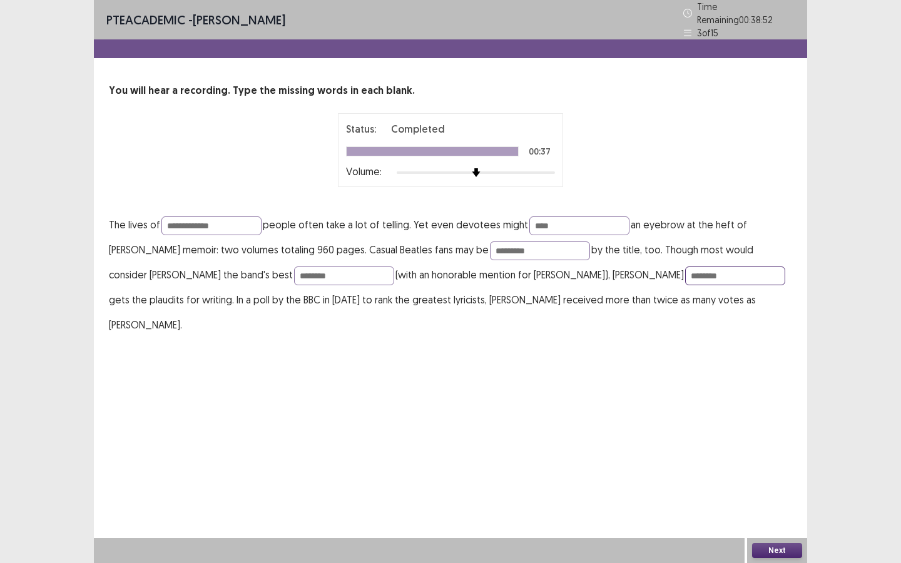
type input "*******"
click at [783, 559] on div "Next" at bounding box center [777, 550] width 60 height 25
click at [770, 550] on button "Next" at bounding box center [777, 550] width 50 height 15
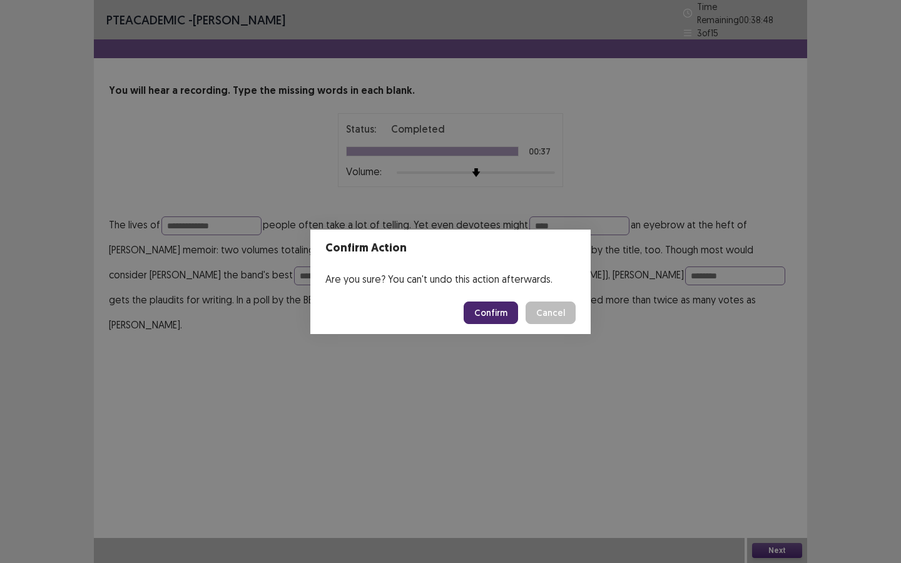
click at [490, 310] on button "Confirm" at bounding box center [491, 313] width 54 height 23
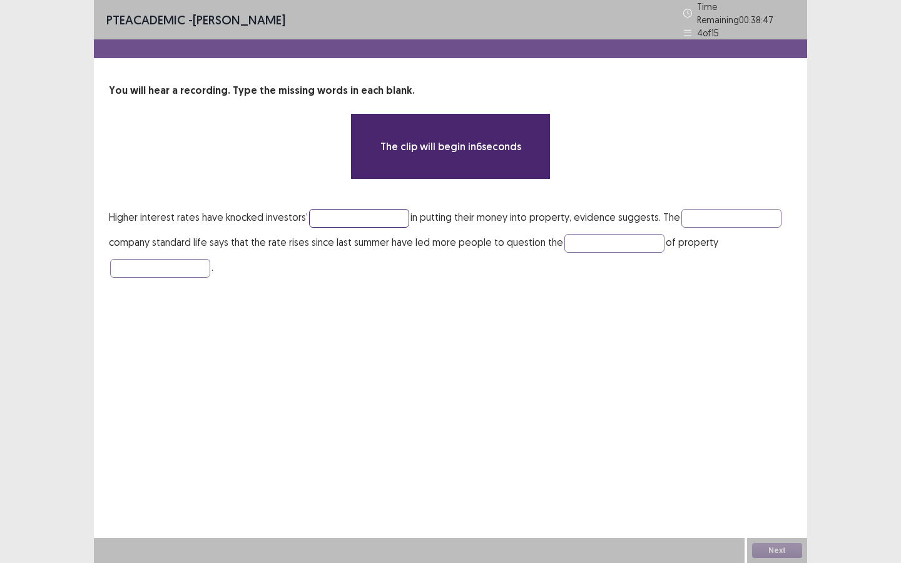
click at [355, 214] on input "text" at bounding box center [359, 218] width 100 height 19
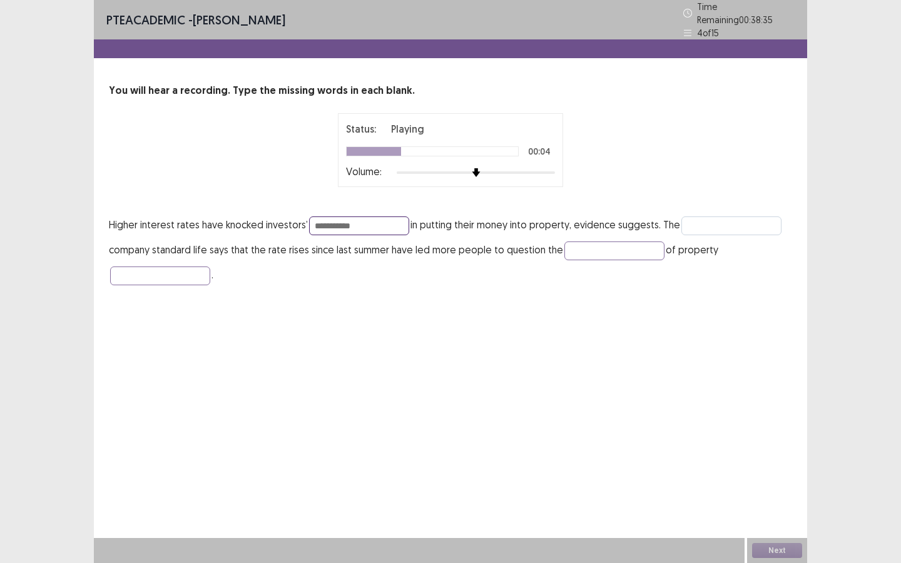
type input "**********"
click at [704, 216] on input "text" at bounding box center [731, 225] width 100 height 19
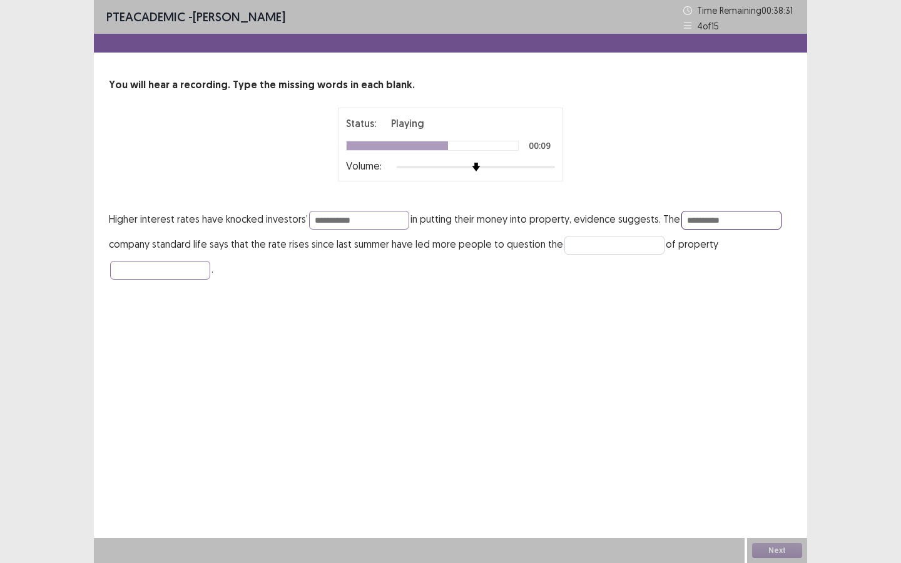
type input "*********"
click at [636, 247] on input "text" at bounding box center [614, 245] width 100 height 19
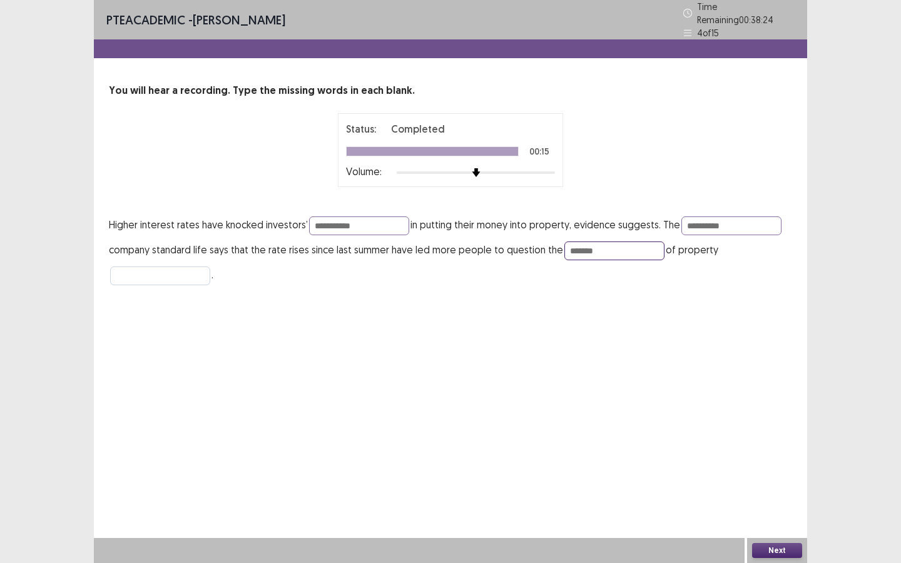
type input "*******"
click at [196, 273] on input "text" at bounding box center [160, 276] width 100 height 19
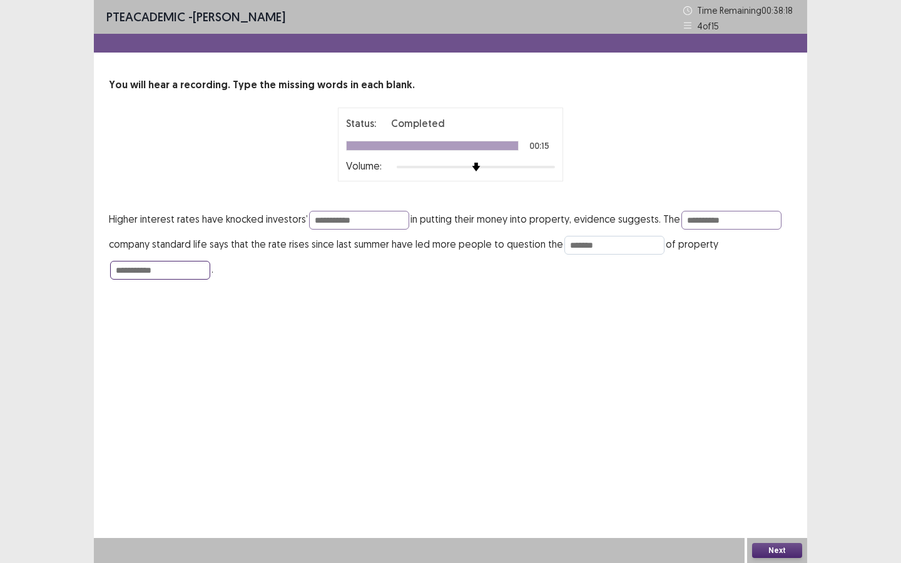
type input "**********"
click at [620, 242] on input "*******" at bounding box center [614, 245] width 100 height 19
type input "******"
click at [766, 550] on button "Next" at bounding box center [777, 550] width 50 height 15
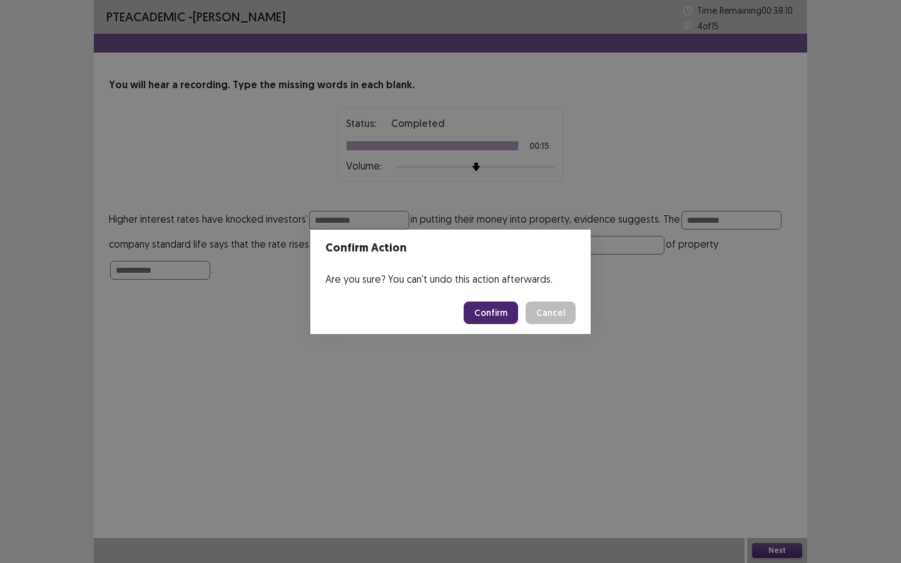
click at [498, 310] on button "Confirm" at bounding box center [491, 313] width 54 height 23
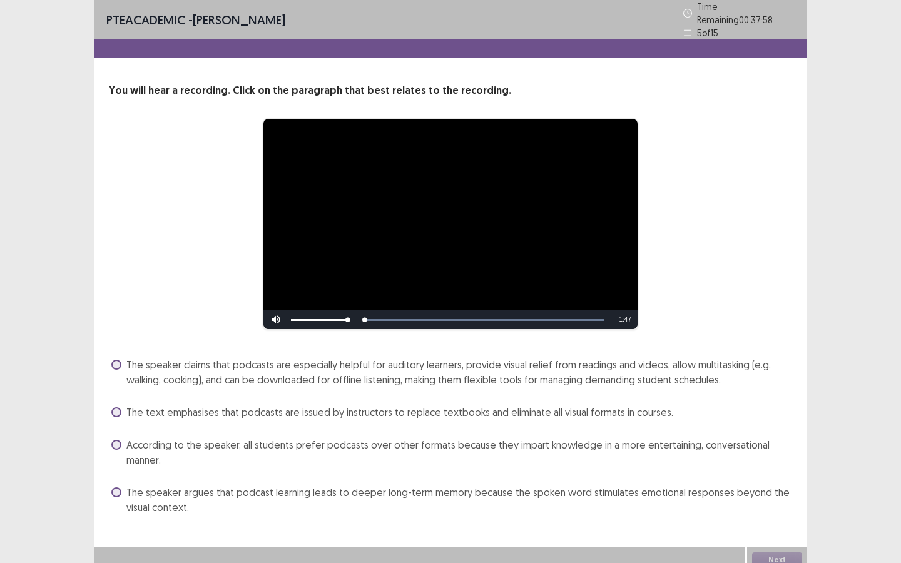
scroll to position [4, 0]
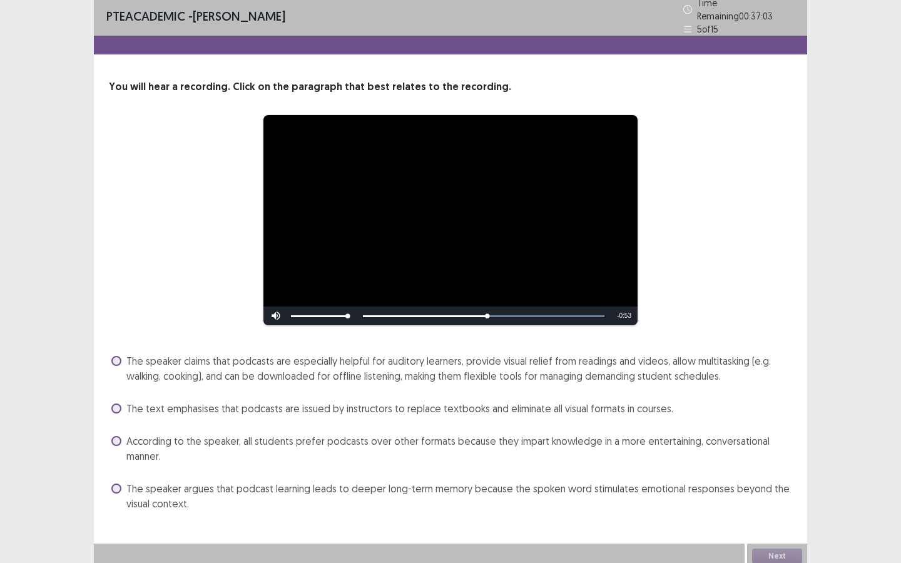
click at [166, 355] on span "The speaker claims that podcasts are especially helpful for auditory learners, …" at bounding box center [459, 368] width 666 height 30
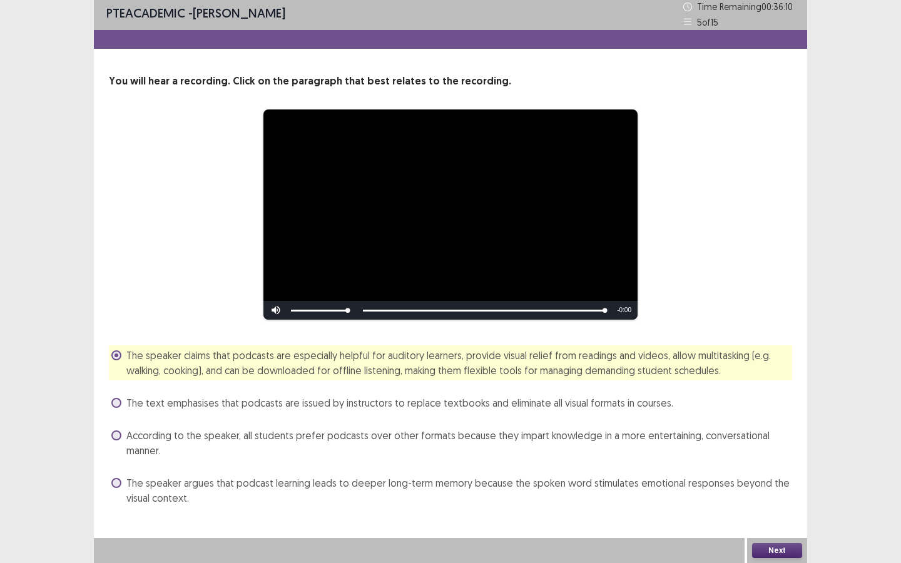
click at [775, 547] on button "Next" at bounding box center [777, 550] width 50 height 15
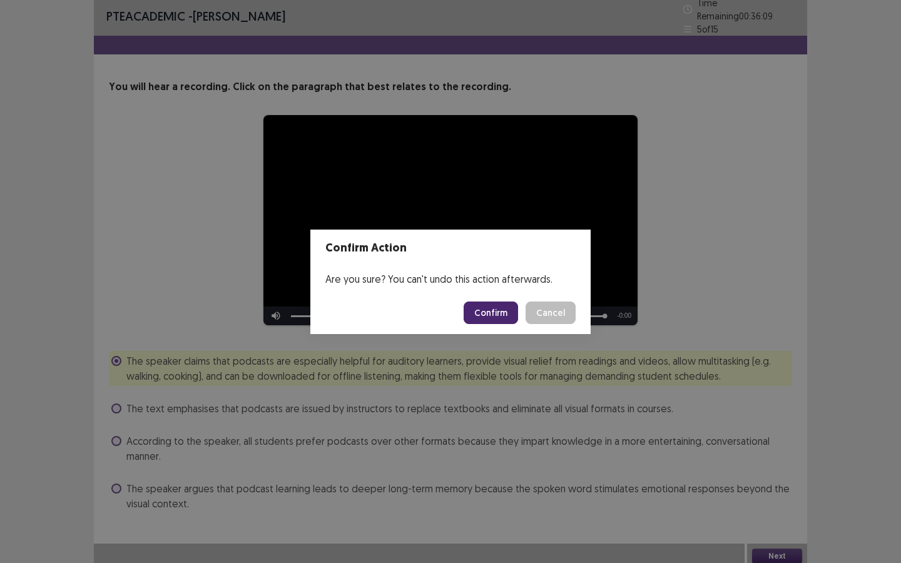
click at [498, 309] on button "Confirm" at bounding box center [491, 313] width 54 height 23
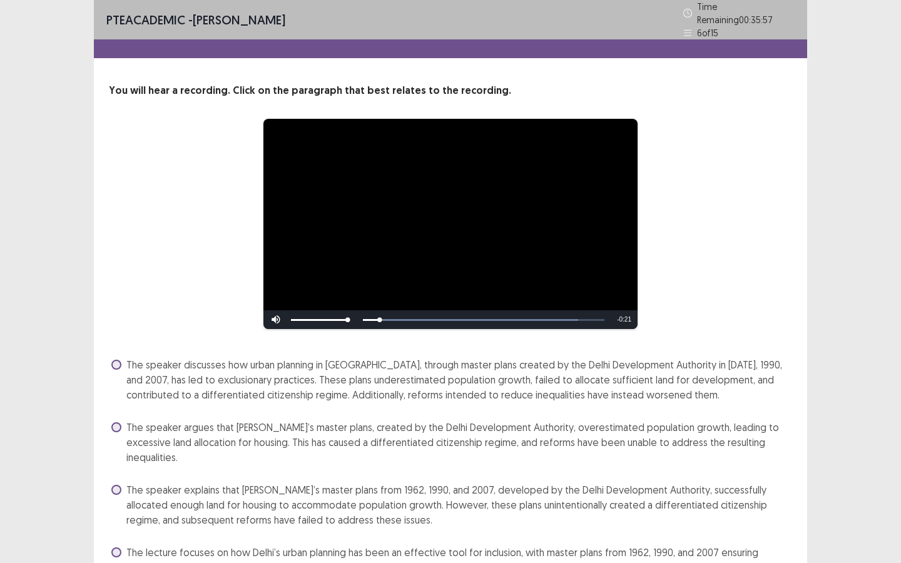
scroll to position [64, 0]
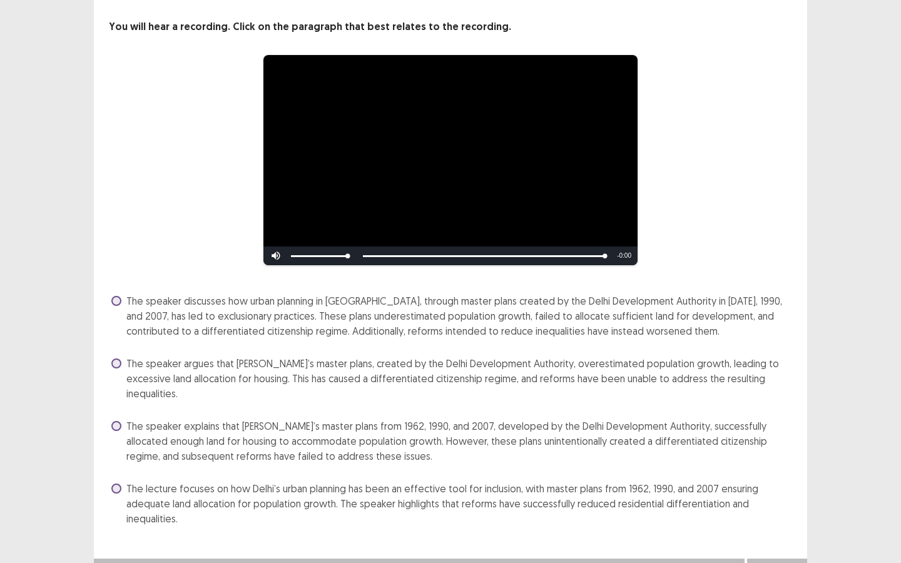
click at [375, 358] on span "The speaker argues that Delhi’s master plans, created by the Delhi Development …" at bounding box center [459, 378] width 666 height 45
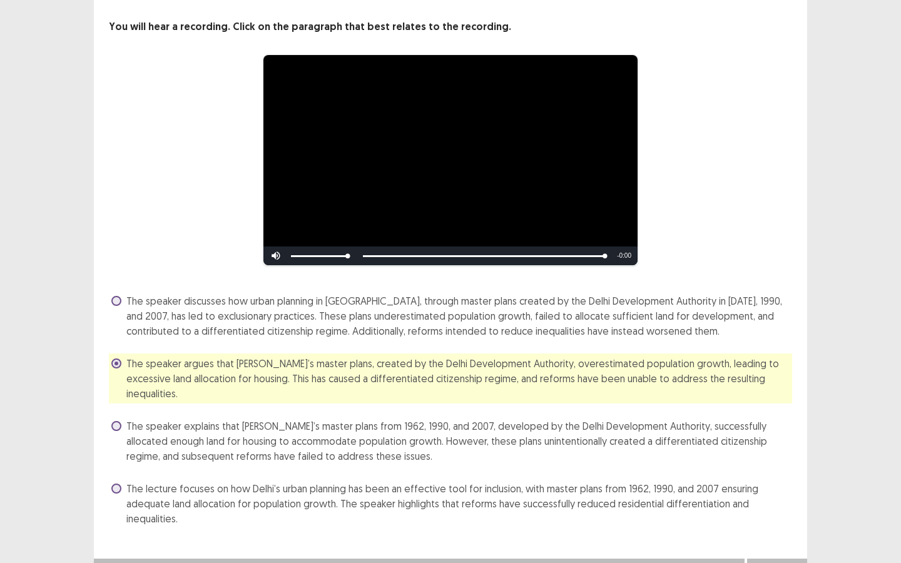
click at [792, 562] on button "Next" at bounding box center [777, 571] width 50 height 15
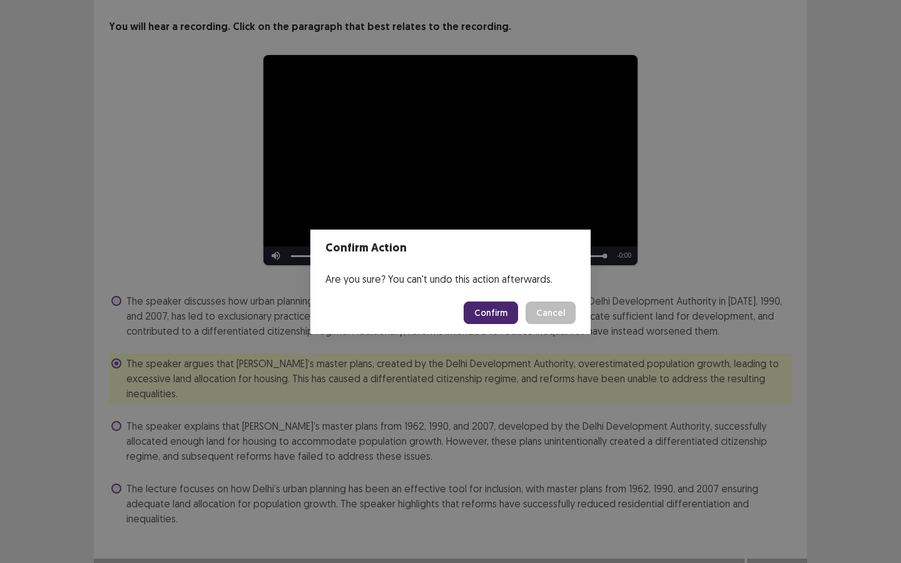
click at [501, 312] on button "Confirm" at bounding box center [491, 313] width 54 height 23
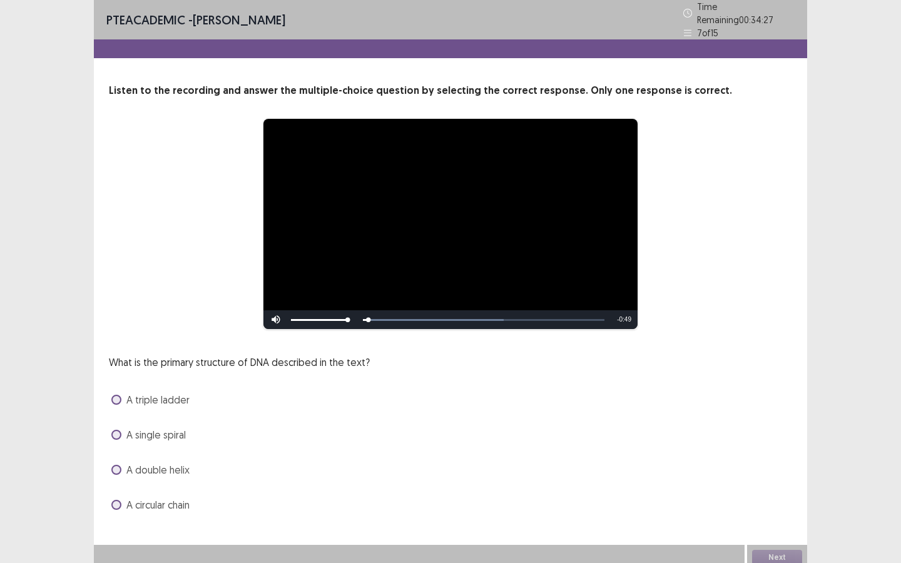
scroll to position [1, 0]
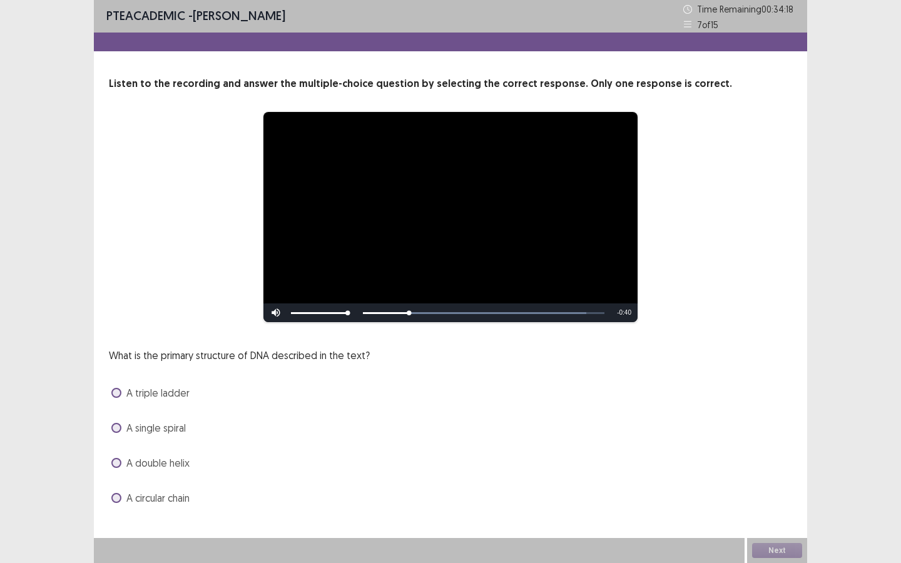
click at [157, 462] on span "A double helix" at bounding box center [157, 462] width 63 height 15
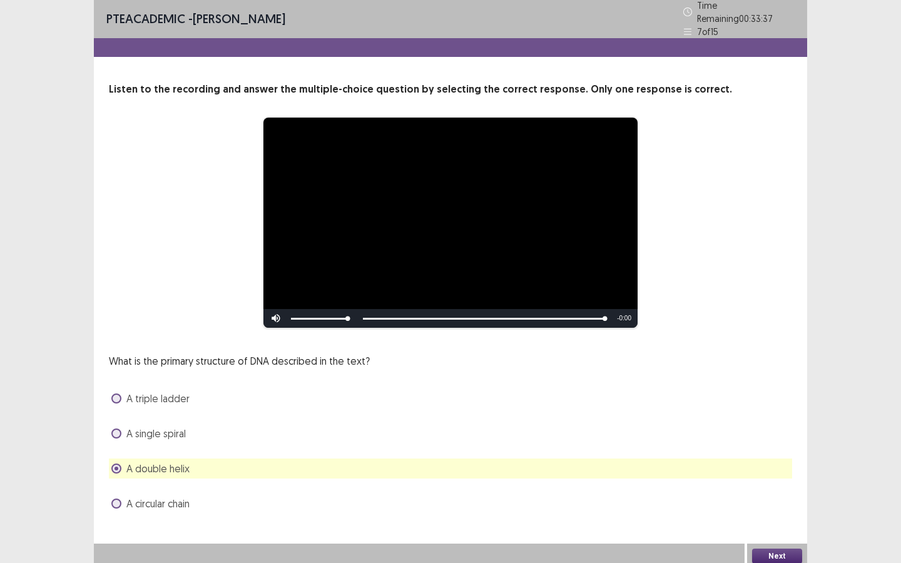
click at [772, 550] on button "Next" at bounding box center [777, 556] width 50 height 15
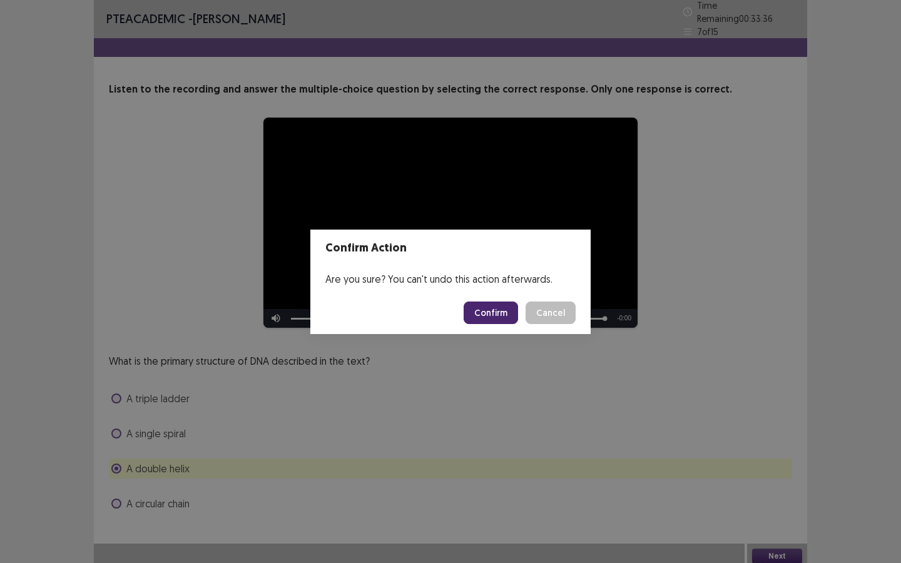
click at [497, 313] on button "Confirm" at bounding box center [491, 313] width 54 height 23
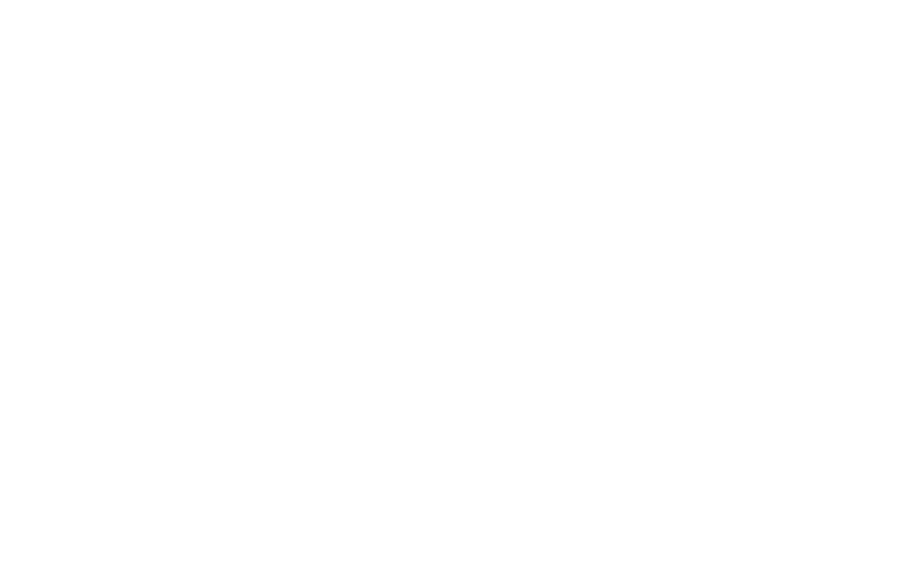
scroll to position [0, 0]
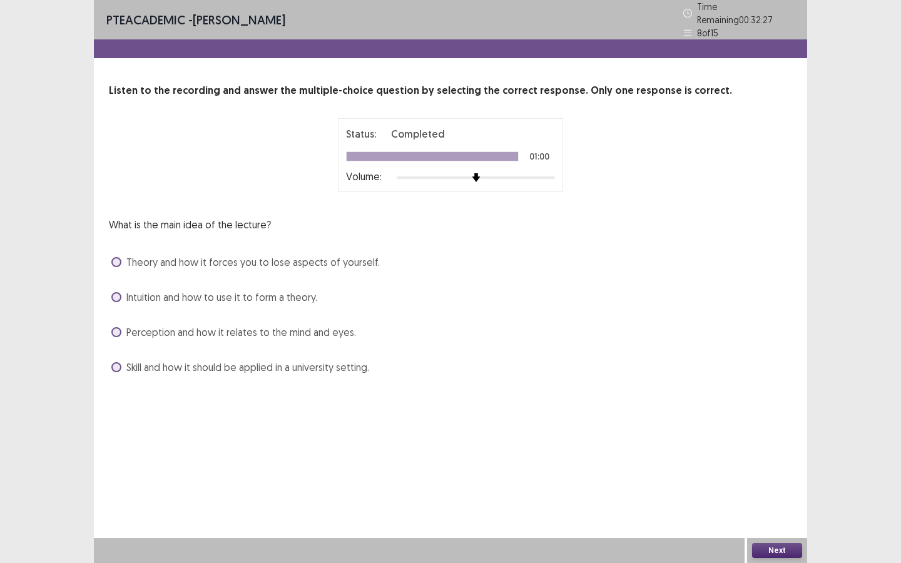
click at [260, 329] on span "Perception and how it relates to the mind and eyes." at bounding box center [241, 332] width 230 height 15
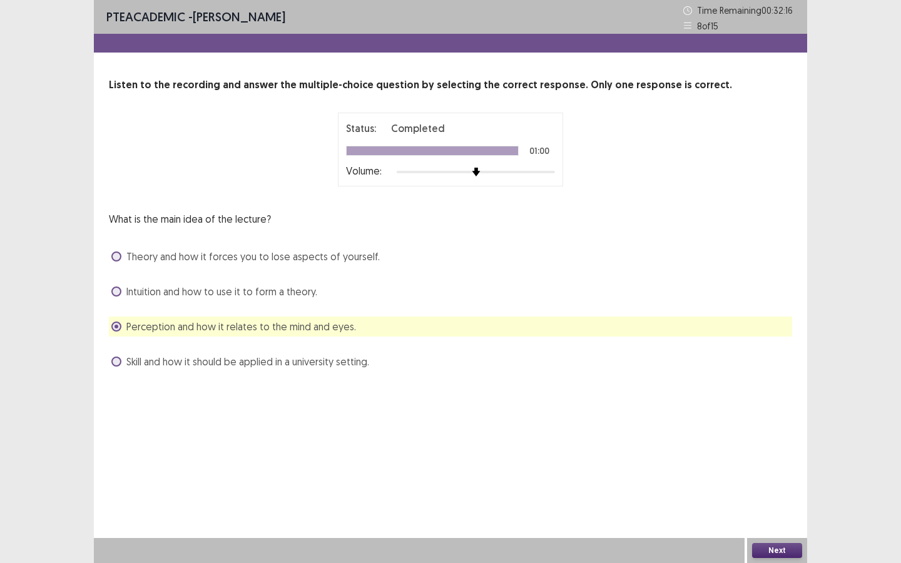
click at [303, 253] on span "Theory and how it forces you to lose aspects of yourself." at bounding box center [252, 256] width 253 height 15
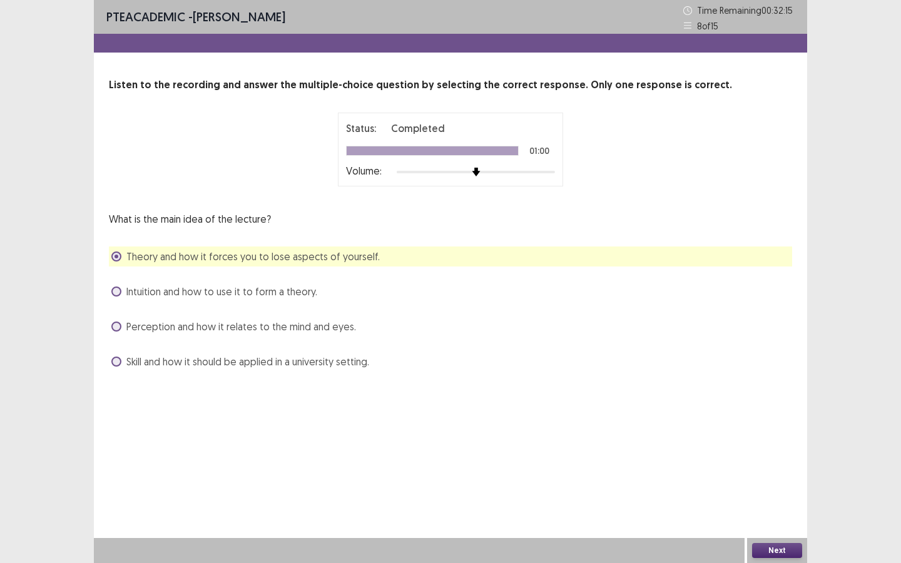
click at [786, 549] on button "Next" at bounding box center [777, 550] width 50 height 15
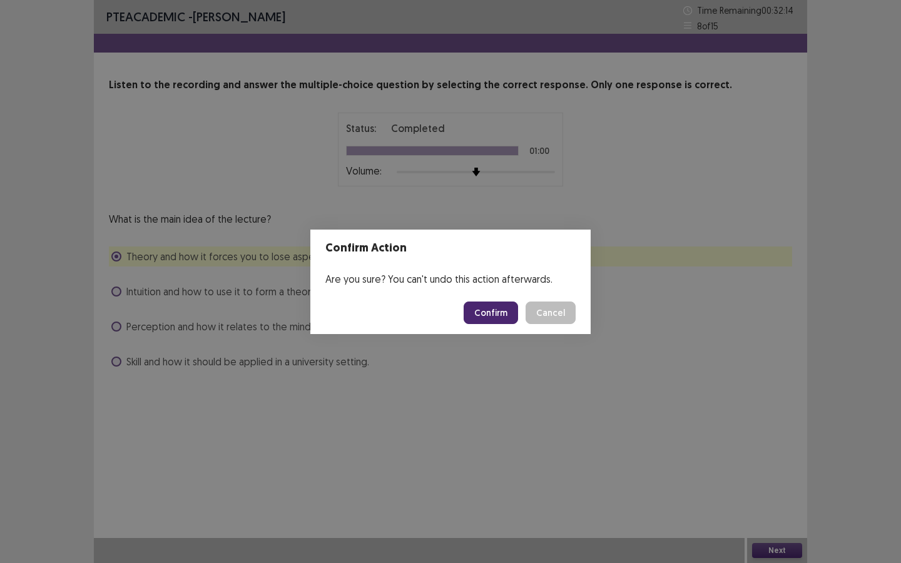
click at [489, 313] on button "Confirm" at bounding box center [491, 313] width 54 height 23
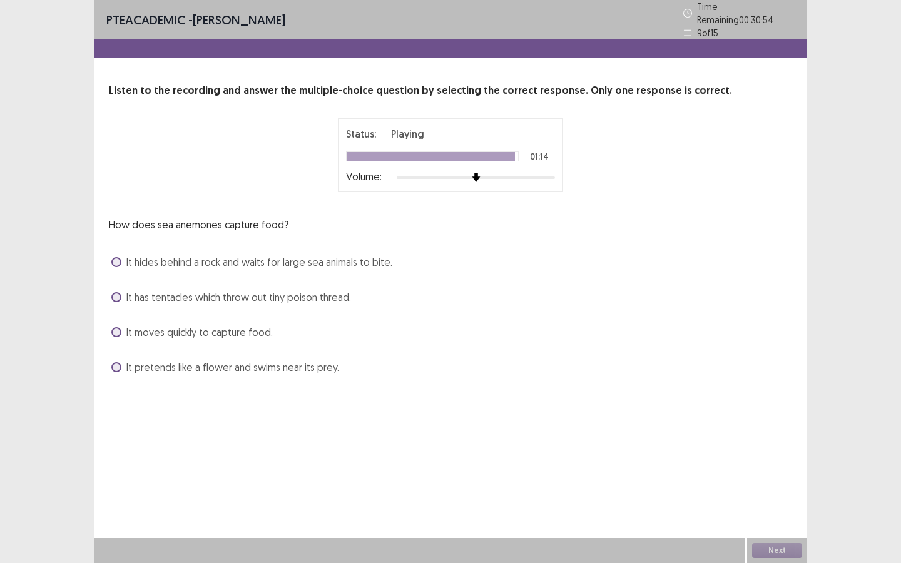
click at [327, 295] on span "It has tentacles which throw out tiny poison thread." at bounding box center [238, 297] width 225 height 15
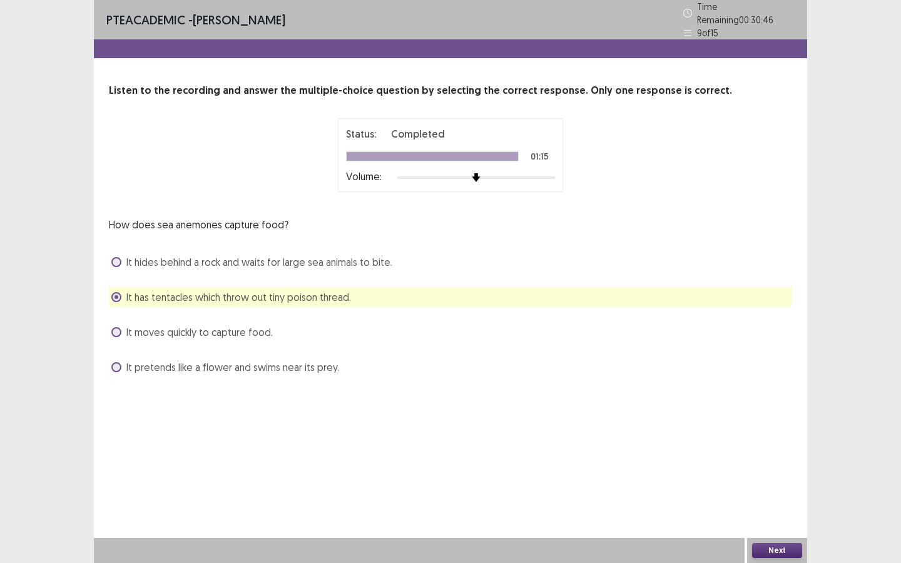
click at [774, 549] on button "Next" at bounding box center [777, 550] width 50 height 15
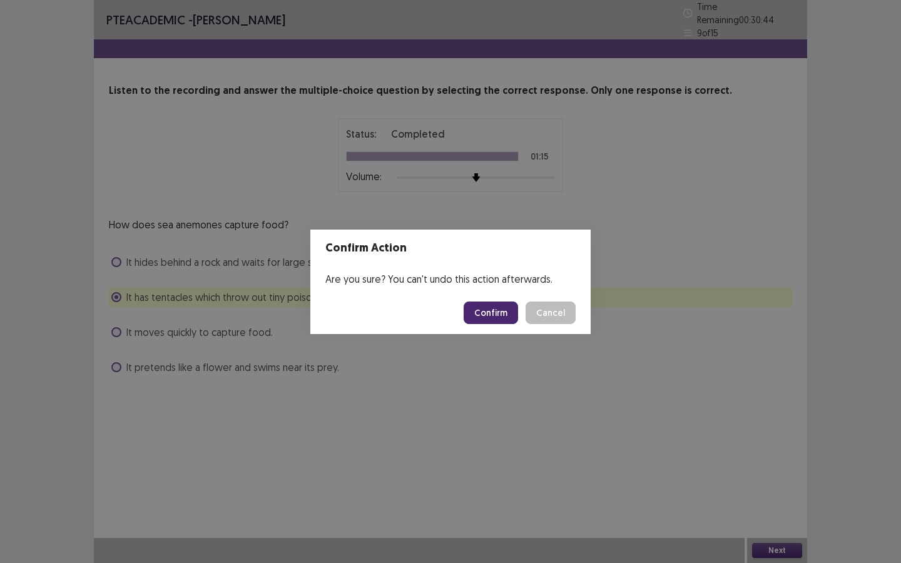
click at [497, 318] on button "Confirm" at bounding box center [491, 313] width 54 height 23
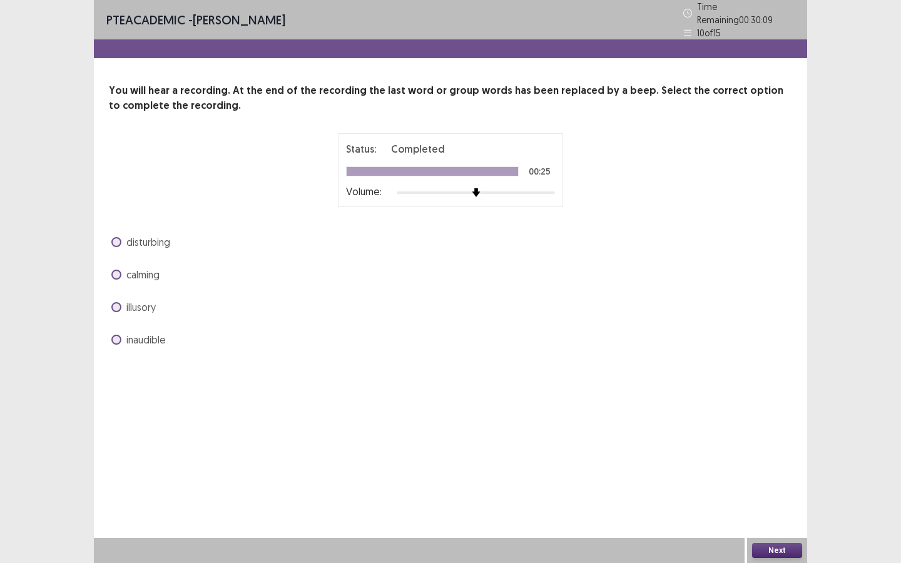
click at [155, 239] on span "disturbing" at bounding box center [148, 242] width 44 height 15
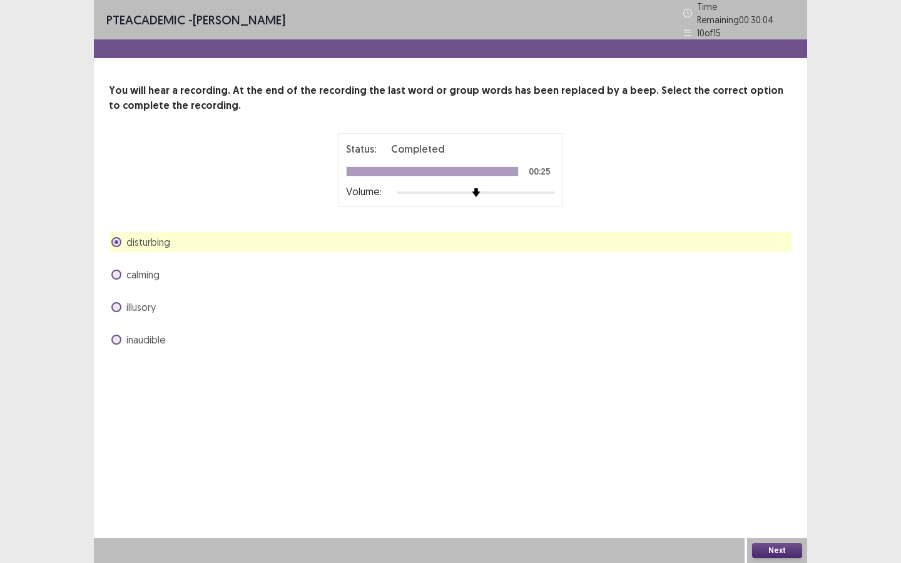
click at [155, 340] on span "inaudible" at bounding box center [145, 339] width 39 height 15
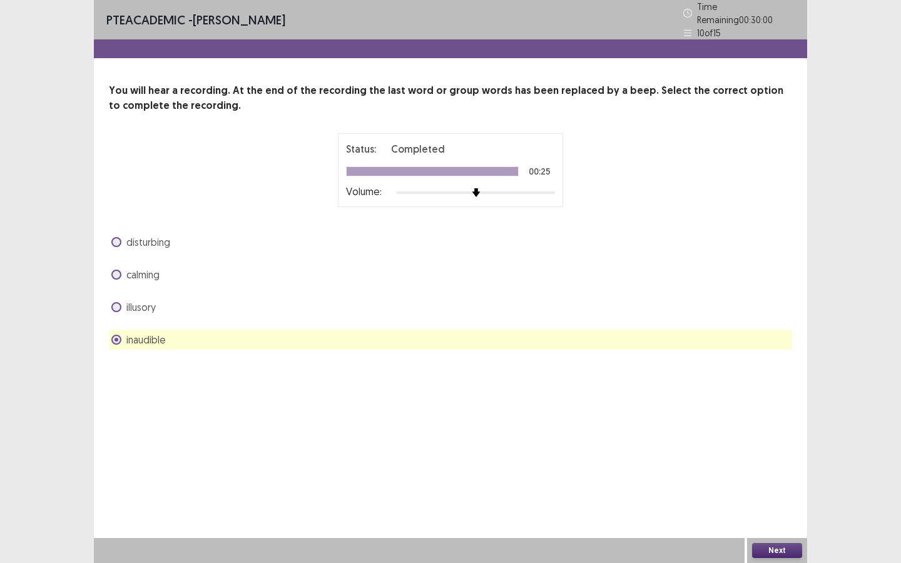
click at [152, 240] on span "disturbing" at bounding box center [148, 242] width 44 height 15
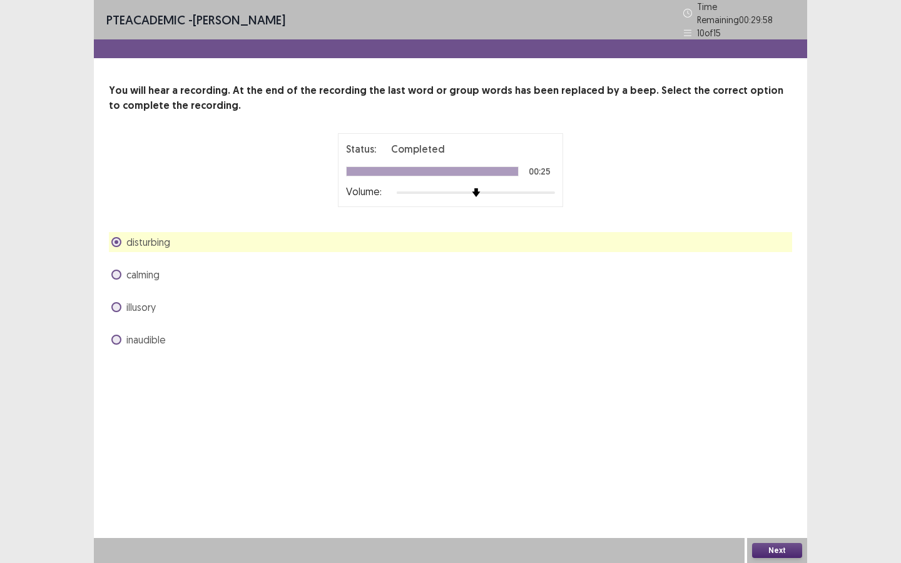
click at [138, 338] on span "inaudible" at bounding box center [145, 339] width 39 height 15
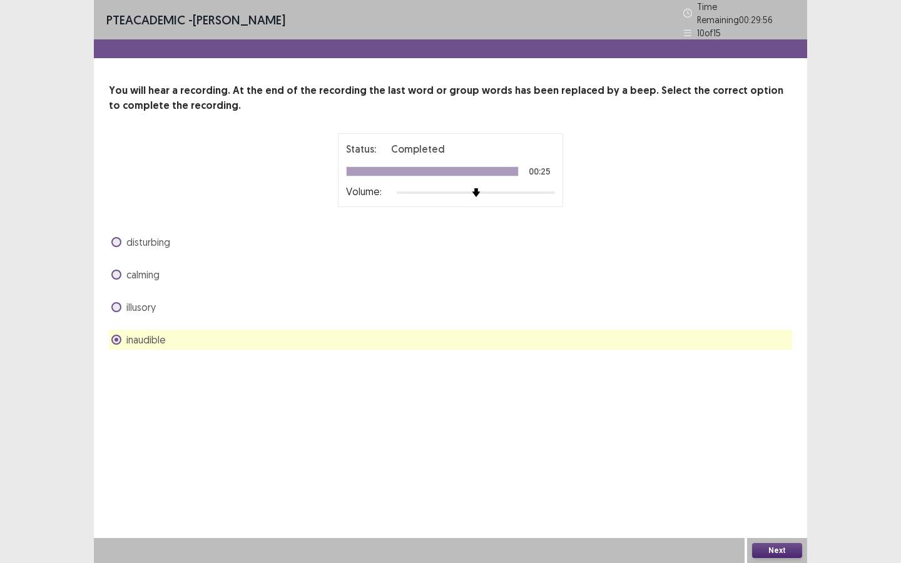
click at [781, 543] on button "Next" at bounding box center [777, 550] width 50 height 15
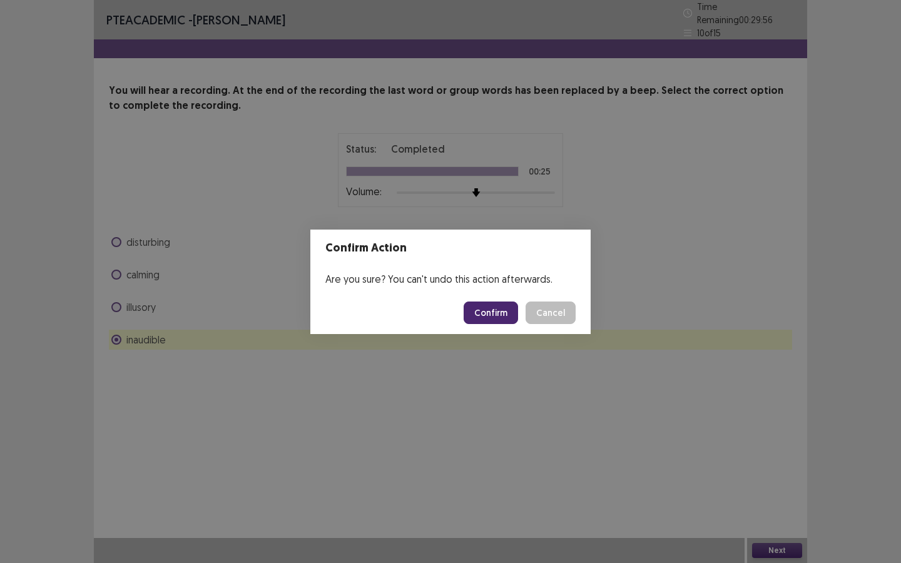
click at [507, 303] on button "Confirm" at bounding box center [491, 313] width 54 height 23
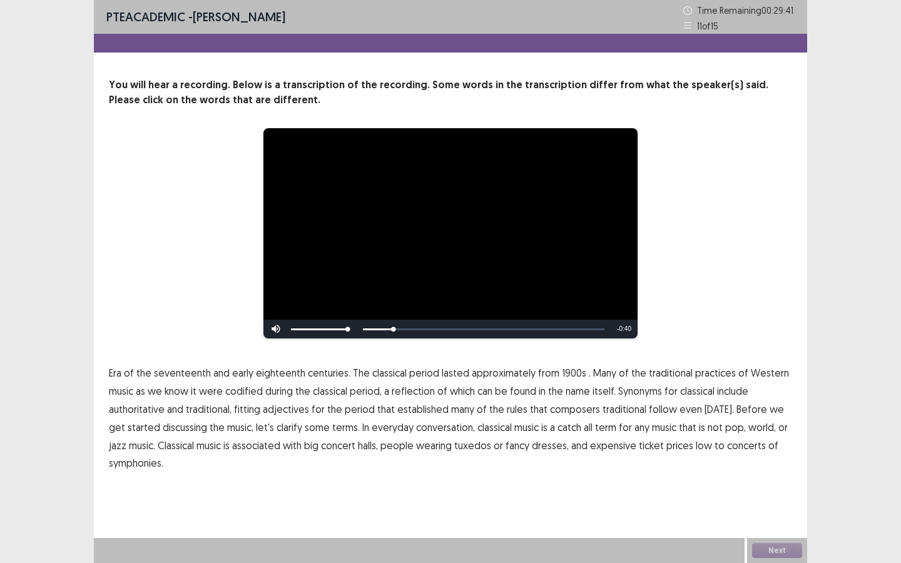
click at [563, 376] on span "1900s" at bounding box center [574, 372] width 24 height 15
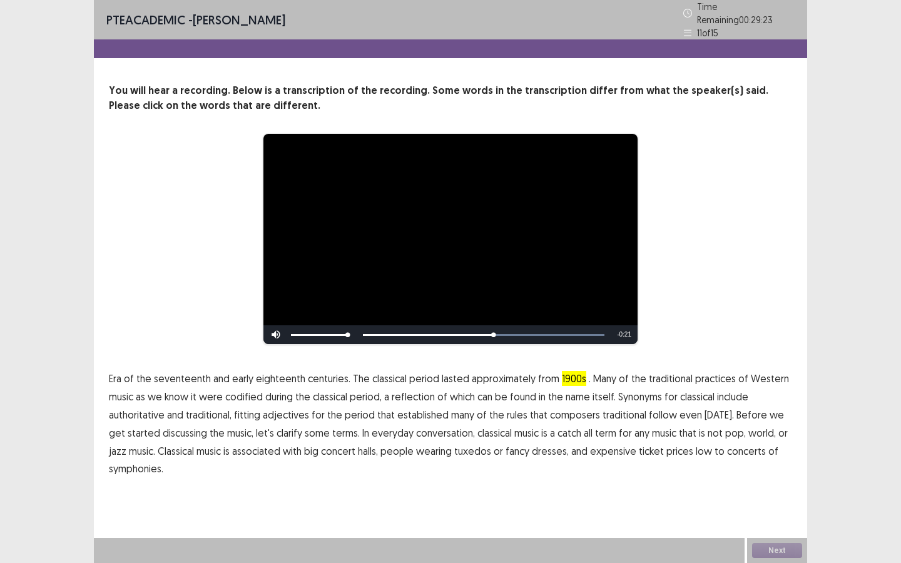
click at [627, 409] on span "traditional" at bounding box center [625, 414] width 44 height 15
click at [696, 448] on span "low" at bounding box center [704, 451] width 16 height 15
click at [778, 551] on button "Next" at bounding box center [777, 550] width 50 height 15
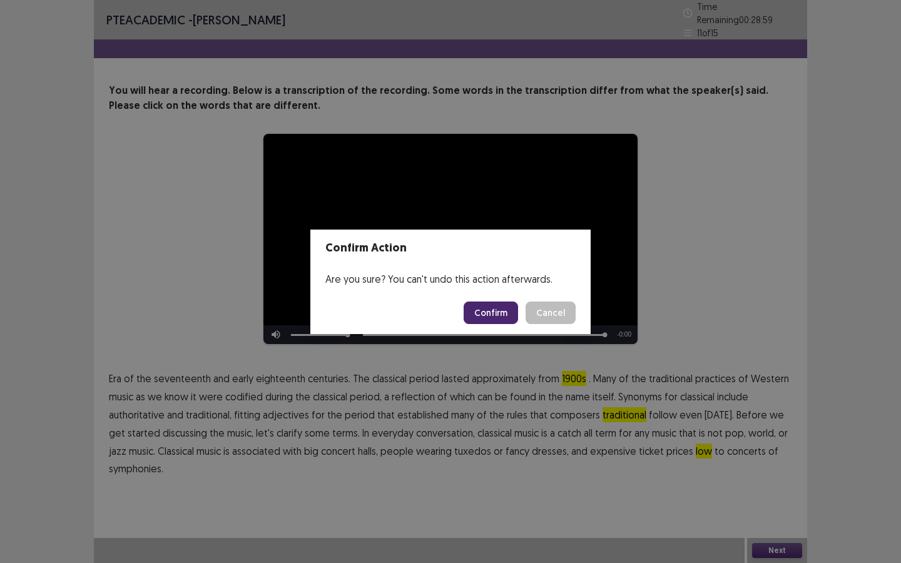
click at [493, 308] on button "Confirm" at bounding box center [491, 313] width 54 height 23
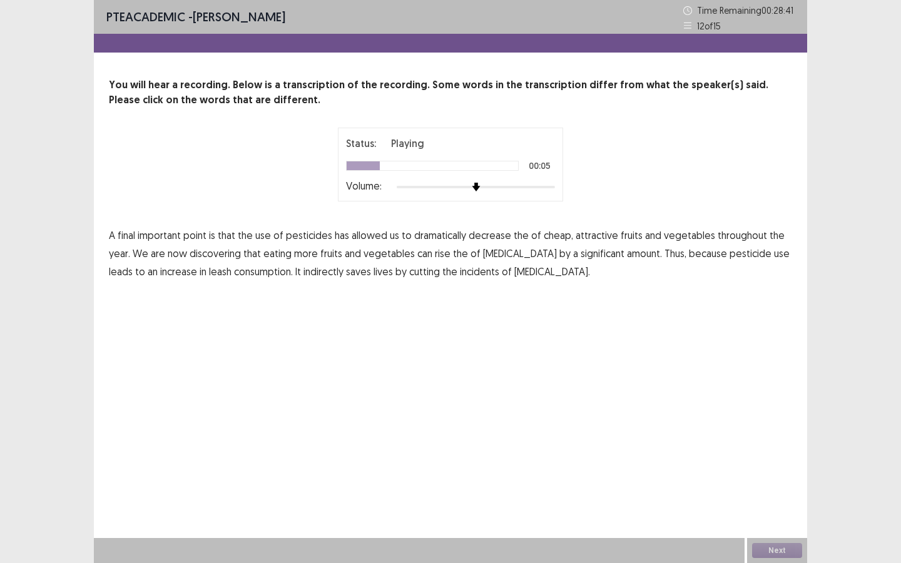
click at [496, 238] on span "decrease" at bounding box center [490, 235] width 43 height 15
click at [441, 253] on span "rise" at bounding box center [443, 253] width 16 height 15
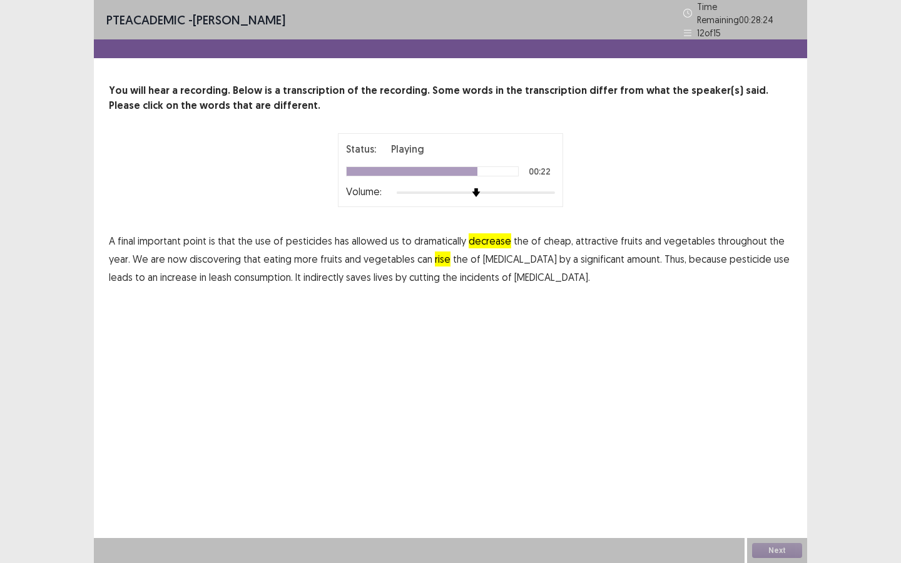
click at [209, 270] on span "leash" at bounding box center [220, 277] width 23 height 15
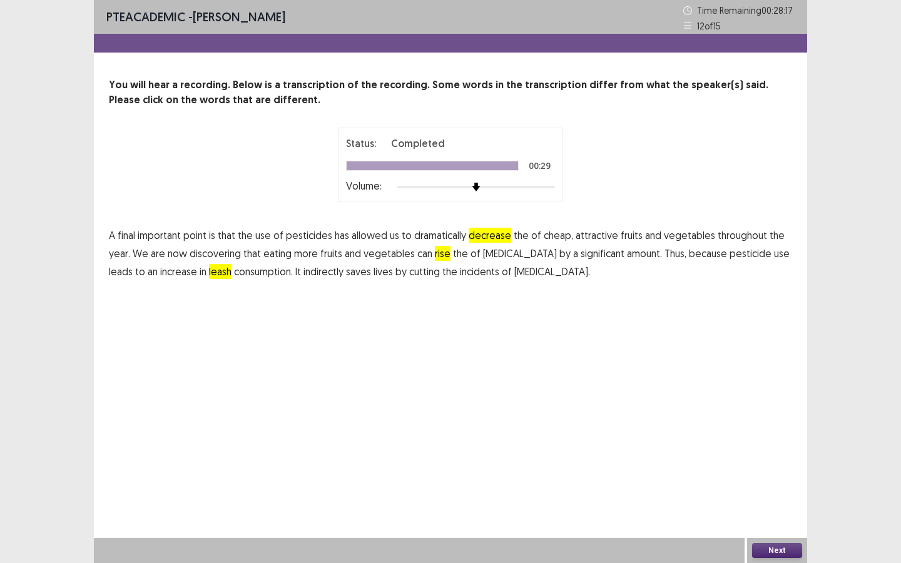
click at [770, 550] on button "Next" at bounding box center [777, 550] width 50 height 15
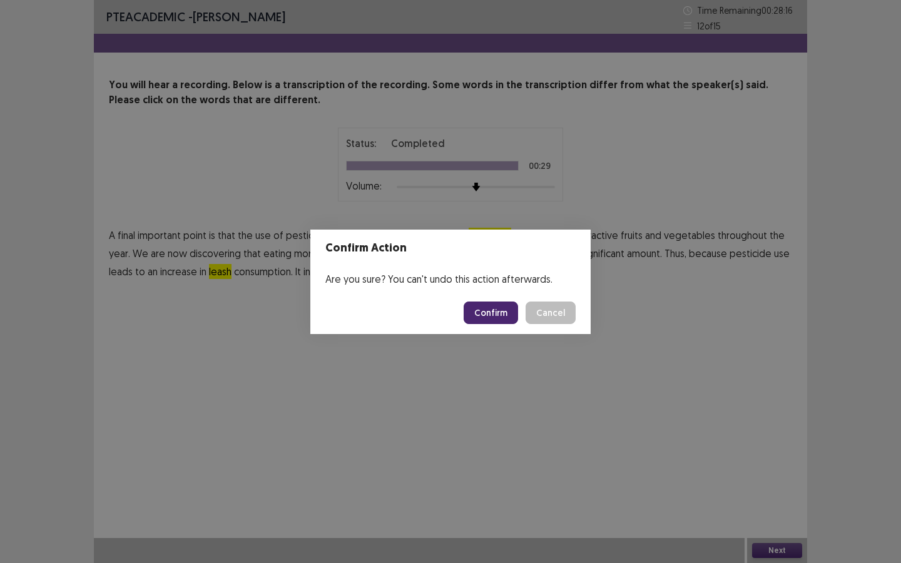
click at [494, 310] on button "Confirm" at bounding box center [491, 313] width 54 height 23
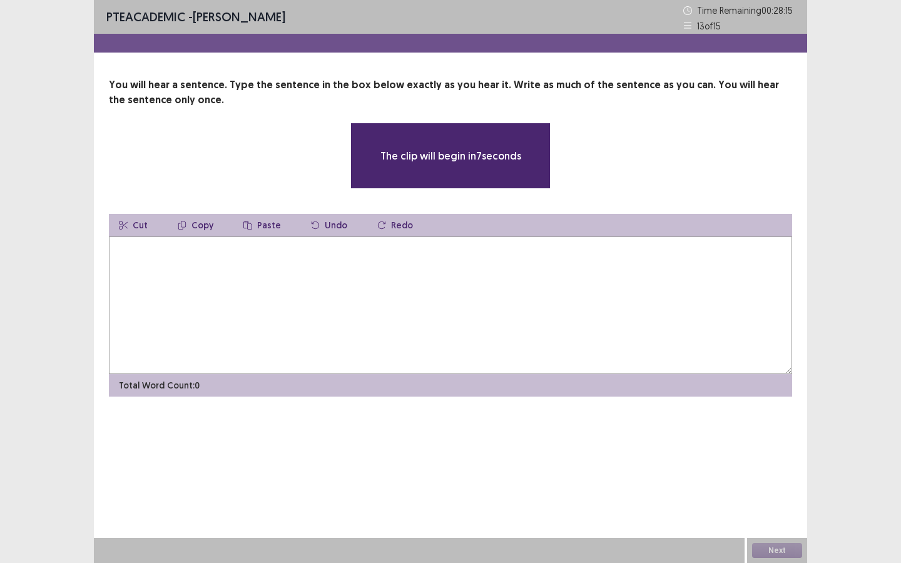
click at [205, 261] on textarea at bounding box center [450, 305] width 683 height 138
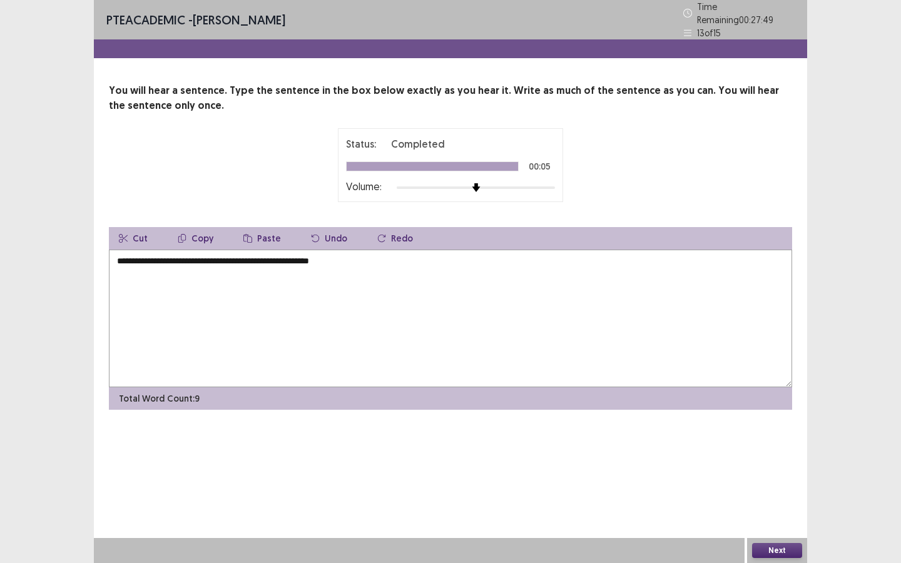
click at [134, 260] on textarea "**********" at bounding box center [450, 319] width 683 height 138
type textarea "**********"
click at [766, 552] on button "Next" at bounding box center [777, 550] width 50 height 15
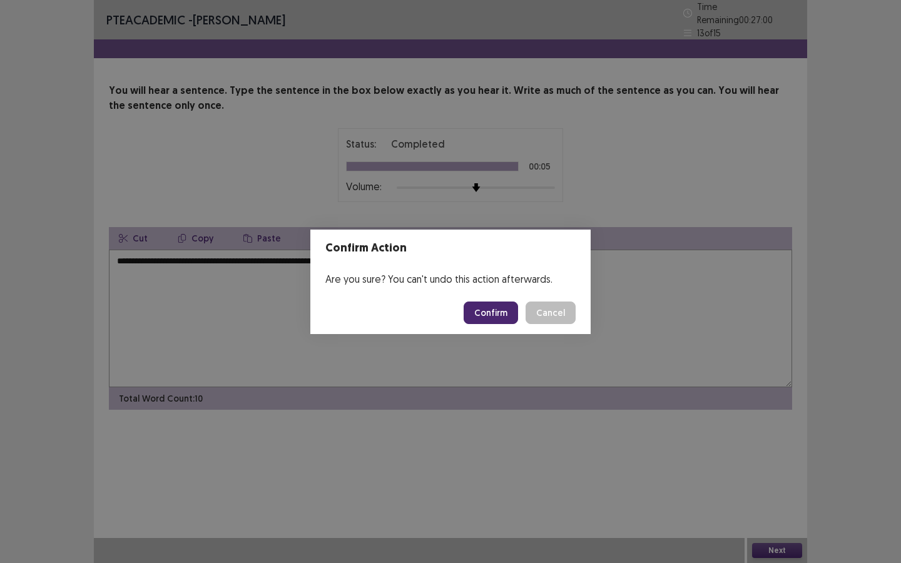
click at [492, 312] on button "Confirm" at bounding box center [491, 313] width 54 height 23
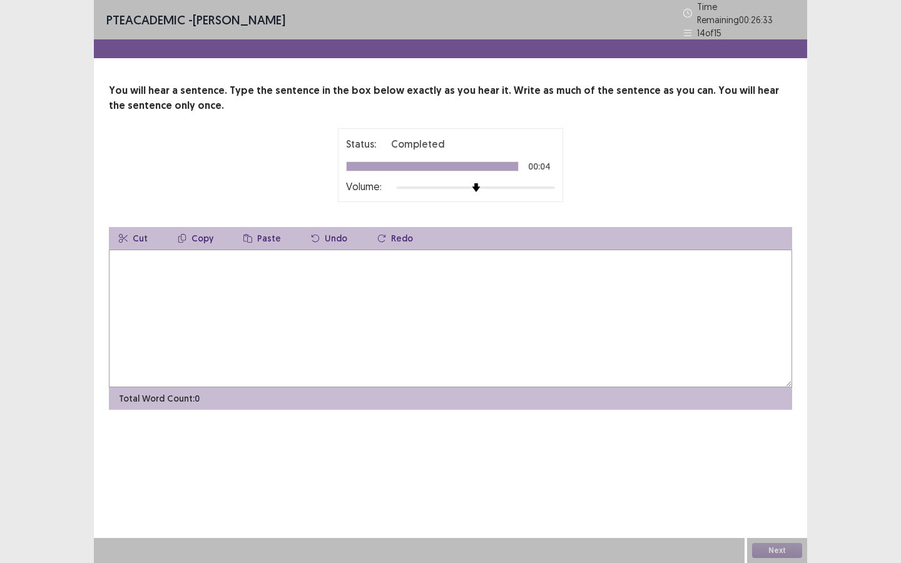
click at [383, 279] on textarea at bounding box center [450, 319] width 683 height 138
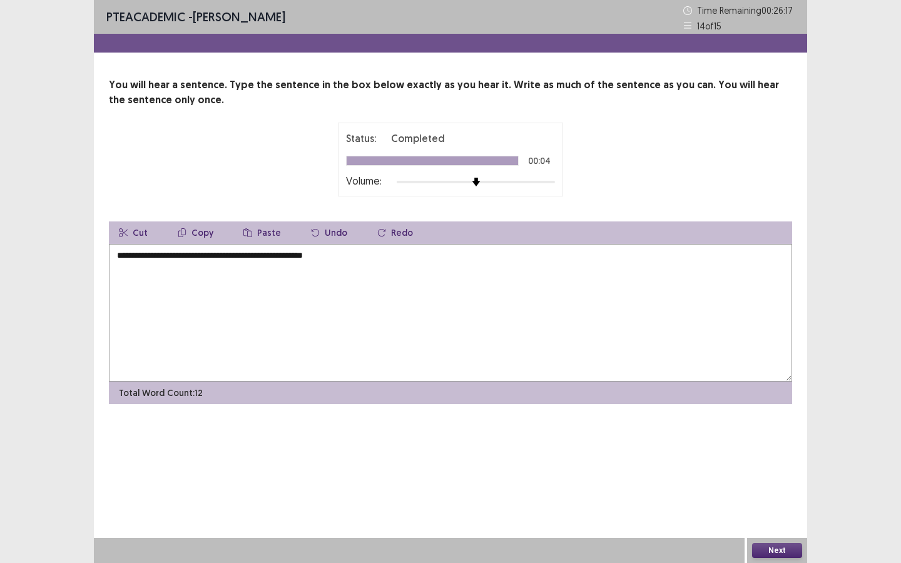
click at [135, 255] on textarea "**********" at bounding box center [450, 313] width 683 height 138
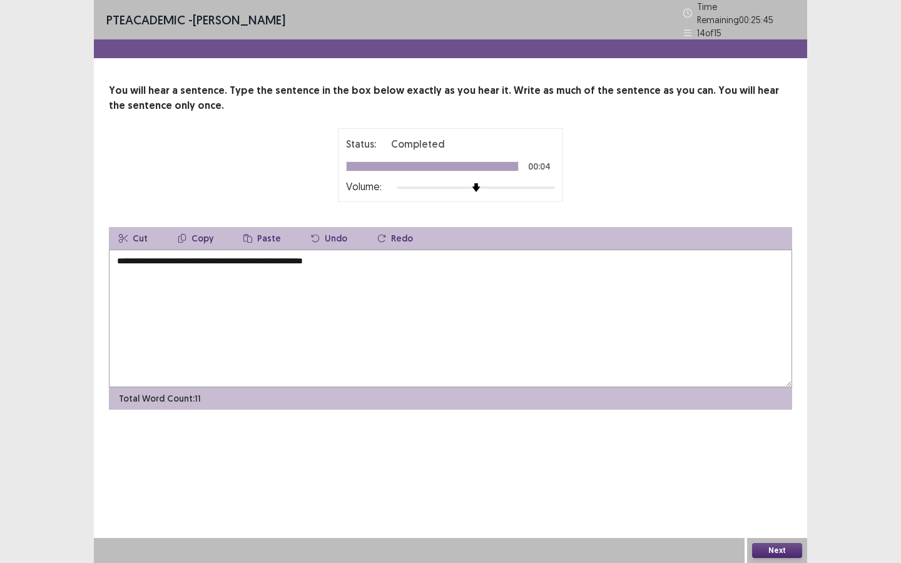
type textarea "**********"
click at [781, 551] on button "Next" at bounding box center [777, 550] width 50 height 15
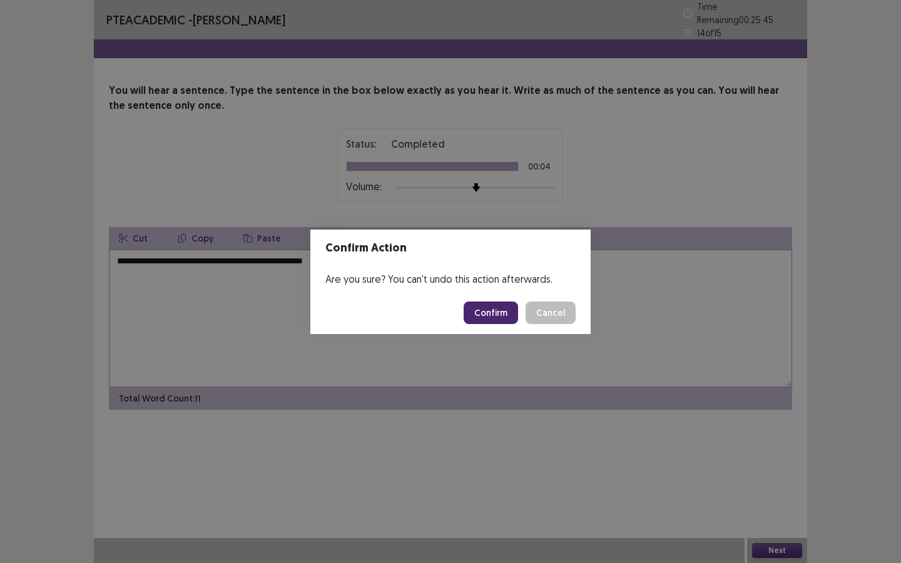
click at [482, 313] on button "Confirm" at bounding box center [491, 313] width 54 height 23
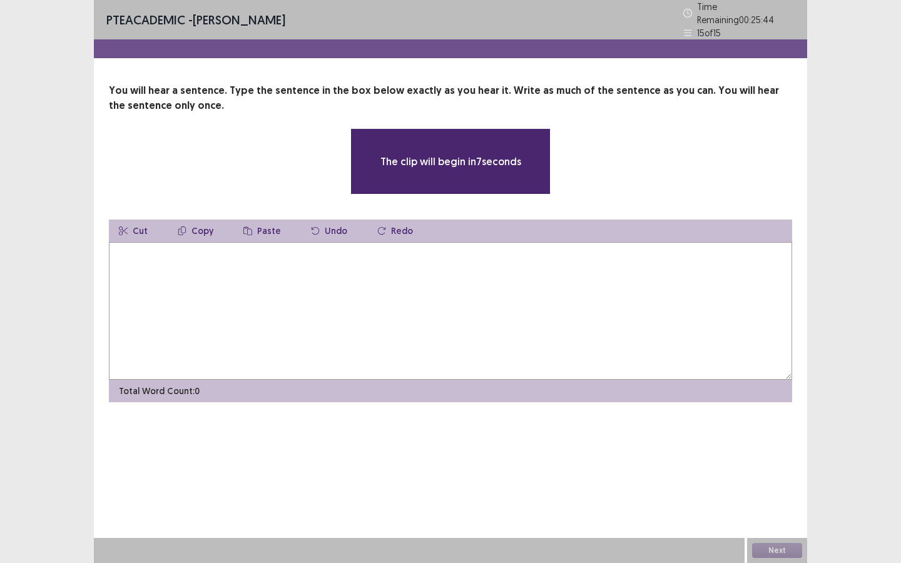
click at [377, 288] on textarea at bounding box center [450, 311] width 683 height 138
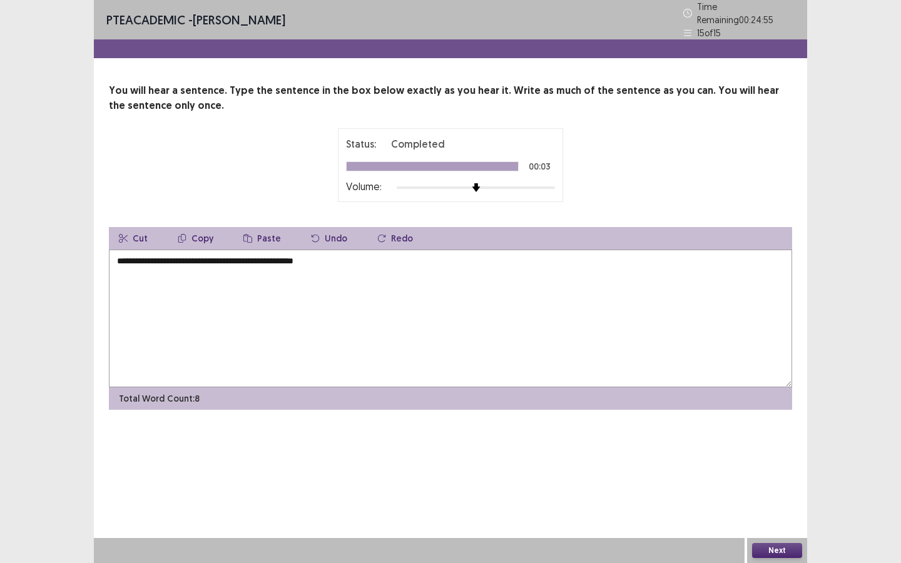
type textarea "**********"
click at [770, 550] on button "Next" at bounding box center [777, 550] width 50 height 15
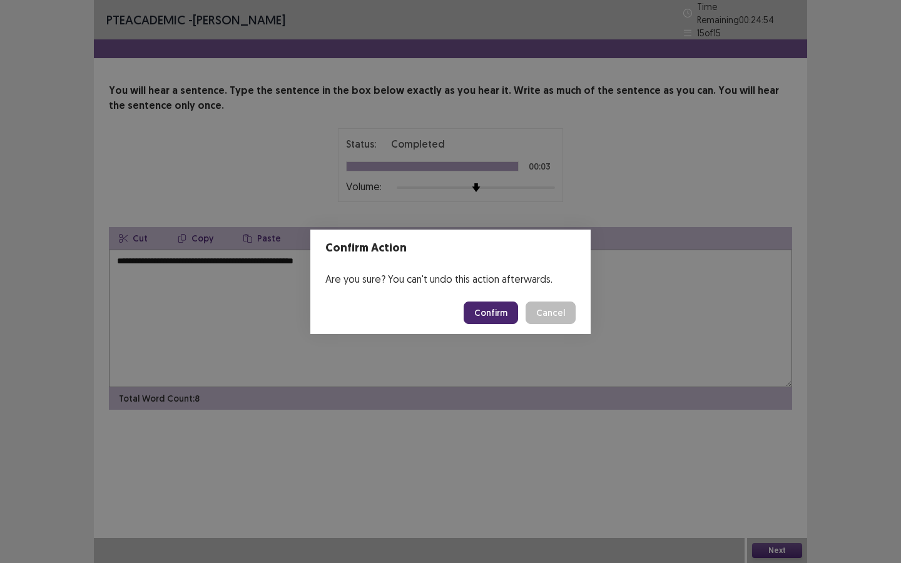
click at [491, 318] on button "Confirm" at bounding box center [491, 313] width 54 height 23
